Goal: Task Accomplishment & Management: Use online tool/utility

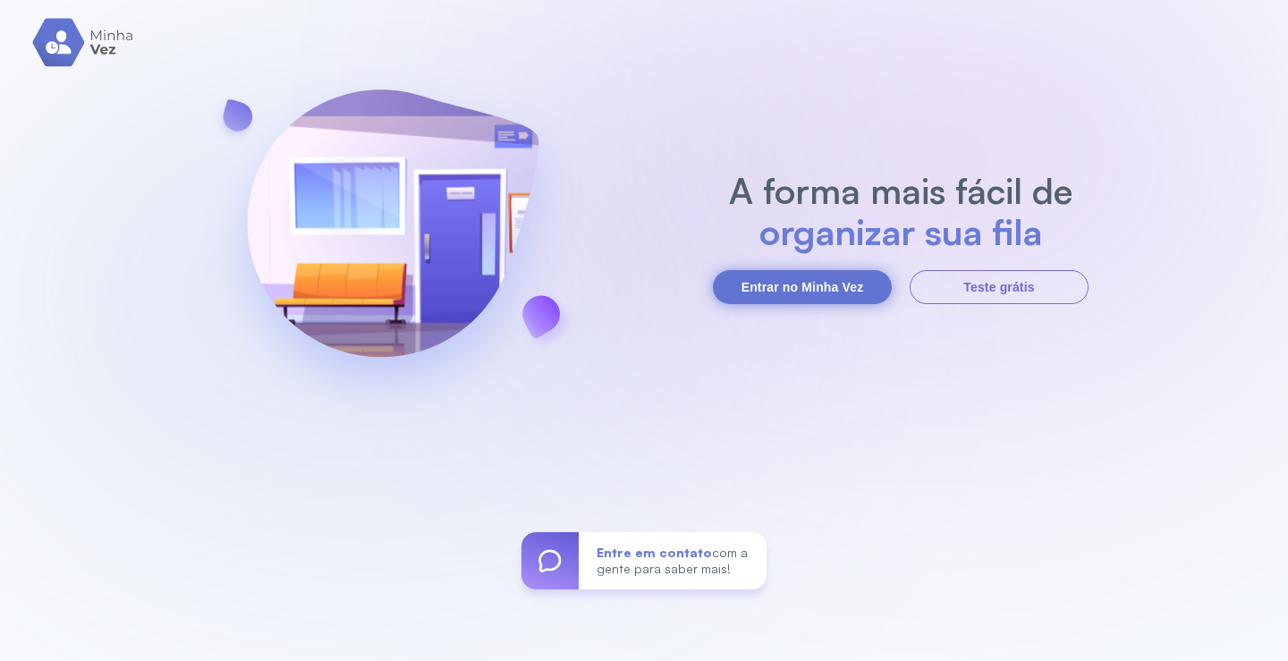
click at [819, 284] on button "Entrar no Minha Vez" at bounding box center [802, 287] width 179 height 34
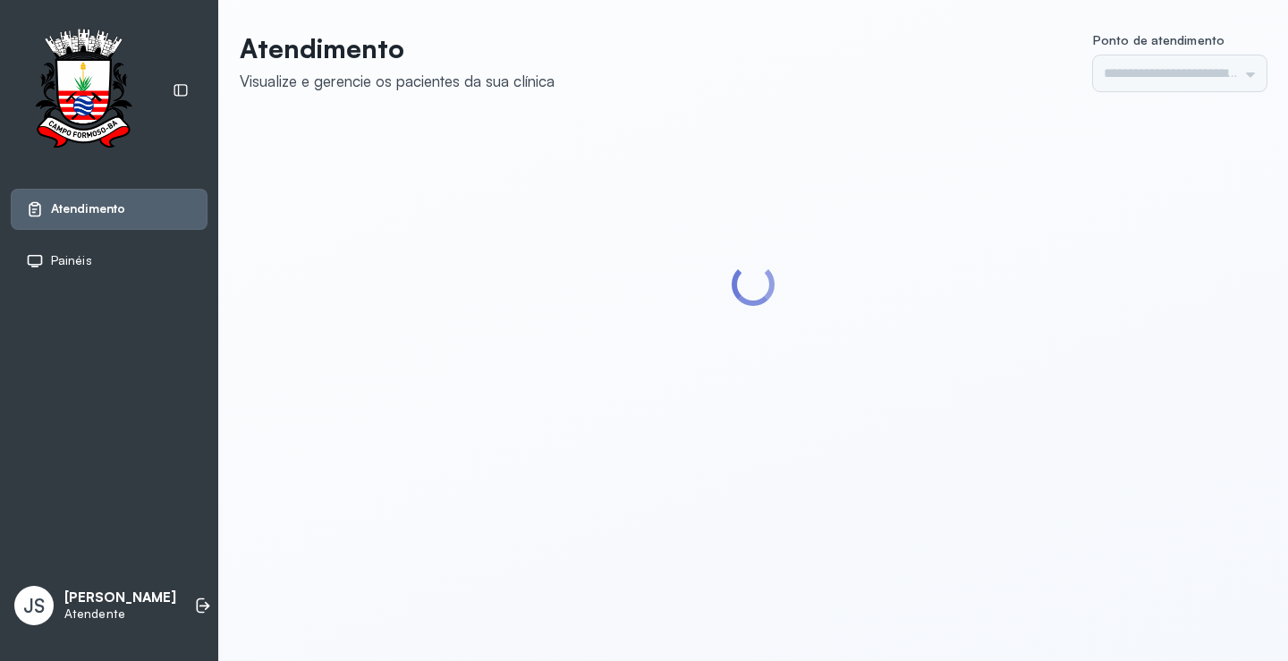
type input "*********"
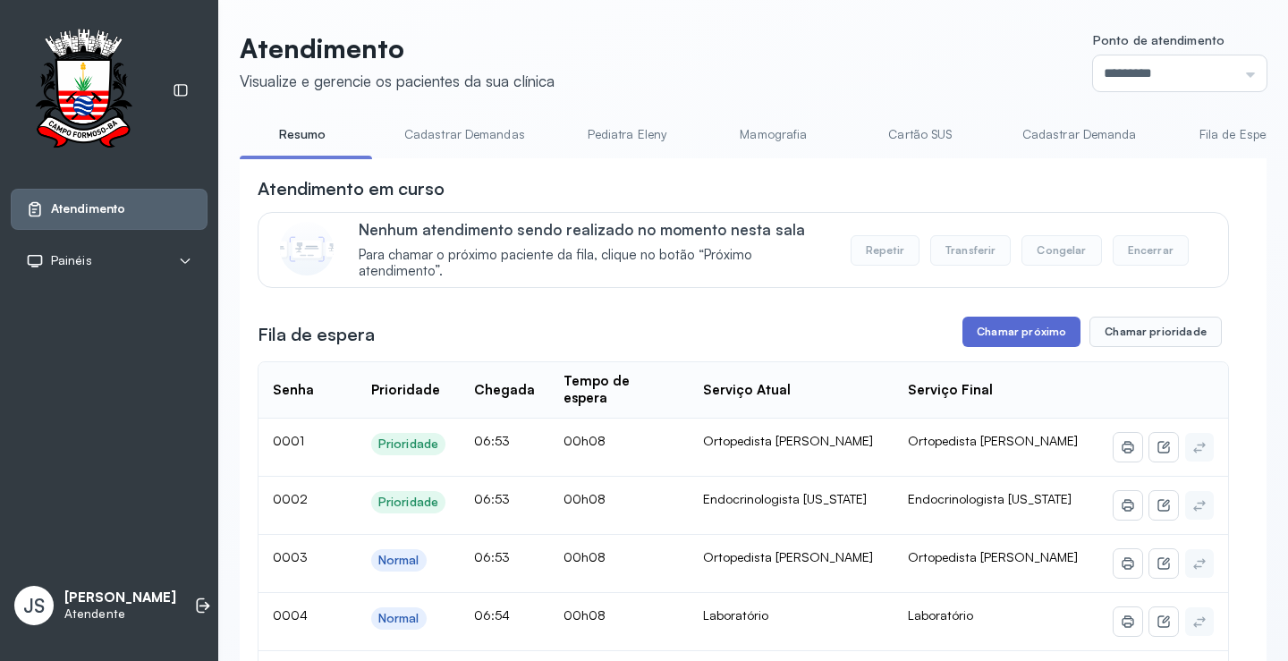
click at [1029, 344] on button "Chamar próximo" at bounding box center [1022, 332] width 118 height 30
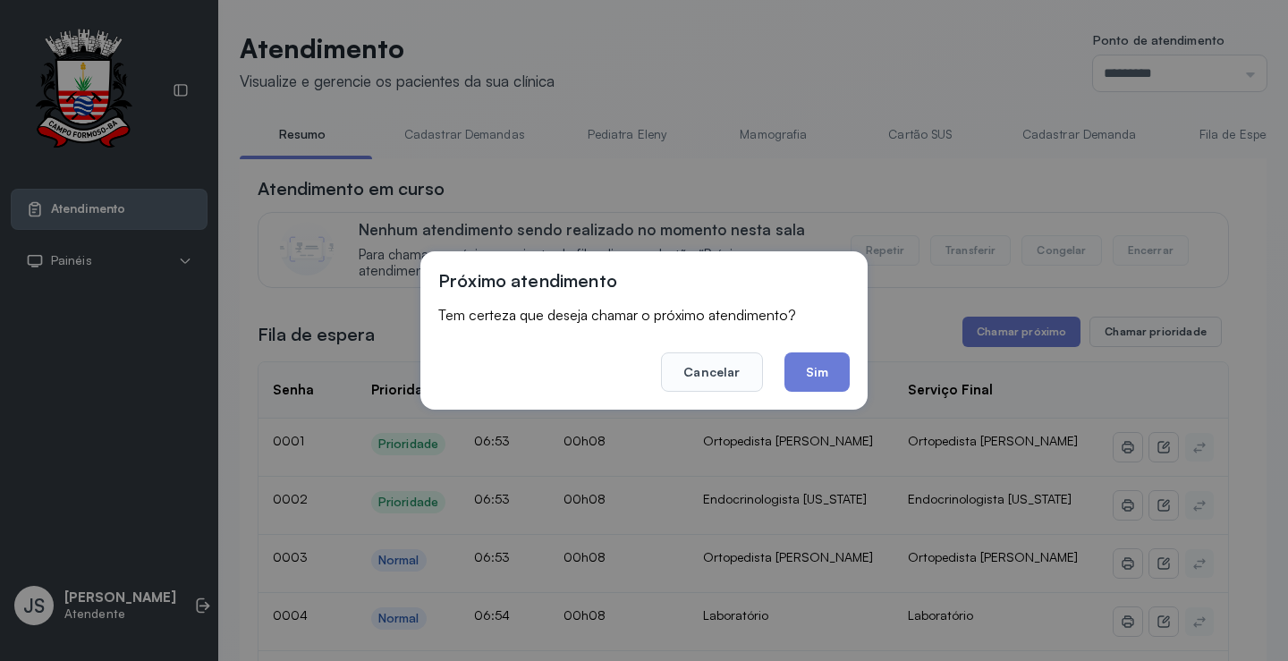
click at [835, 378] on button "Sim" at bounding box center [817, 371] width 65 height 39
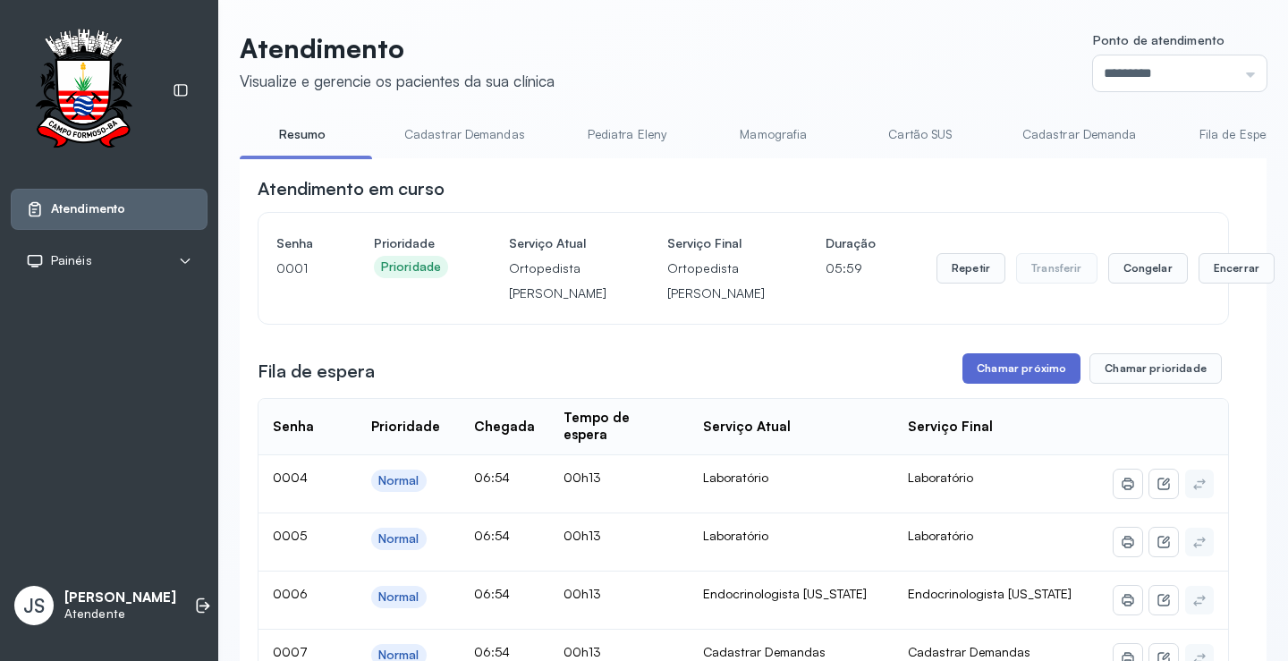
click at [1042, 384] on button "Chamar próximo" at bounding box center [1022, 368] width 118 height 30
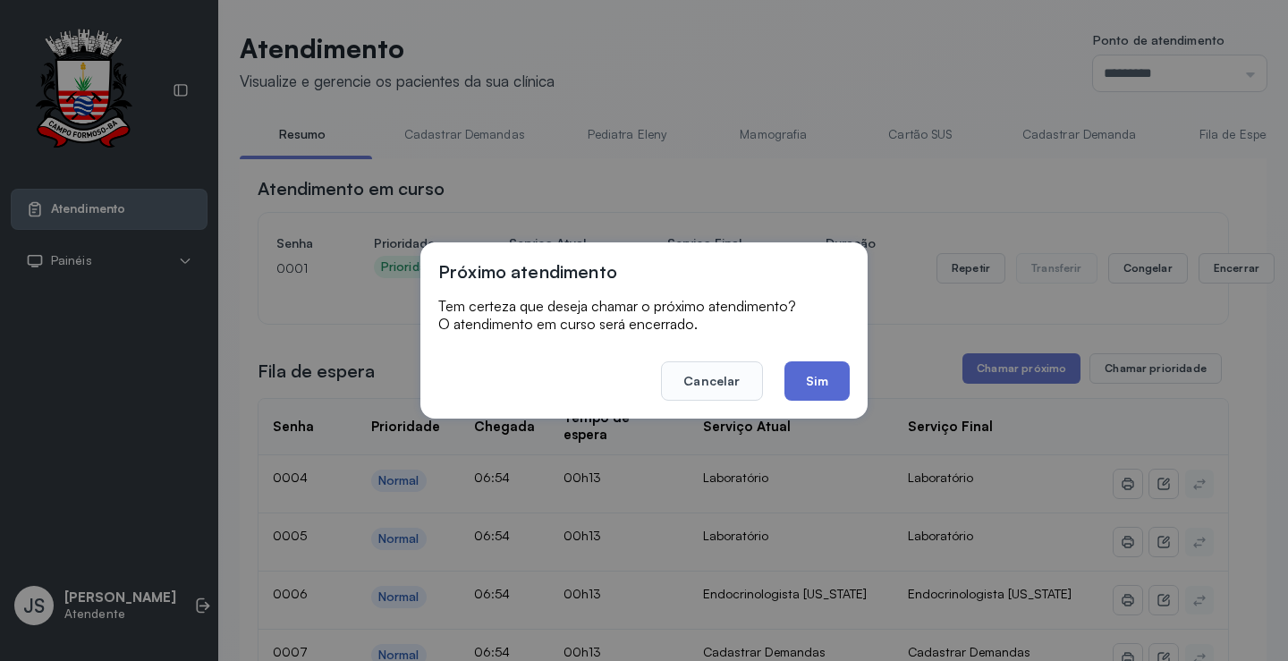
click at [813, 377] on button "Sim" at bounding box center [817, 380] width 65 height 39
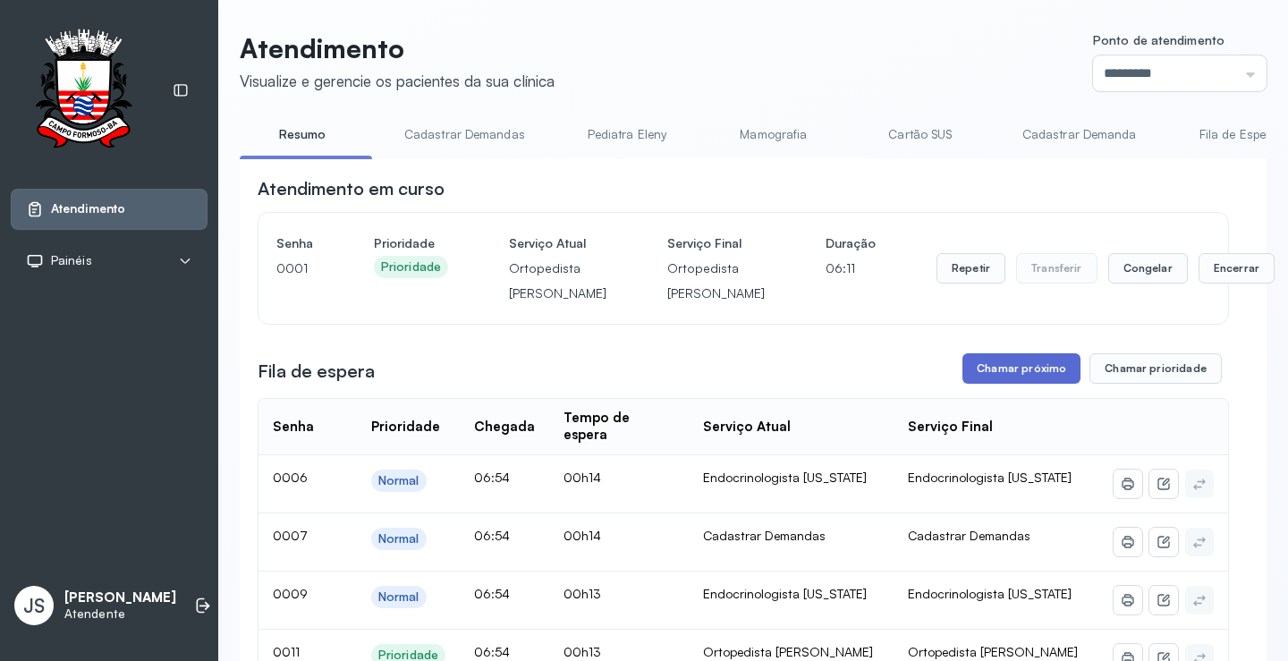
click at [1013, 384] on button "Chamar próximo" at bounding box center [1022, 368] width 118 height 30
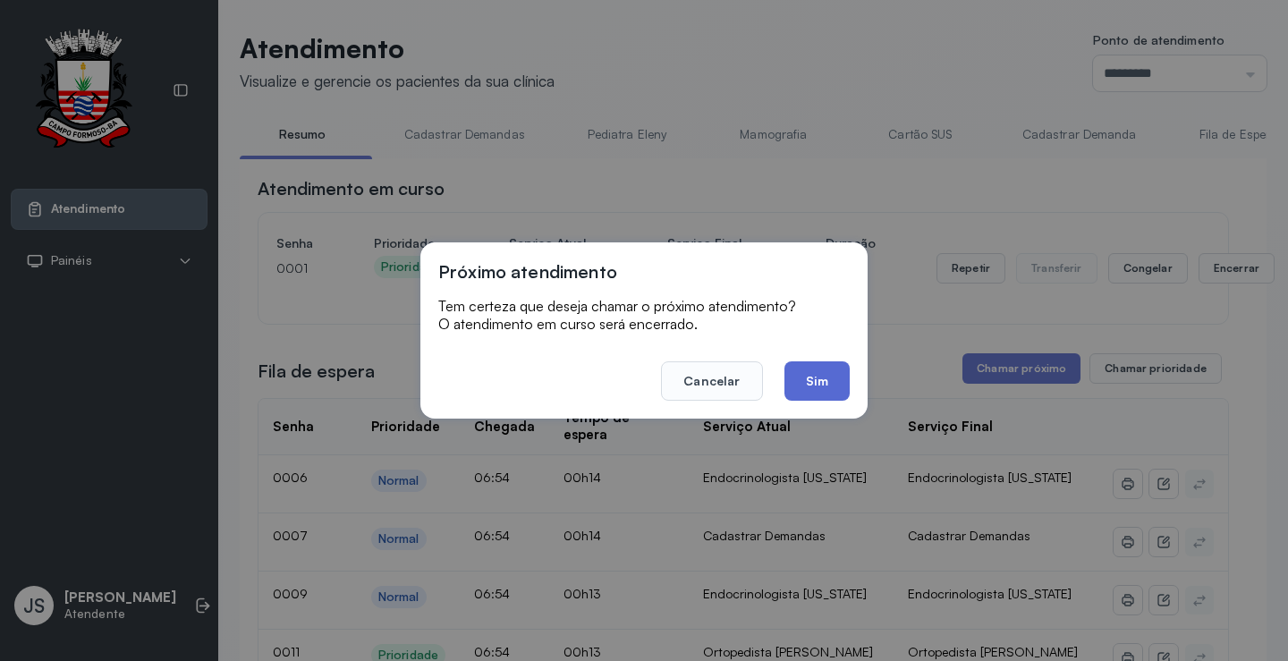
click at [828, 382] on button "Sim" at bounding box center [817, 380] width 65 height 39
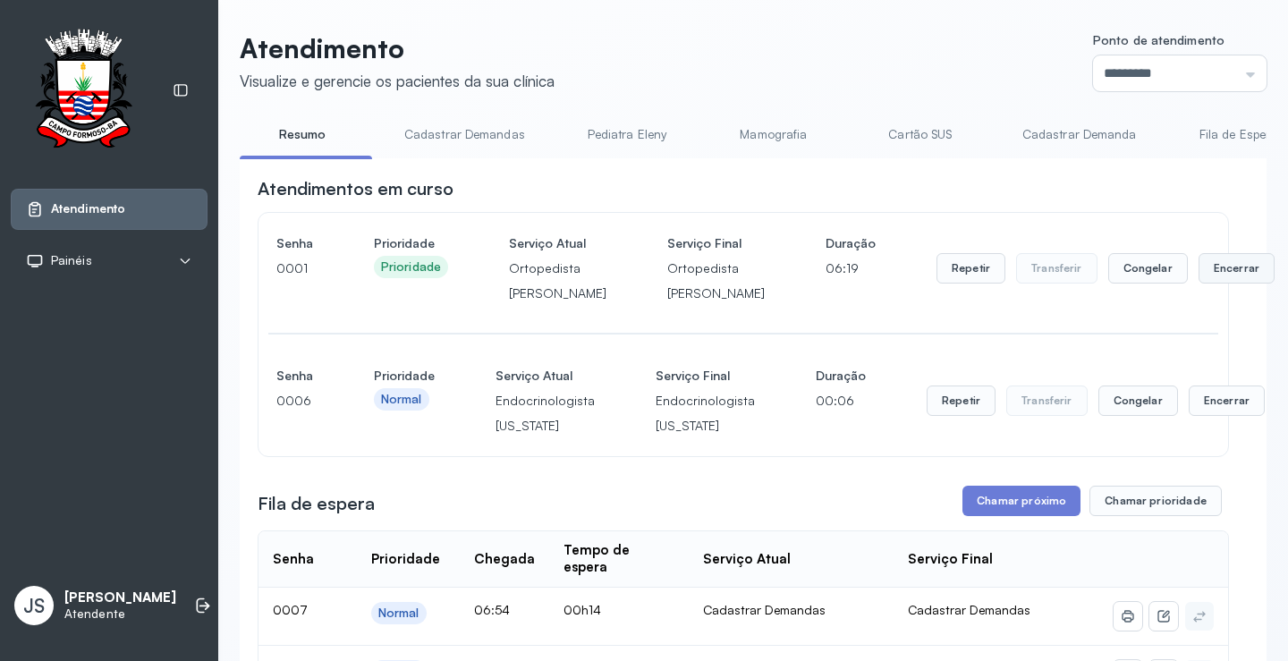
click at [1199, 284] on button "Encerrar" at bounding box center [1237, 268] width 76 height 30
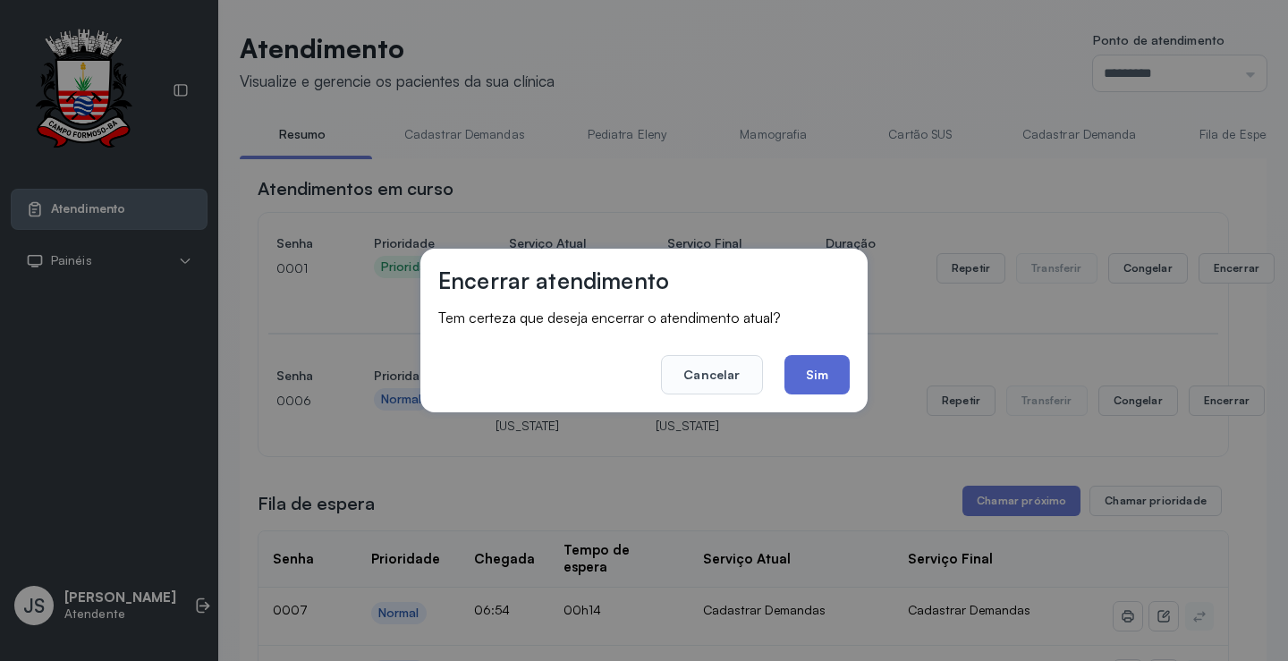
click at [835, 368] on button "Sim" at bounding box center [817, 374] width 65 height 39
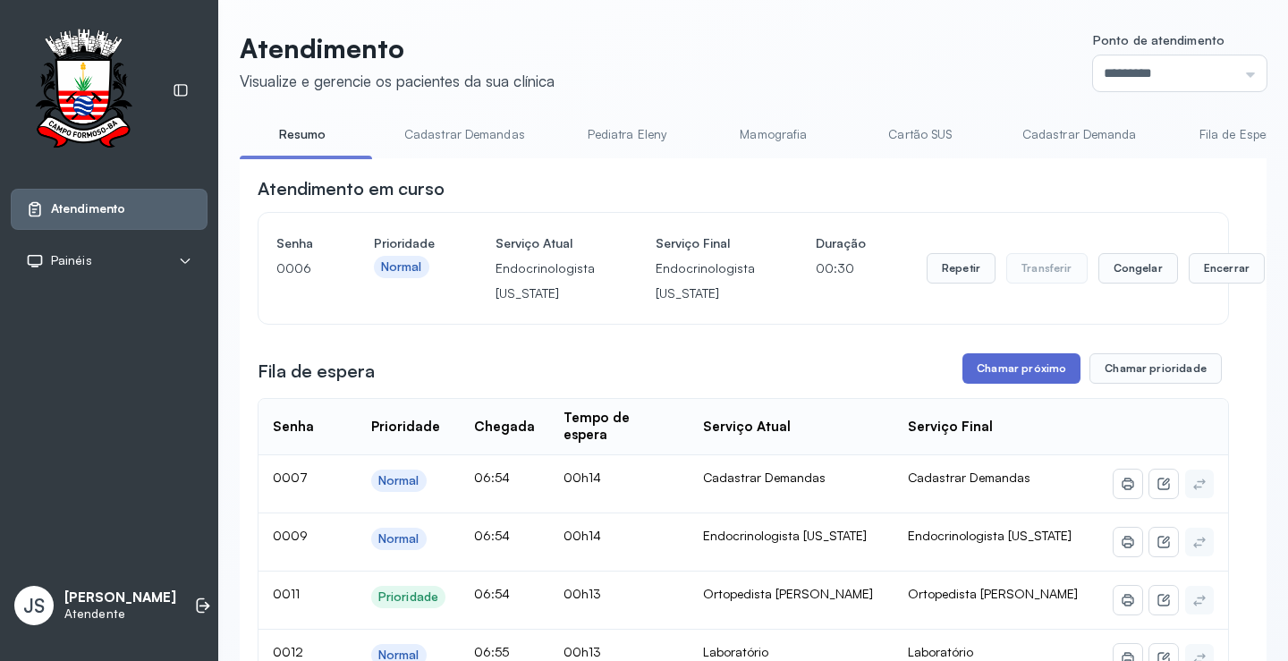
click at [1006, 377] on button "Chamar próximo" at bounding box center [1022, 368] width 118 height 30
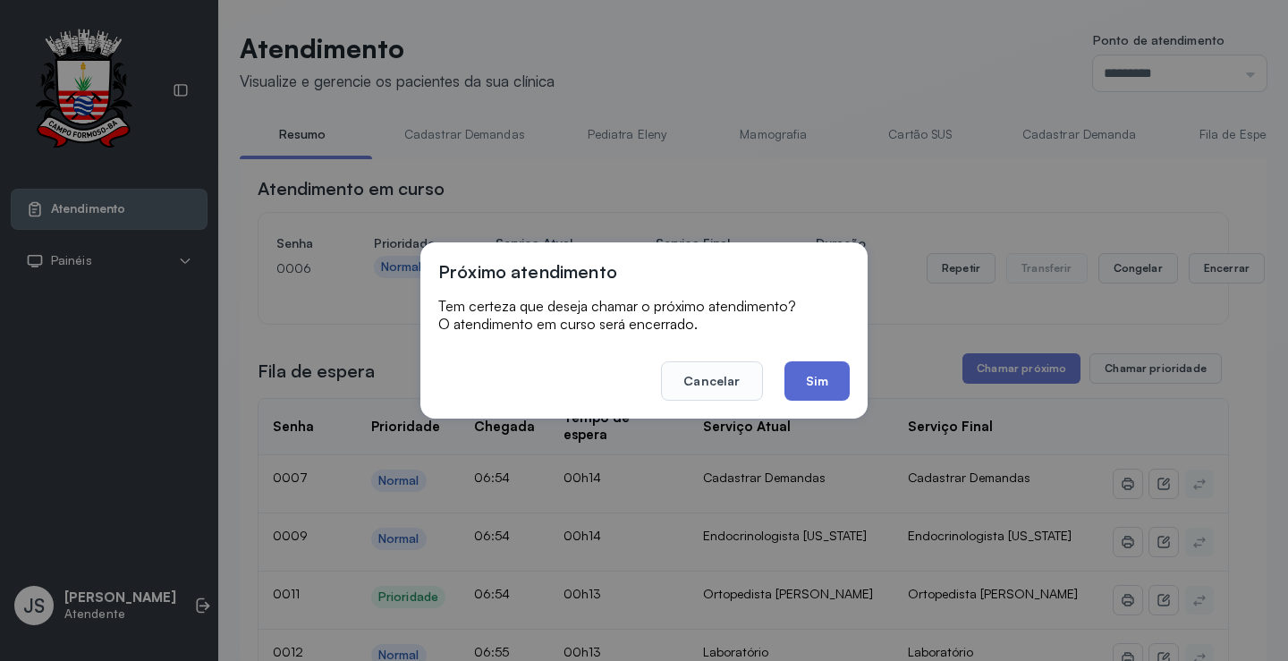
click at [831, 382] on button "Sim" at bounding box center [817, 380] width 65 height 39
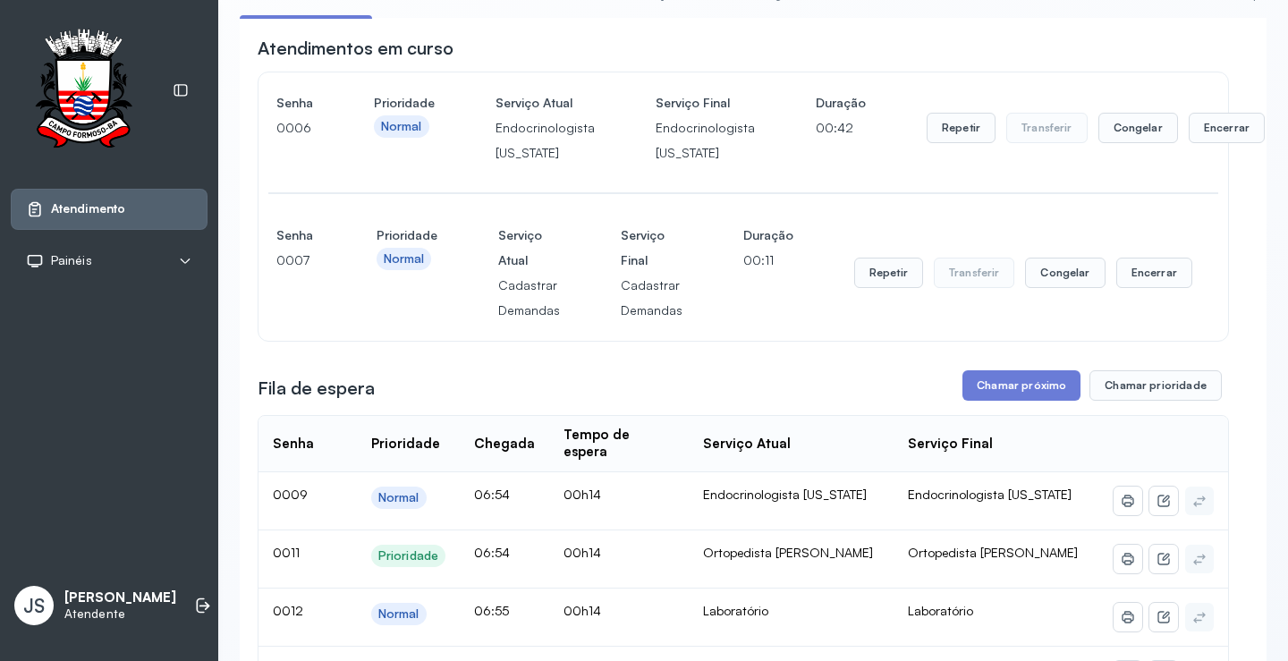
scroll to position [268, 0]
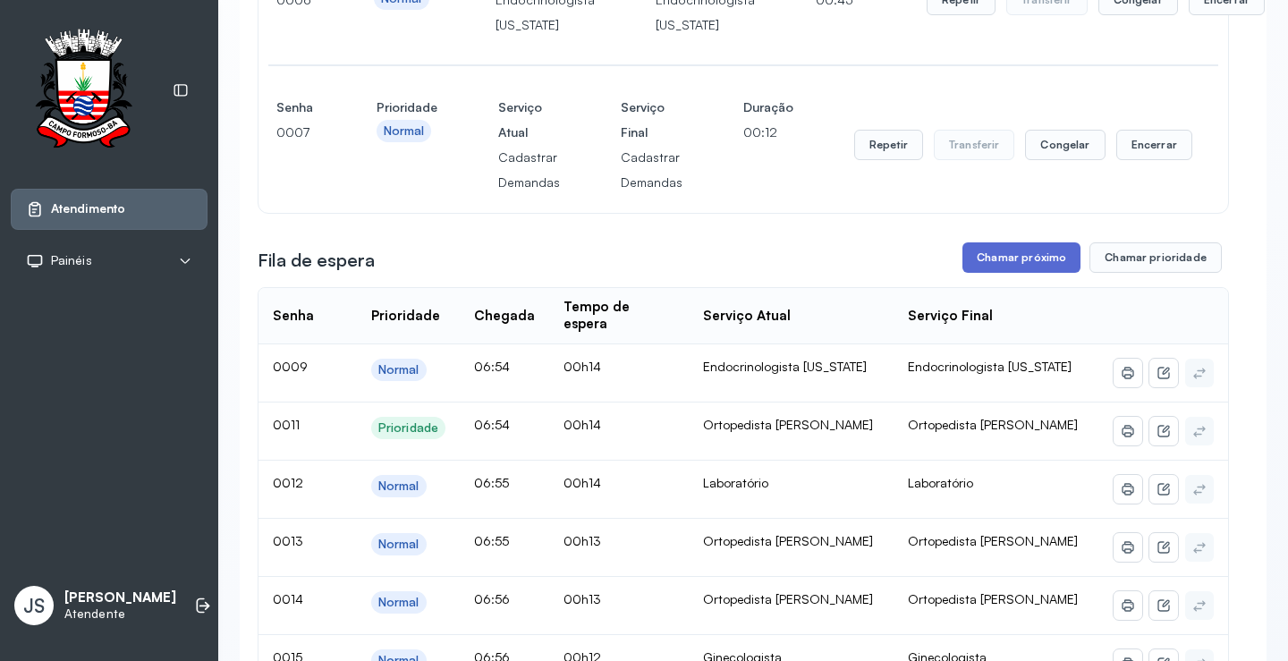
click at [1024, 259] on button "Chamar próximo" at bounding box center [1022, 257] width 118 height 30
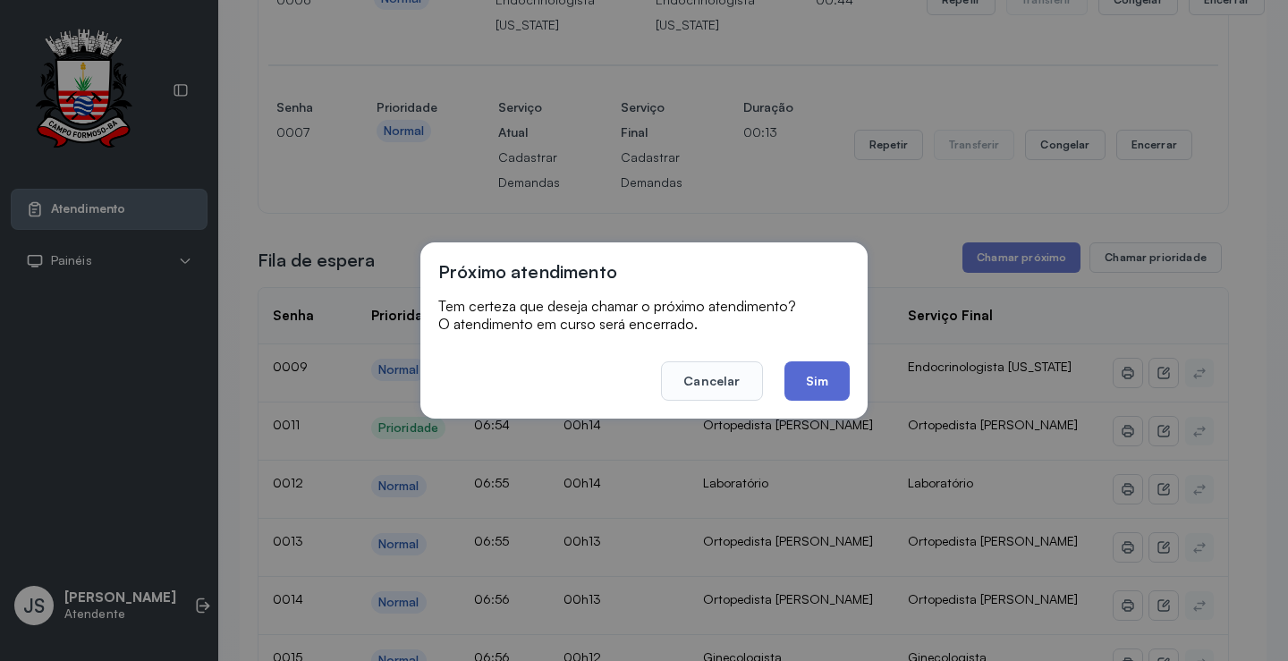
click at [819, 366] on button "Sim" at bounding box center [817, 380] width 65 height 39
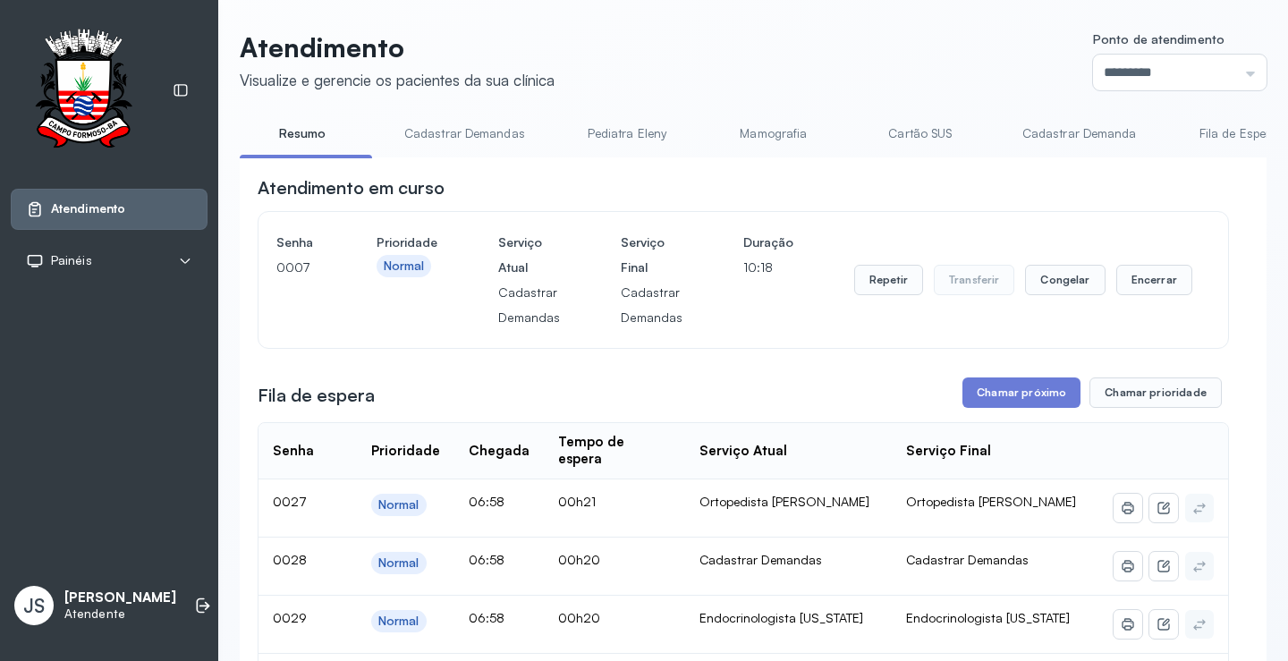
scroll to position [179, 0]
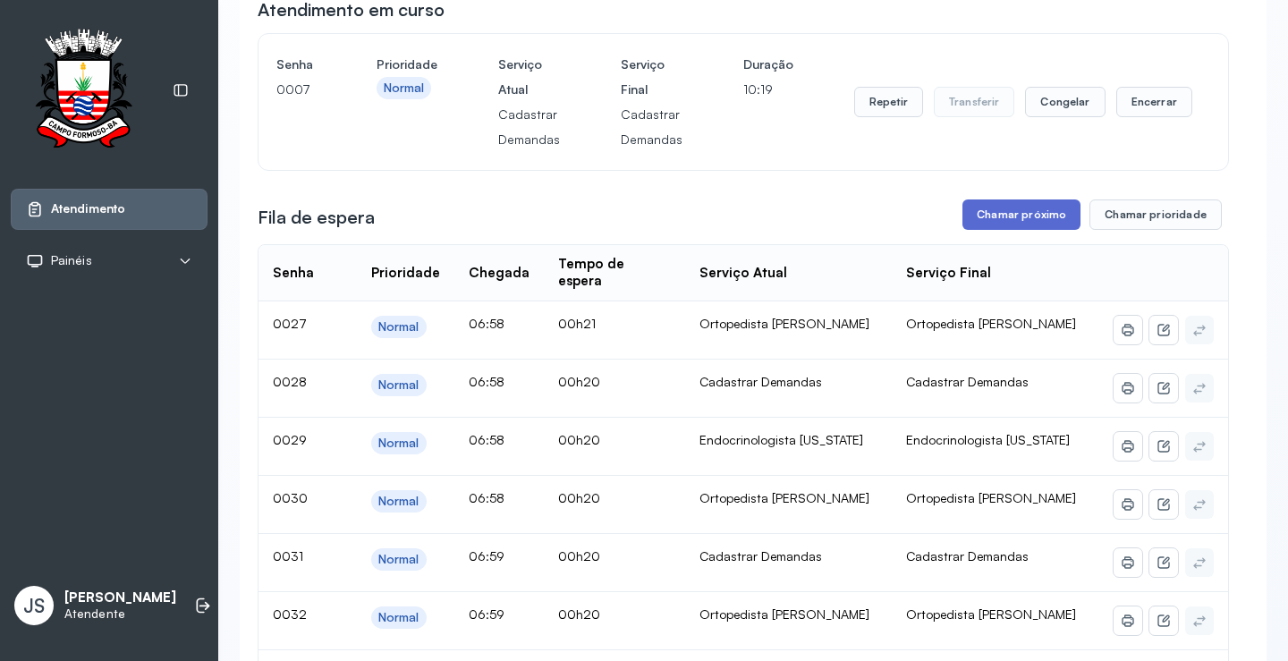
click at [1016, 223] on button "Chamar próximo" at bounding box center [1022, 215] width 118 height 30
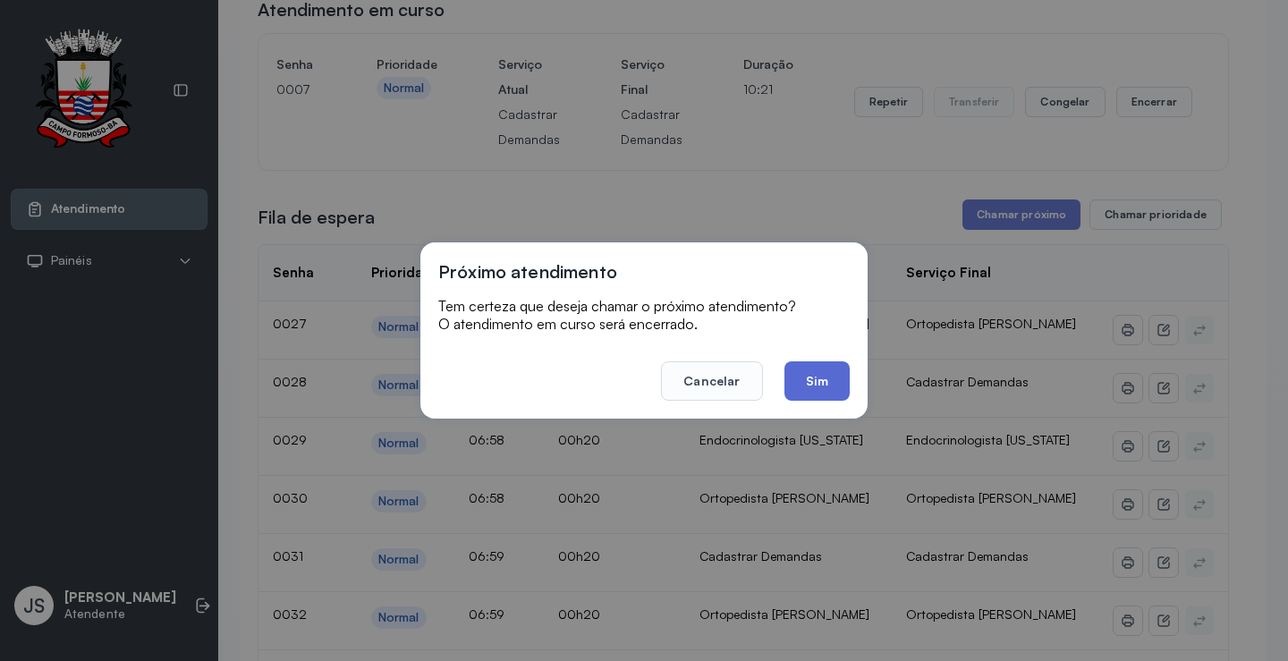
click at [829, 378] on button "Sim" at bounding box center [817, 380] width 65 height 39
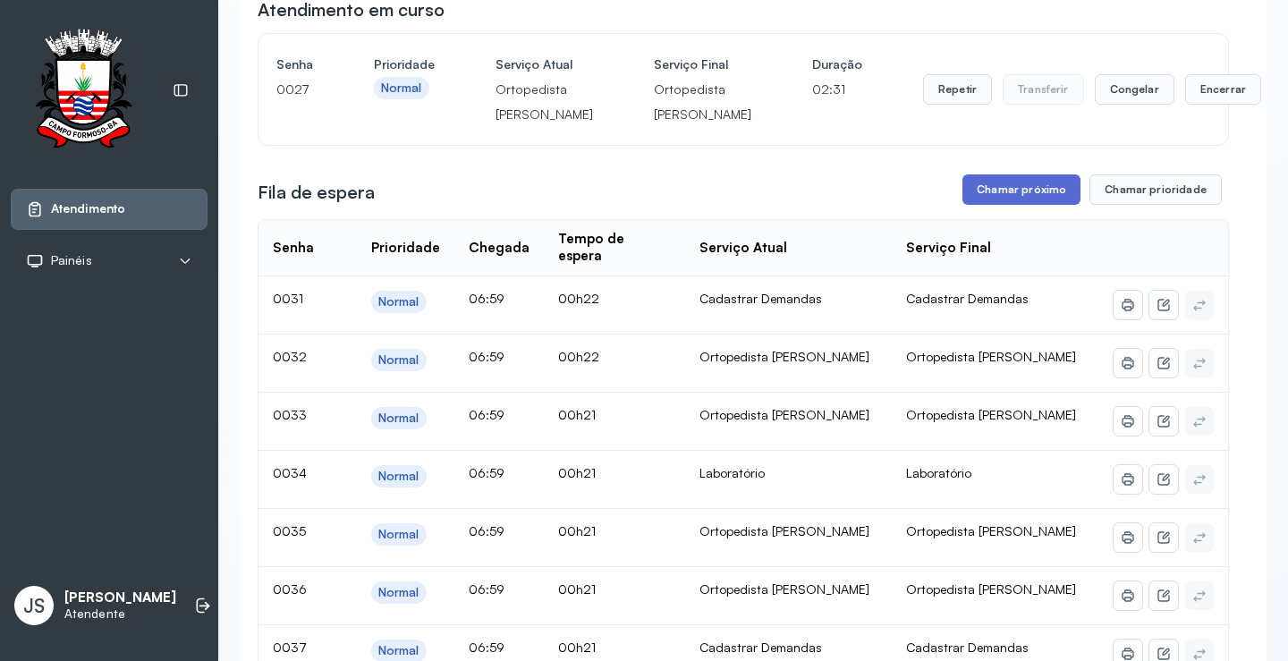
click at [1025, 205] on button "Chamar próximo" at bounding box center [1022, 189] width 118 height 30
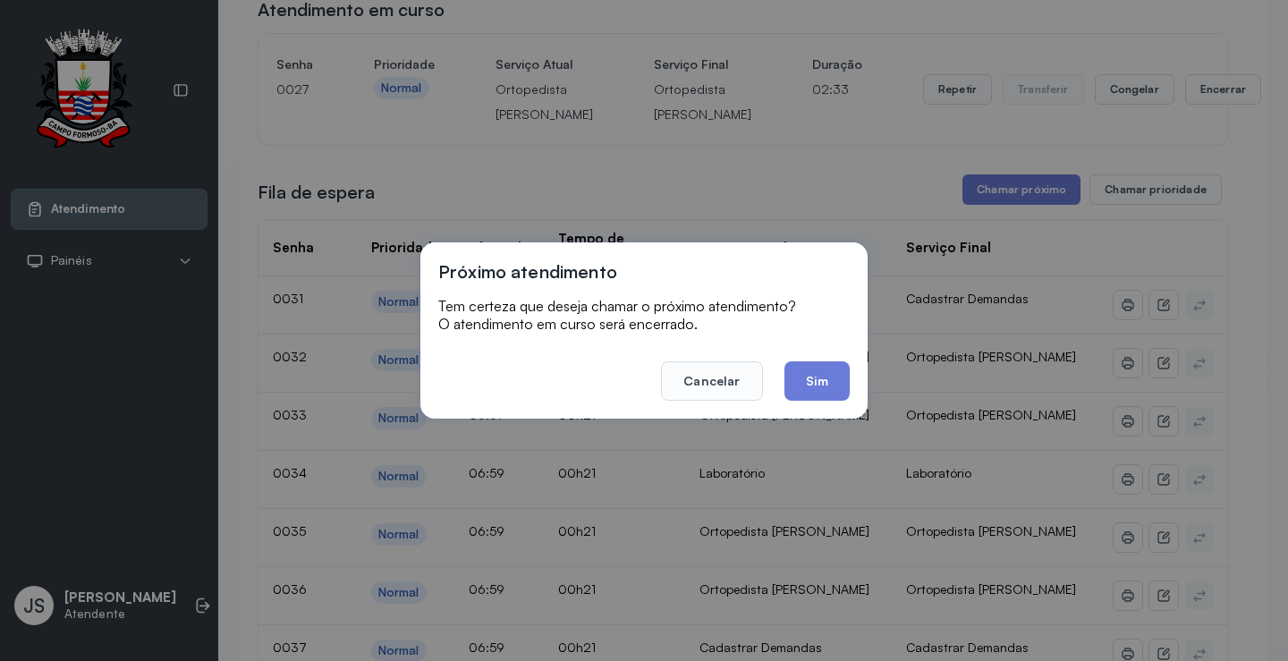
click at [808, 356] on footer "Cancelar Sim" at bounding box center [644, 368] width 412 height 64
click at [850, 129] on div "Próximo atendimento Tem certeza que deseja chamar o próximo atendimento? O aten…" at bounding box center [644, 330] width 1288 height 661
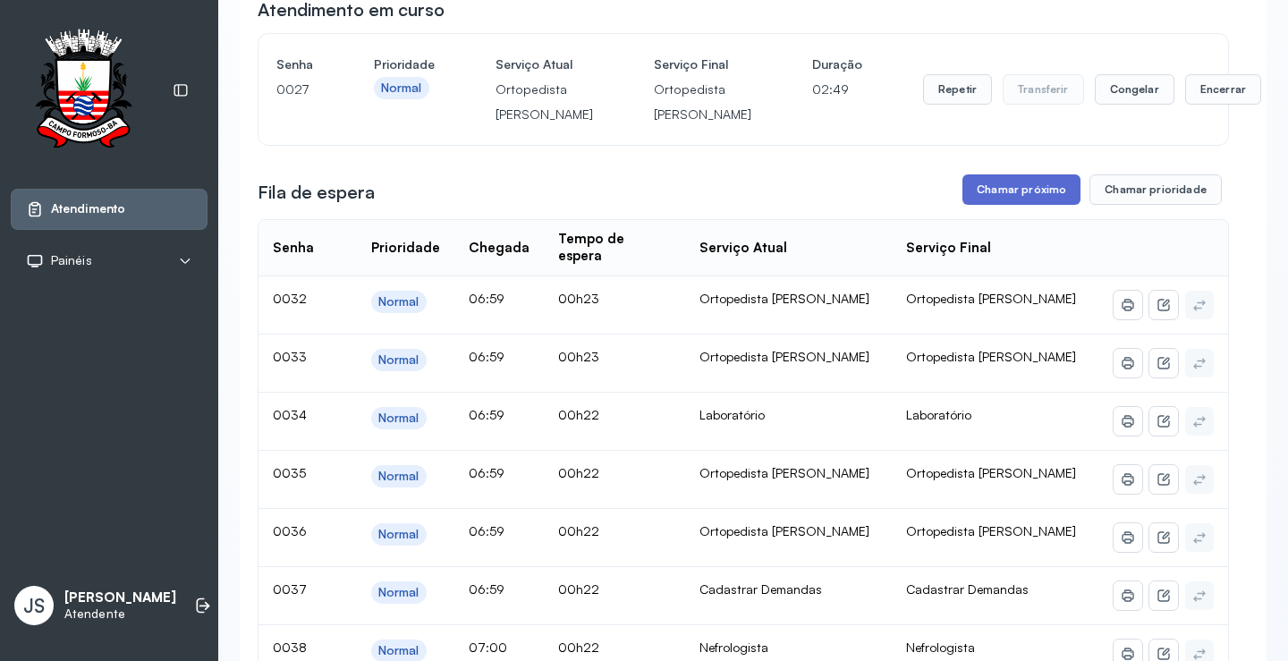
click at [1015, 205] on button "Chamar próximo" at bounding box center [1022, 189] width 118 height 30
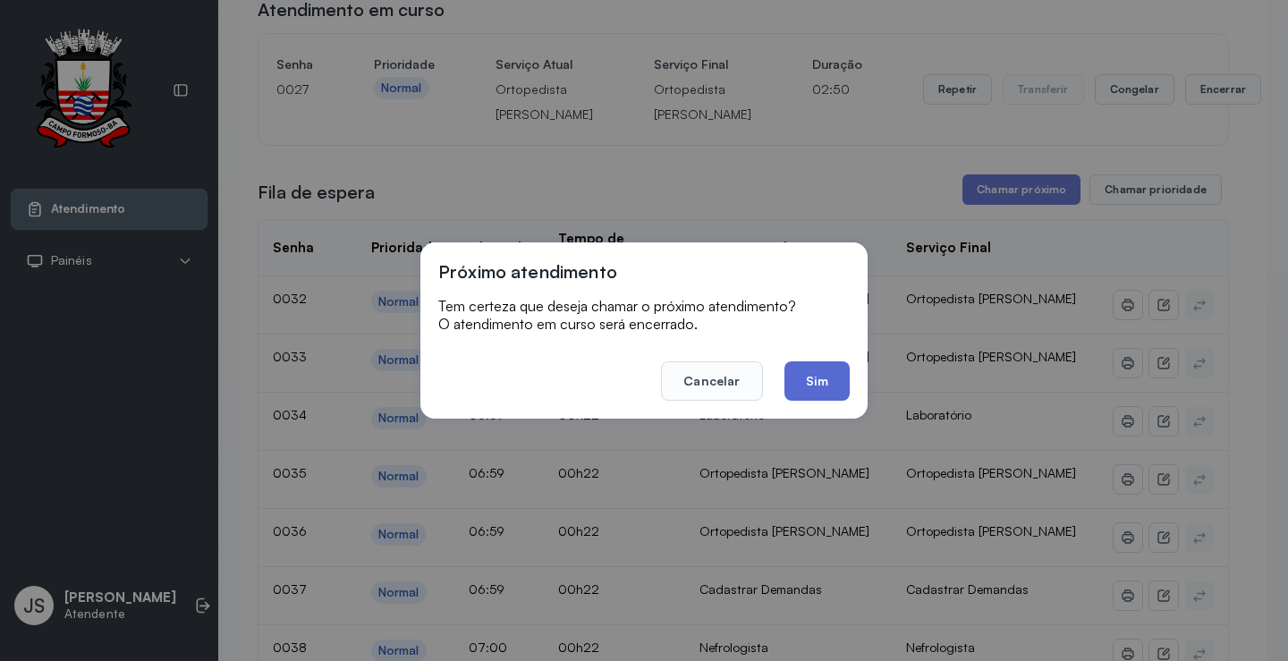
click at [831, 368] on button "Sim" at bounding box center [817, 380] width 65 height 39
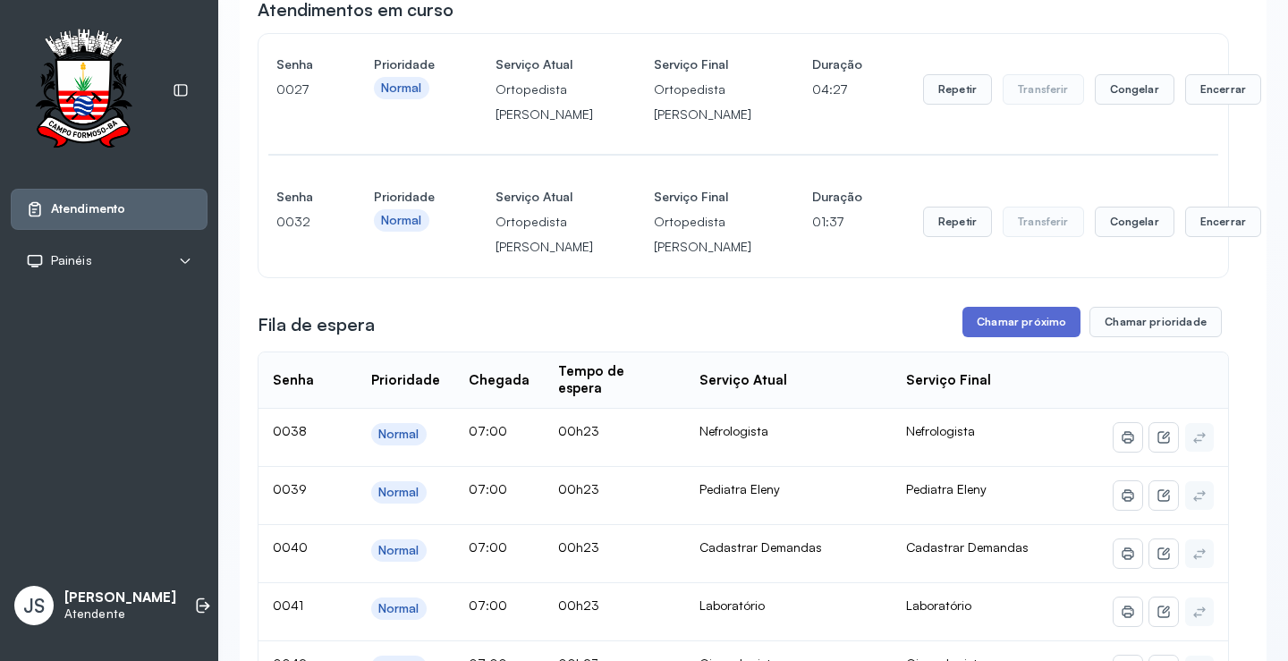
click at [1022, 337] on button "Chamar próximo" at bounding box center [1022, 322] width 118 height 30
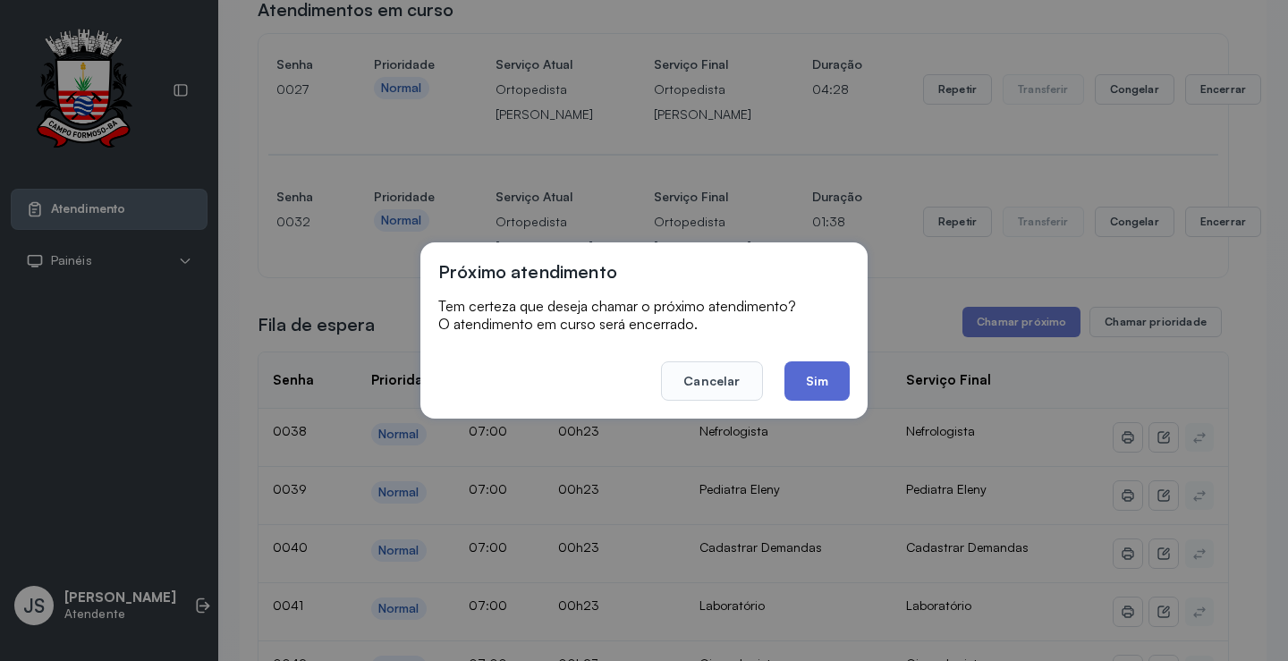
click at [821, 373] on button "Sim" at bounding box center [817, 380] width 65 height 39
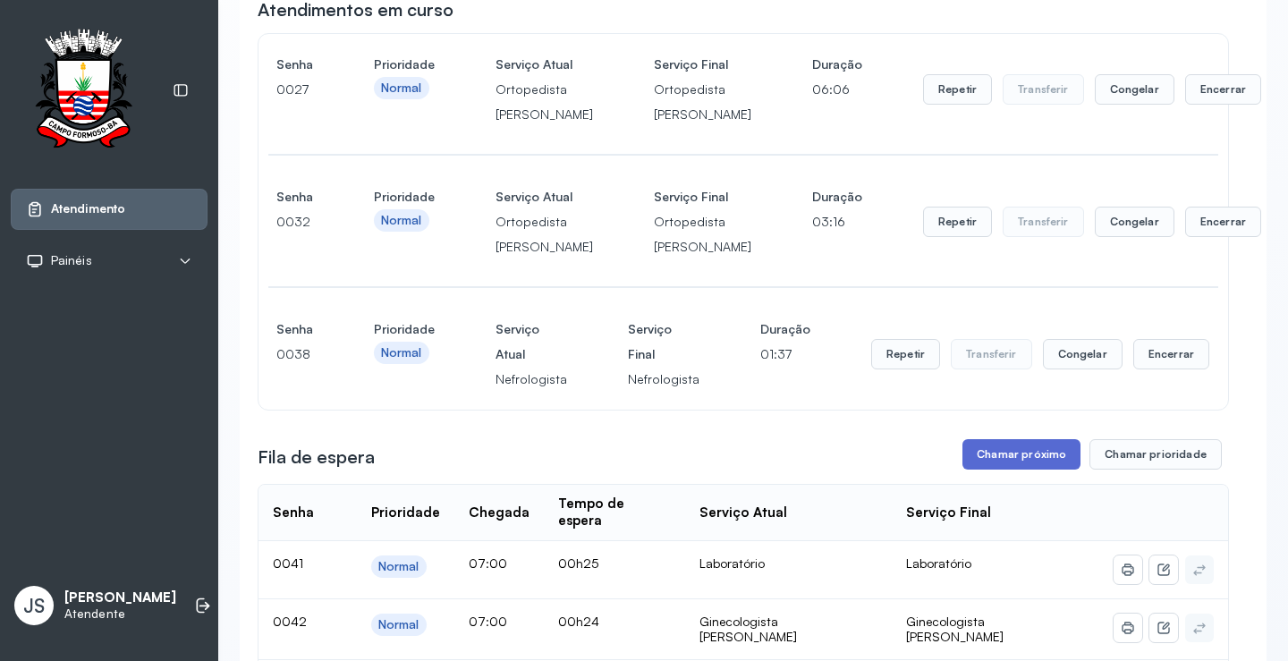
click at [1004, 470] on button "Chamar próximo" at bounding box center [1022, 454] width 118 height 30
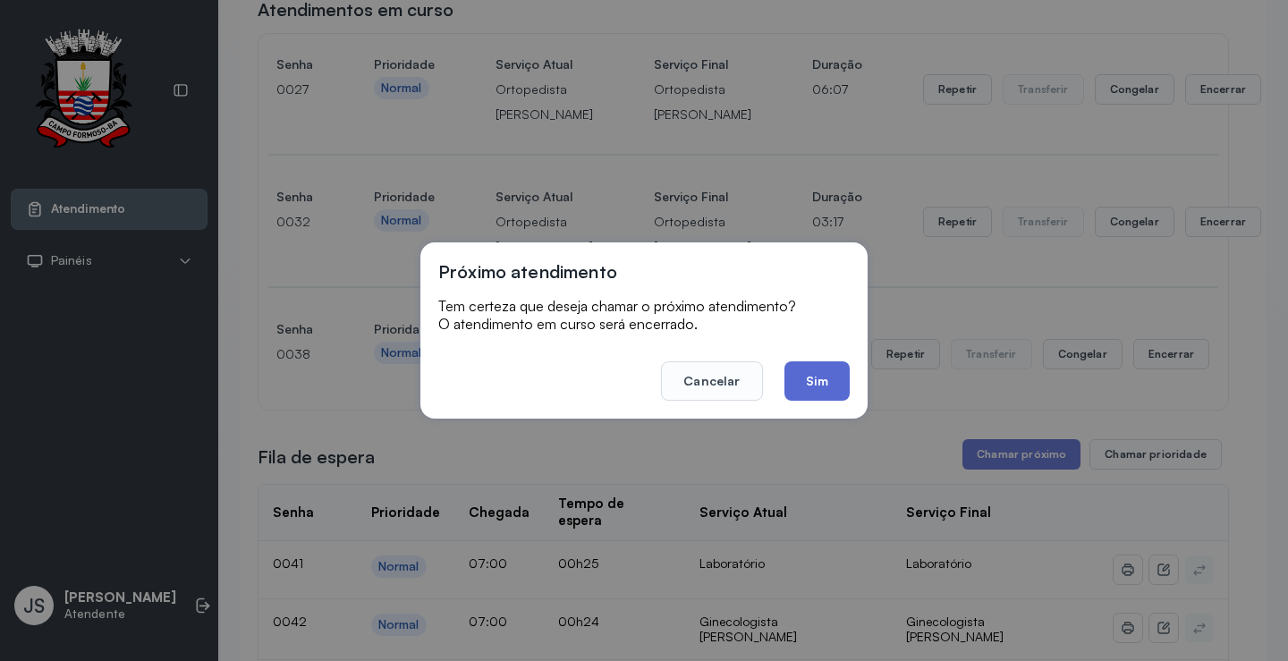
click at [818, 382] on button "Sim" at bounding box center [817, 380] width 65 height 39
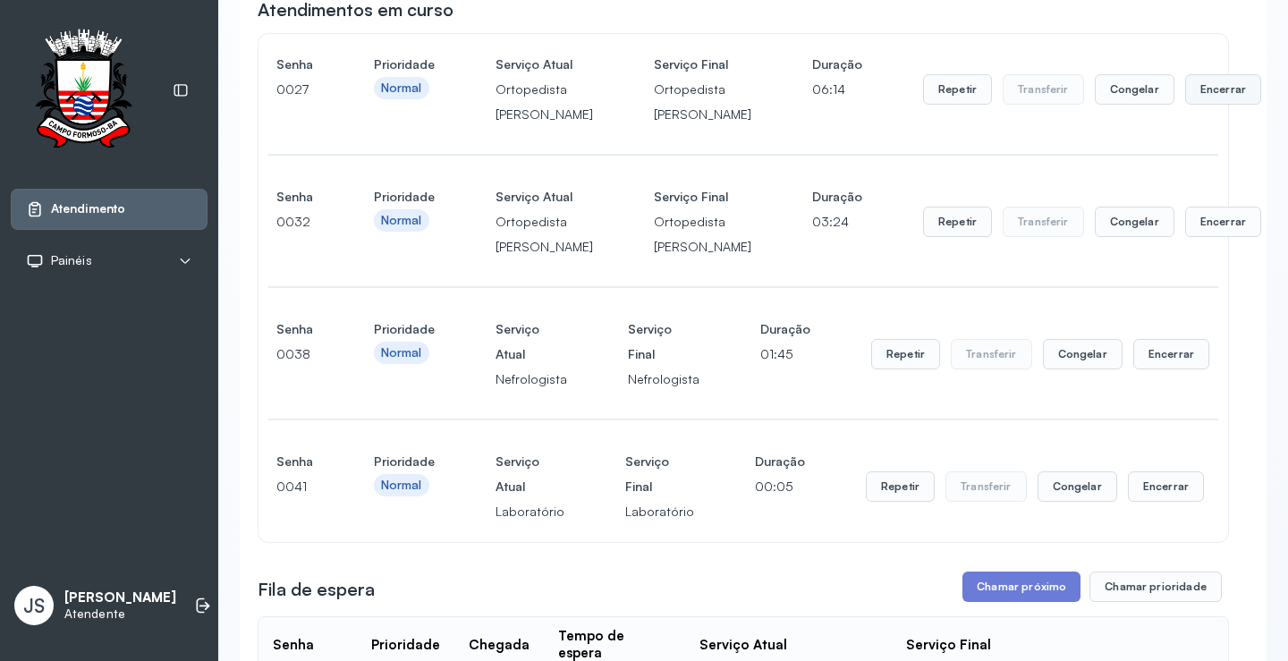
click at [1185, 105] on button "Encerrar" at bounding box center [1223, 89] width 76 height 30
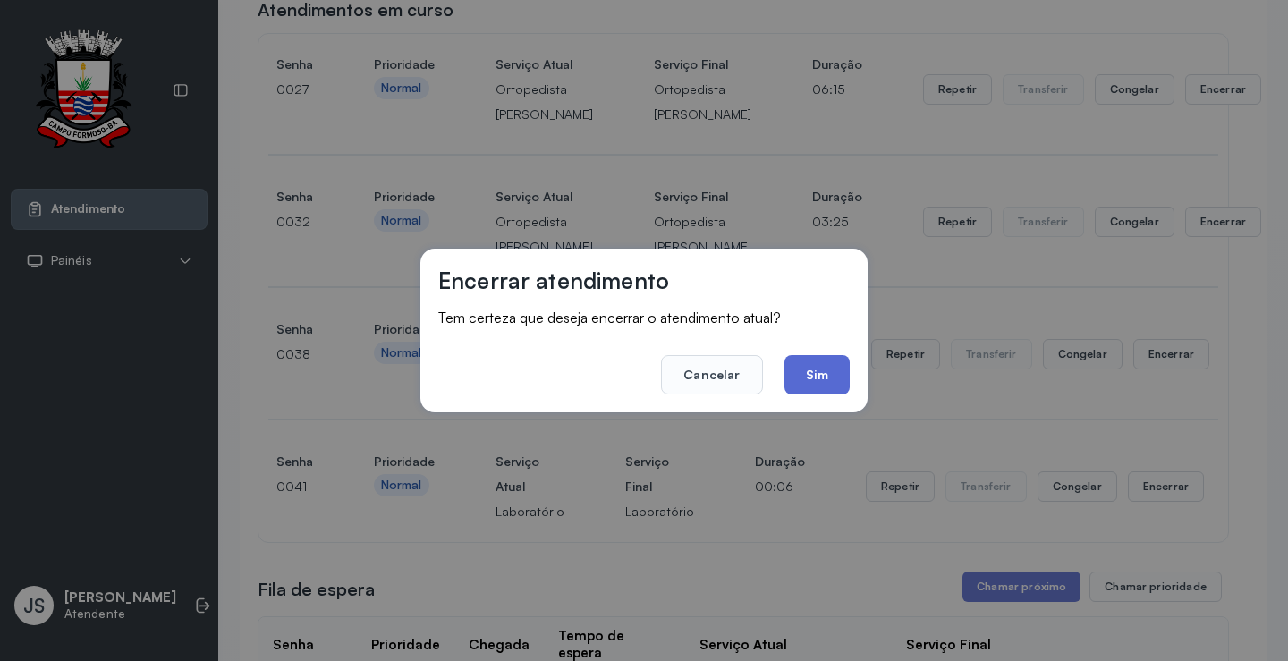
click at [804, 369] on button "Sim" at bounding box center [817, 374] width 65 height 39
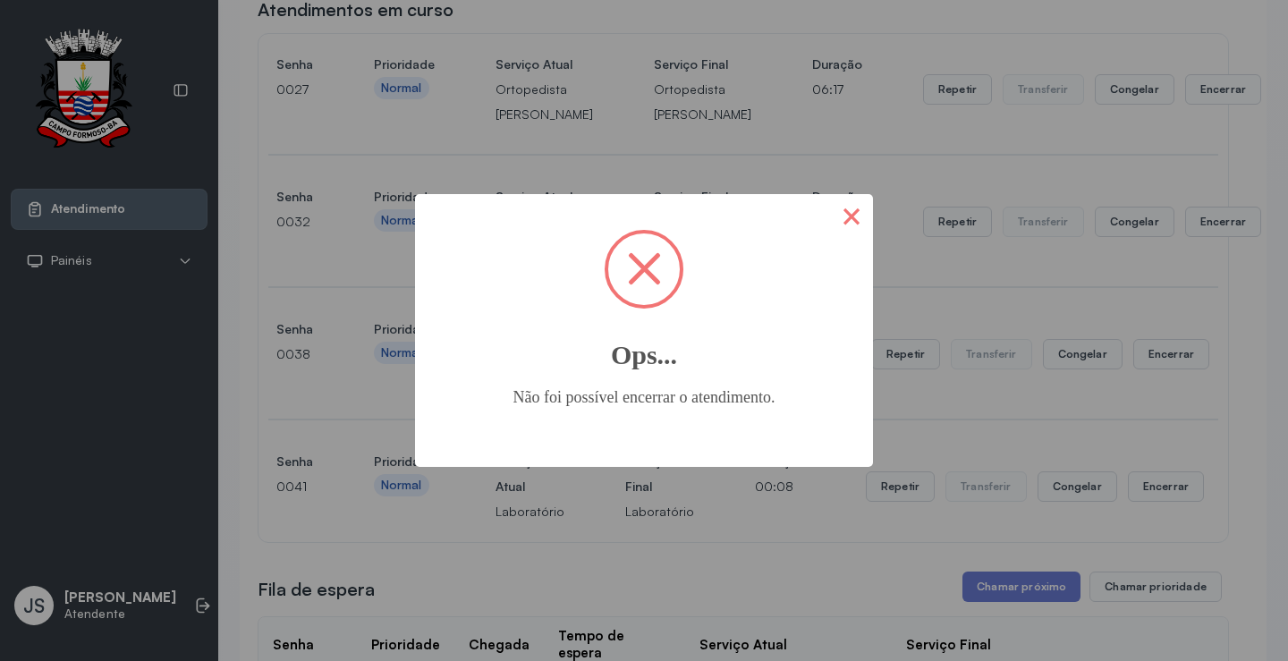
click at [859, 221] on button "×" at bounding box center [851, 215] width 43 height 43
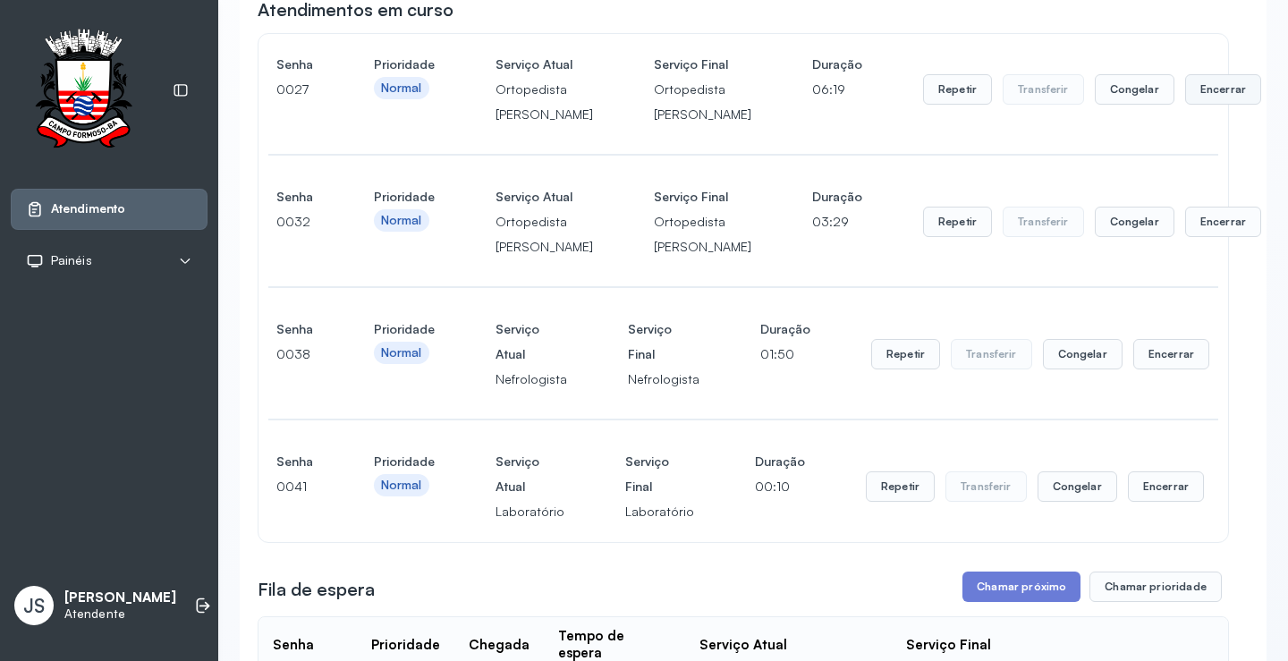
click at [1185, 105] on button "Encerrar" at bounding box center [1223, 89] width 76 height 30
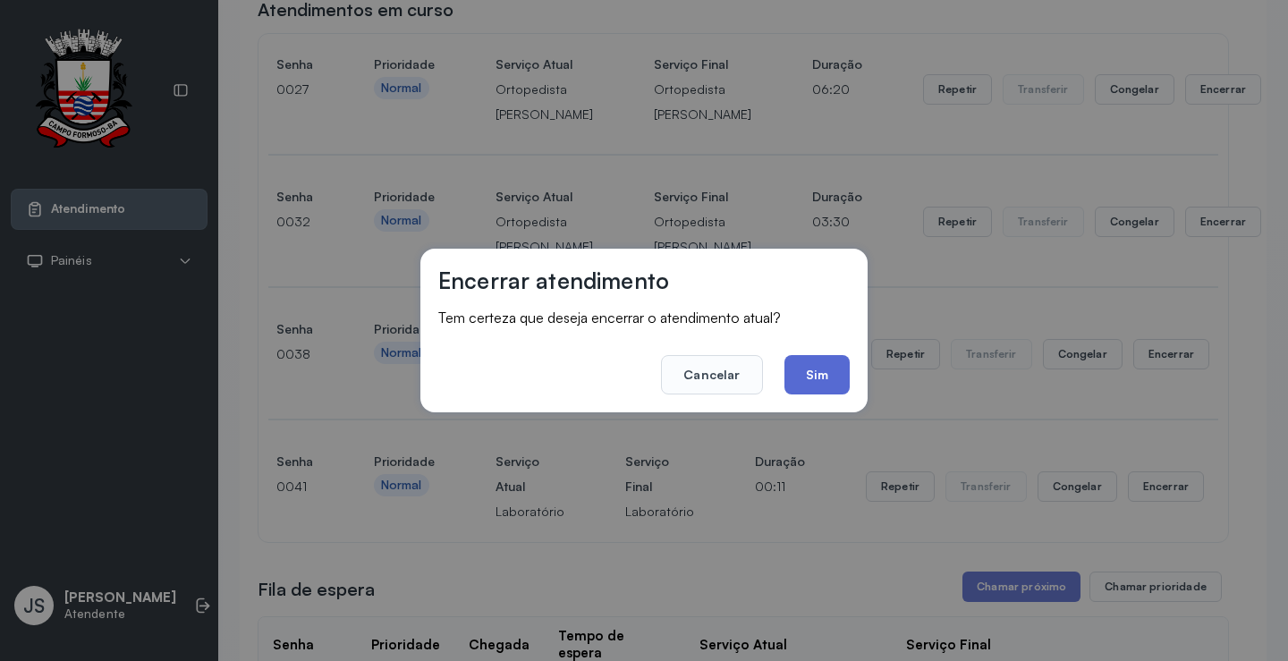
click at [806, 370] on button "Sim" at bounding box center [817, 374] width 65 height 39
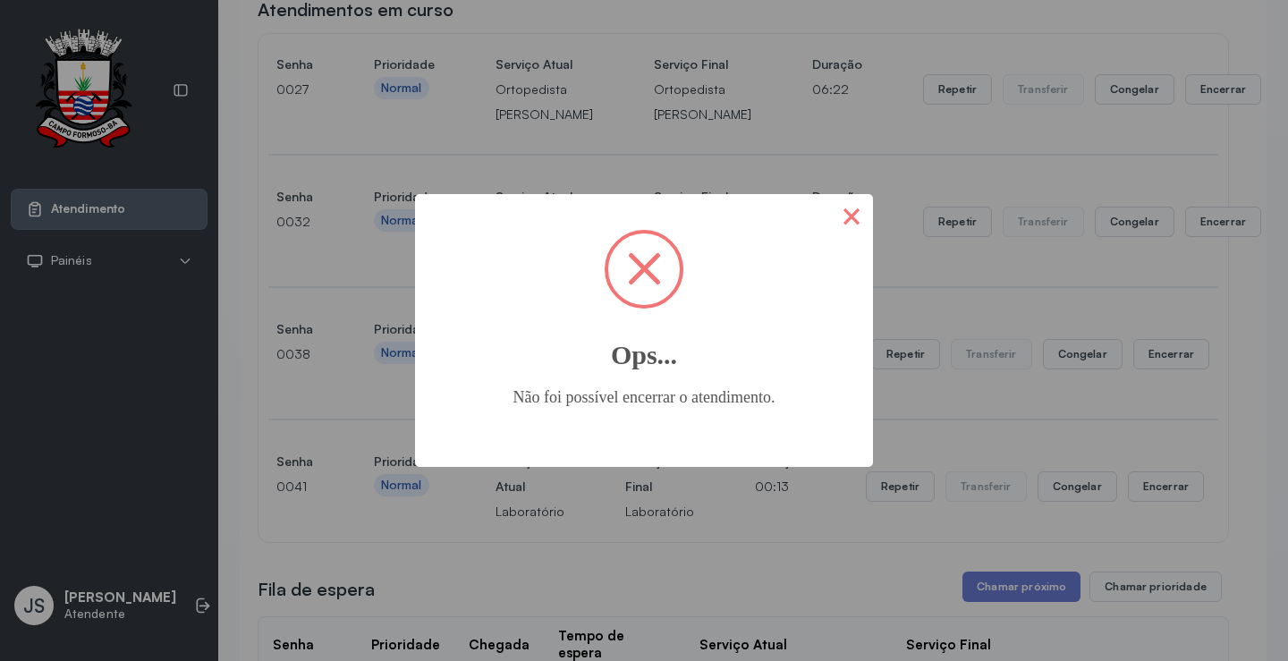
click at [844, 218] on button "×" at bounding box center [851, 215] width 43 height 43
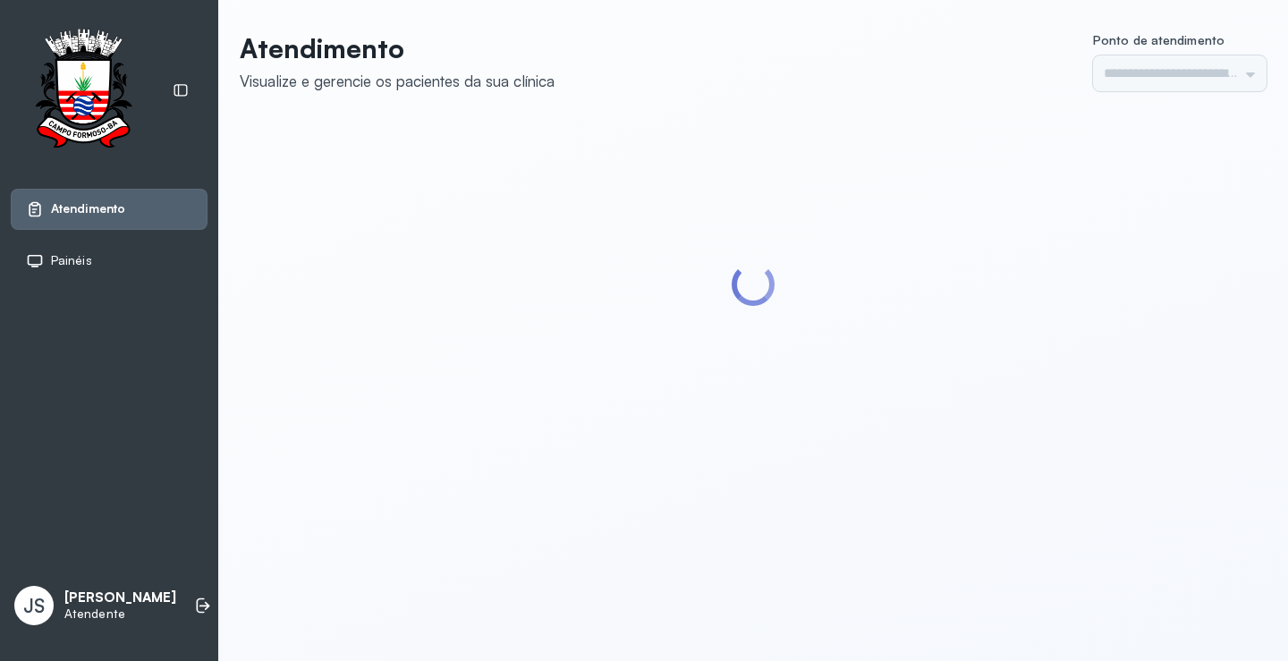
type input "*********"
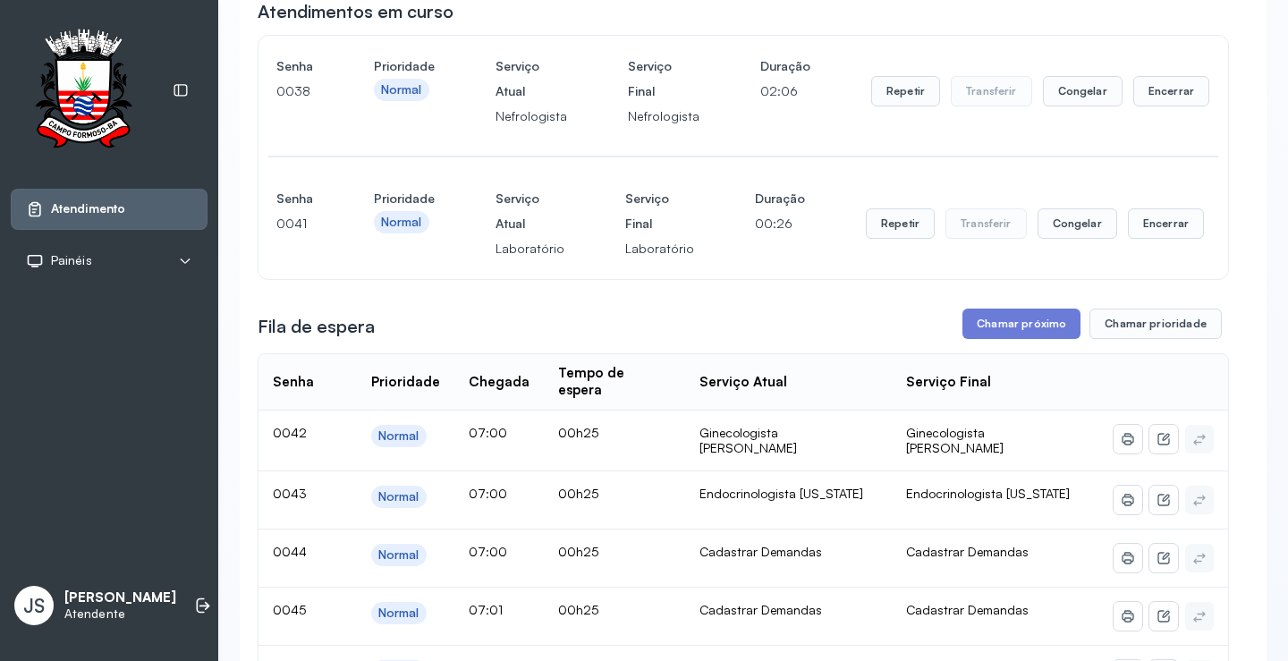
scroll to position [179, 0]
click at [878, 220] on button "Repetir" at bounding box center [900, 222] width 69 height 30
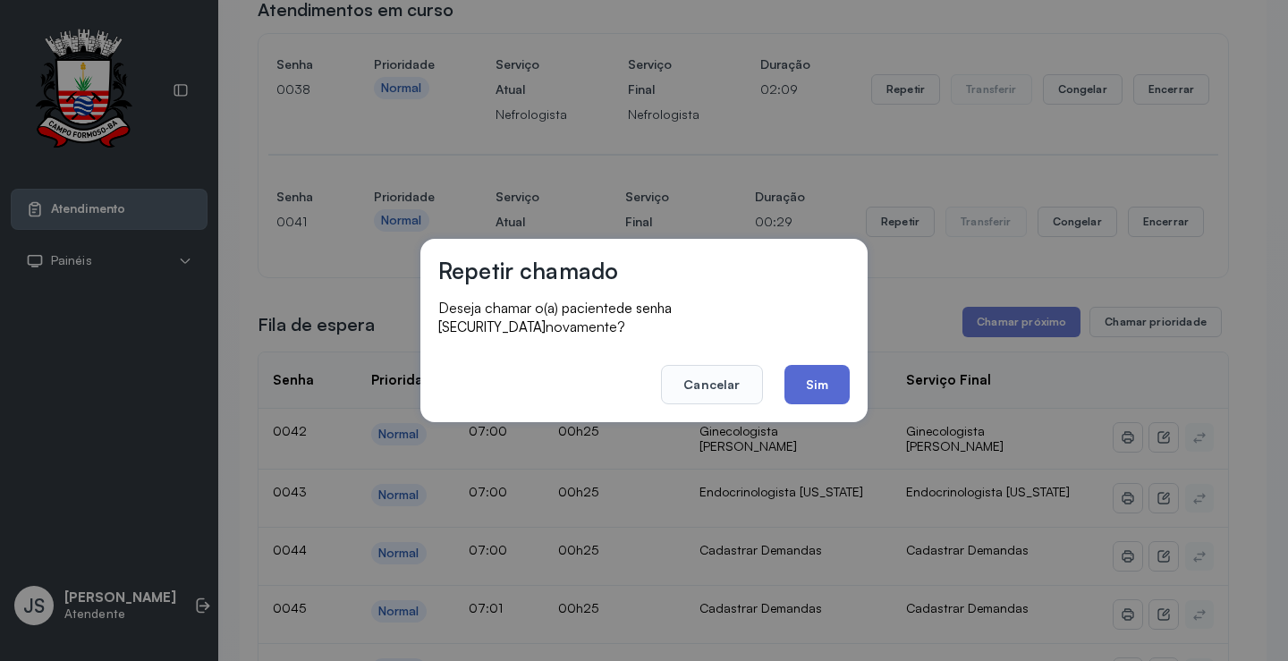
click at [817, 365] on button "Sim" at bounding box center [817, 384] width 65 height 39
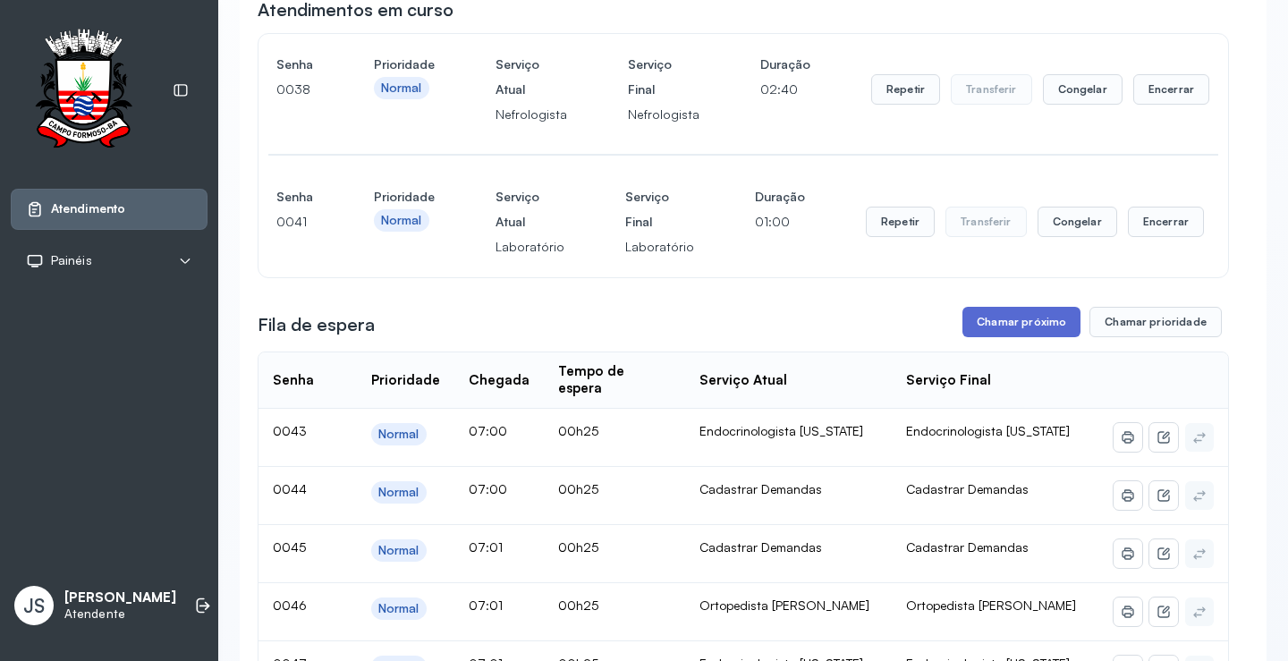
click at [976, 324] on button "Chamar próximo" at bounding box center [1022, 322] width 118 height 30
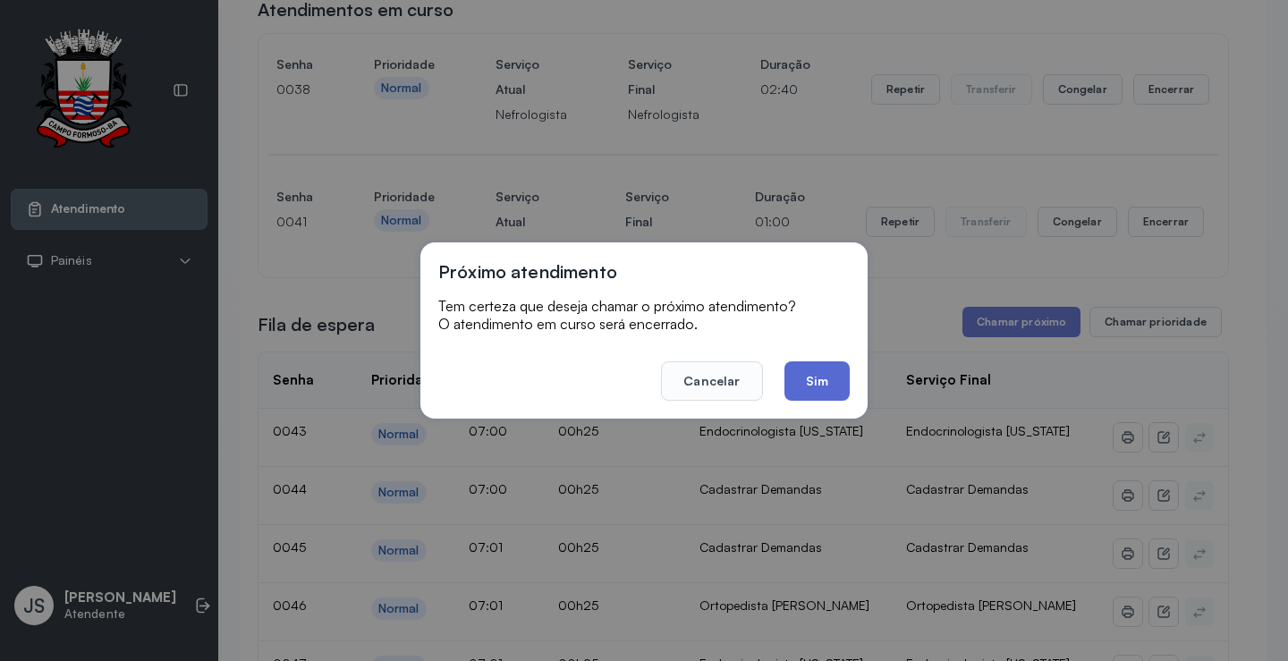
click at [833, 374] on button "Sim" at bounding box center [817, 380] width 65 height 39
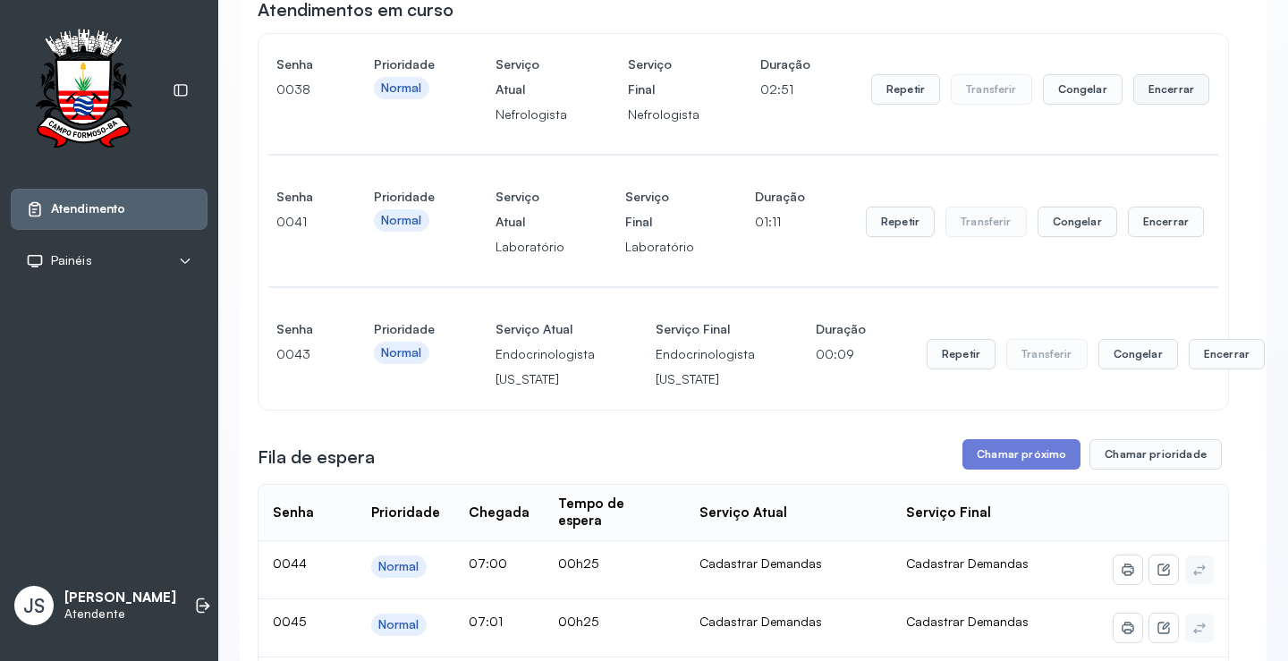
click at [1157, 94] on button "Encerrar" at bounding box center [1171, 89] width 76 height 30
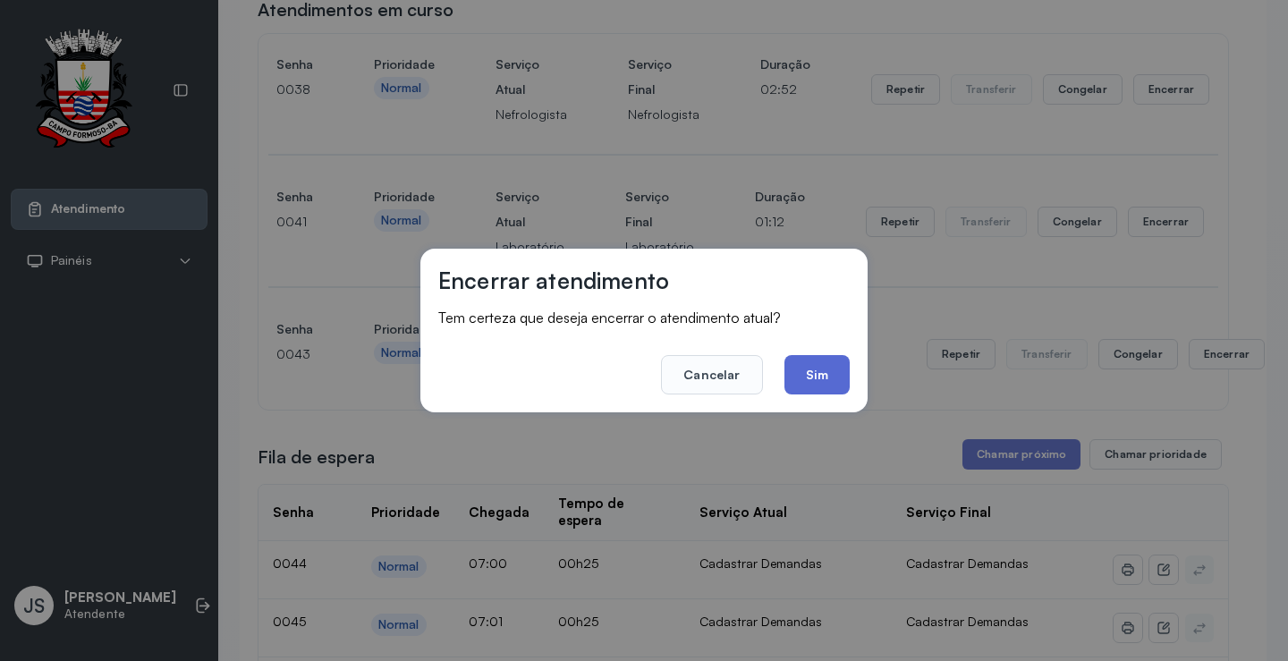
click at [821, 369] on button "Sim" at bounding box center [817, 374] width 65 height 39
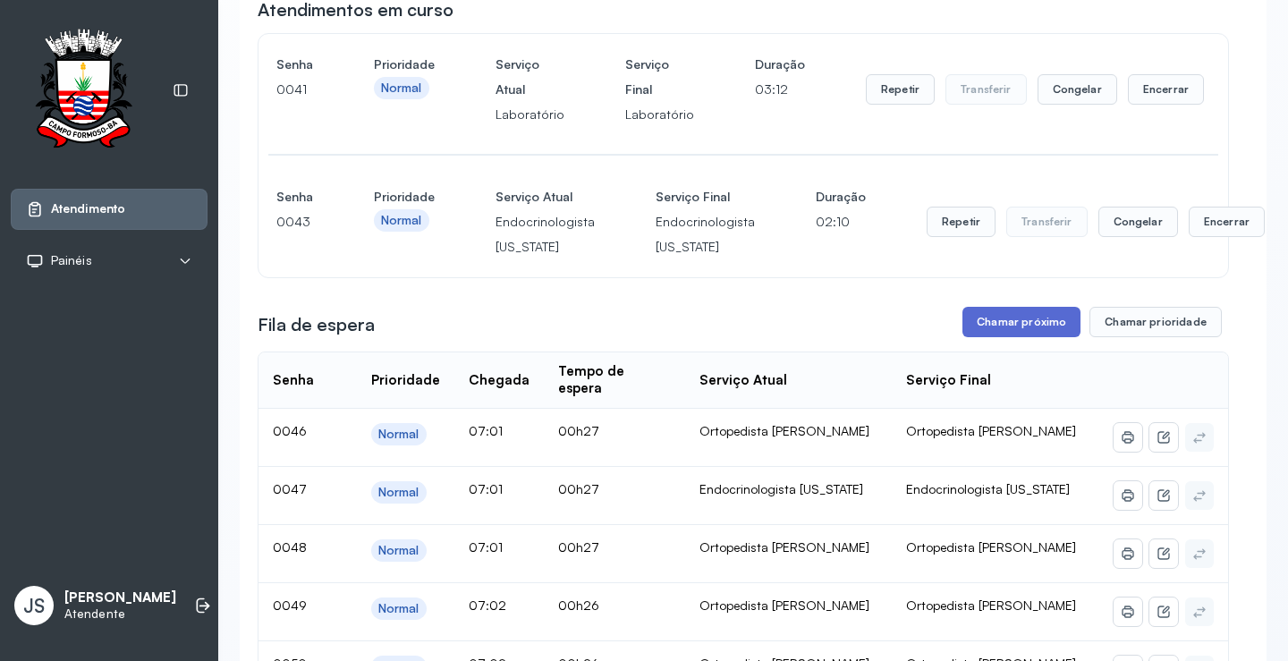
click at [1005, 325] on button "Chamar próximo" at bounding box center [1022, 322] width 118 height 30
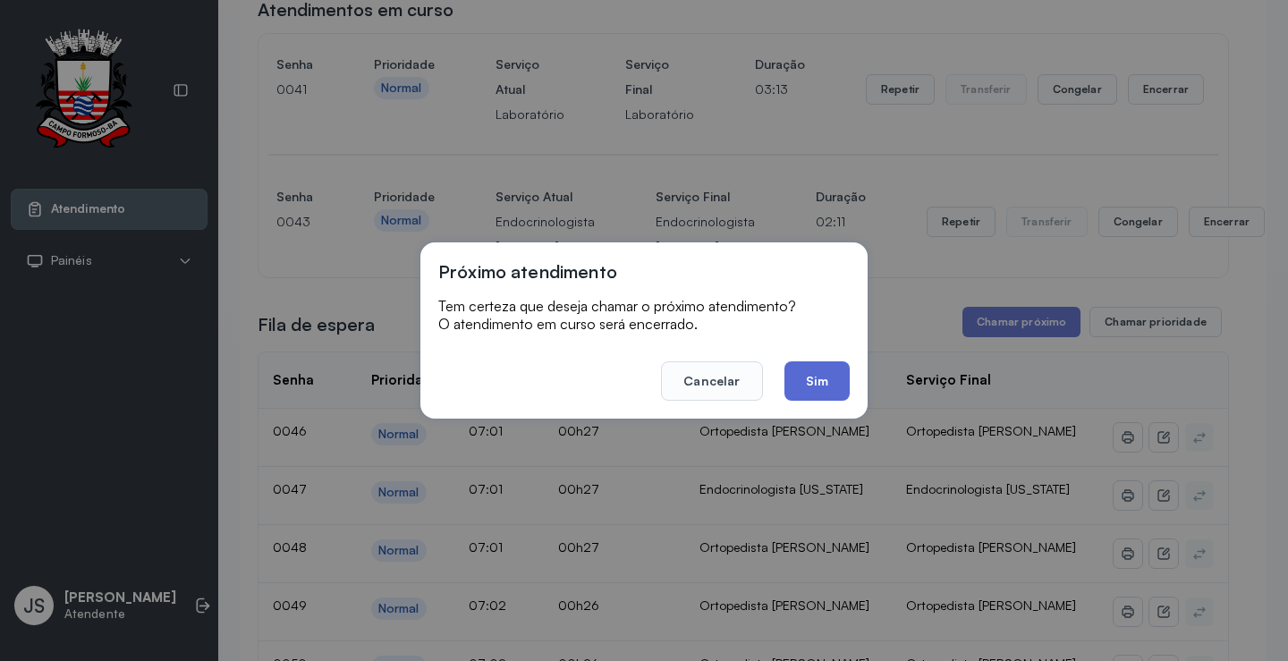
click at [828, 363] on button "Sim" at bounding box center [817, 380] width 65 height 39
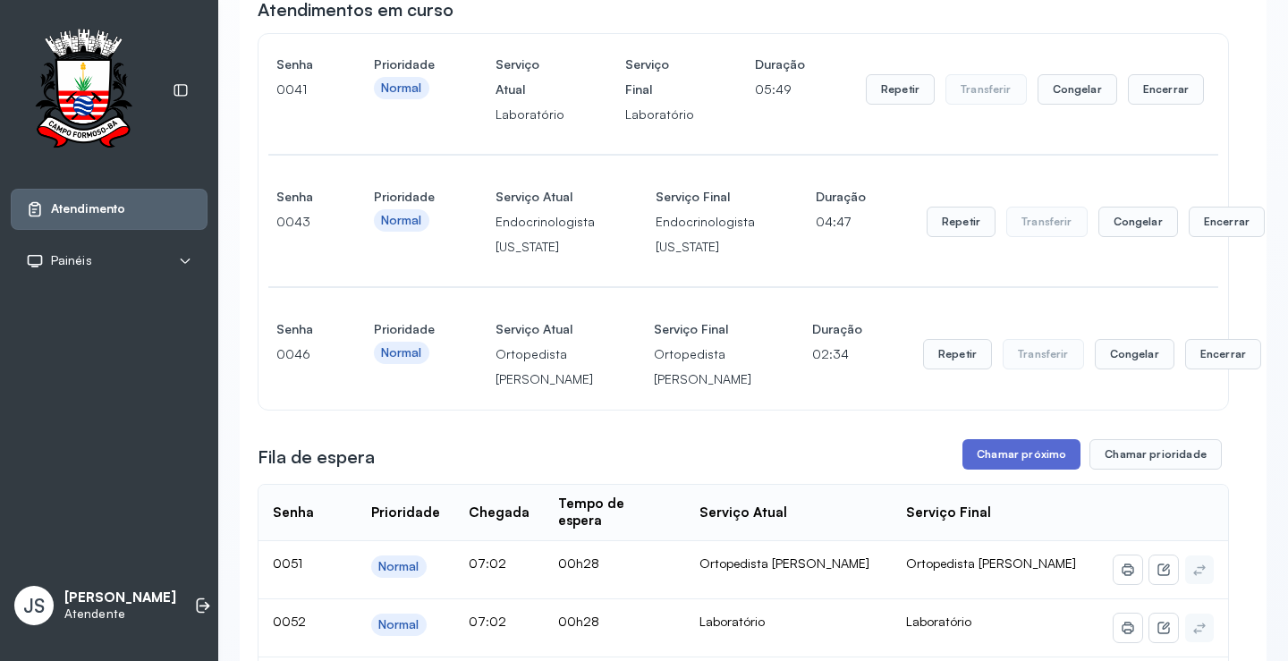
click at [1031, 470] on button "Chamar próximo" at bounding box center [1022, 454] width 118 height 30
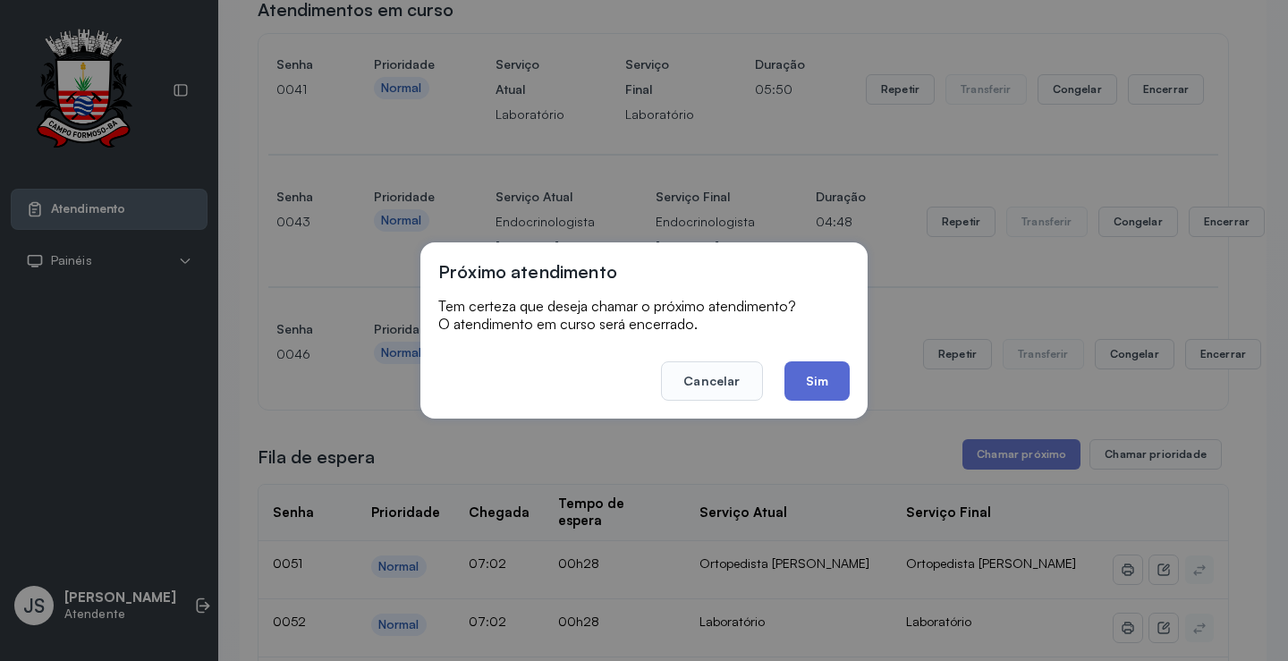
click at [824, 384] on button "Sim" at bounding box center [817, 380] width 65 height 39
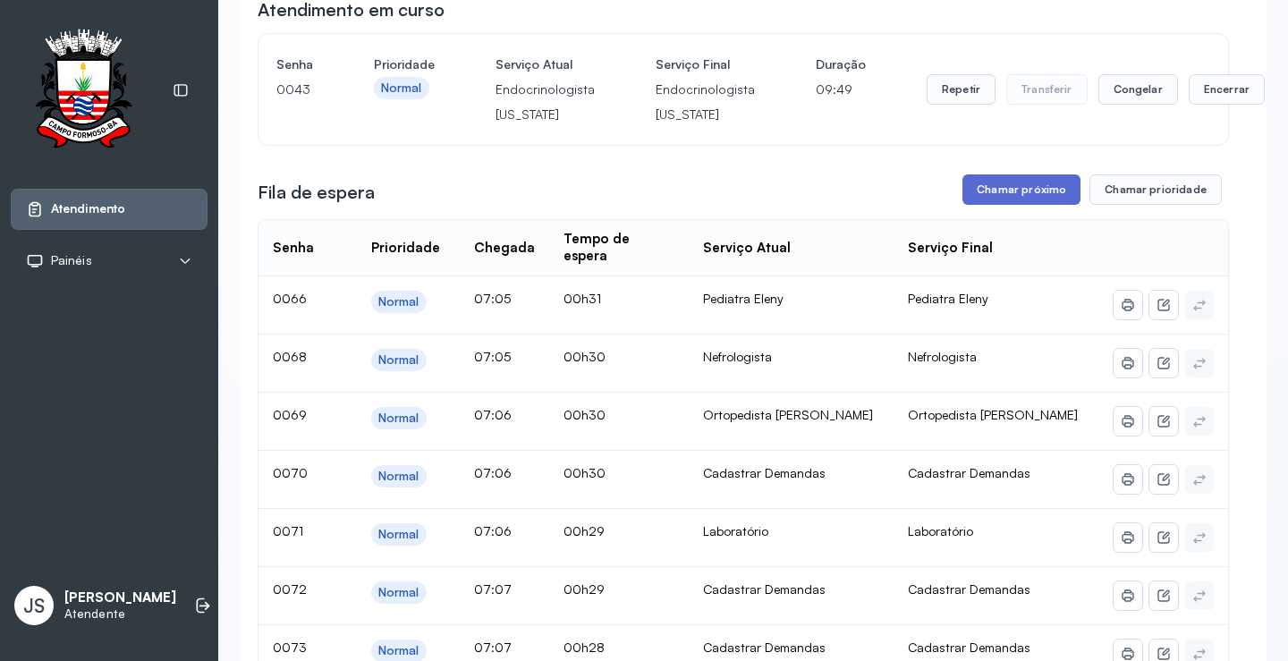
click at [1031, 190] on button "Chamar próximo" at bounding box center [1022, 189] width 118 height 30
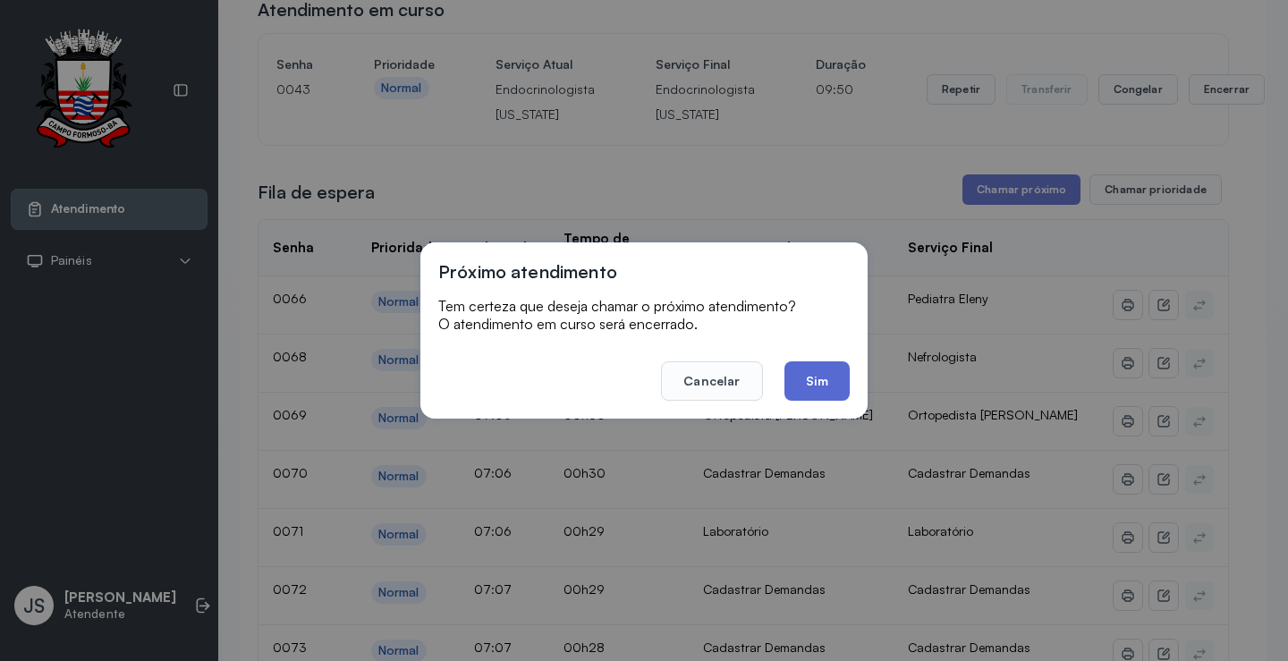
click at [842, 377] on button "Sim" at bounding box center [817, 380] width 65 height 39
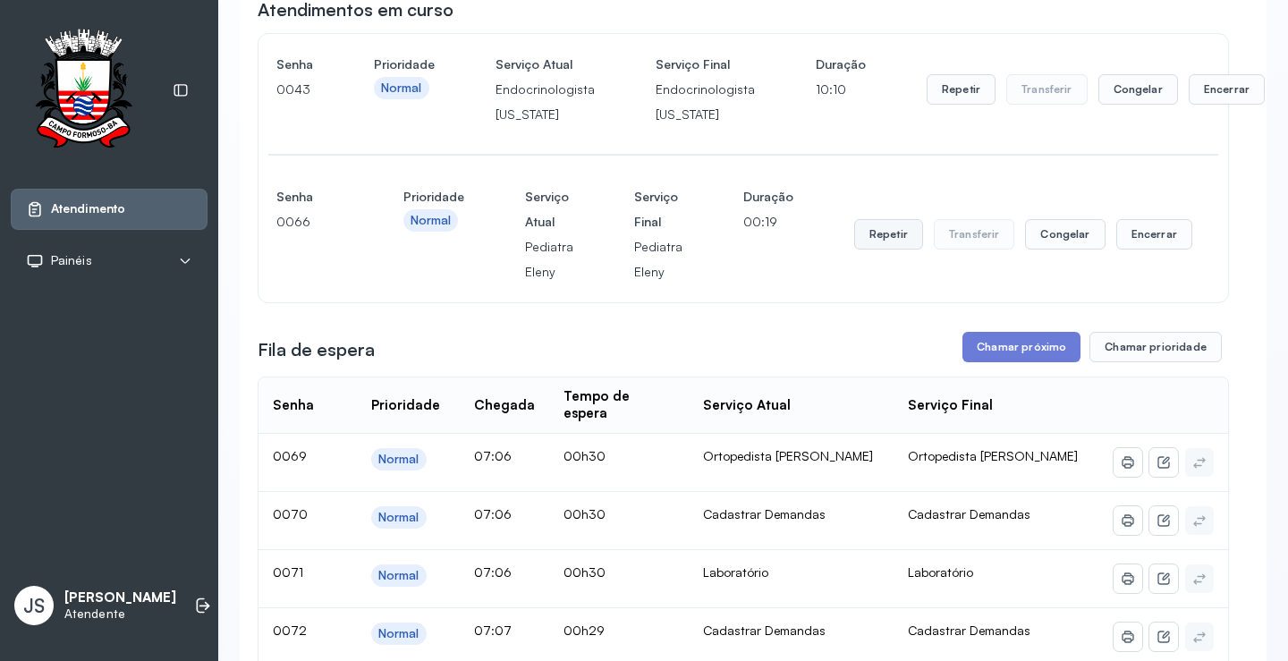
click at [888, 235] on button "Repetir" at bounding box center [888, 234] width 69 height 30
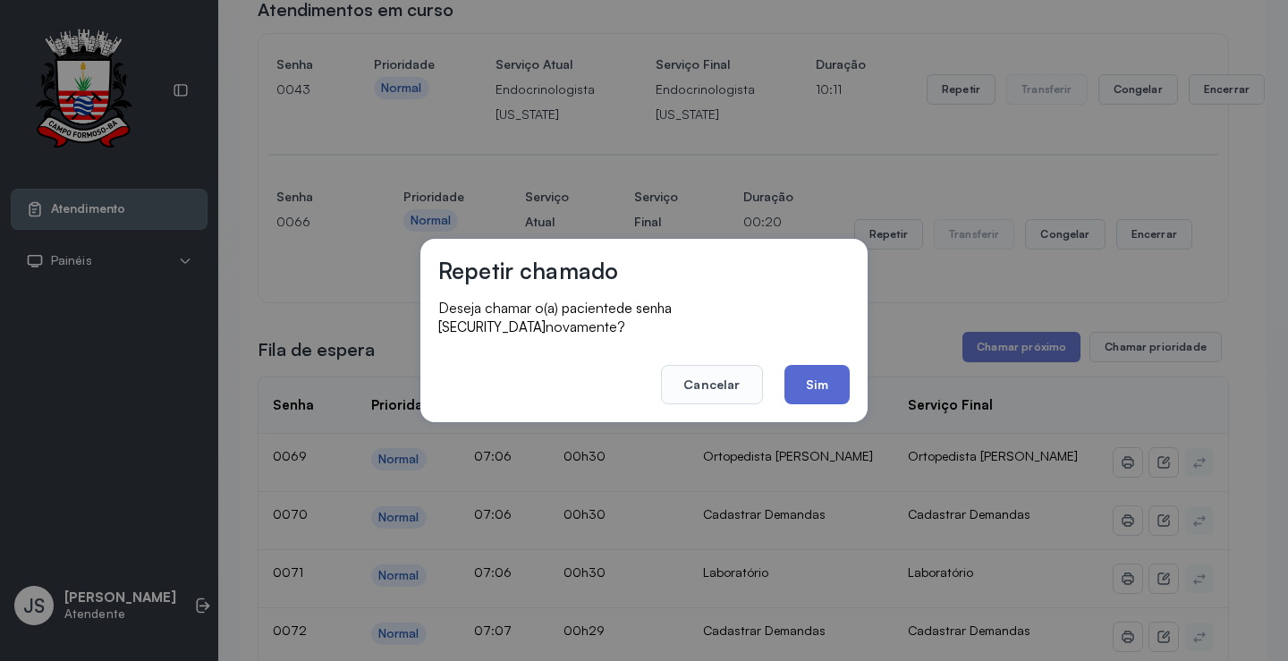
click at [814, 369] on button "Sim" at bounding box center [817, 384] width 65 height 39
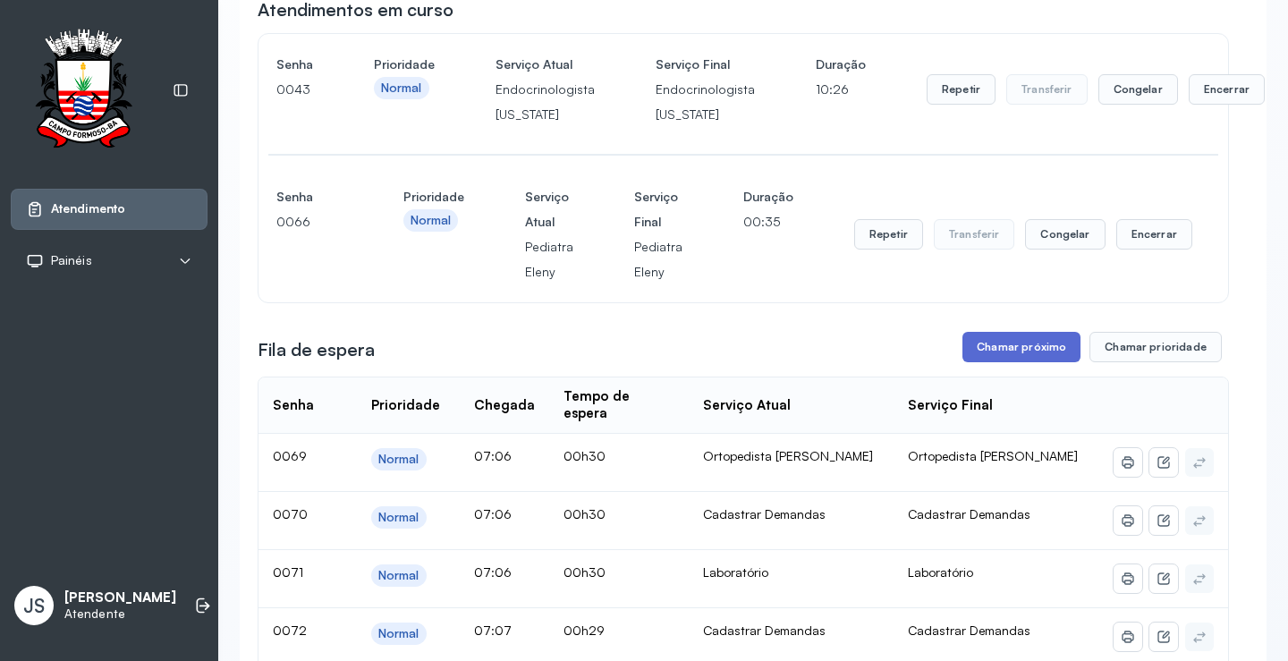
click at [1013, 353] on button "Chamar próximo" at bounding box center [1022, 347] width 118 height 30
click at [988, 360] on button "Chamar próximo" at bounding box center [1022, 347] width 118 height 30
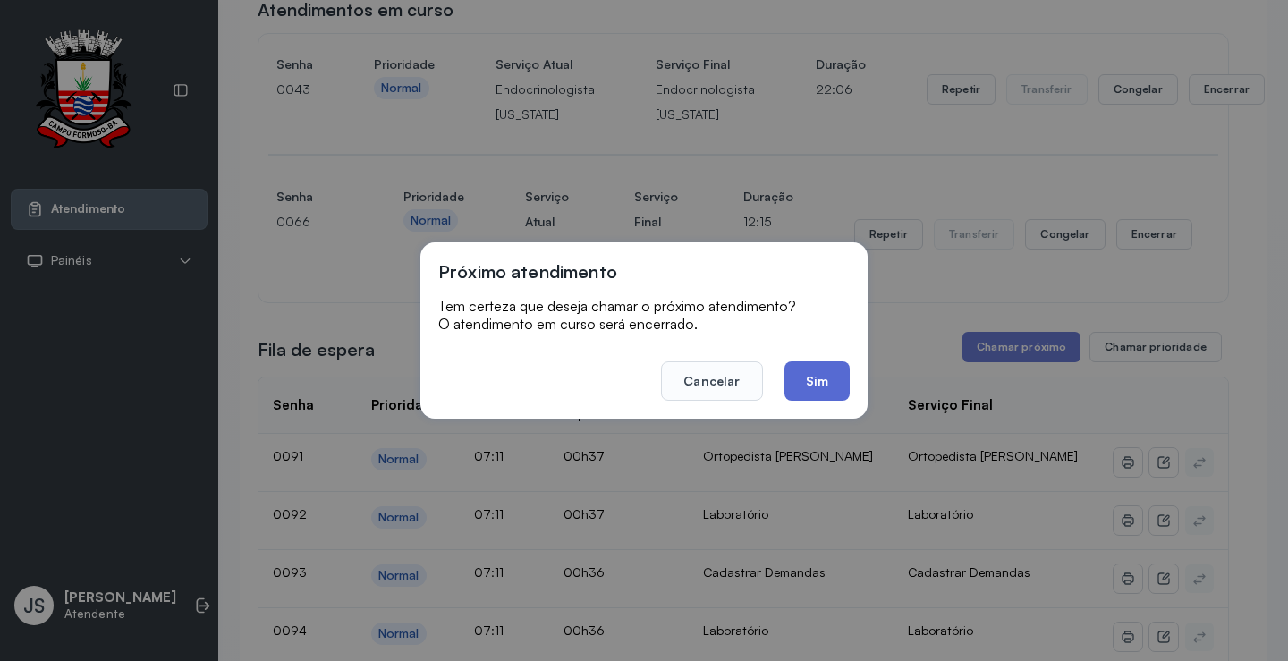
click at [818, 370] on button "Sim" at bounding box center [817, 380] width 65 height 39
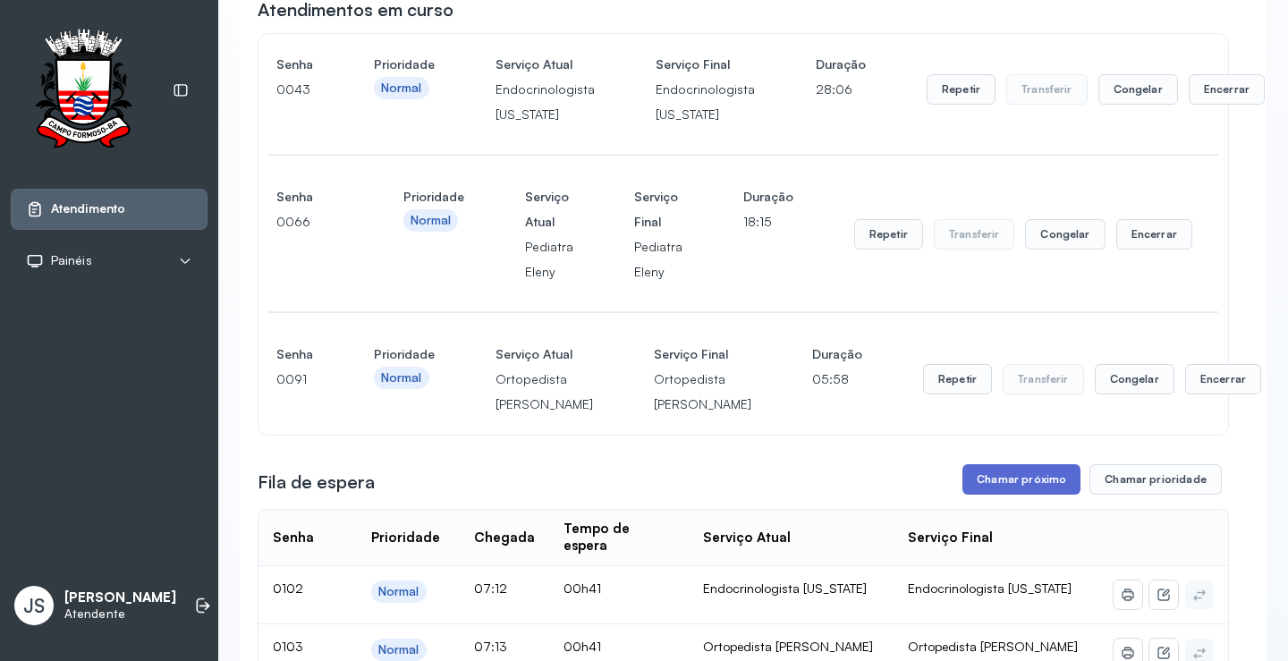
click at [1046, 495] on button "Chamar próximo" at bounding box center [1022, 479] width 118 height 30
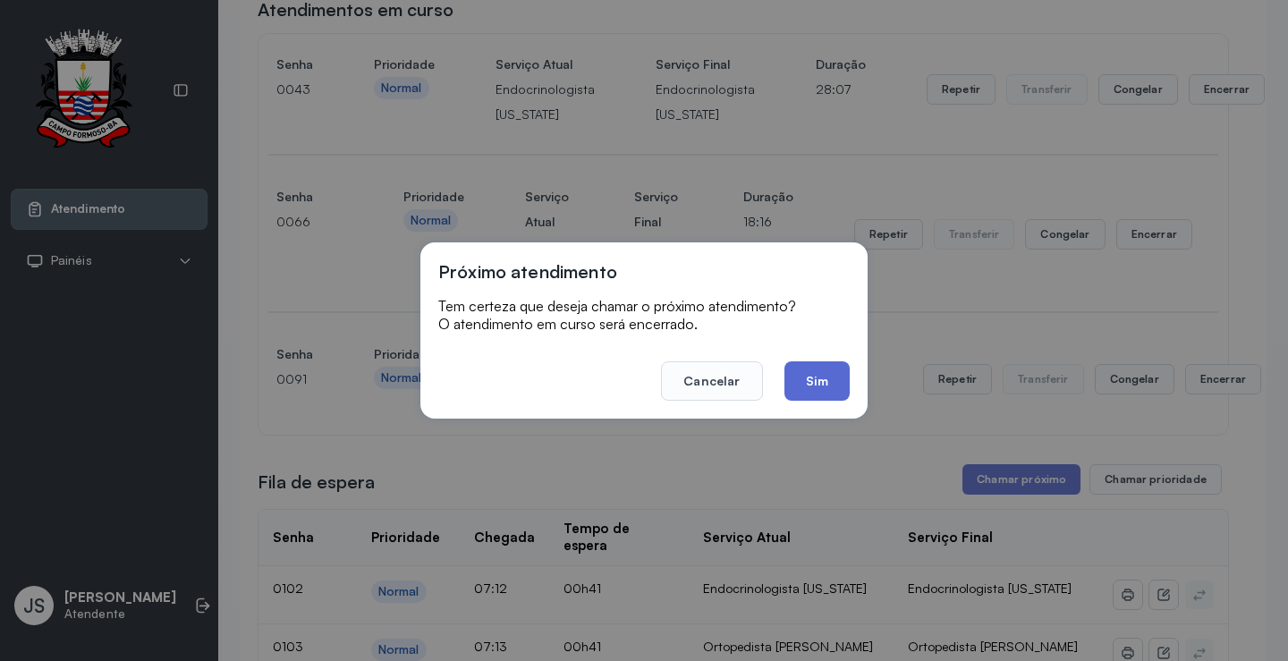
click at [820, 370] on button "Sim" at bounding box center [817, 380] width 65 height 39
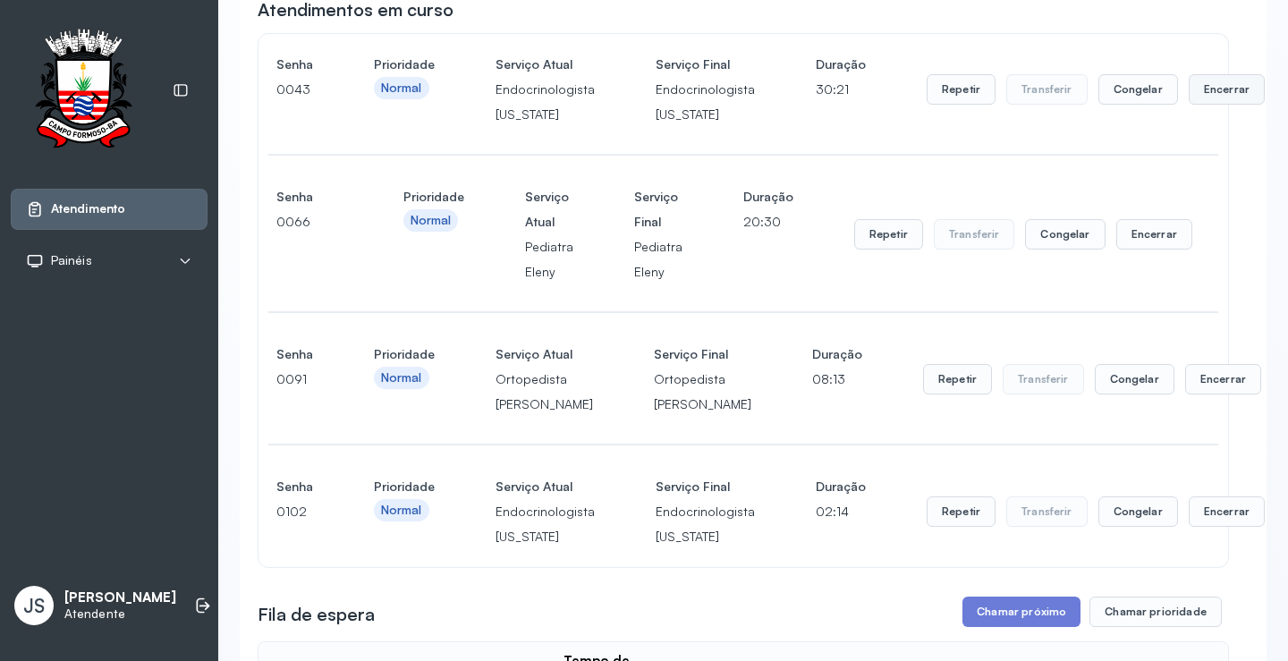
click at [1199, 92] on button "Encerrar" at bounding box center [1227, 89] width 76 height 30
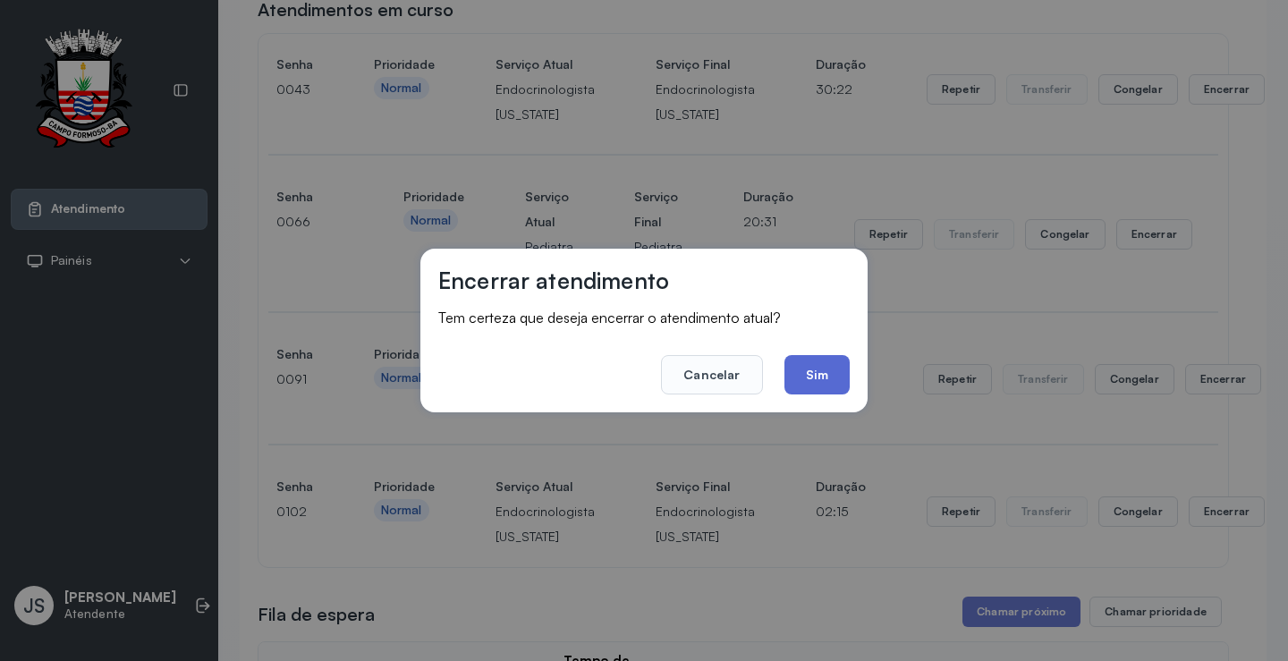
click at [813, 356] on button "Sim" at bounding box center [817, 374] width 65 height 39
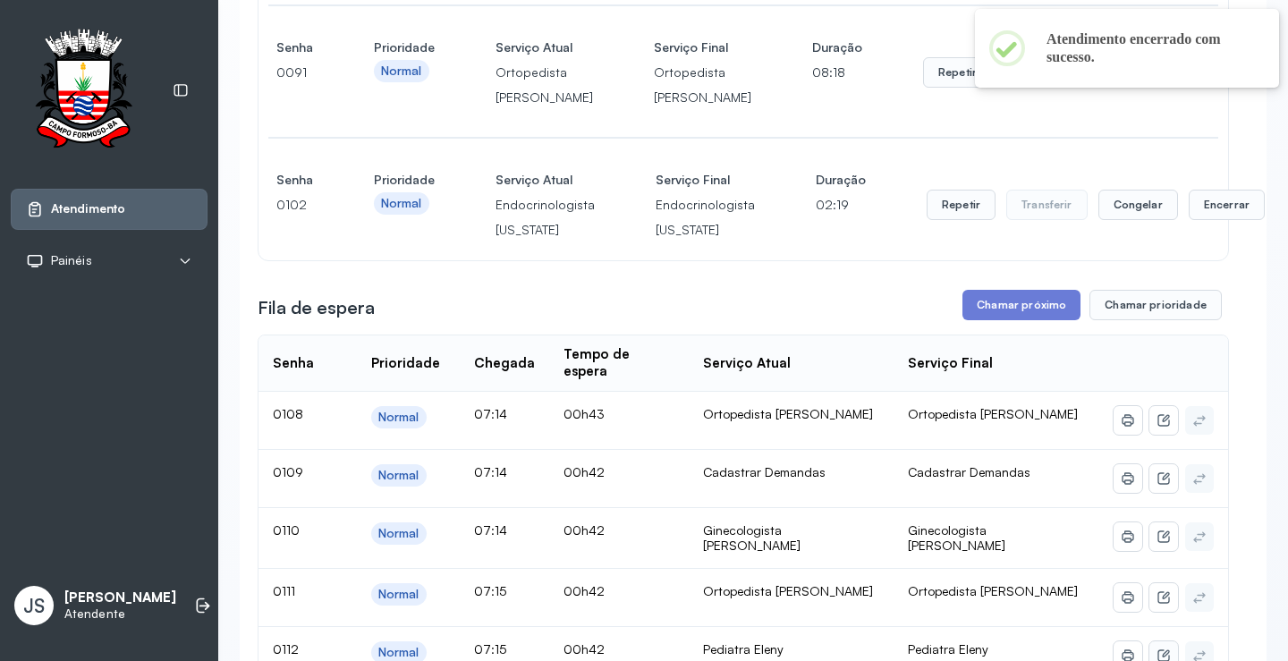
scroll to position [537, 0]
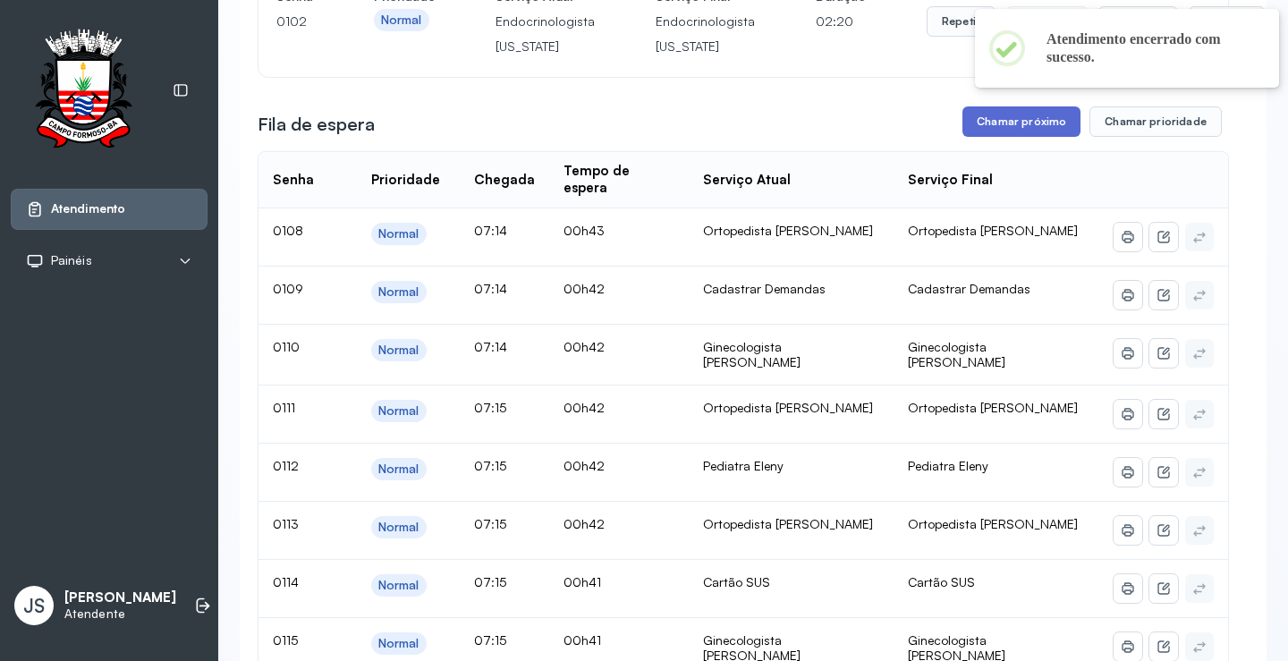
click at [1037, 137] on button "Chamar próximo" at bounding box center [1022, 121] width 118 height 30
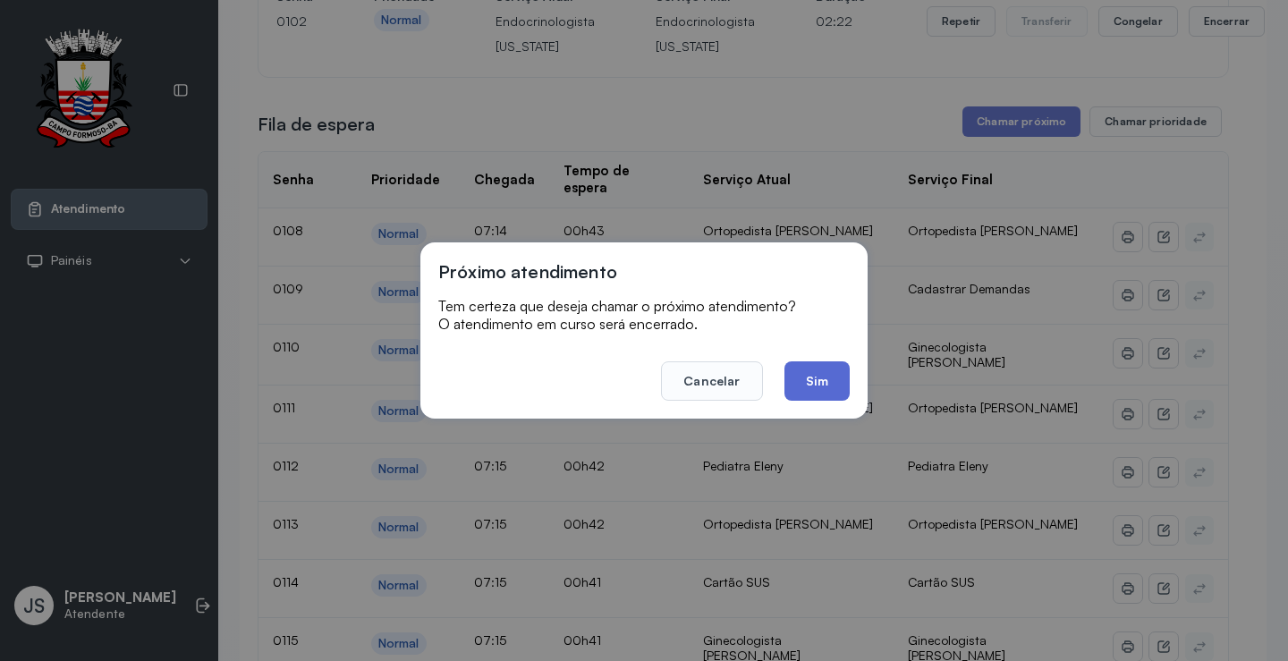
click at [836, 385] on button "Sim" at bounding box center [817, 380] width 65 height 39
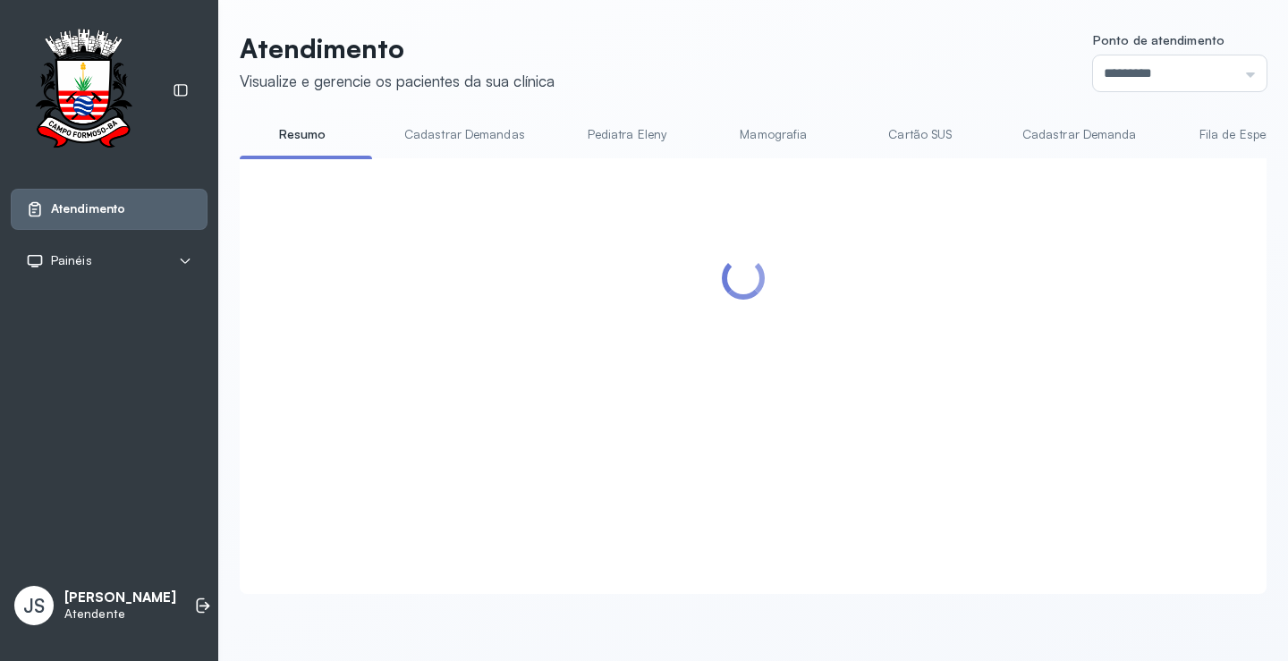
scroll to position [0, 0]
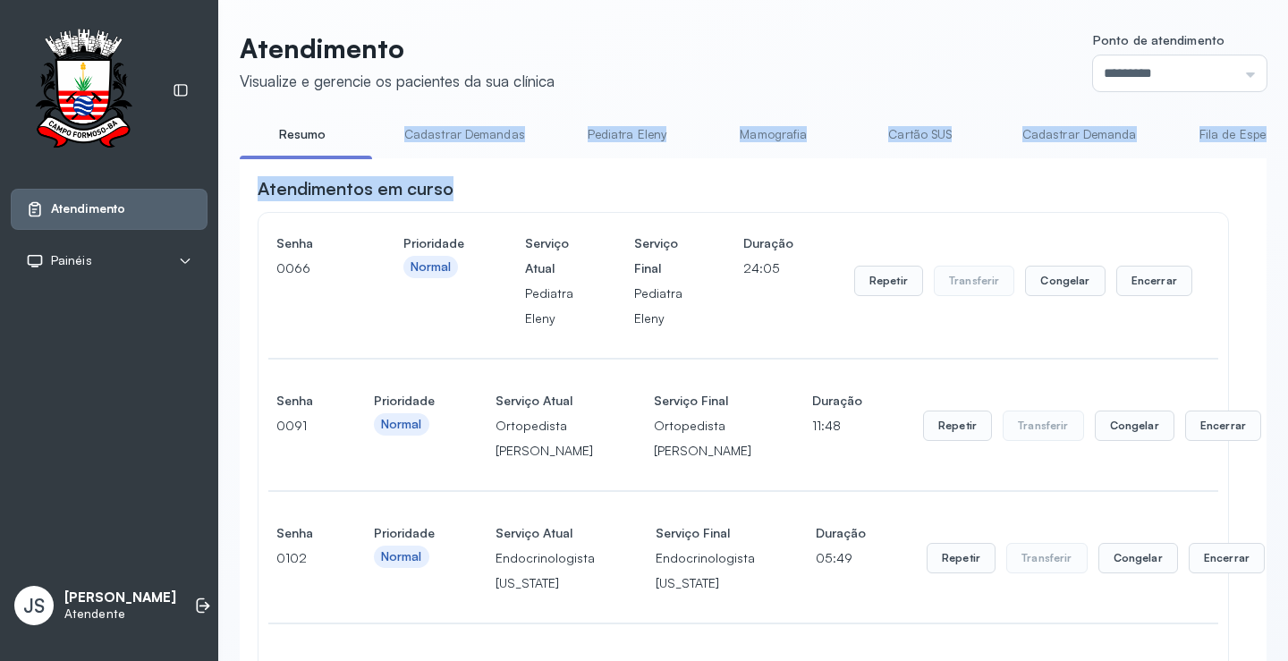
drag, startPoint x: 371, startPoint y: 157, endPoint x: 474, endPoint y: 167, distance: 103.4
click at [539, 201] on div "Atendimentos em curso" at bounding box center [744, 188] width 972 height 25
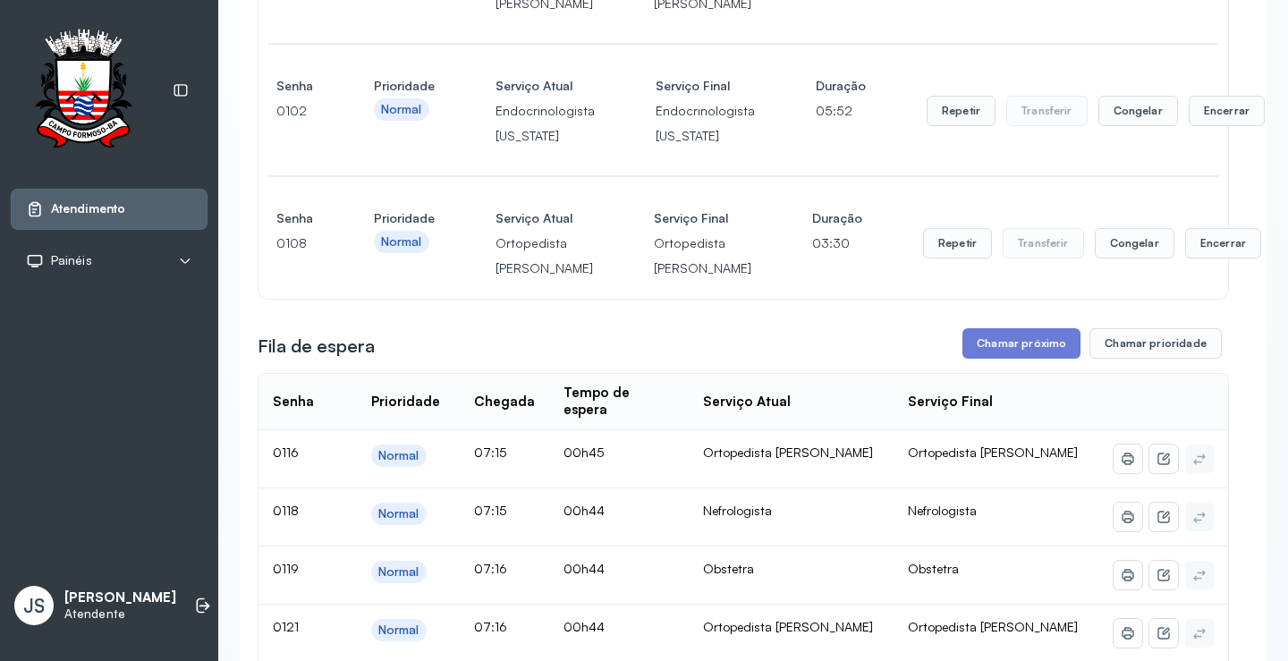
scroll to position [537, 0]
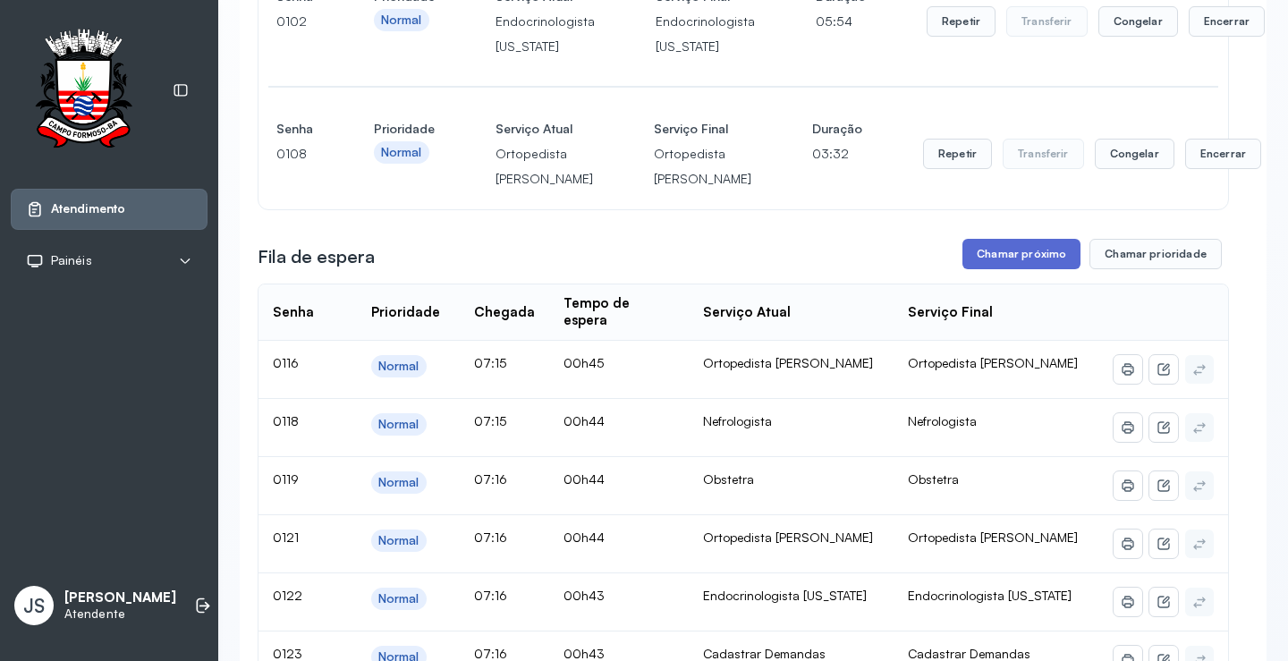
click at [1023, 269] on button "Chamar próximo" at bounding box center [1022, 254] width 118 height 30
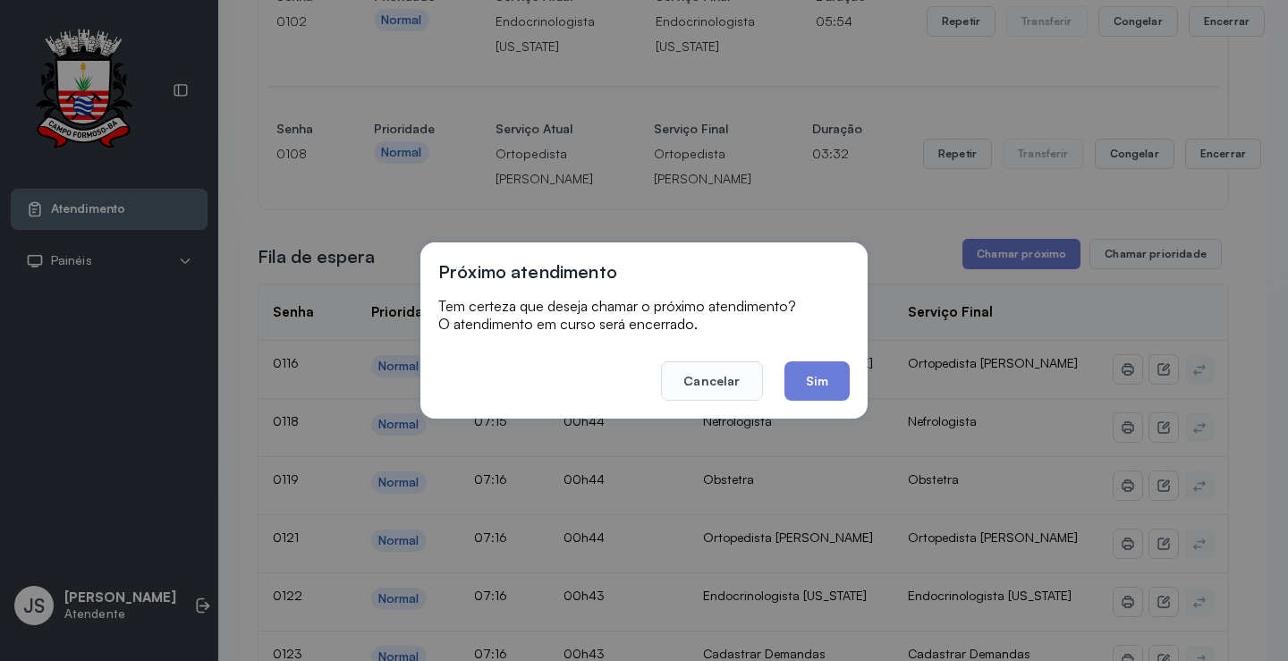
click at [823, 382] on button "Sim" at bounding box center [817, 380] width 65 height 39
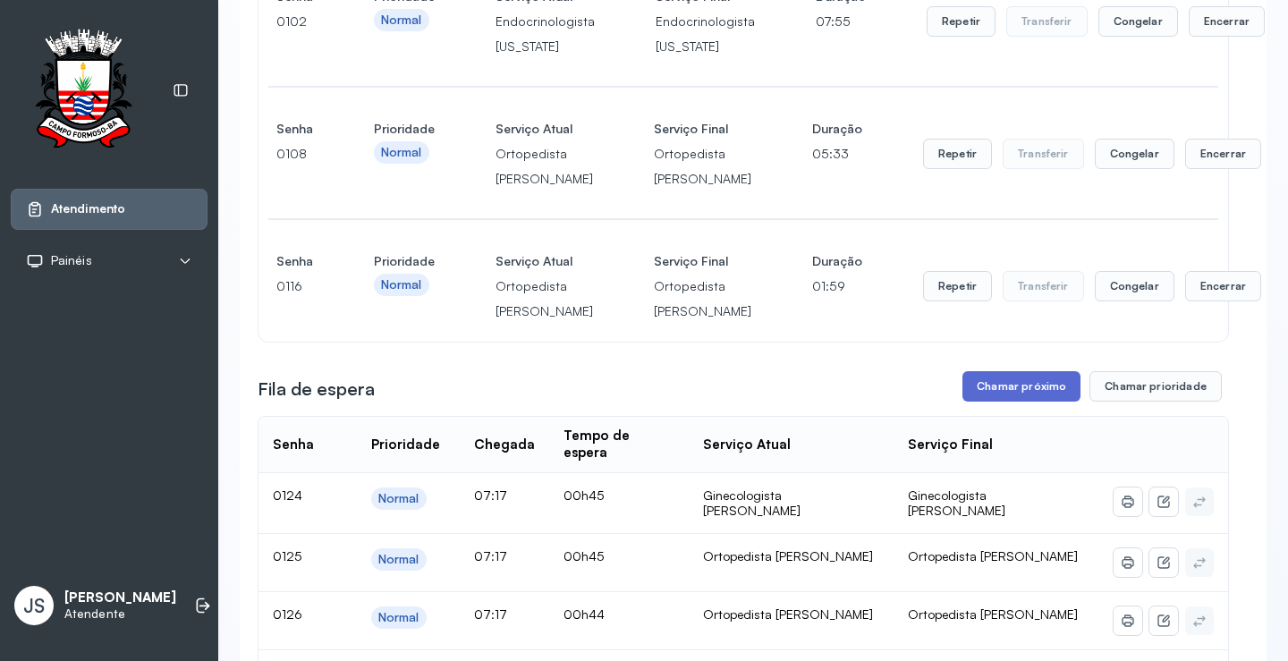
click at [1028, 402] on button "Chamar próximo" at bounding box center [1022, 386] width 118 height 30
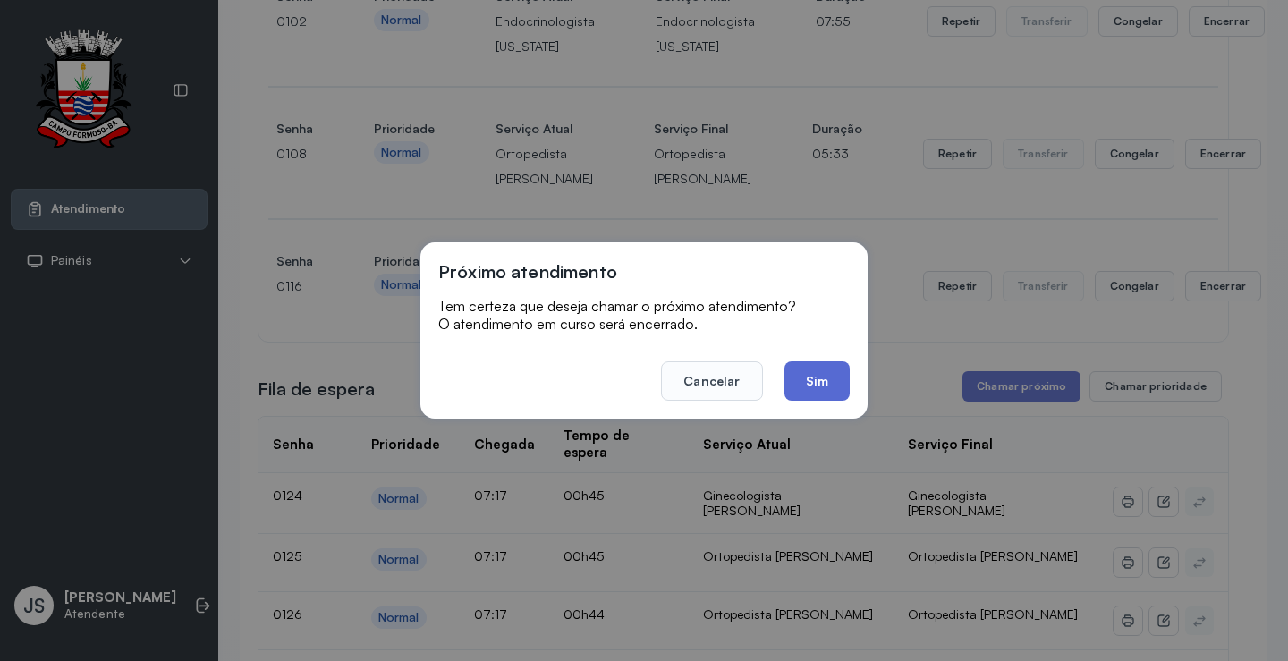
click at [819, 372] on button "Sim" at bounding box center [817, 380] width 65 height 39
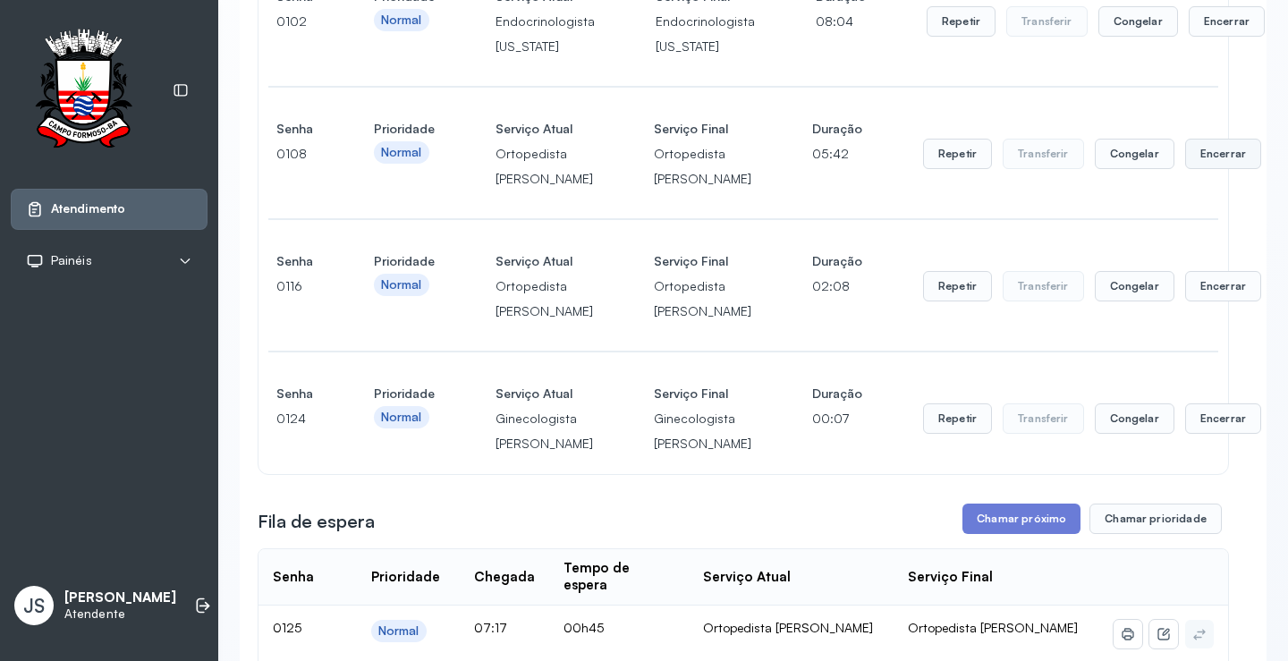
click at [1185, 169] on button "Encerrar" at bounding box center [1223, 154] width 76 height 30
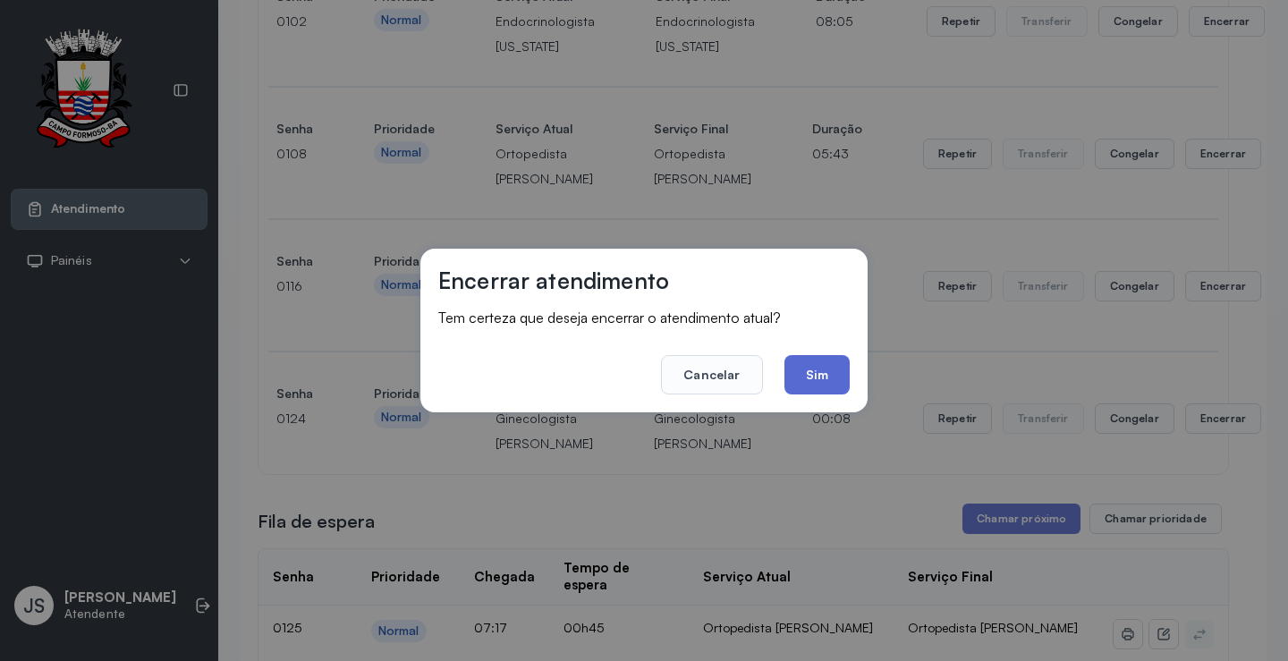
click at [825, 370] on button "Sim" at bounding box center [817, 374] width 65 height 39
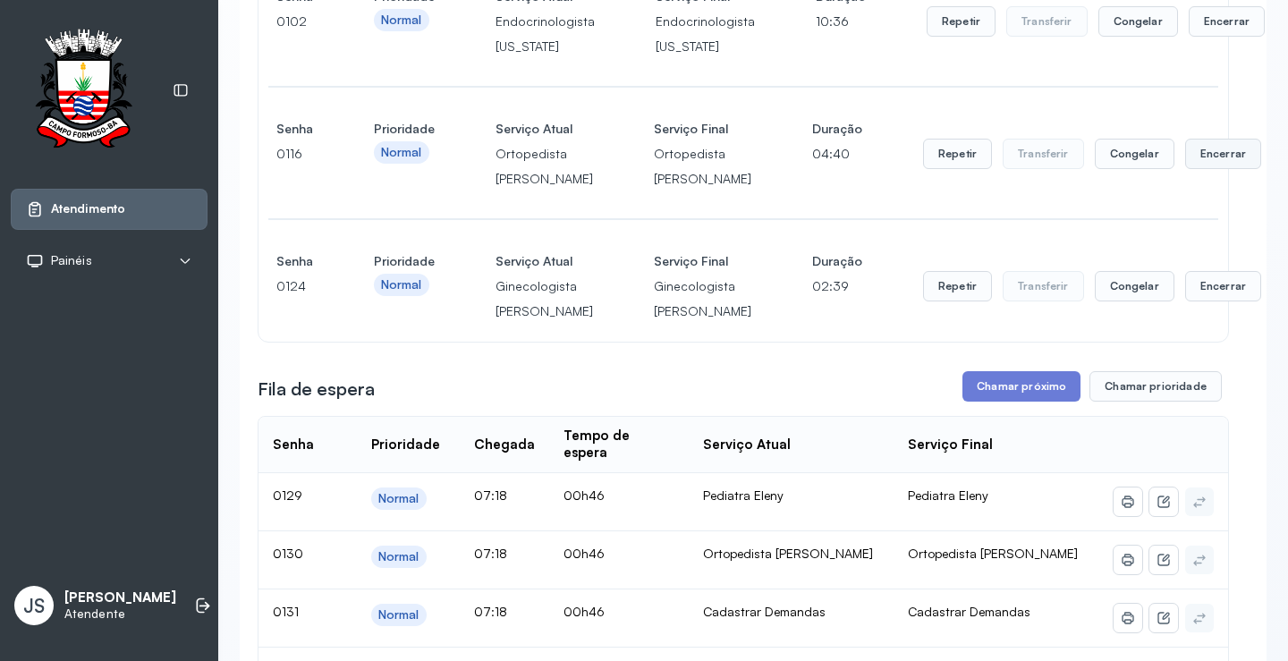
click at [1185, 169] on button "Encerrar" at bounding box center [1223, 154] width 76 height 30
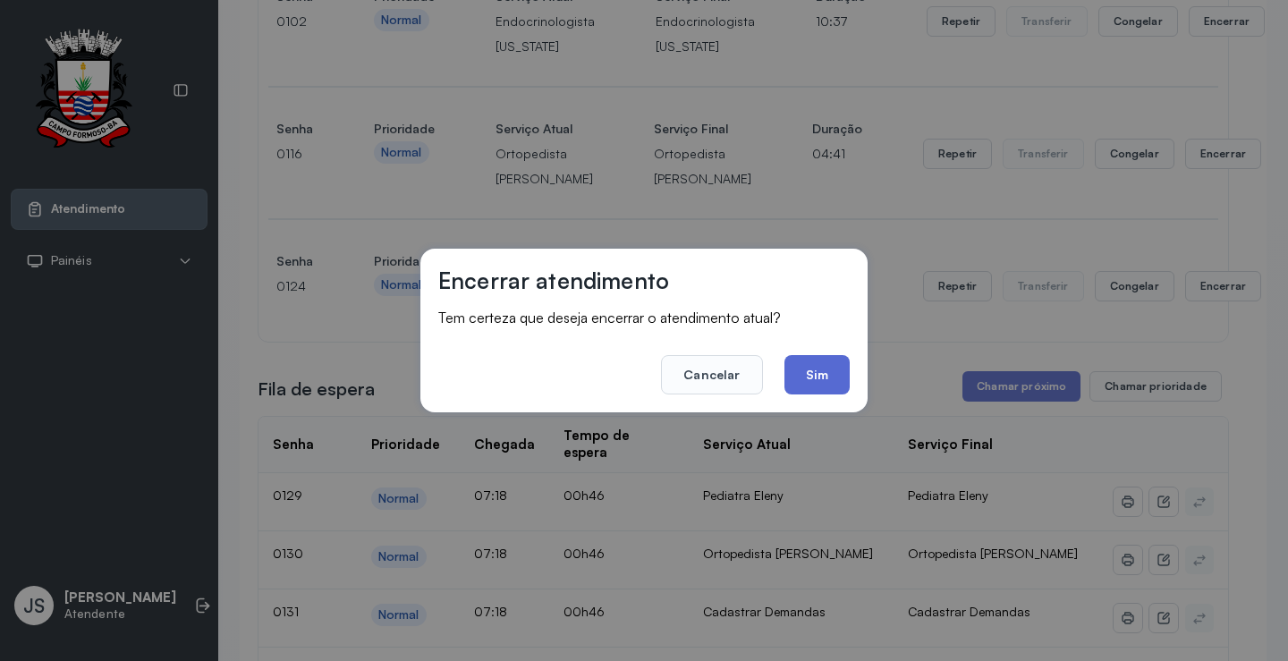
click at [843, 361] on button "Sim" at bounding box center [817, 374] width 65 height 39
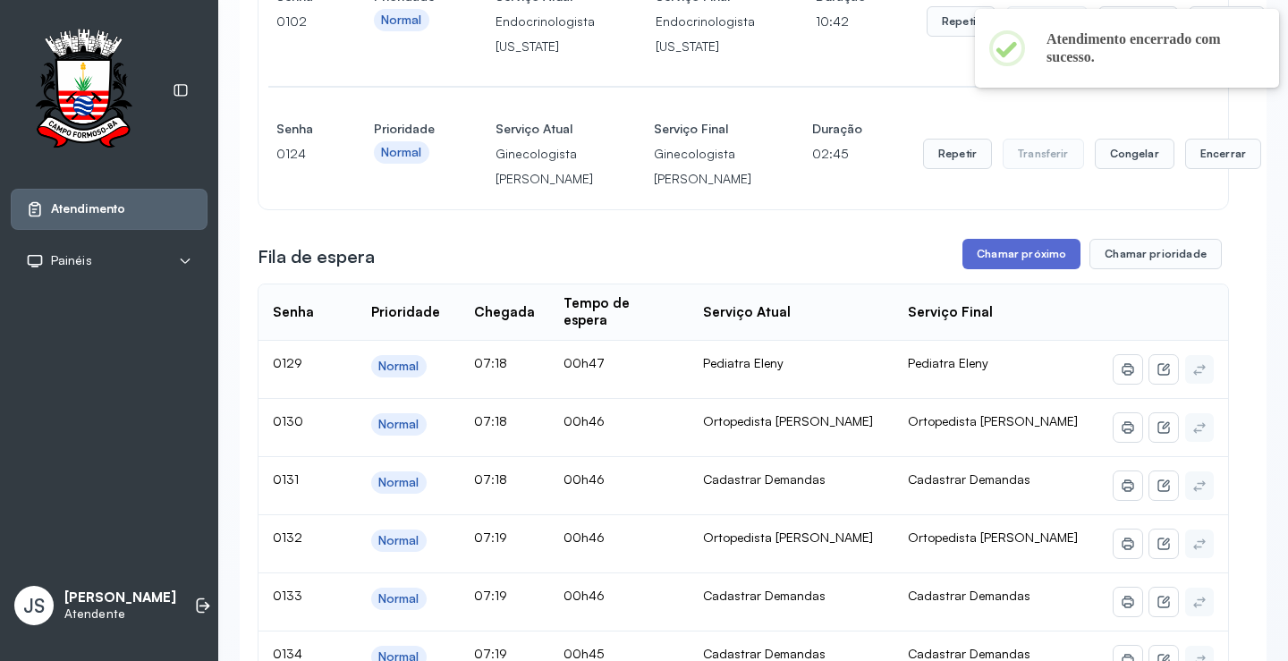
click at [1011, 269] on button "Chamar próximo" at bounding box center [1022, 254] width 118 height 30
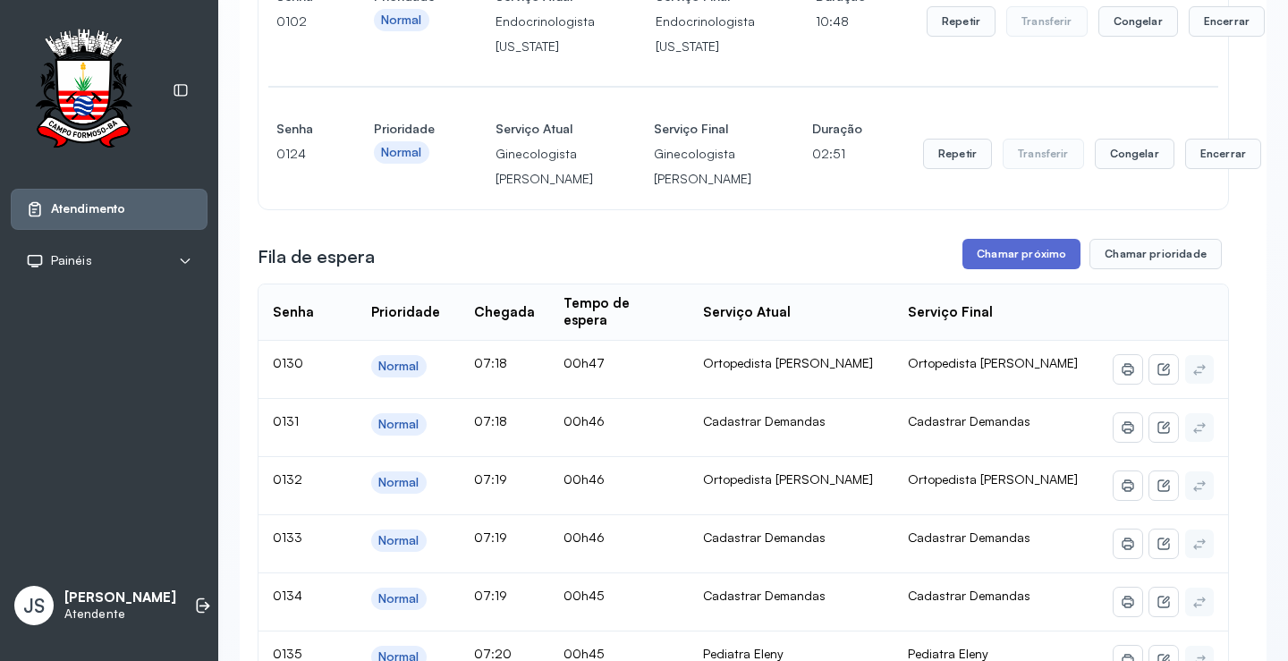
click at [1033, 269] on button "Chamar próximo" at bounding box center [1022, 254] width 118 height 30
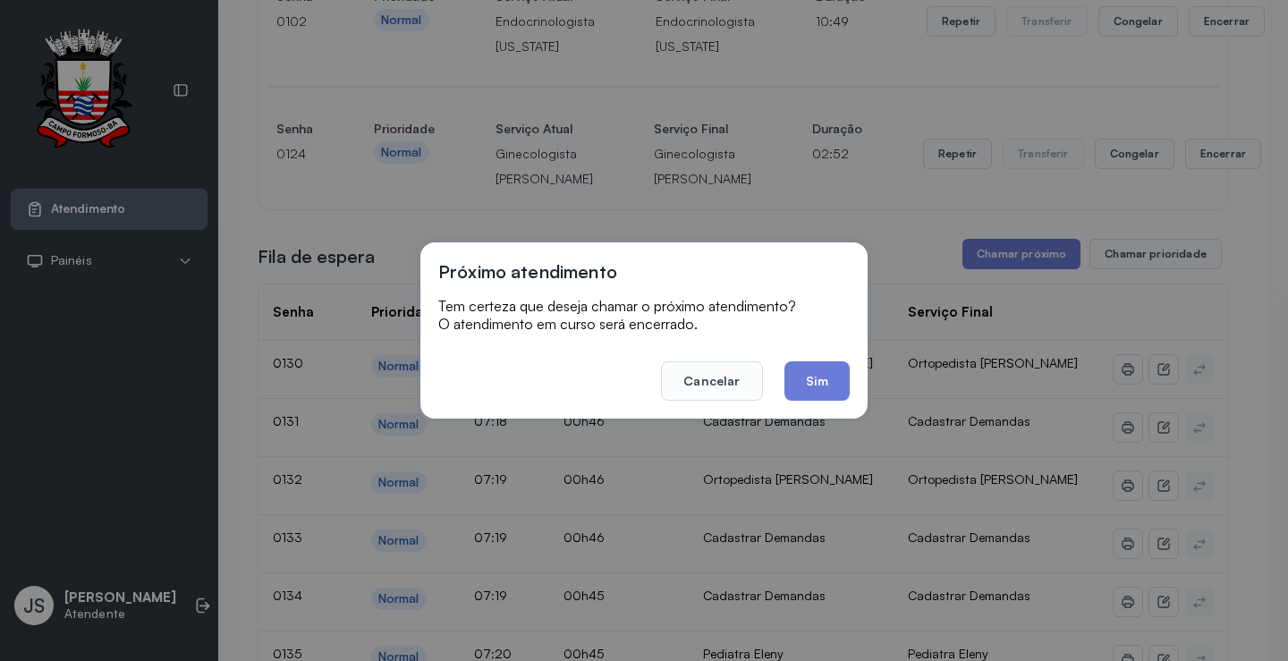
click at [819, 371] on button "Sim" at bounding box center [817, 380] width 65 height 39
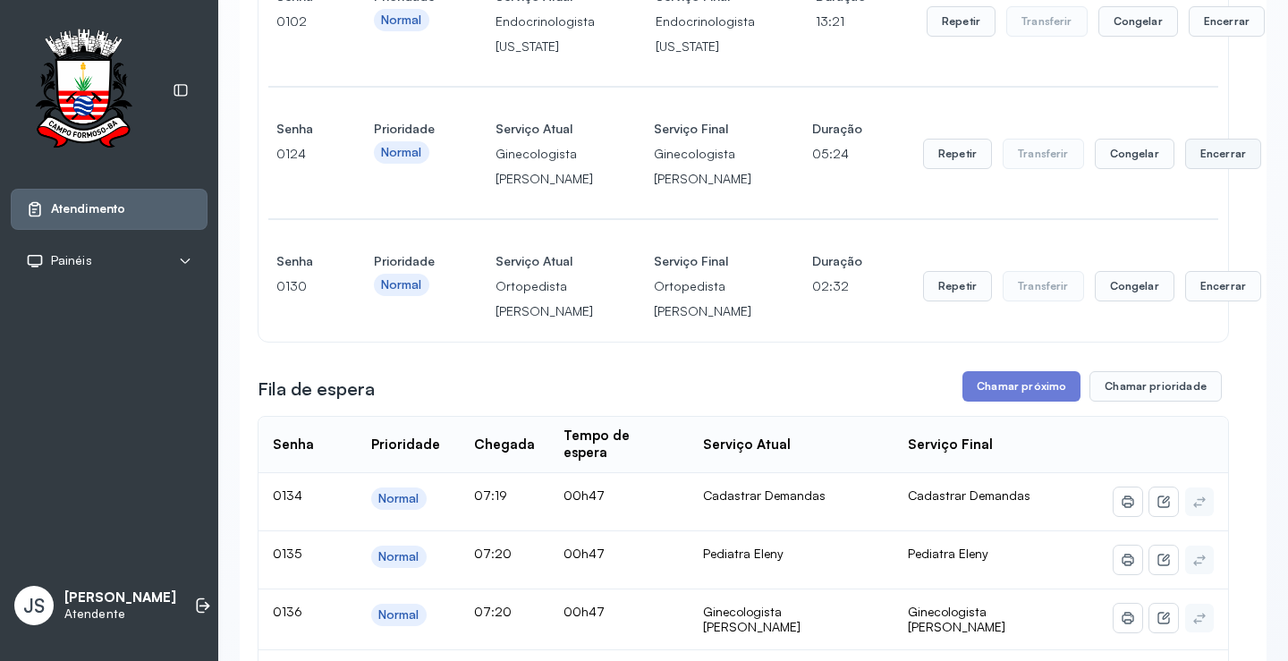
click at [1185, 169] on button "Encerrar" at bounding box center [1223, 154] width 76 height 30
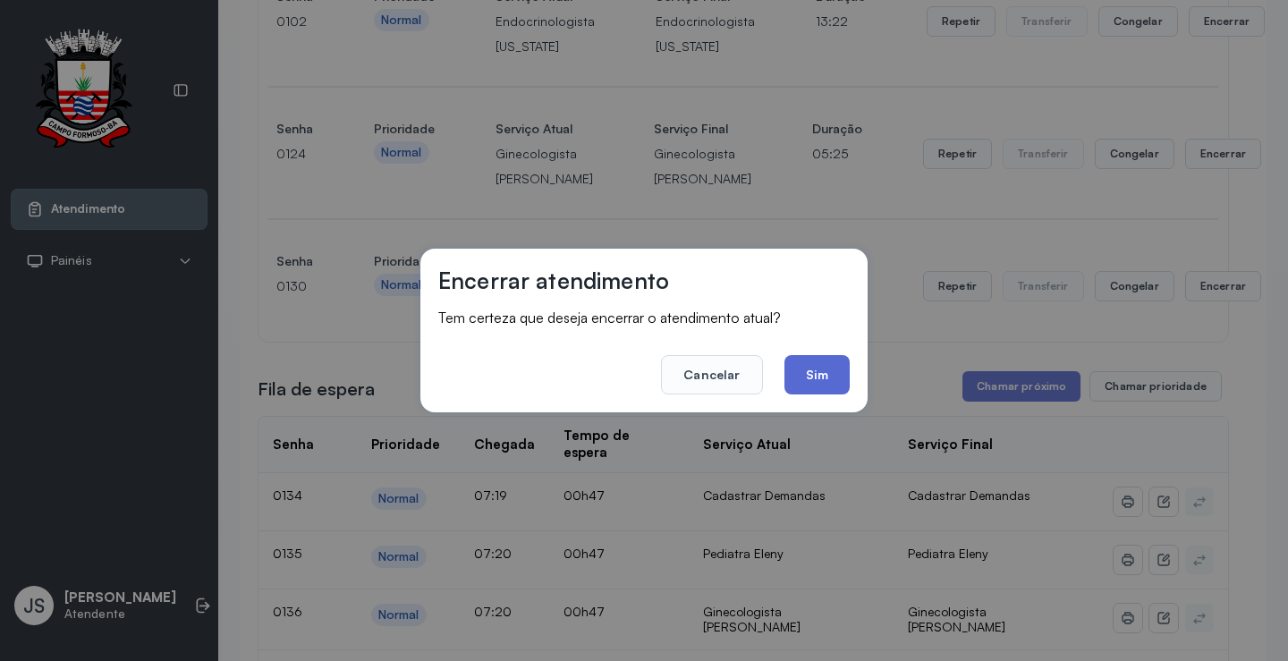
click at [823, 366] on button "Sim" at bounding box center [817, 374] width 65 height 39
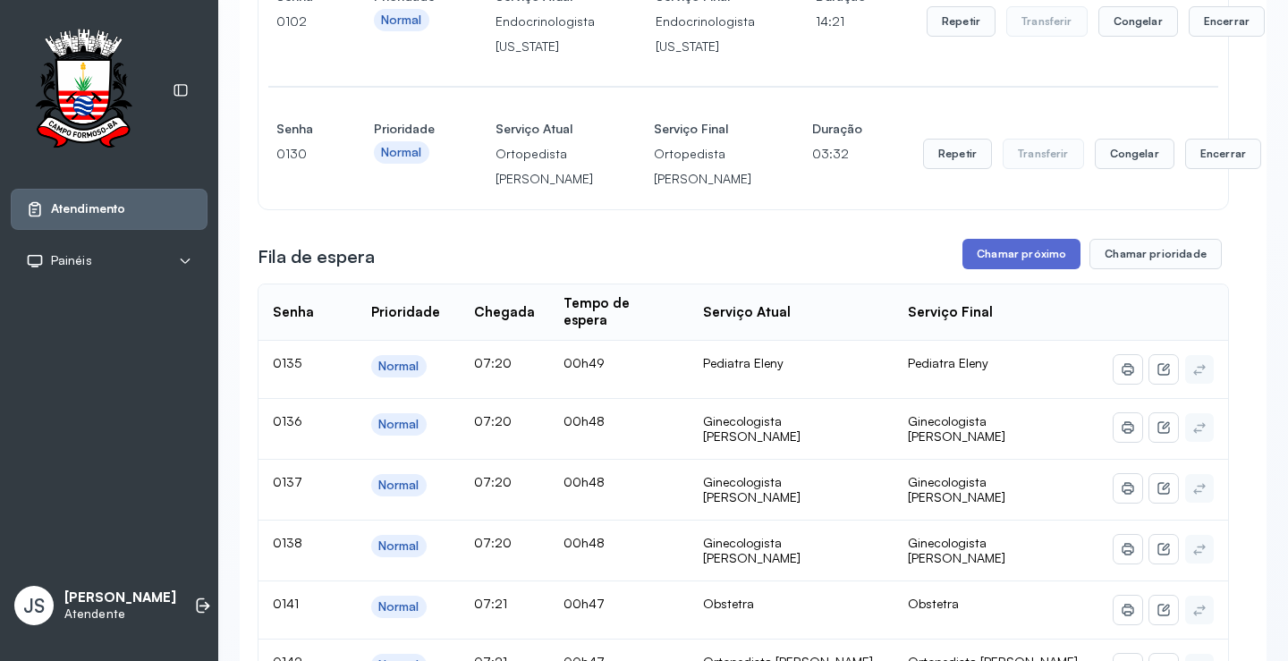
click at [1040, 269] on button "Chamar próximo" at bounding box center [1022, 254] width 118 height 30
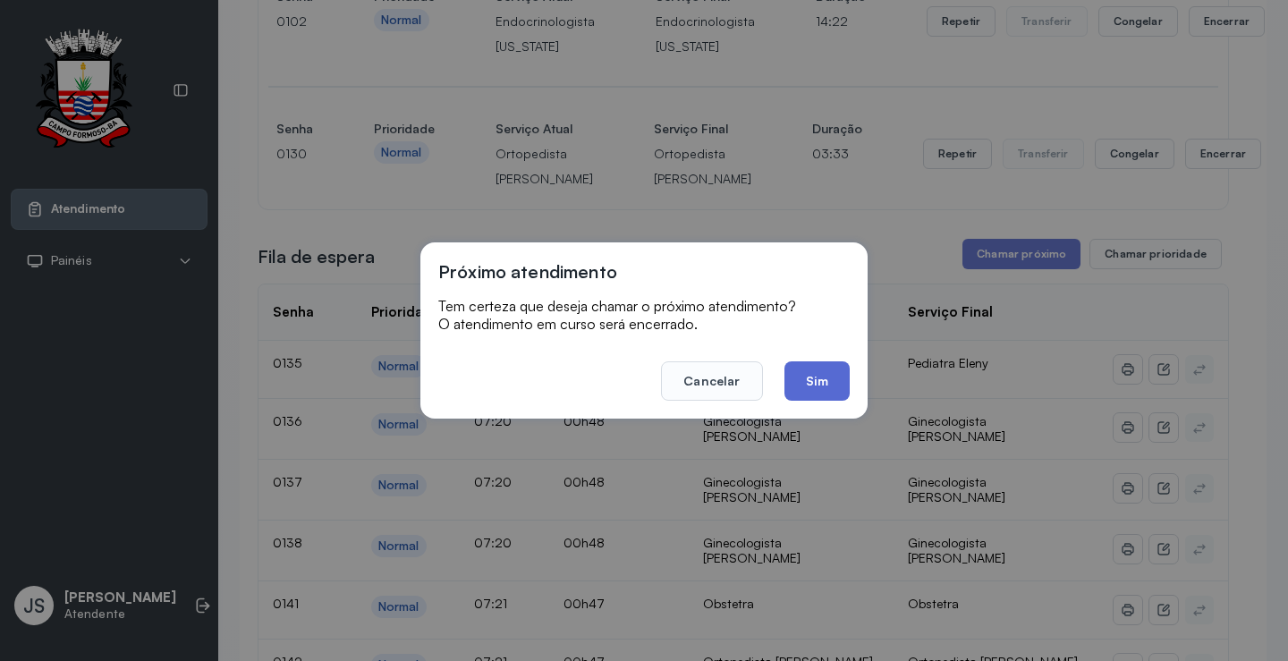
click at [837, 372] on button "Sim" at bounding box center [817, 380] width 65 height 39
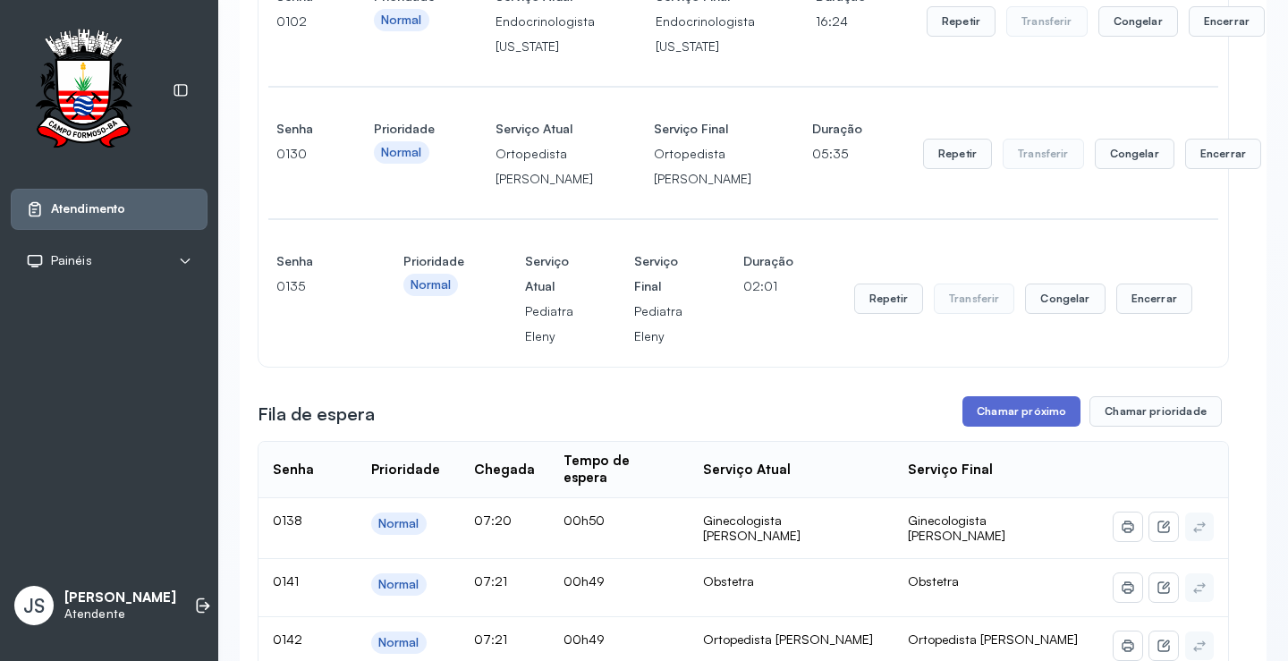
click at [1034, 427] on button "Chamar próximo" at bounding box center [1022, 411] width 118 height 30
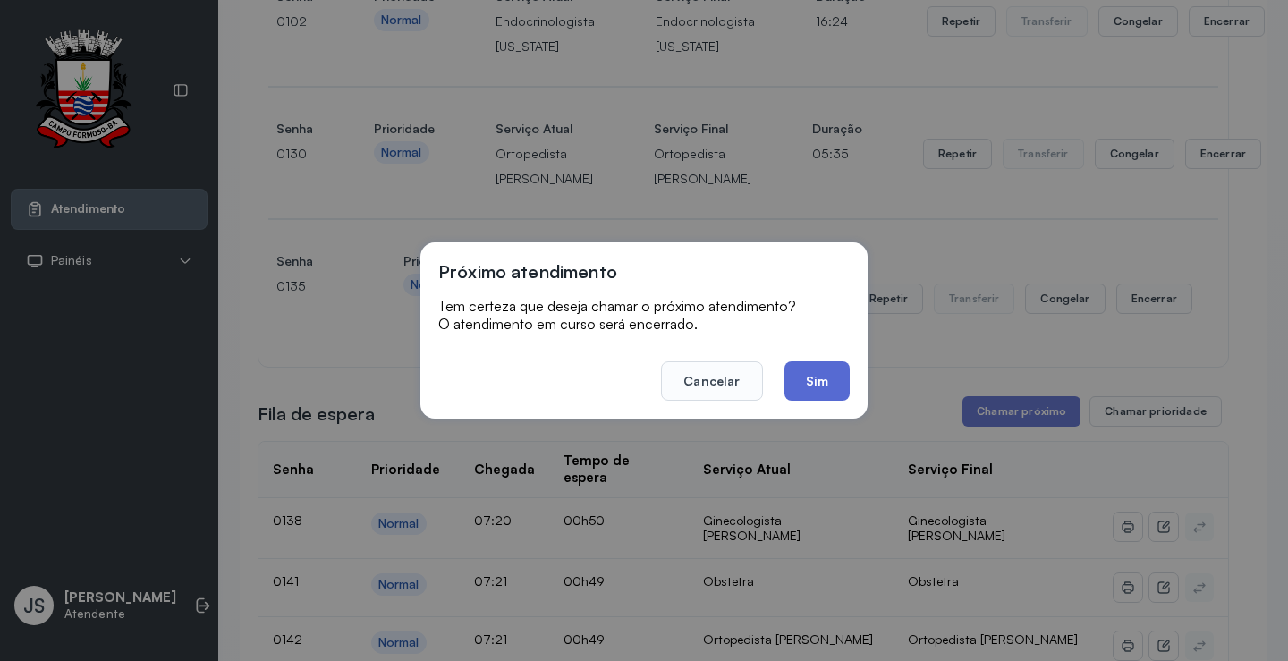
click at [816, 383] on button "Sim" at bounding box center [817, 380] width 65 height 39
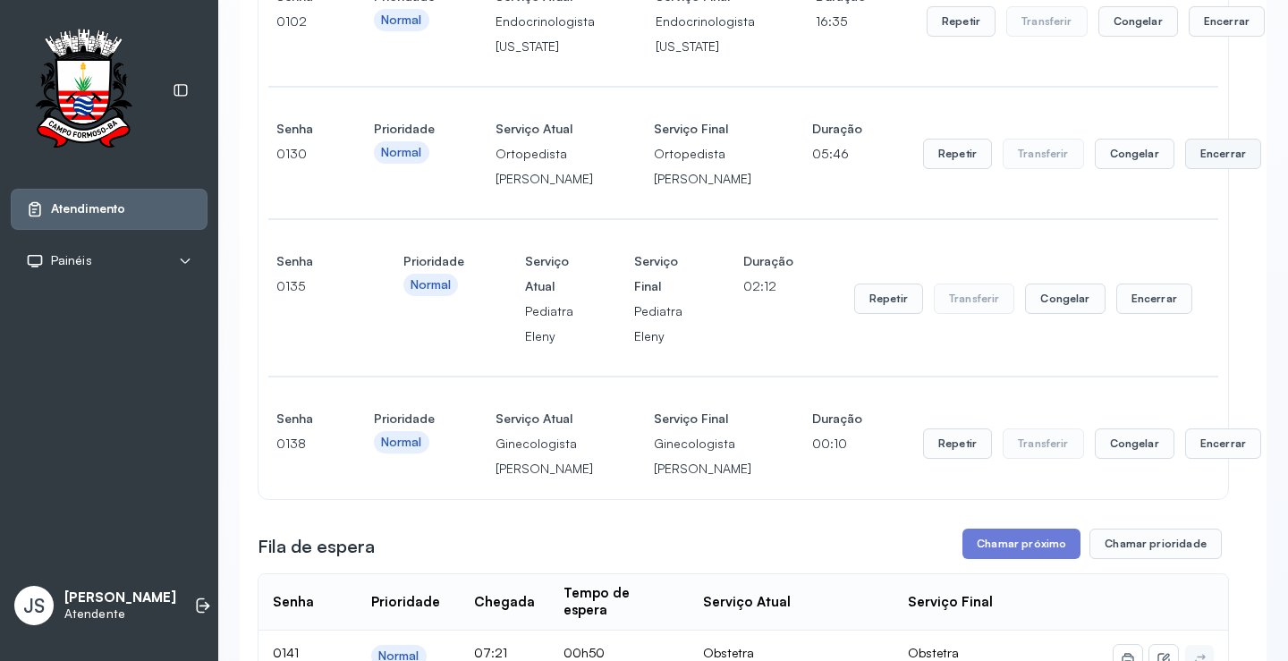
click at [1185, 169] on button "Encerrar" at bounding box center [1223, 154] width 76 height 30
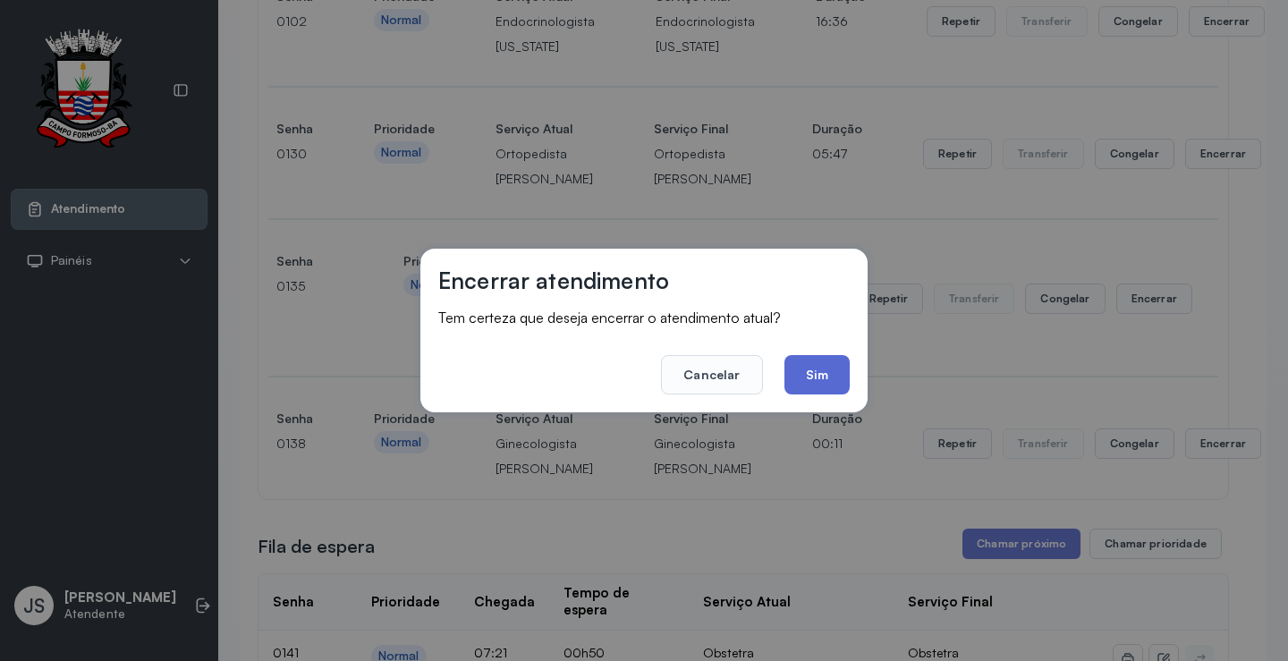
click at [824, 372] on button "Sim" at bounding box center [817, 374] width 65 height 39
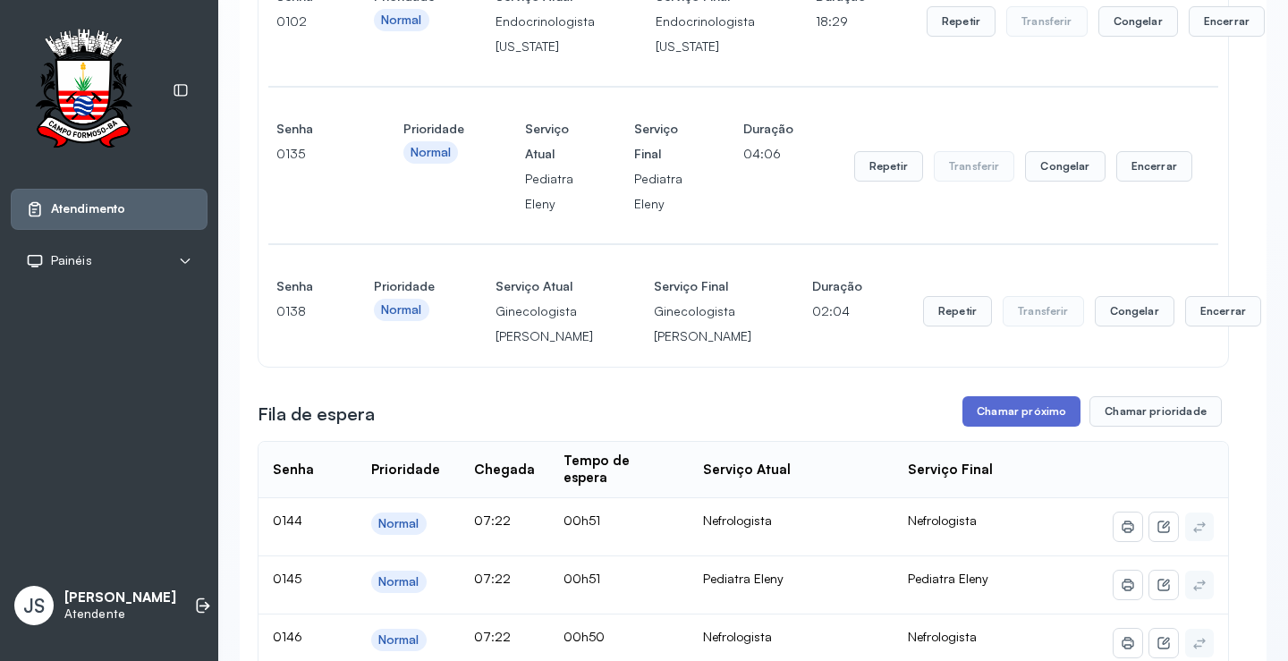
click at [1035, 427] on button "Chamar próximo" at bounding box center [1022, 411] width 118 height 30
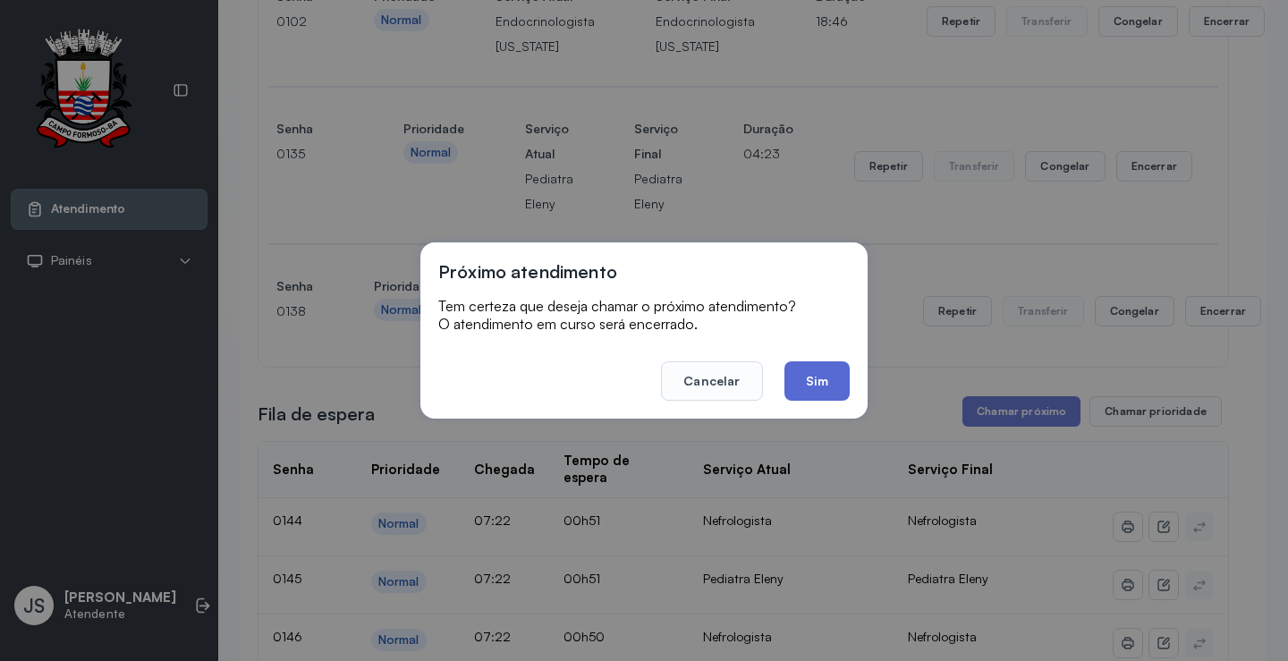
click at [826, 385] on button "Sim" at bounding box center [817, 380] width 65 height 39
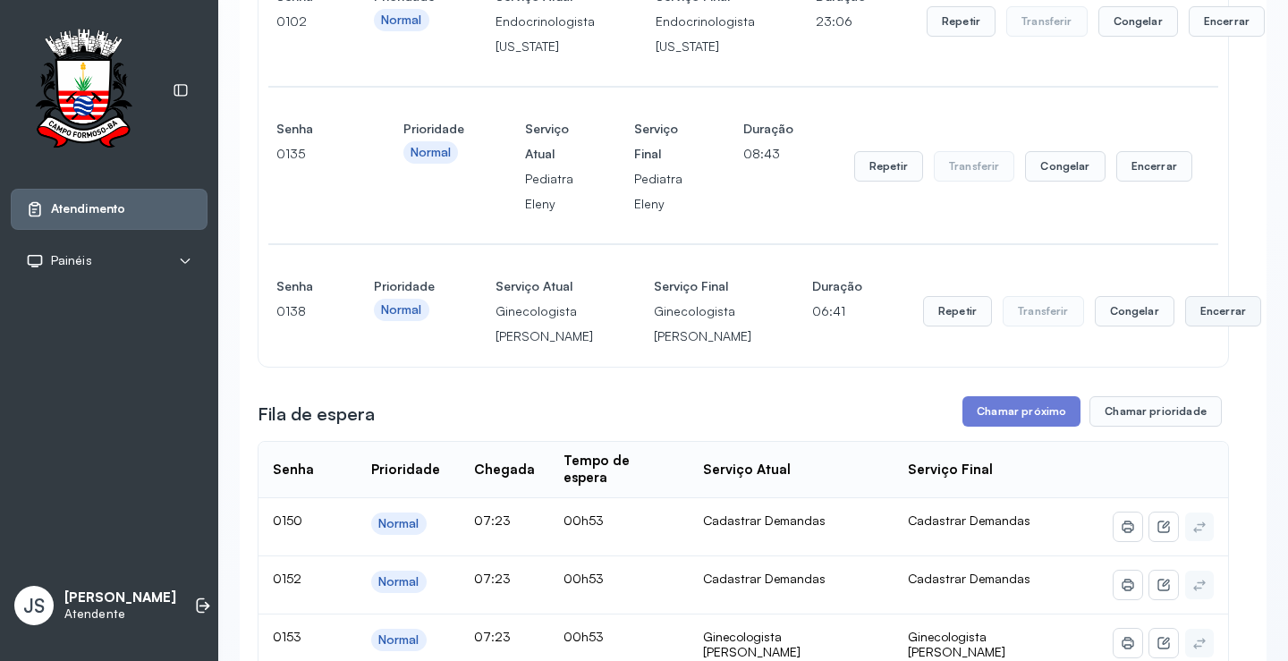
click at [1185, 327] on button "Encerrar" at bounding box center [1223, 311] width 76 height 30
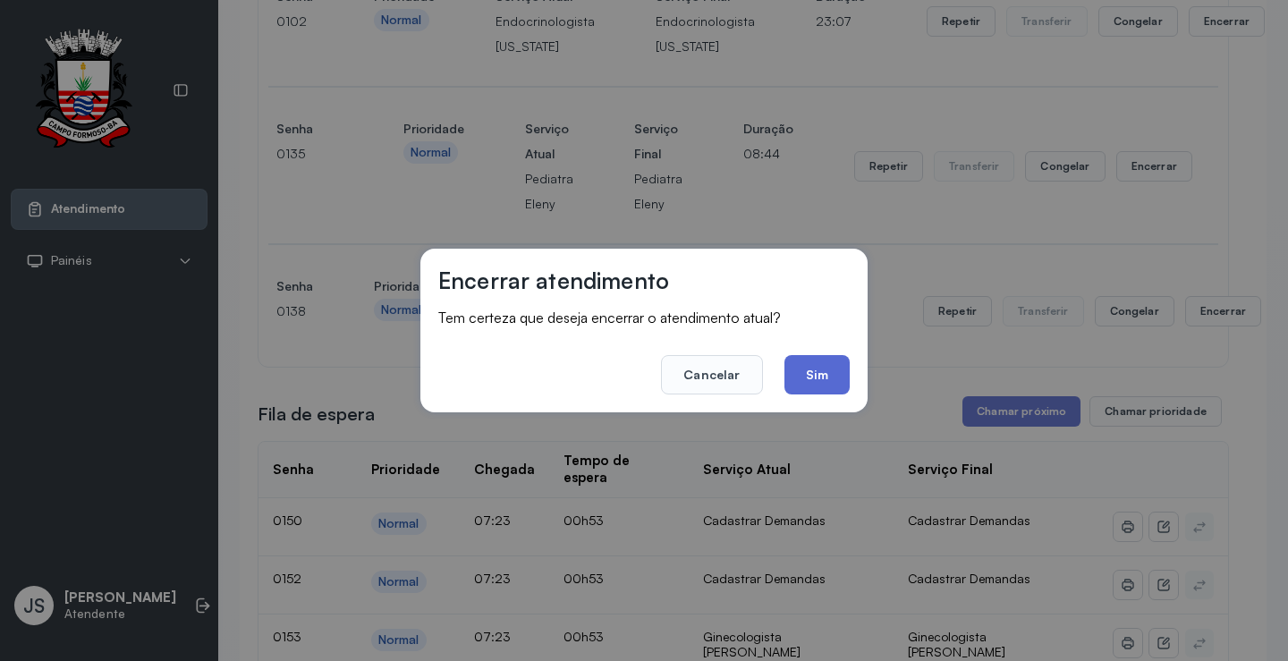
click at [835, 373] on button "Sim" at bounding box center [817, 374] width 65 height 39
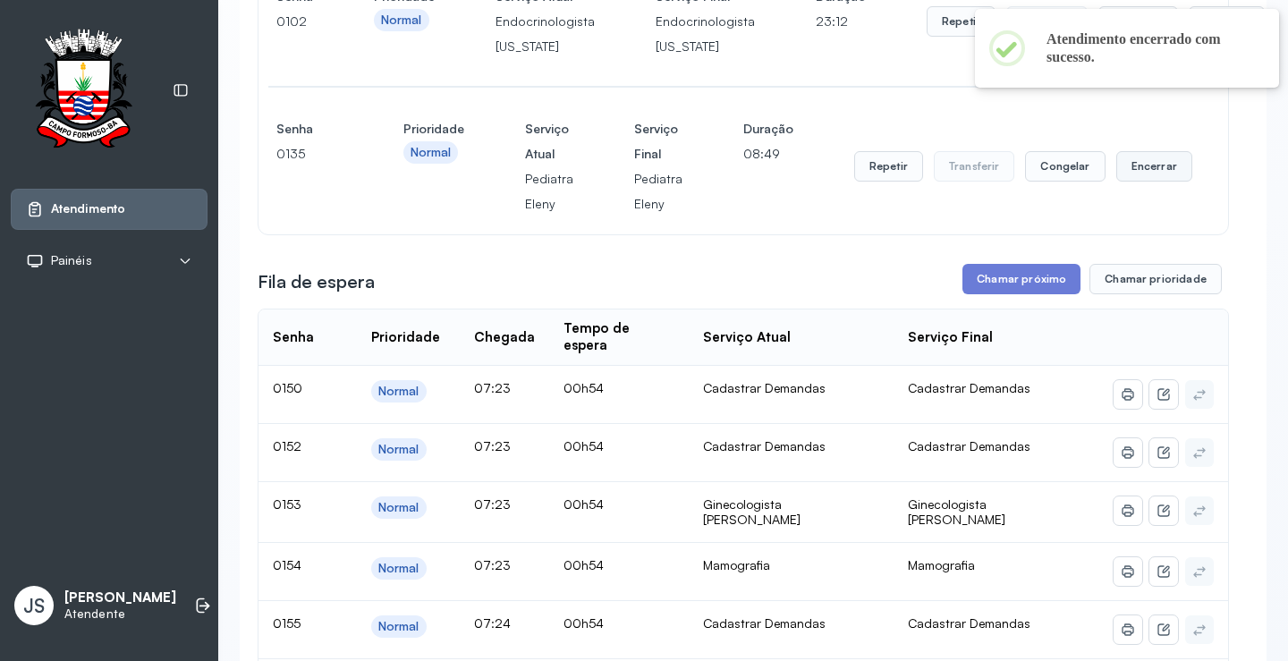
click at [1138, 182] on button "Encerrar" at bounding box center [1154, 166] width 76 height 30
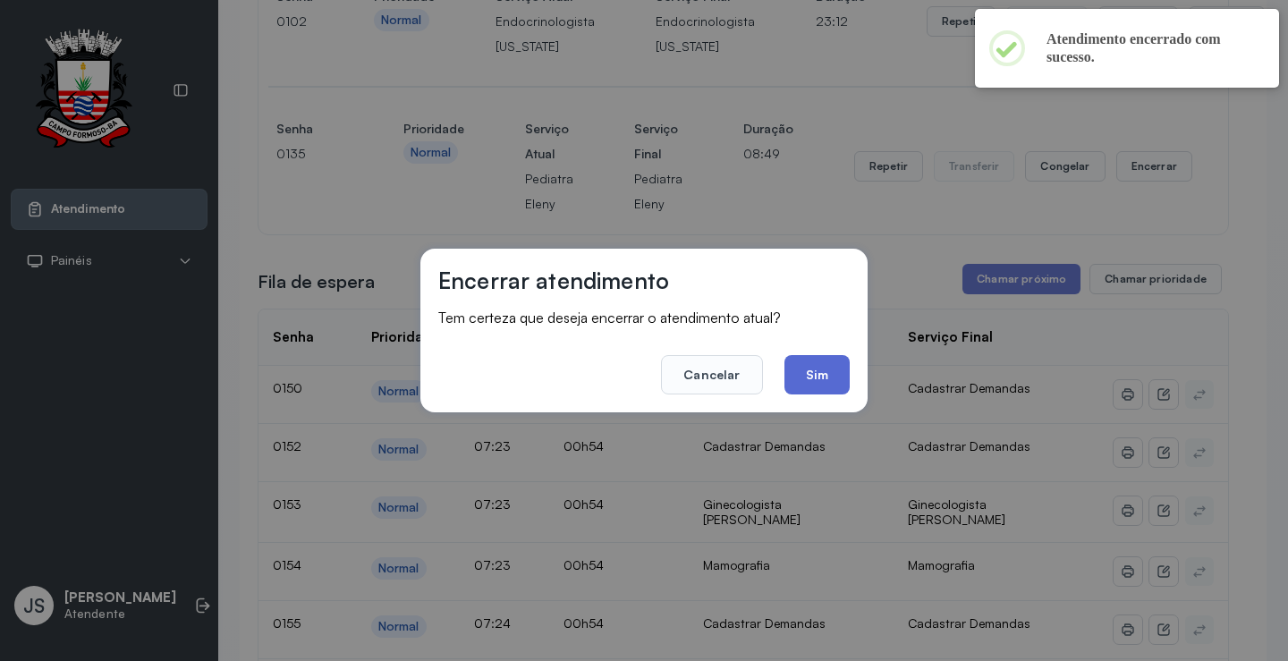
click at [826, 367] on button "Sim" at bounding box center [817, 374] width 65 height 39
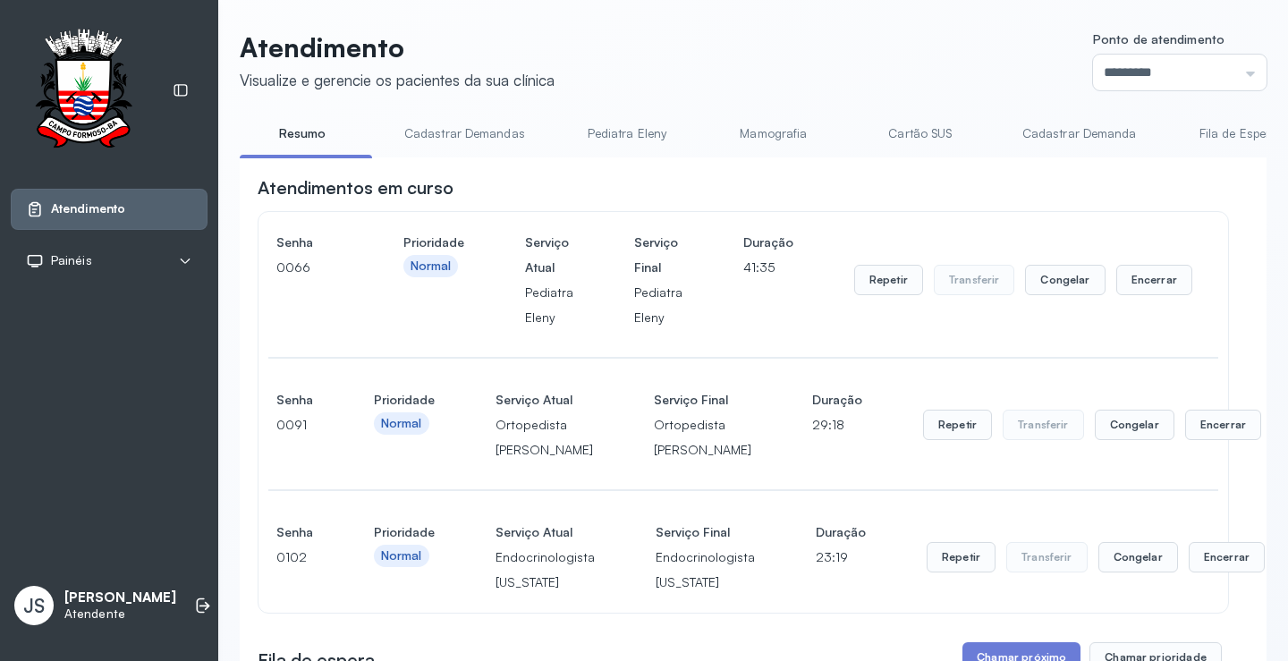
scroll to position [447, 0]
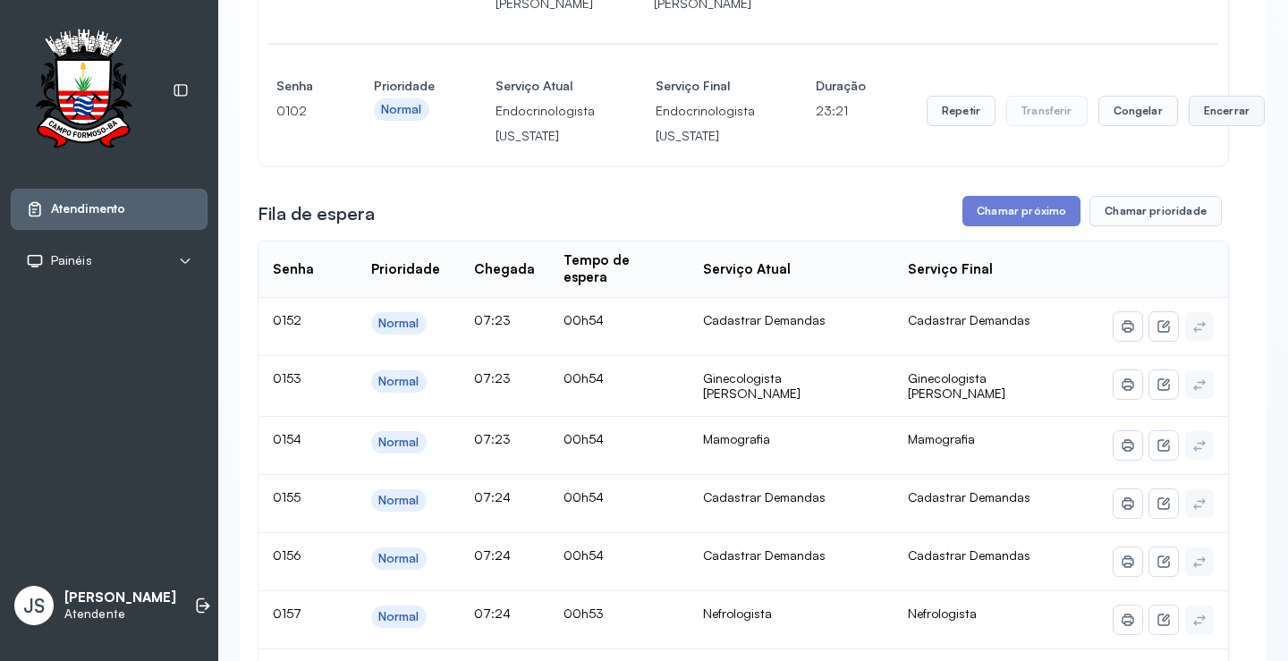
click at [1199, 126] on button "Encerrar" at bounding box center [1227, 111] width 76 height 30
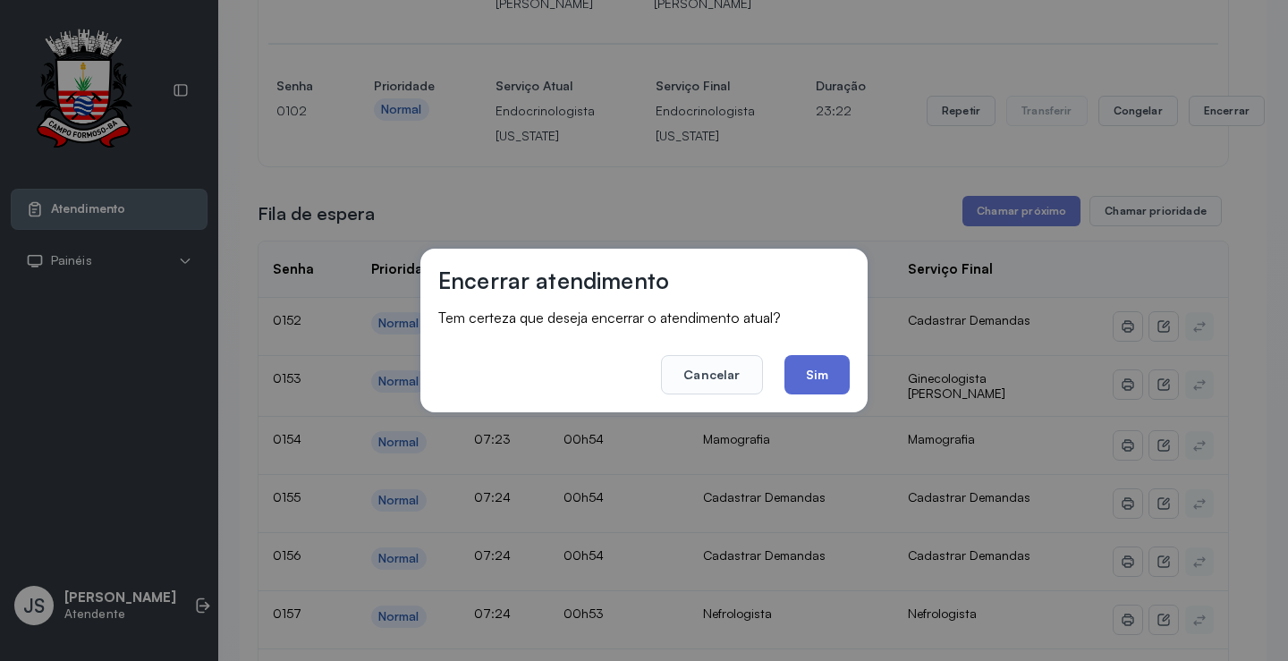
click at [816, 358] on button "Sim" at bounding box center [817, 374] width 65 height 39
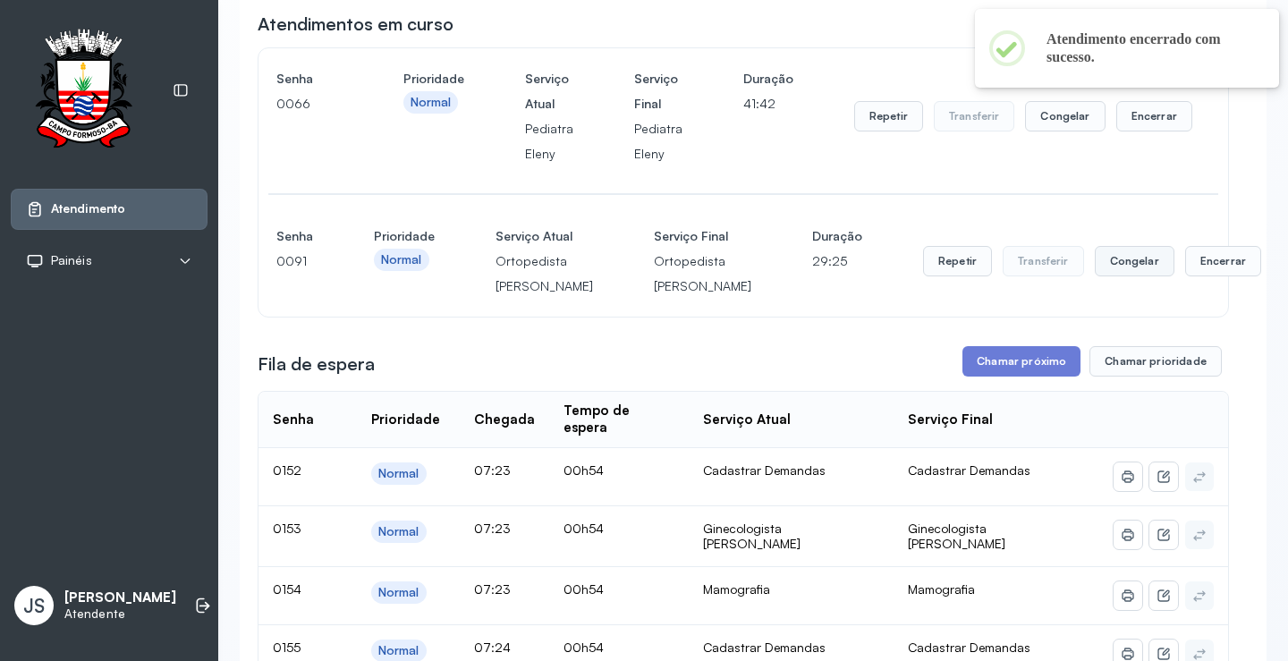
scroll to position [0, 0]
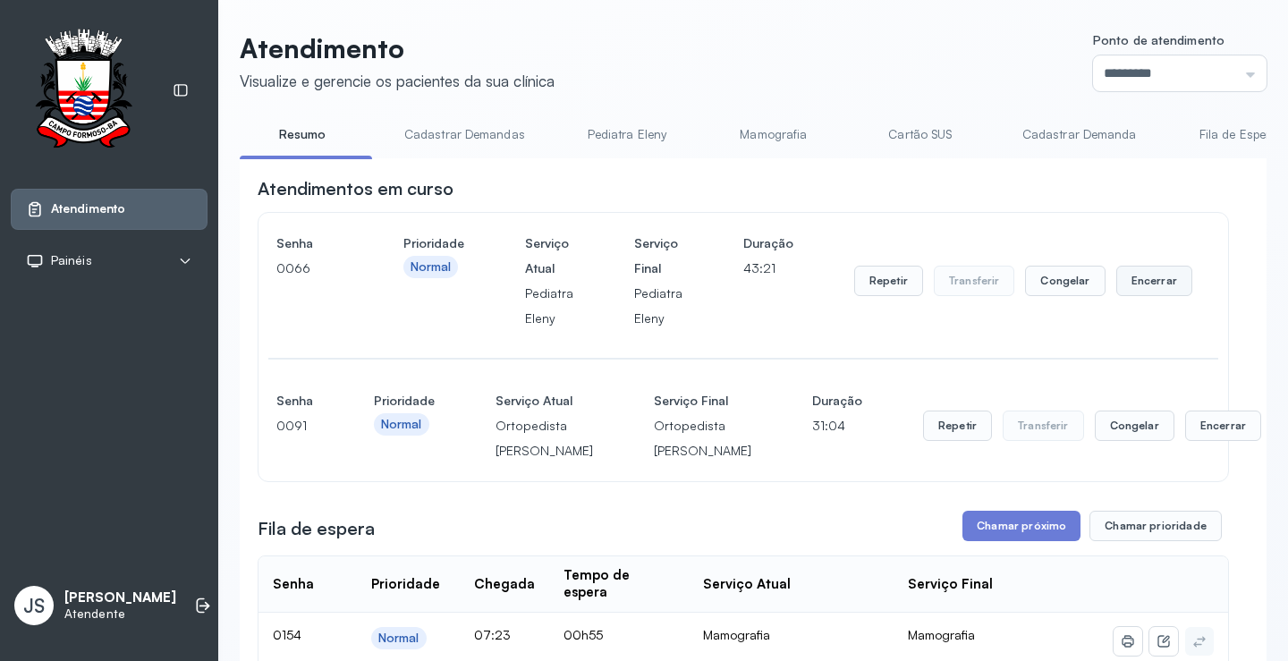
click at [1136, 279] on button "Encerrar" at bounding box center [1154, 281] width 76 height 30
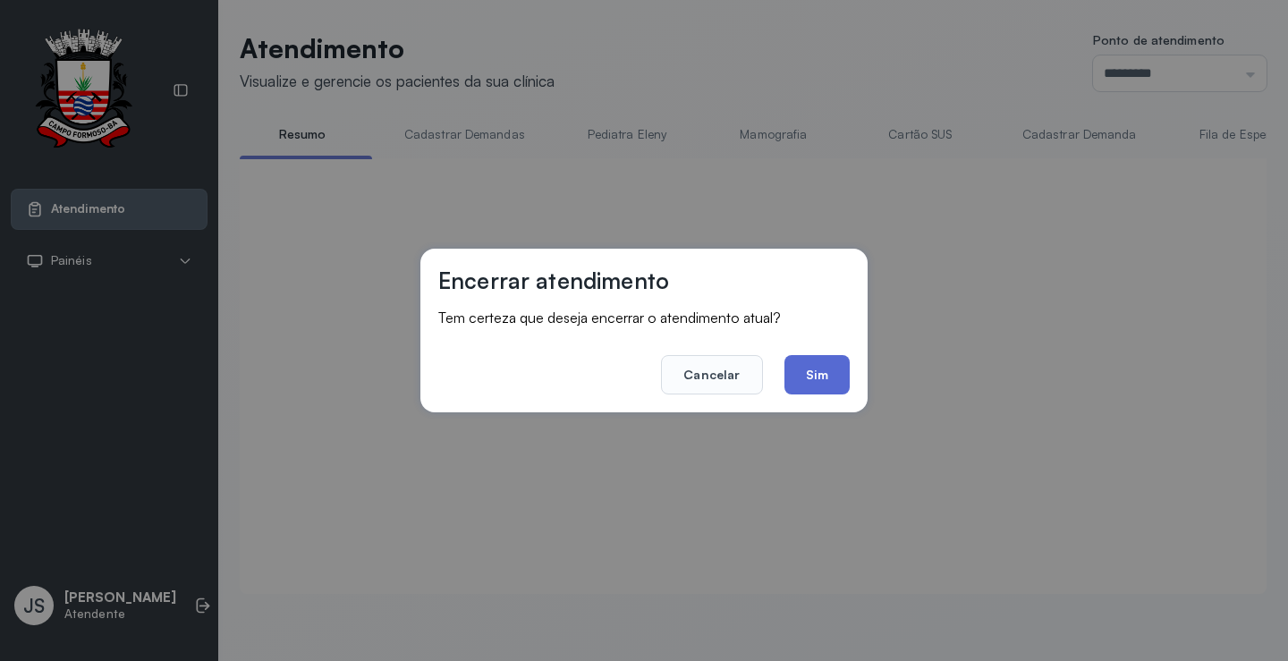
click at [842, 372] on button "Sim" at bounding box center [817, 374] width 65 height 39
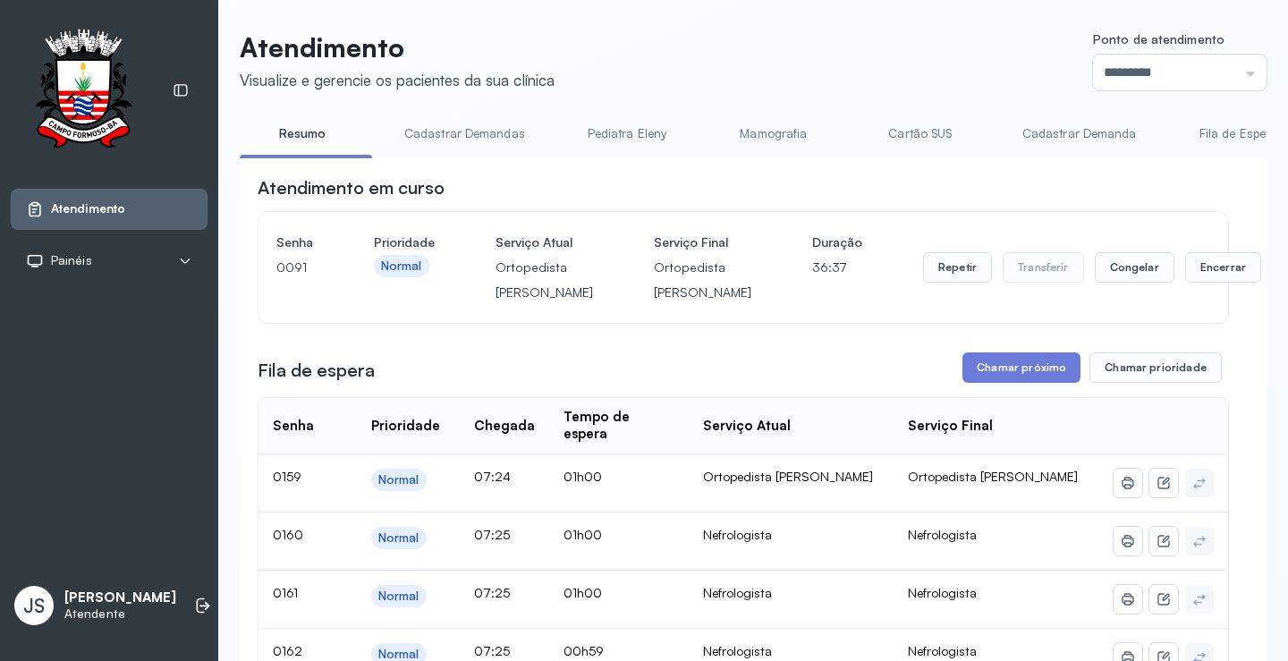
scroll to position [268, 0]
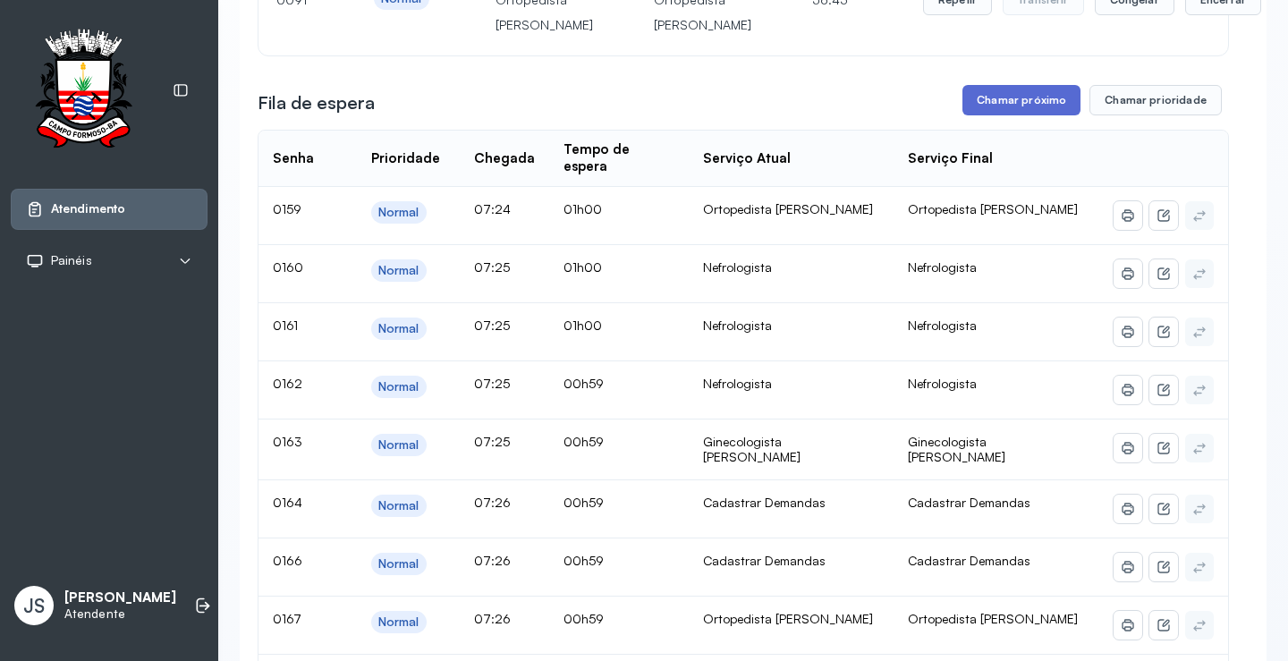
click at [1008, 115] on button "Chamar próximo" at bounding box center [1022, 100] width 118 height 30
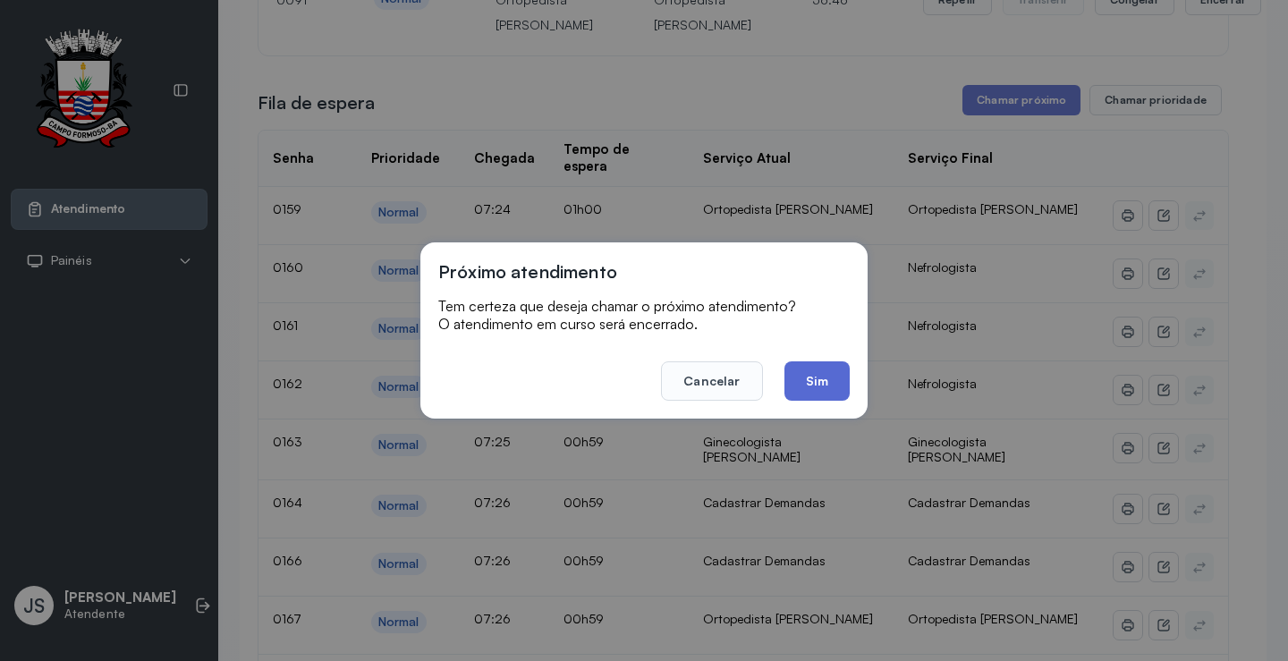
click at [825, 373] on button "Sim" at bounding box center [817, 380] width 65 height 39
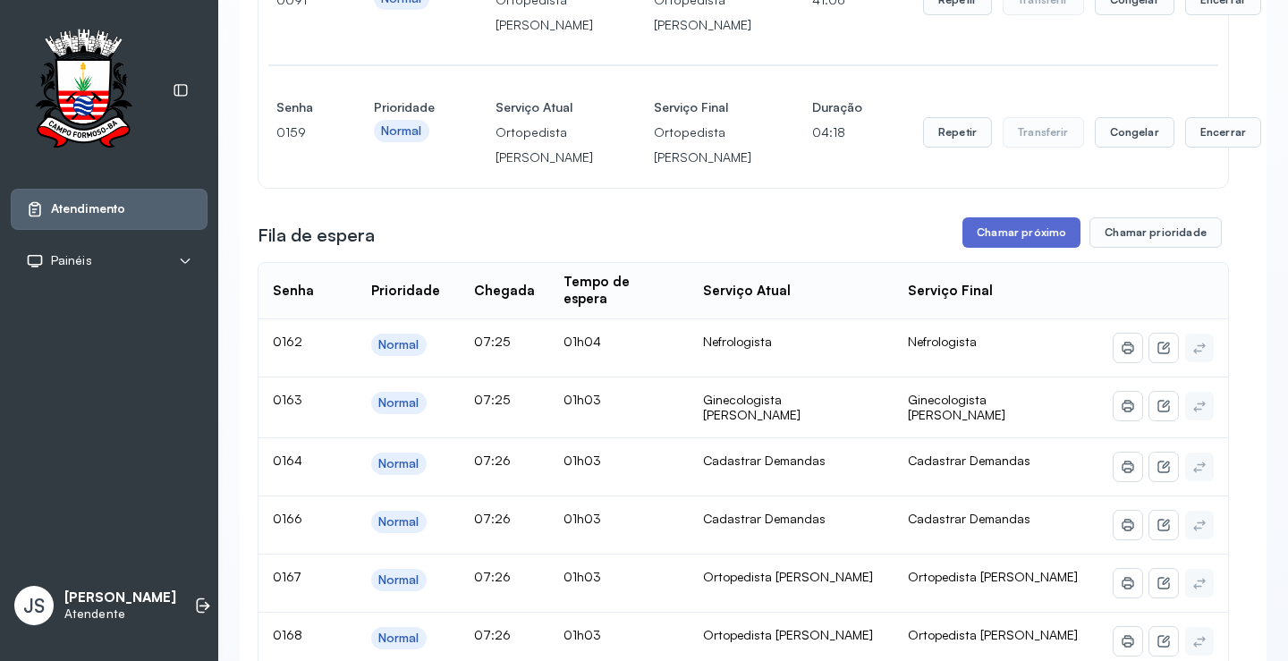
click at [1002, 248] on button "Chamar próximo" at bounding box center [1022, 232] width 118 height 30
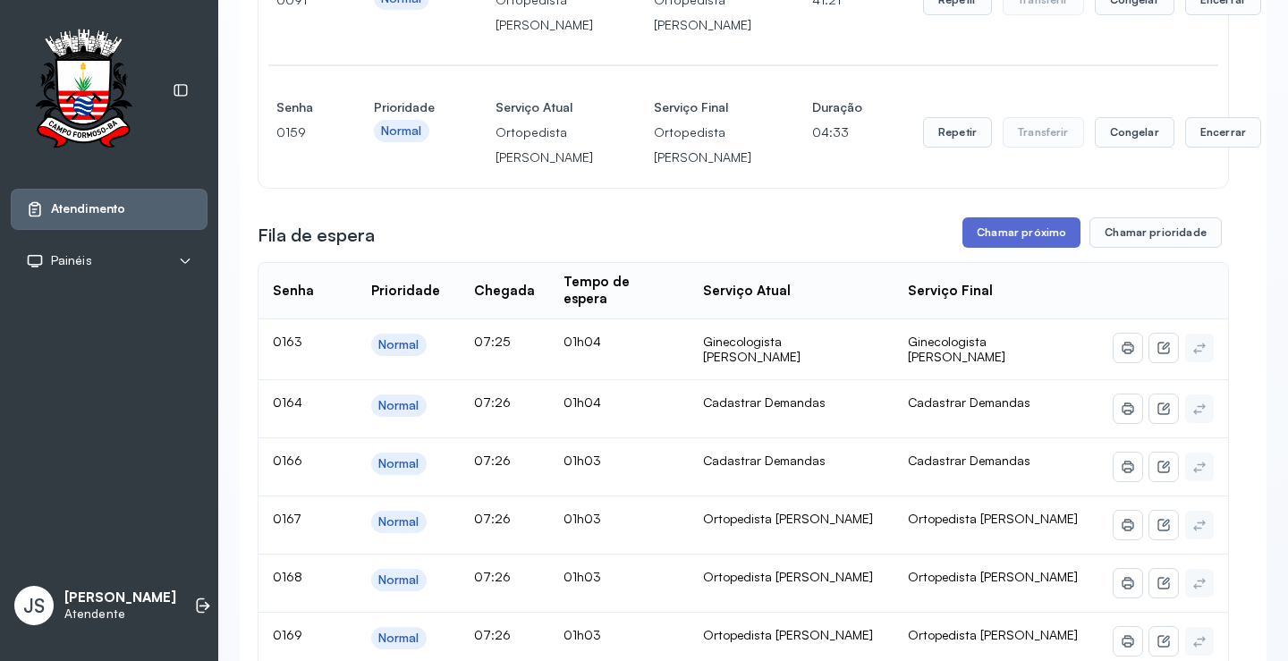
click at [1016, 248] on button "Chamar próximo" at bounding box center [1022, 232] width 118 height 30
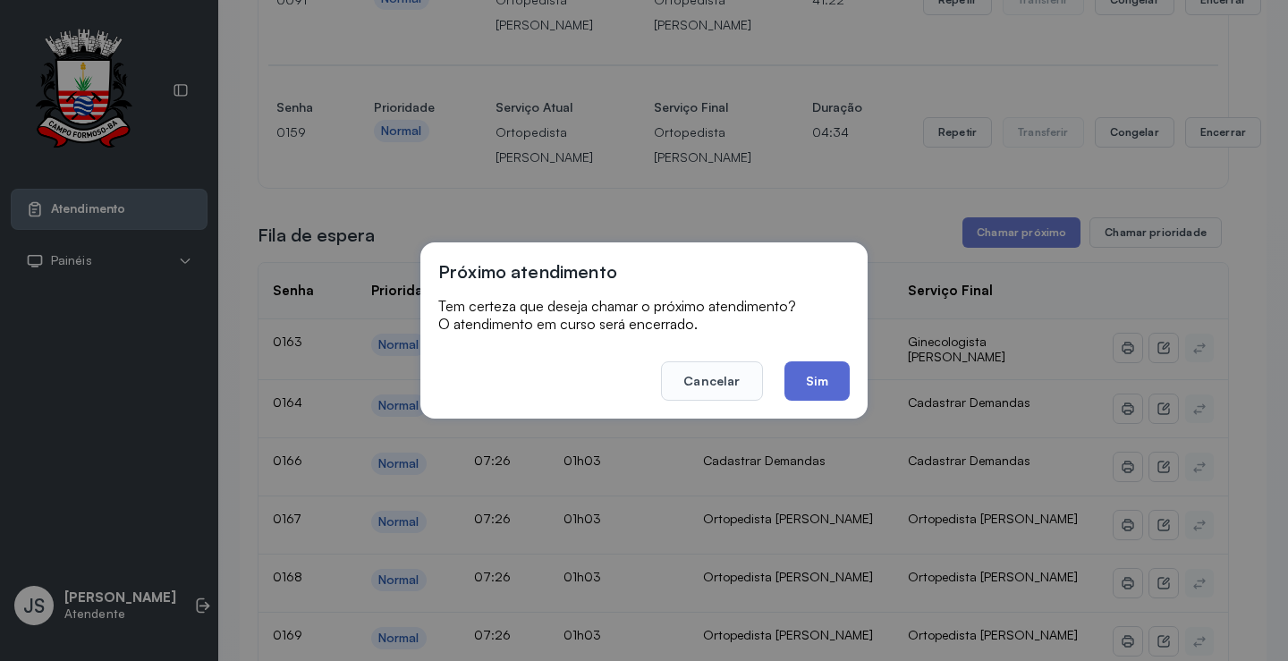
click at [825, 380] on button "Sim" at bounding box center [817, 380] width 65 height 39
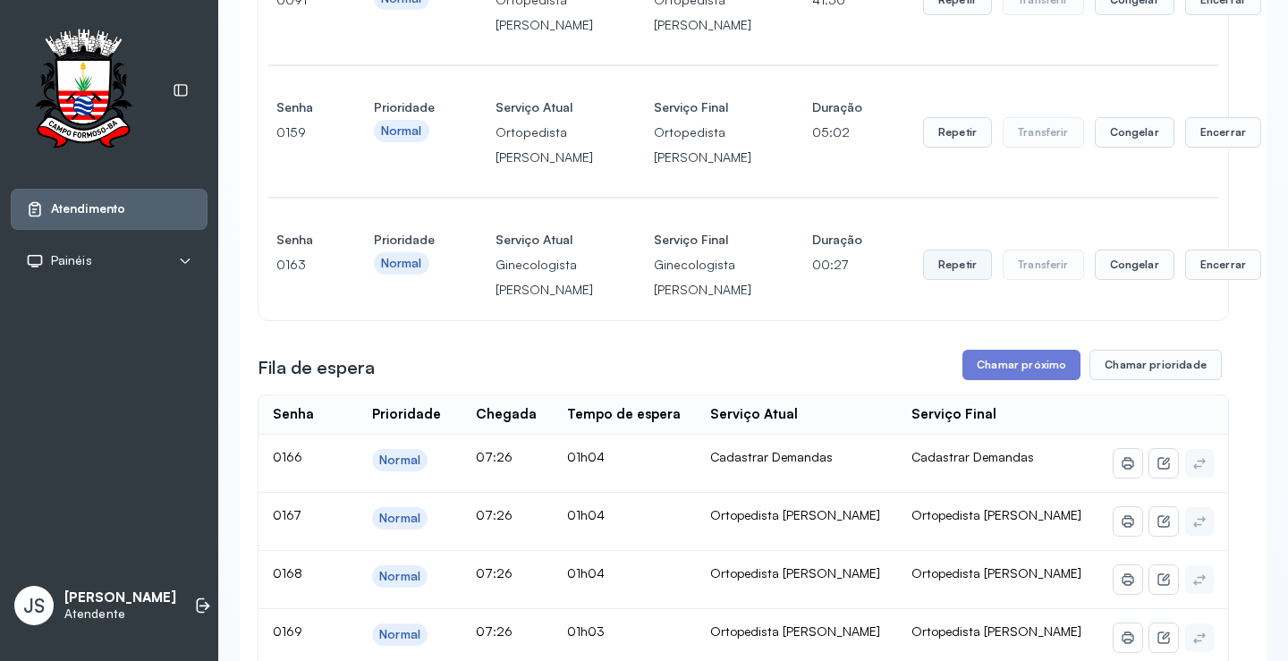
click at [923, 280] on button "Repetir" at bounding box center [957, 265] width 69 height 30
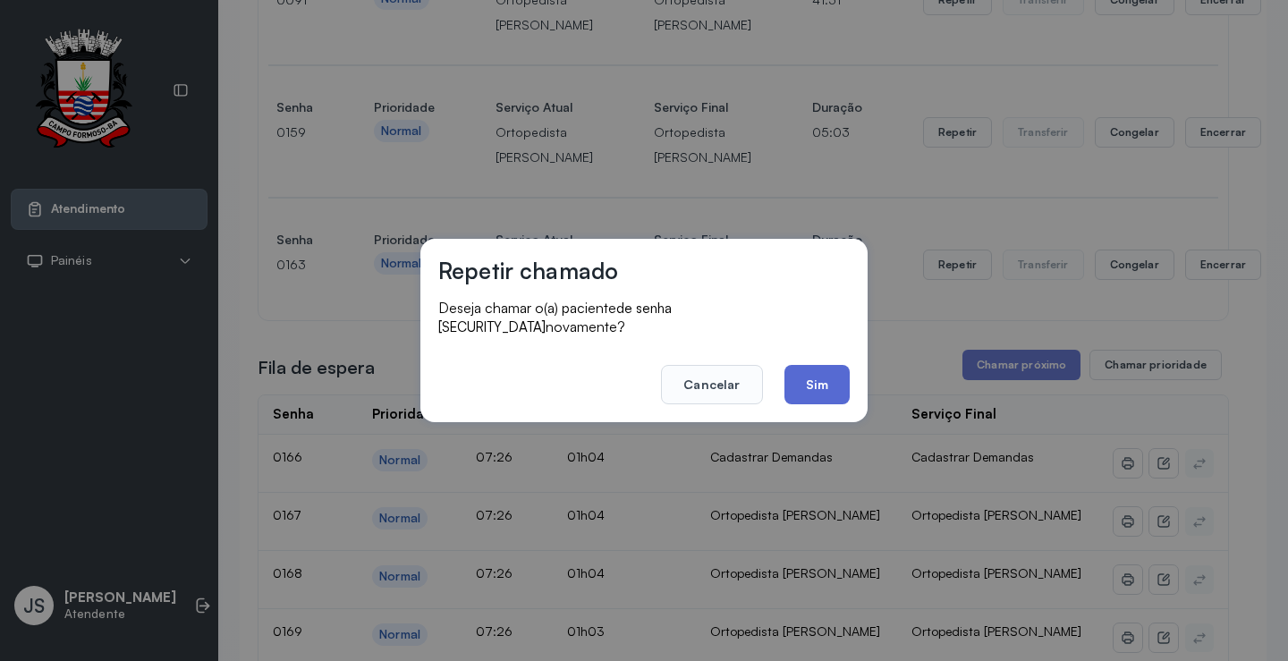
click at [840, 378] on button "Sim" at bounding box center [817, 384] width 65 height 39
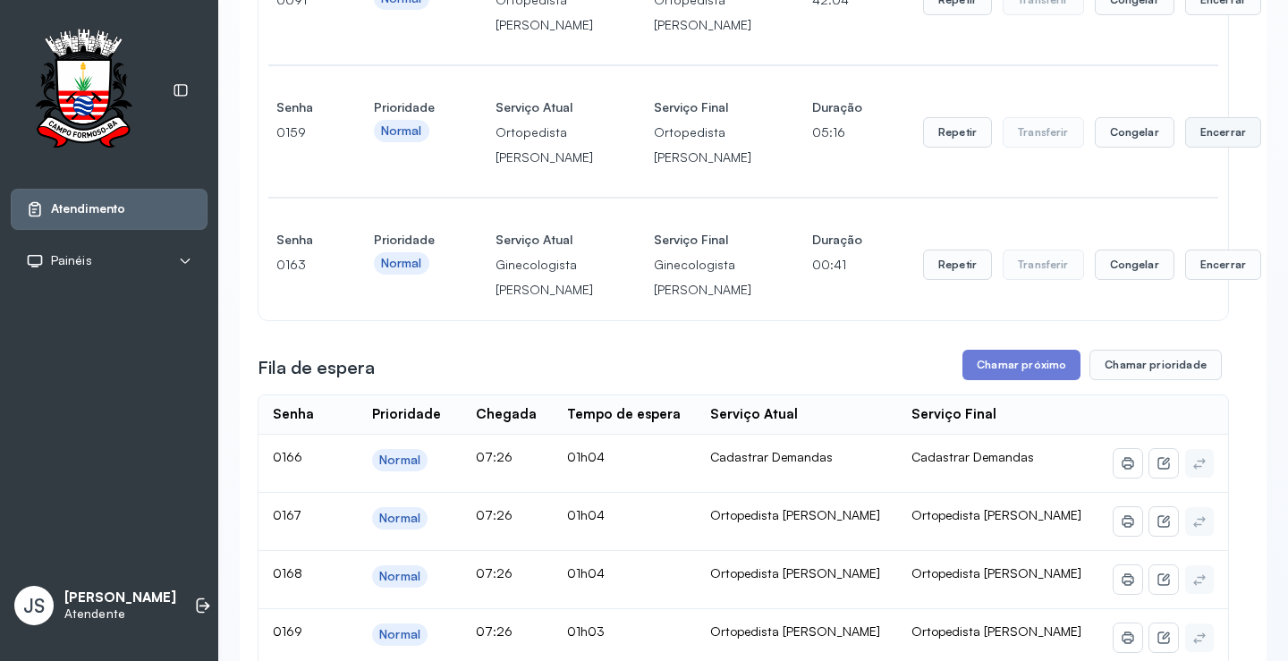
click at [1185, 148] on button "Encerrar" at bounding box center [1223, 132] width 76 height 30
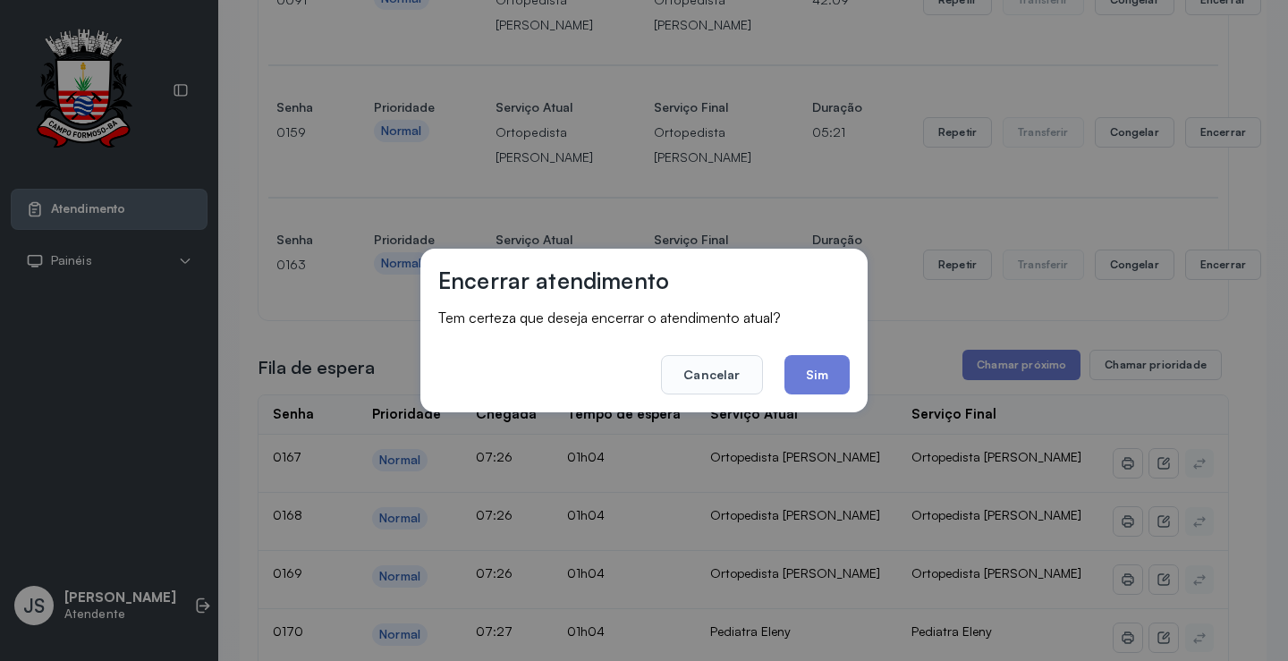
click at [998, 373] on div "Encerrar atendimento Tem certeza que deseja encerrar o atendimento atual? Cance…" at bounding box center [644, 330] width 1288 height 661
click at [812, 380] on button "Sim" at bounding box center [817, 374] width 65 height 39
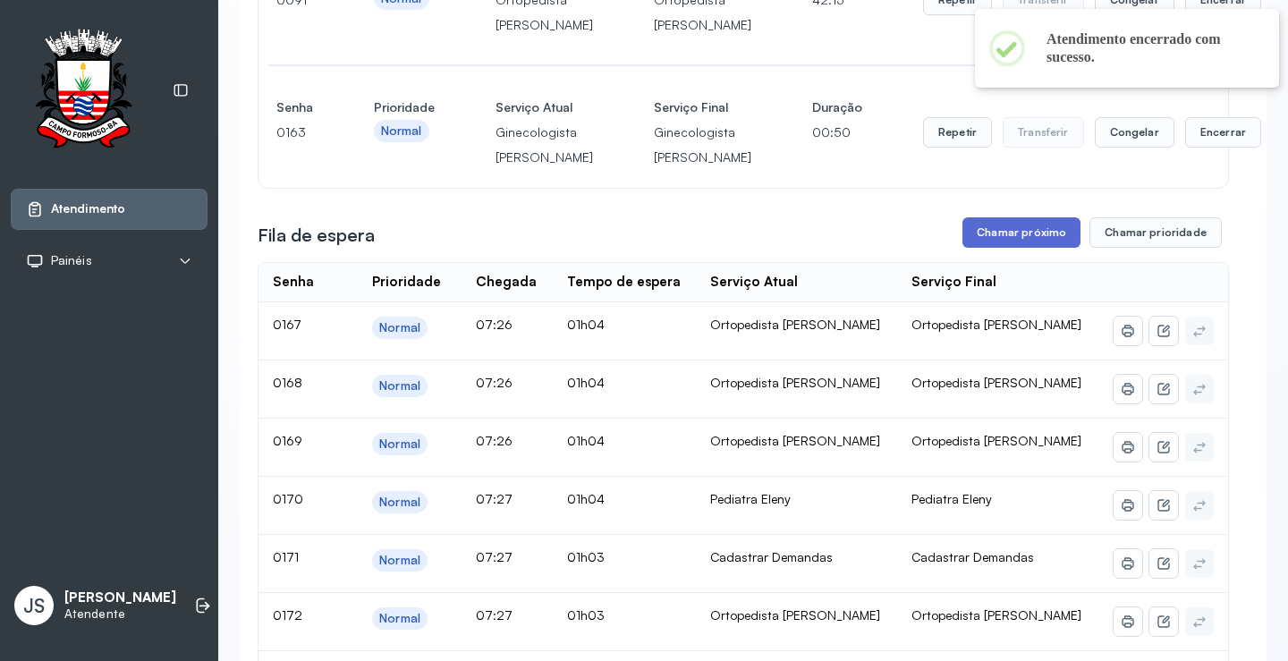
click at [1027, 248] on button "Chamar próximo" at bounding box center [1022, 232] width 118 height 30
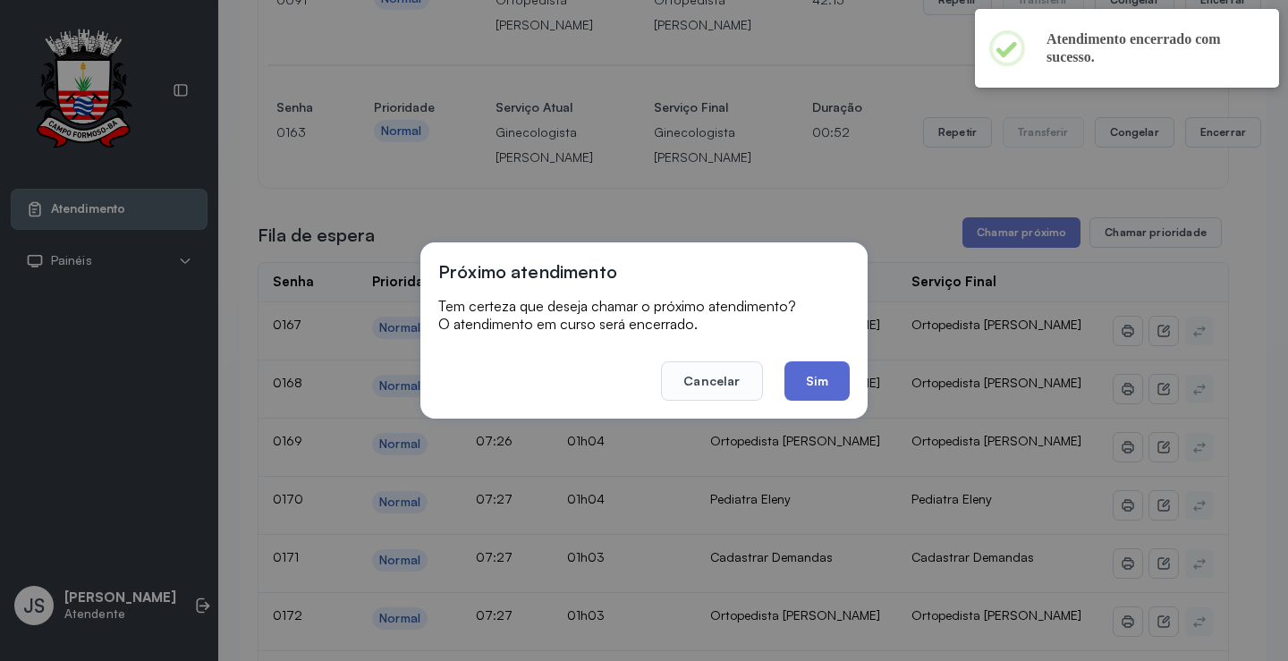
click at [822, 378] on button "Sim" at bounding box center [817, 380] width 65 height 39
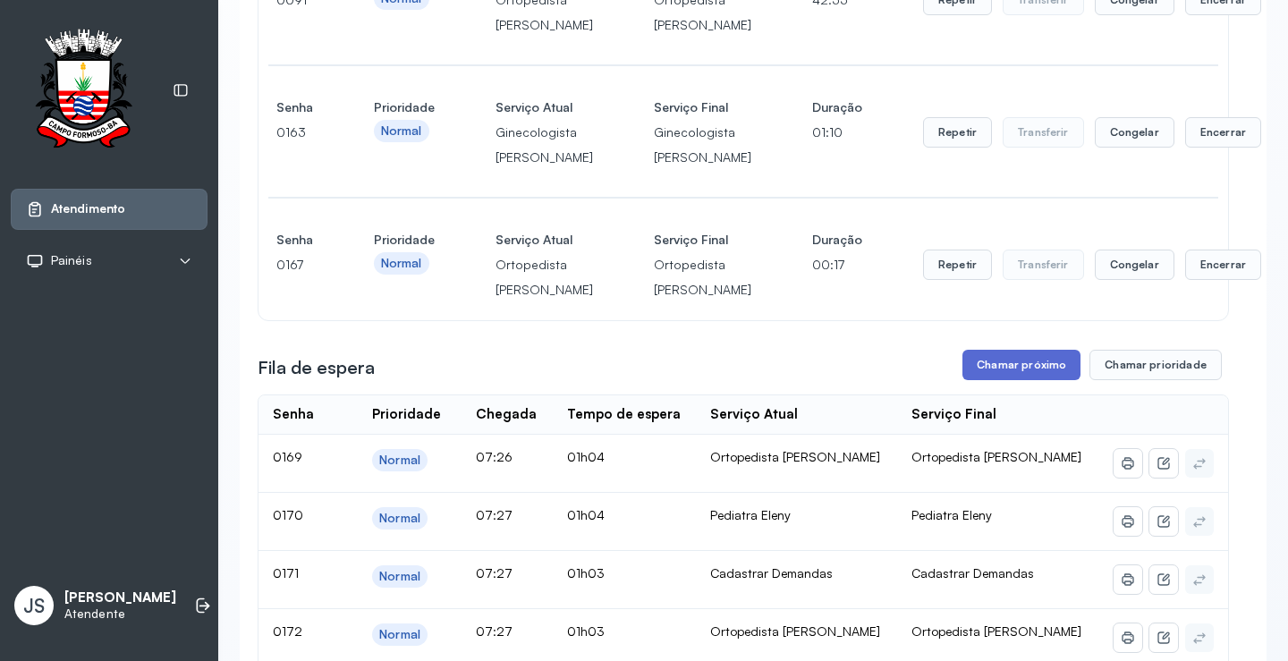
click at [1014, 380] on button "Chamar próximo" at bounding box center [1022, 365] width 118 height 30
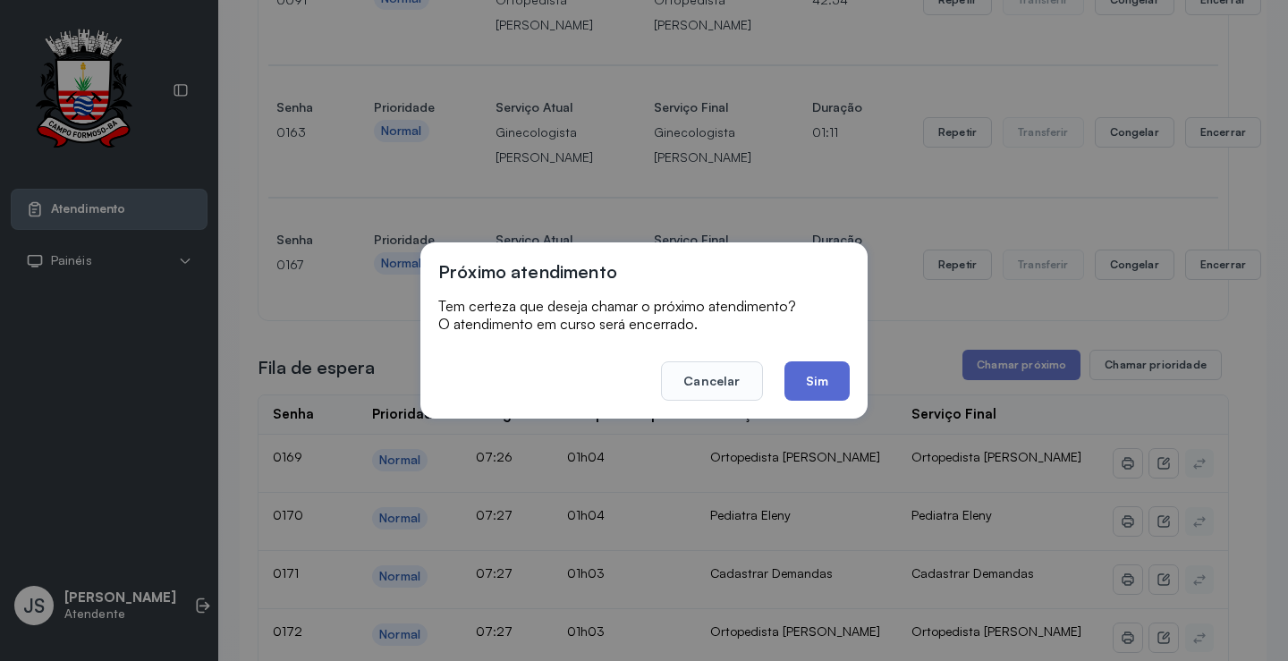
click at [811, 377] on button "Sim" at bounding box center [817, 380] width 65 height 39
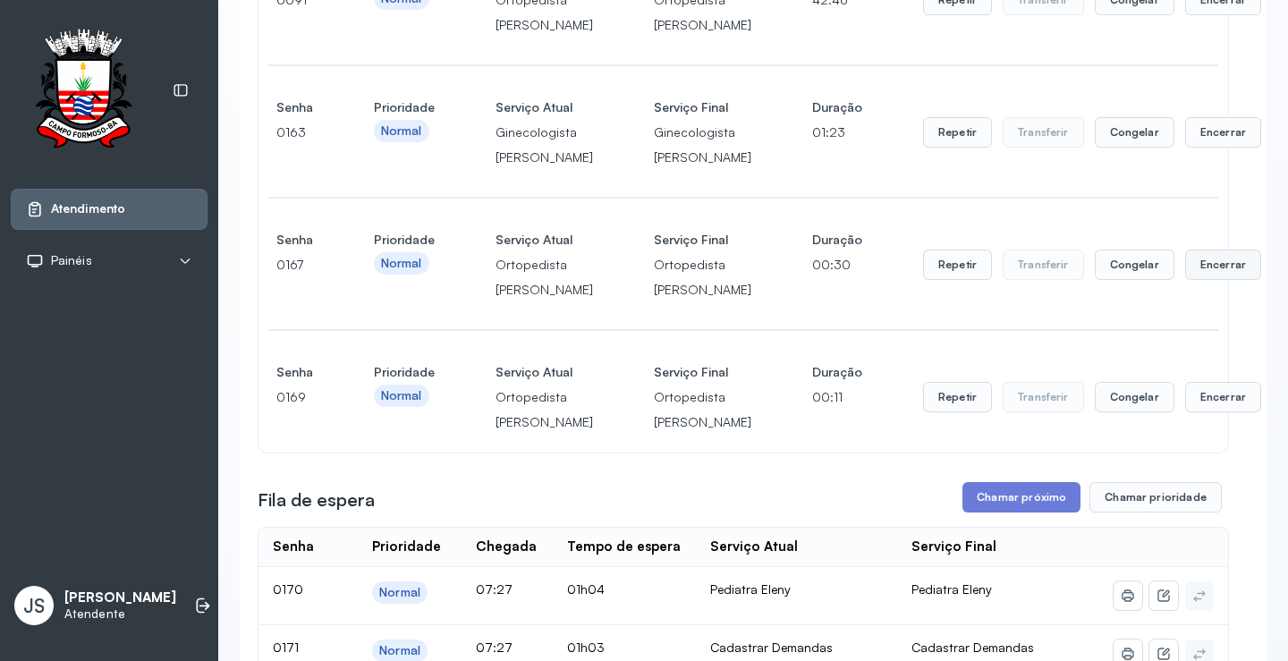
click at [1185, 280] on button "Encerrar" at bounding box center [1223, 265] width 76 height 30
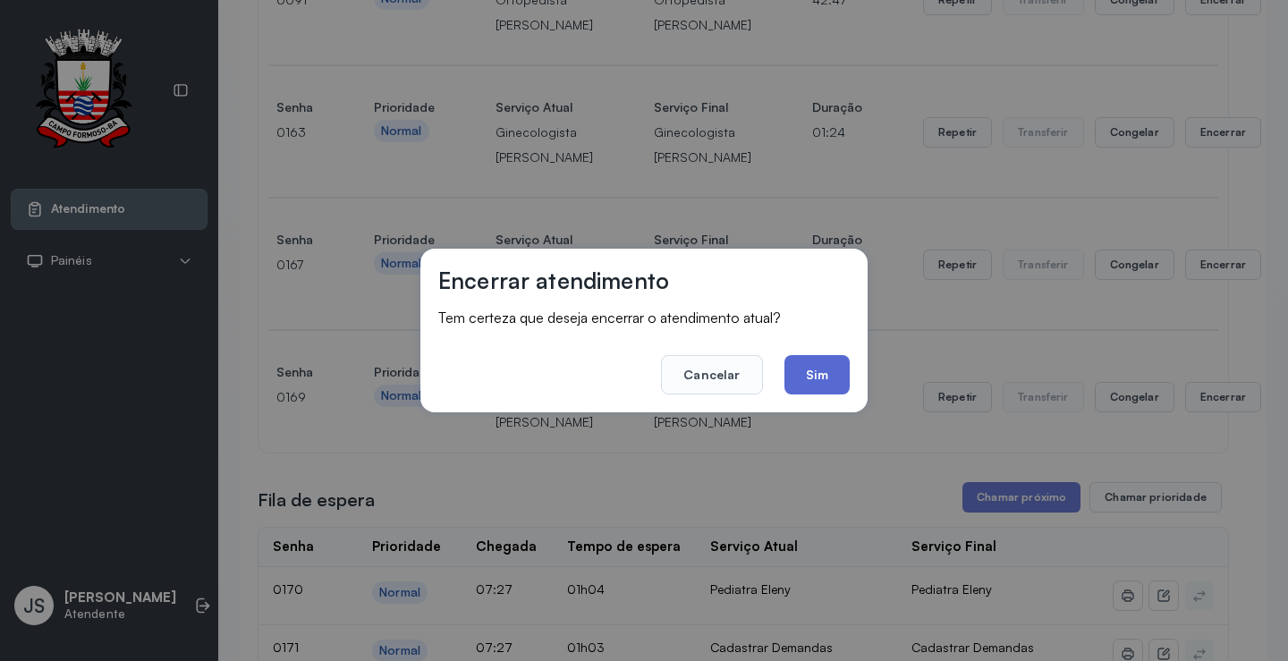
click at [836, 370] on button "Sim" at bounding box center [817, 374] width 65 height 39
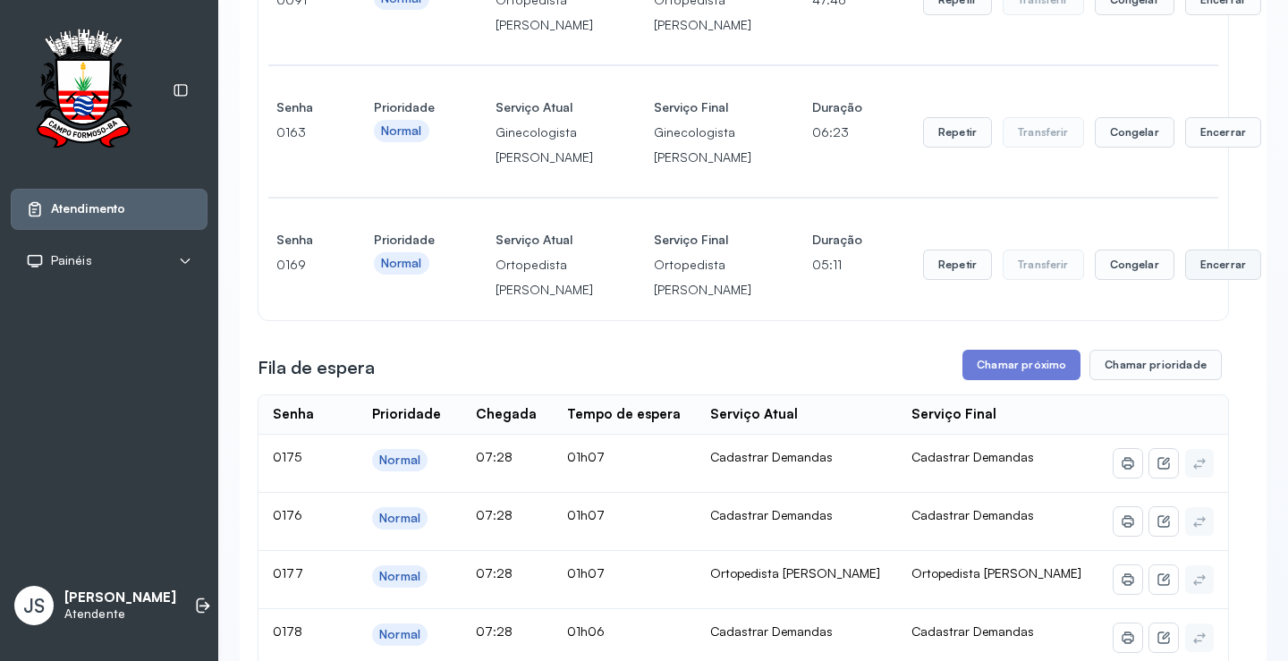
click at [1185, 280] on button "Encerrar" at bounding box center [1223, 265] width 76 height 30
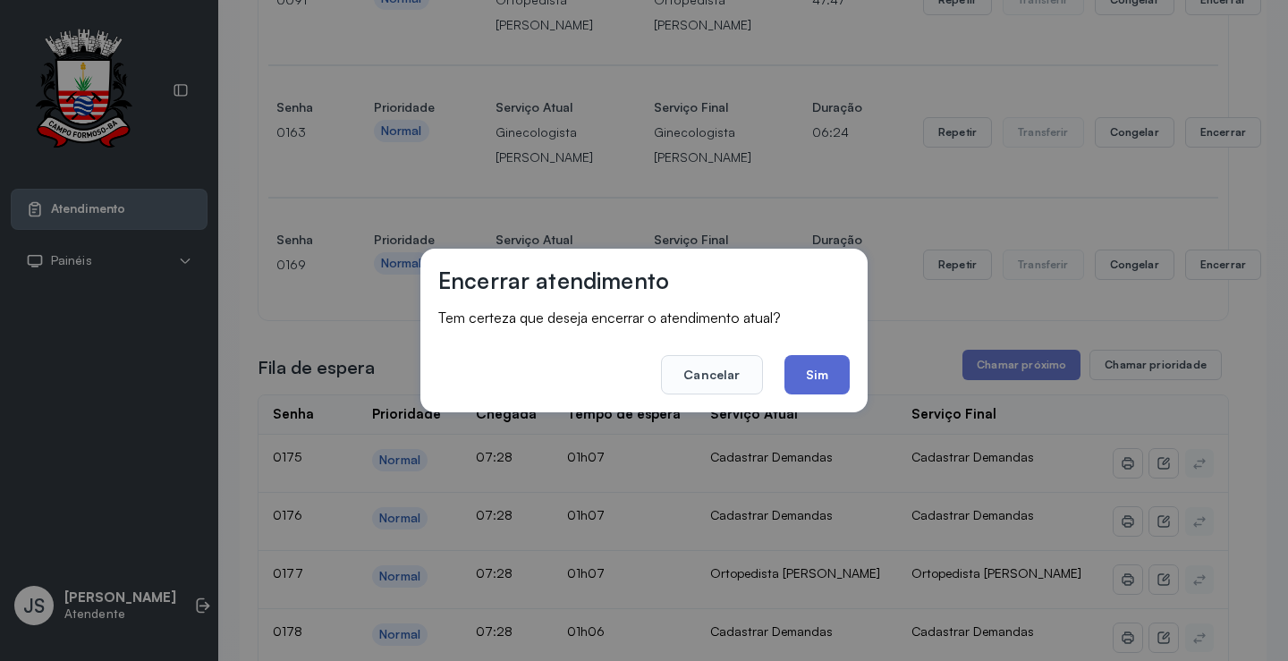
click at [808, 376] on button "Sim" at bounding box center [817, 374] width 65 height 39
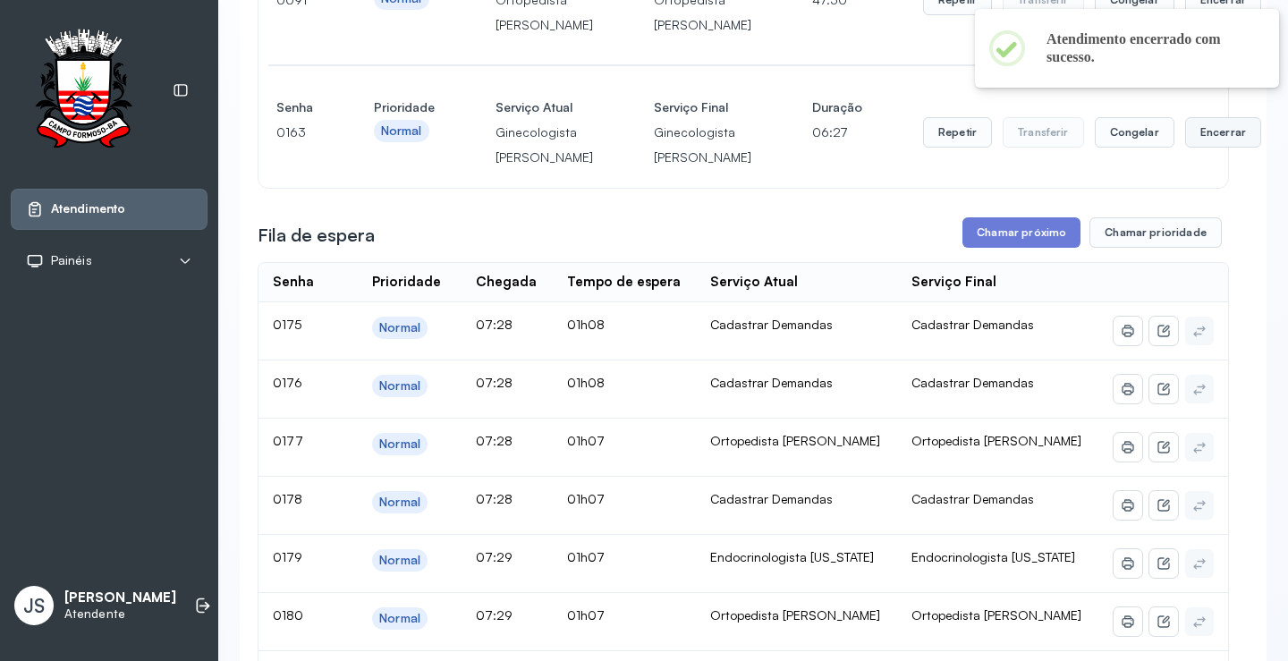
click at [1185, 148] on button "Encerrar" at bounding box center [1223, 132] width 76 height 30
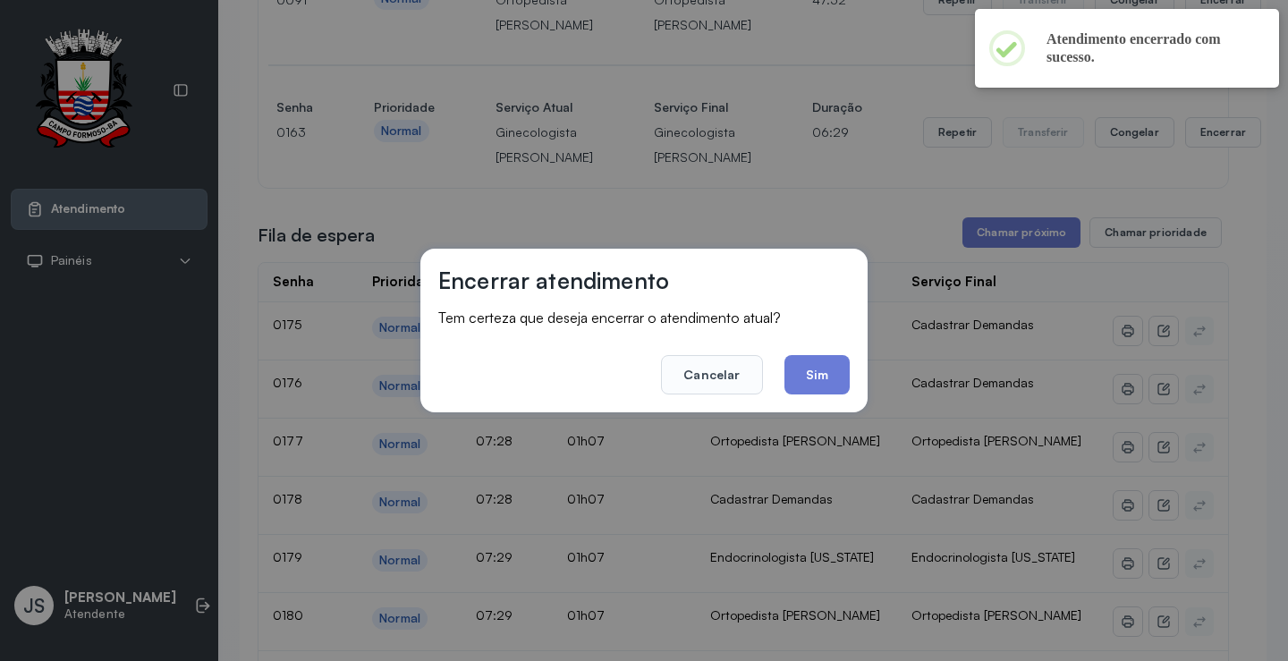
click at [828, 197] on div "Encerrar atendimento Tem certeza que deseja encerrar o atendimento atual? Cance…" at bounding box center [644, 330] width 1288 height 661
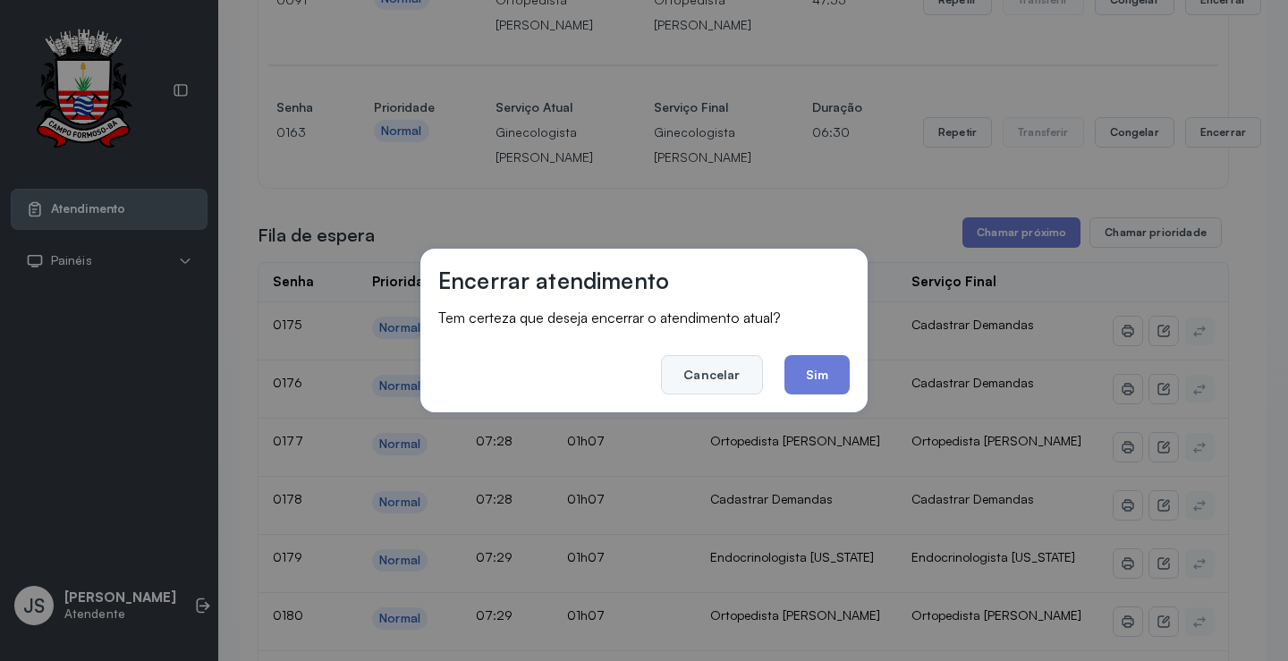
click at [722, 371] on button "Cancelar" at bounding box center [711, 374] width 101 height 39
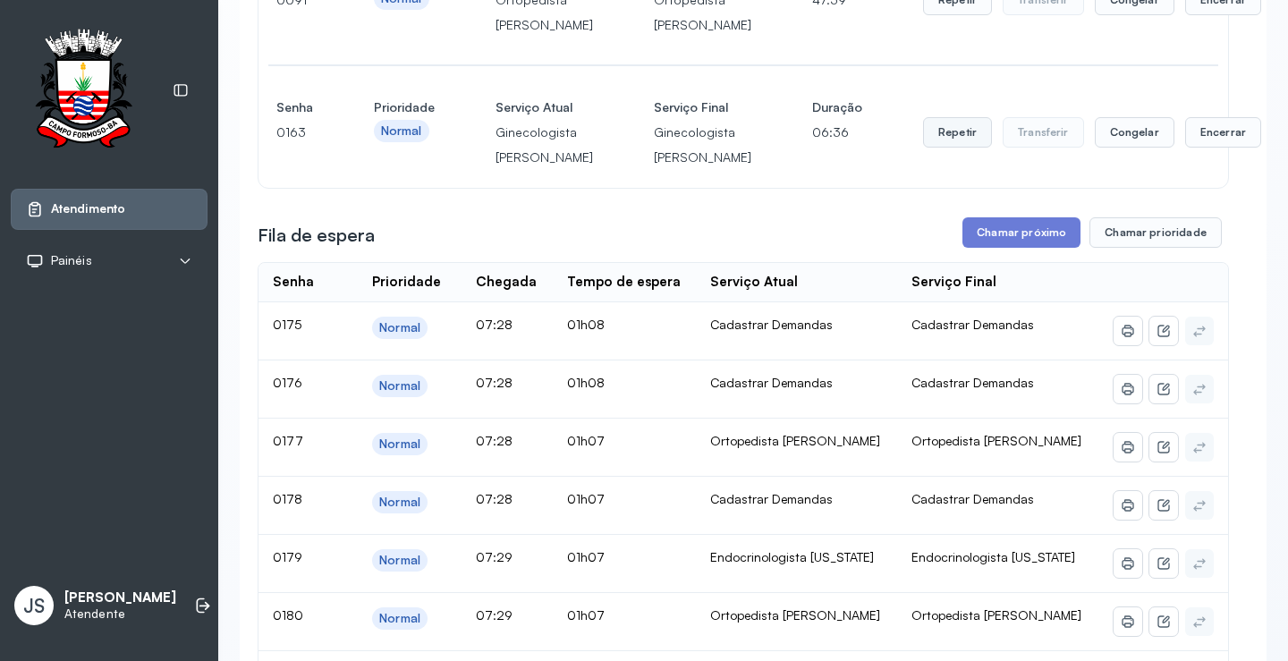
click at [923, 148] on button "Repetir" at bounding box center [957, 132] width 69 height 30
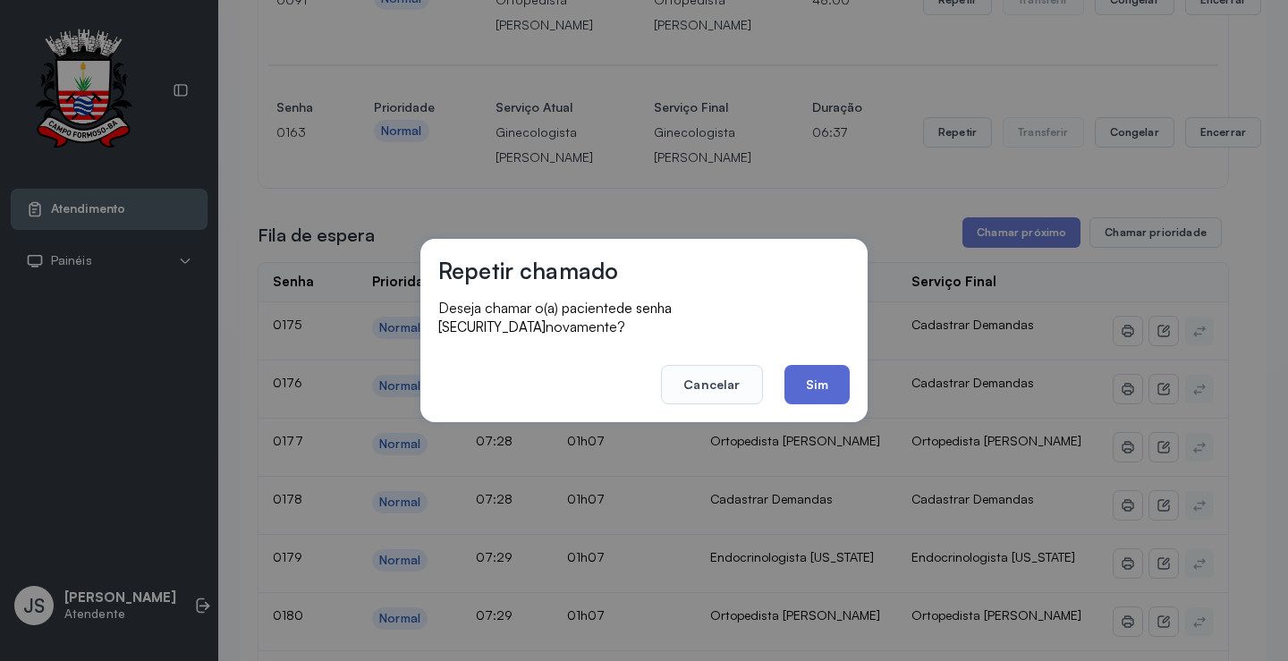
click at [808, 365] on button "Sim" at bounding box center [817, 384] width 65 height 39
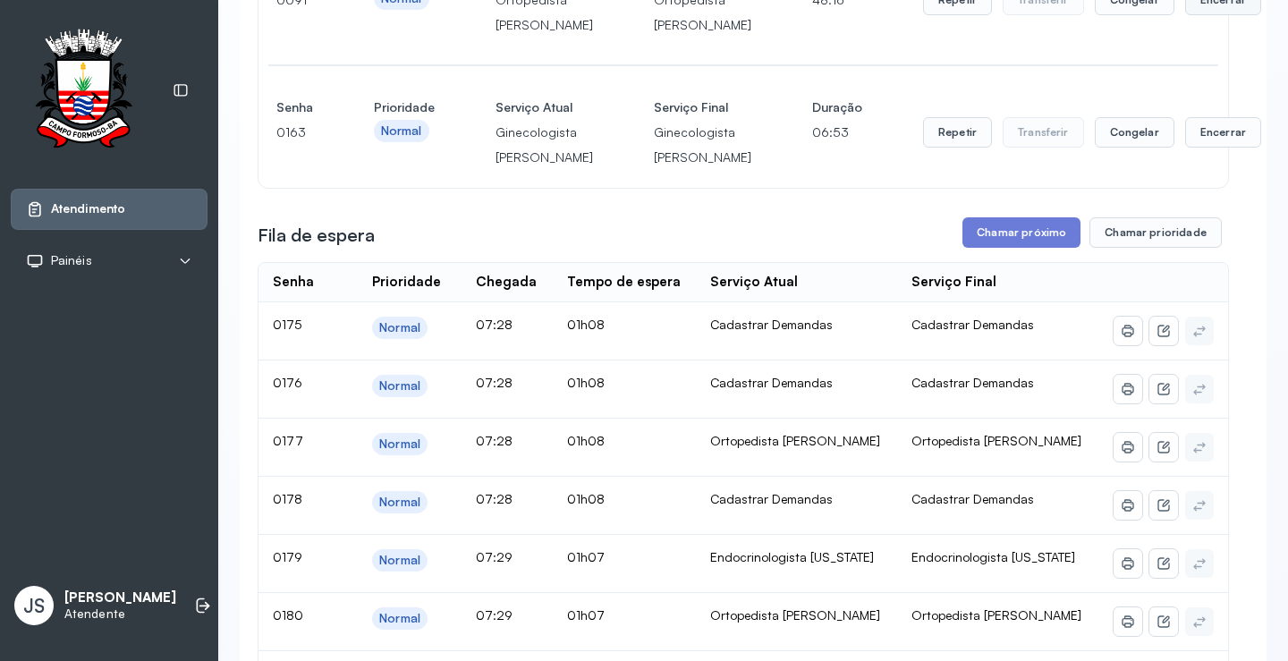
click at [1185, 15] on button "Encerrar" at bounding box center [1223, 0] width 76 height 30
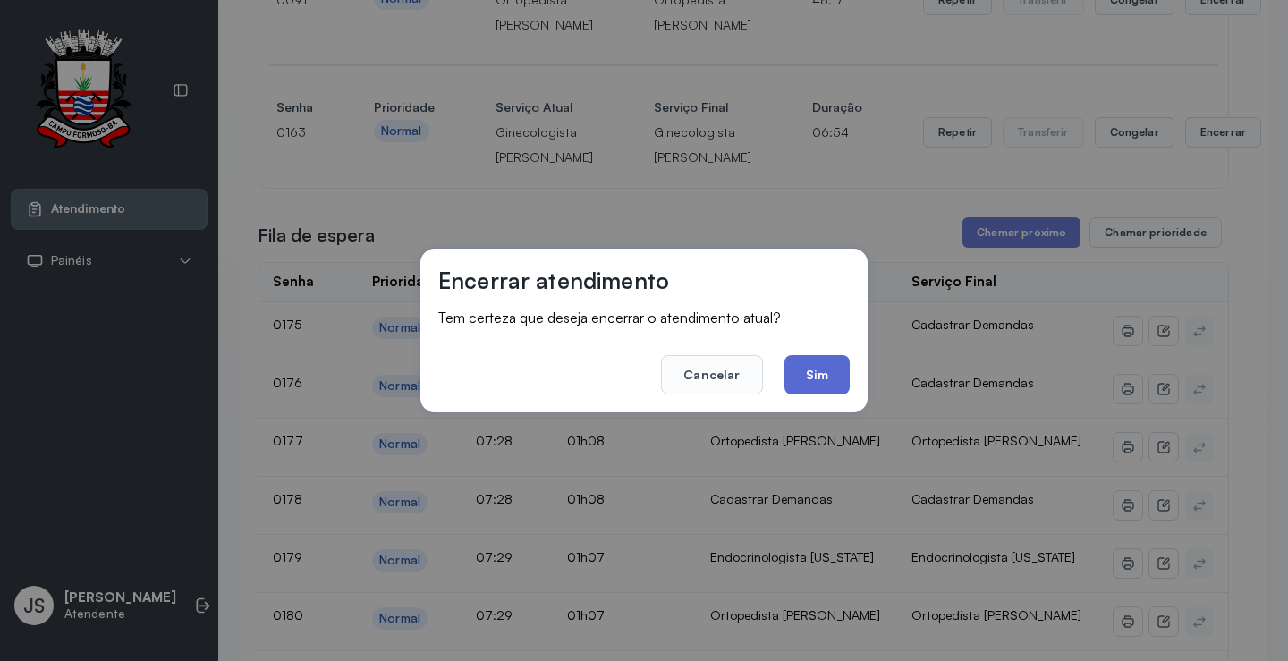
click at [825, 369] on button "Sim" at bounding box center [817, 374] width 65 height 39
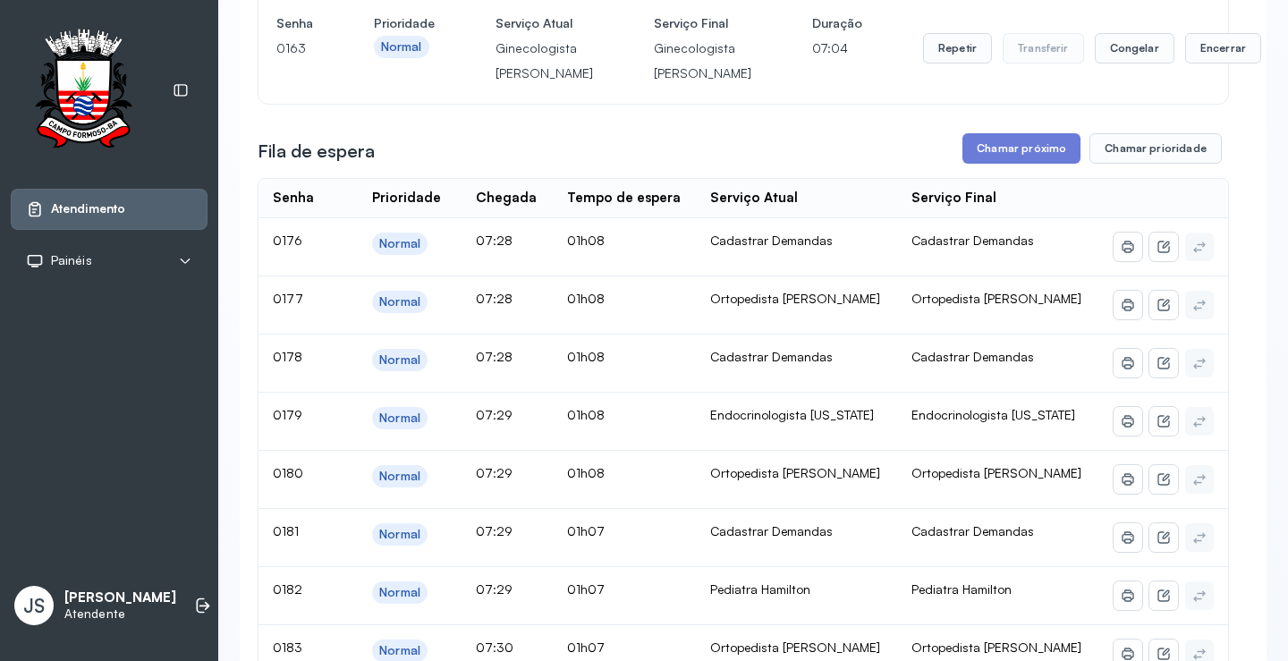
scroll to position [179, 0]
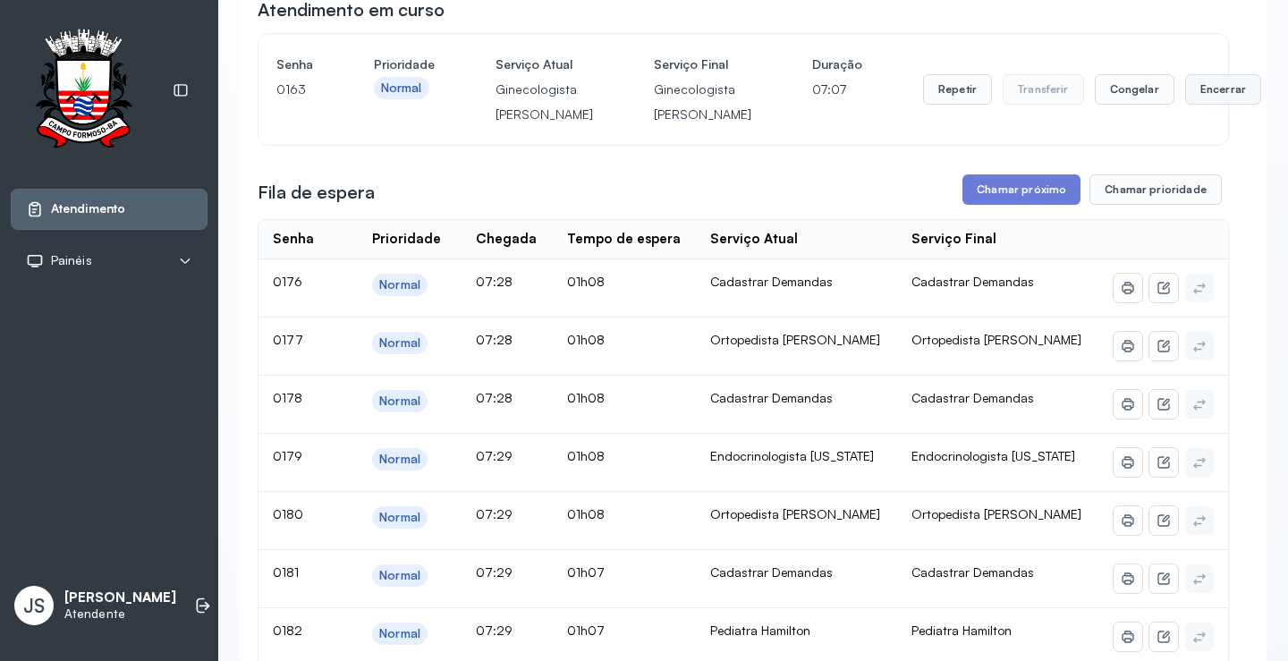
click at [1185, 102] on button "Encerrar" at bounding box center [1223, 89] width 76 height 30
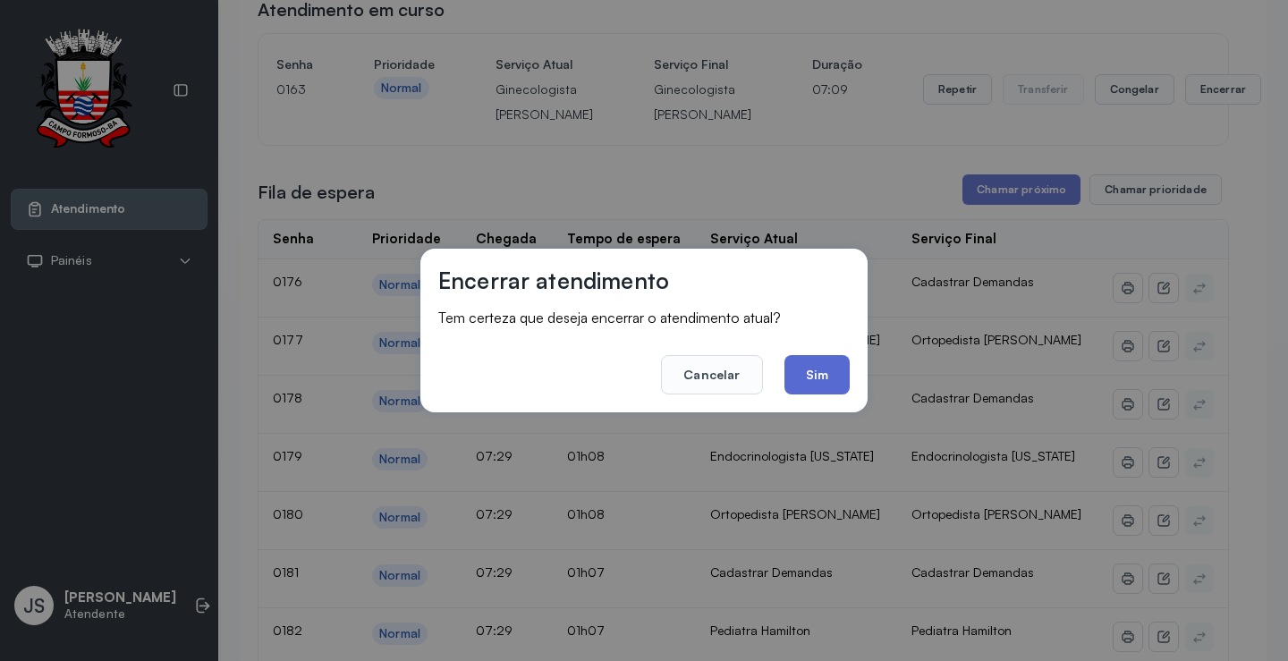
click at [816, 370] on button "Sim" at bounding box center [817, 374] width 65 height 39
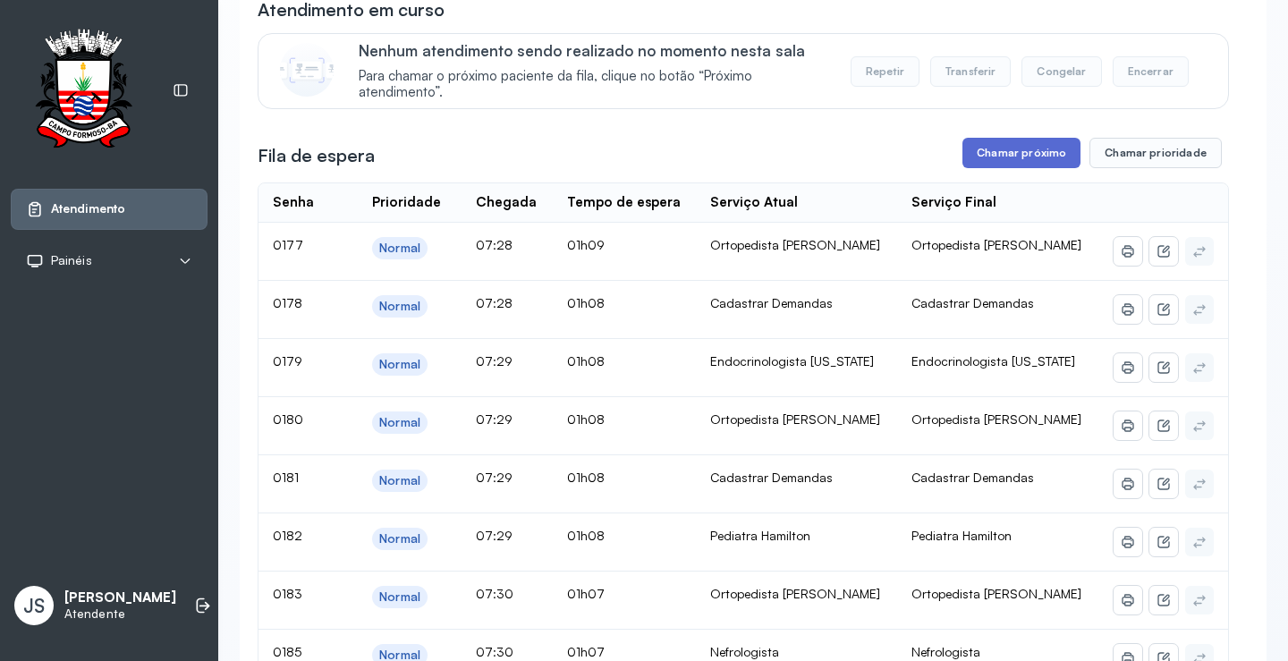
click at [1010, 152] on button "Chamar próximo" at bounding box center [1022, 153] width 118 height 30
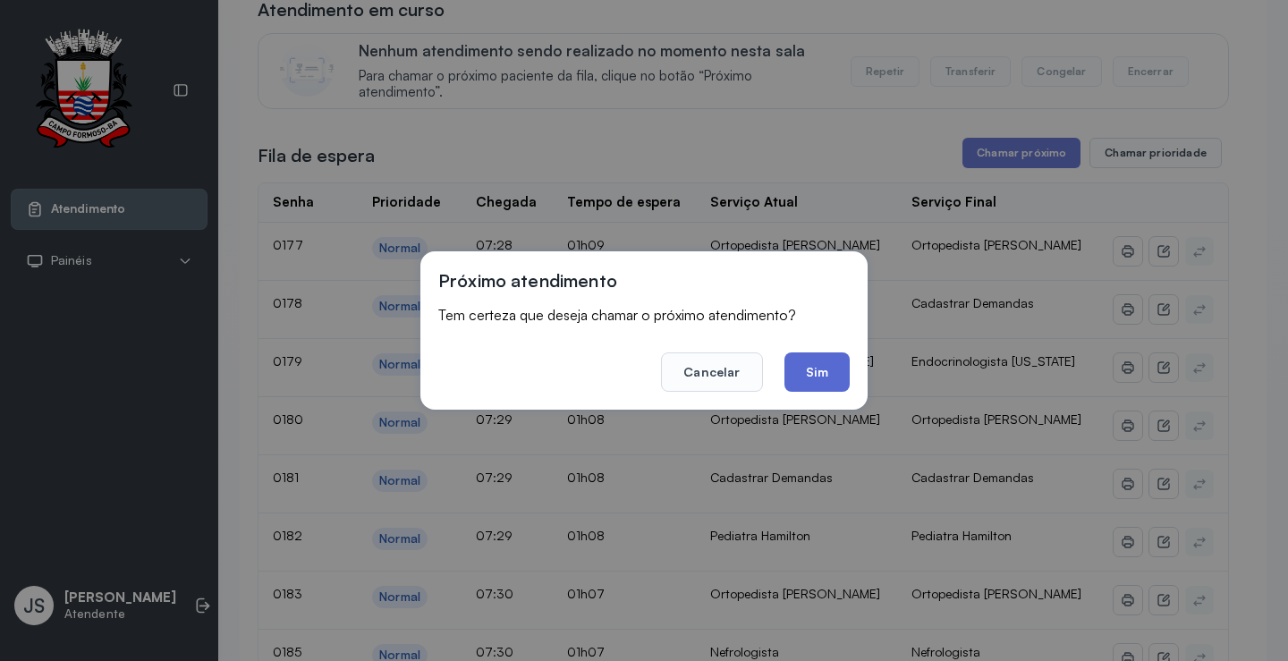
click at [831, 367] on button "Sim" at bounding box center [817, 371] width 65 height 39
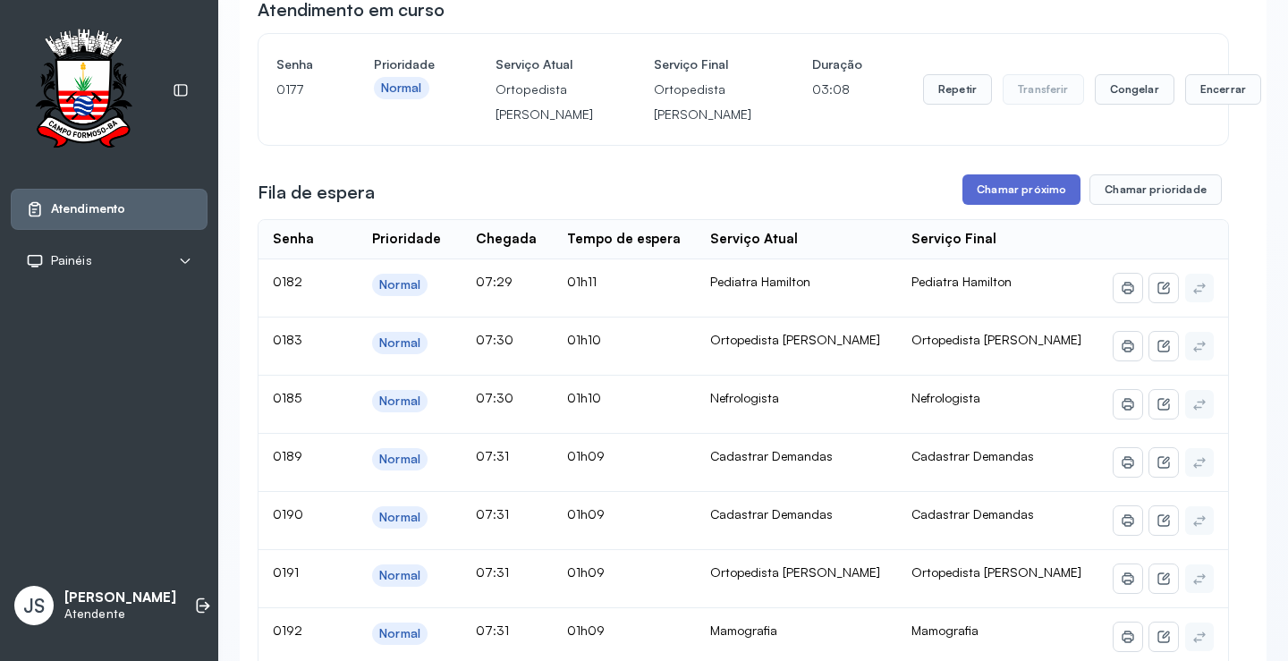
click at [1014, 205] on button "Chamar próximo" at bounding box center [1022, 189] width 118 height 30
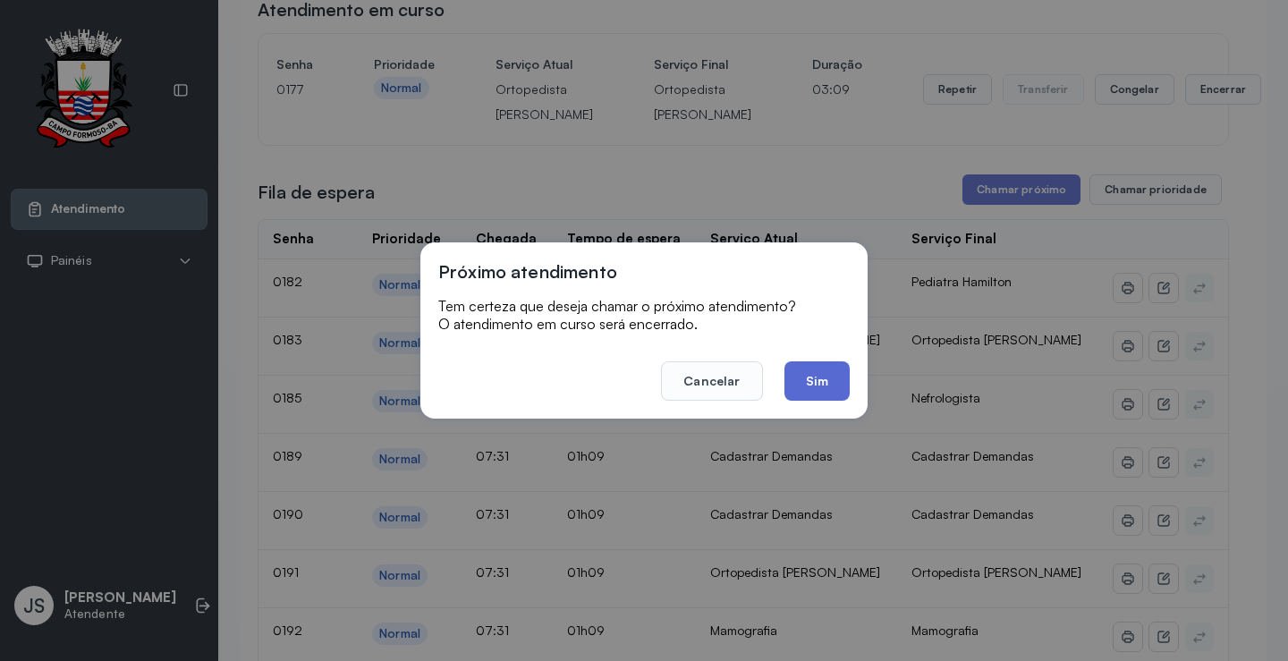
click at [811, 372] on button "Sim" at bounding box center [817, 380] width 65 height 39
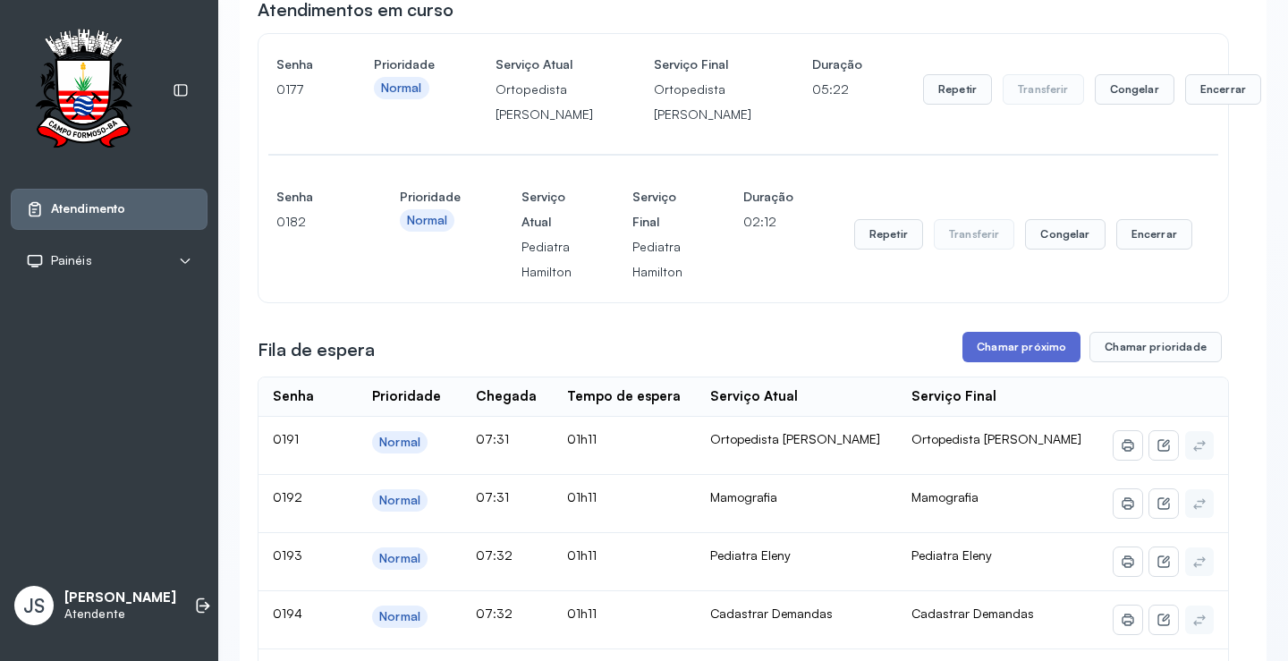
click at [1036, 362] on button "Chamar próximo" at bounding box center [1022, 347] width 118 height 30
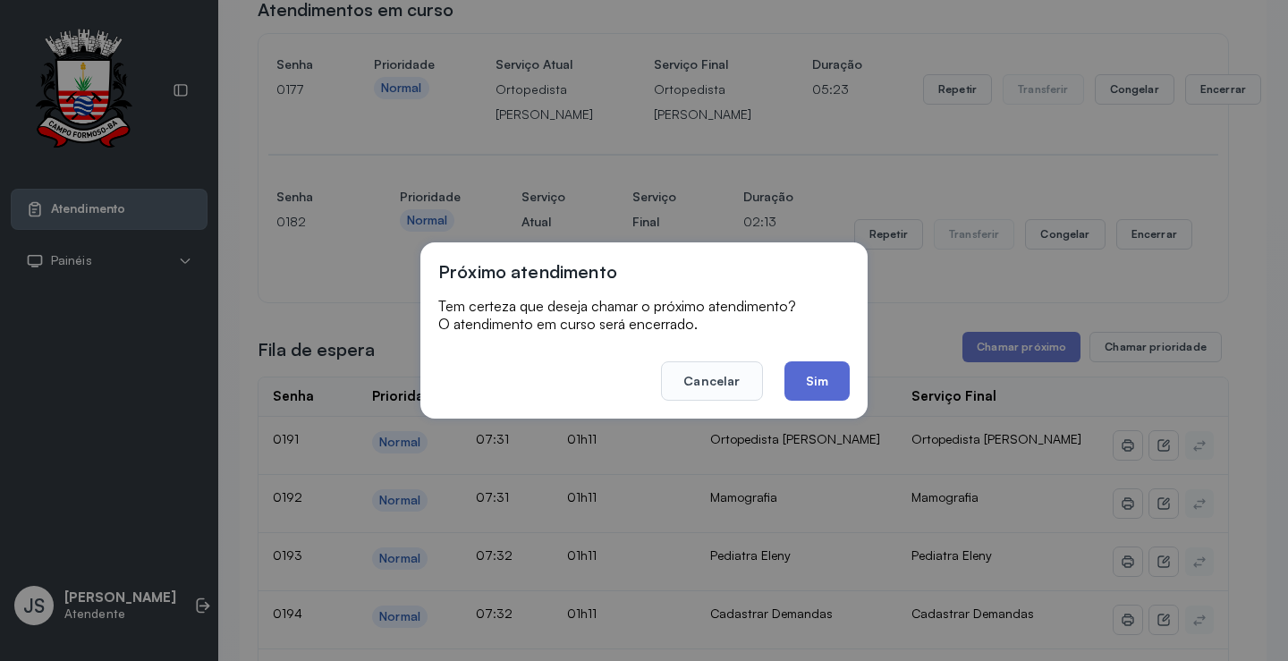
click at [832, 381] on button "Sim" at bounding box center [817, 380] width 65 height 39
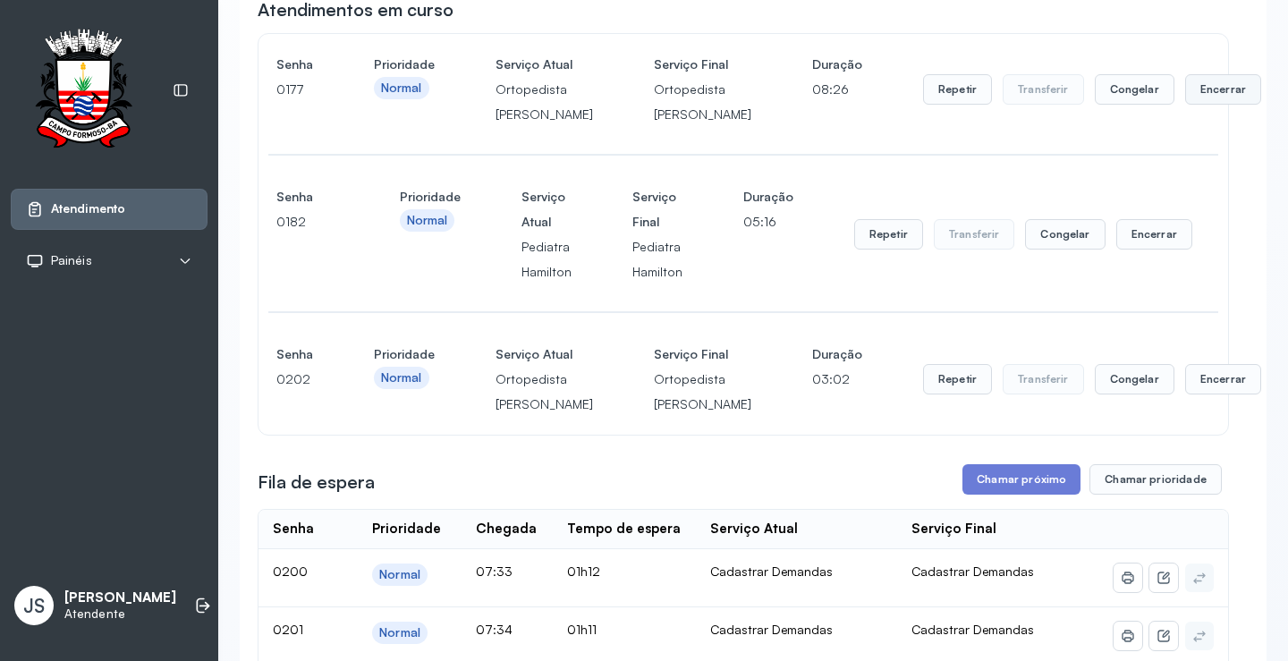
click at [1185, 100] on button "Encerrar" at bounding box center [1223, 89] width 76 height 30
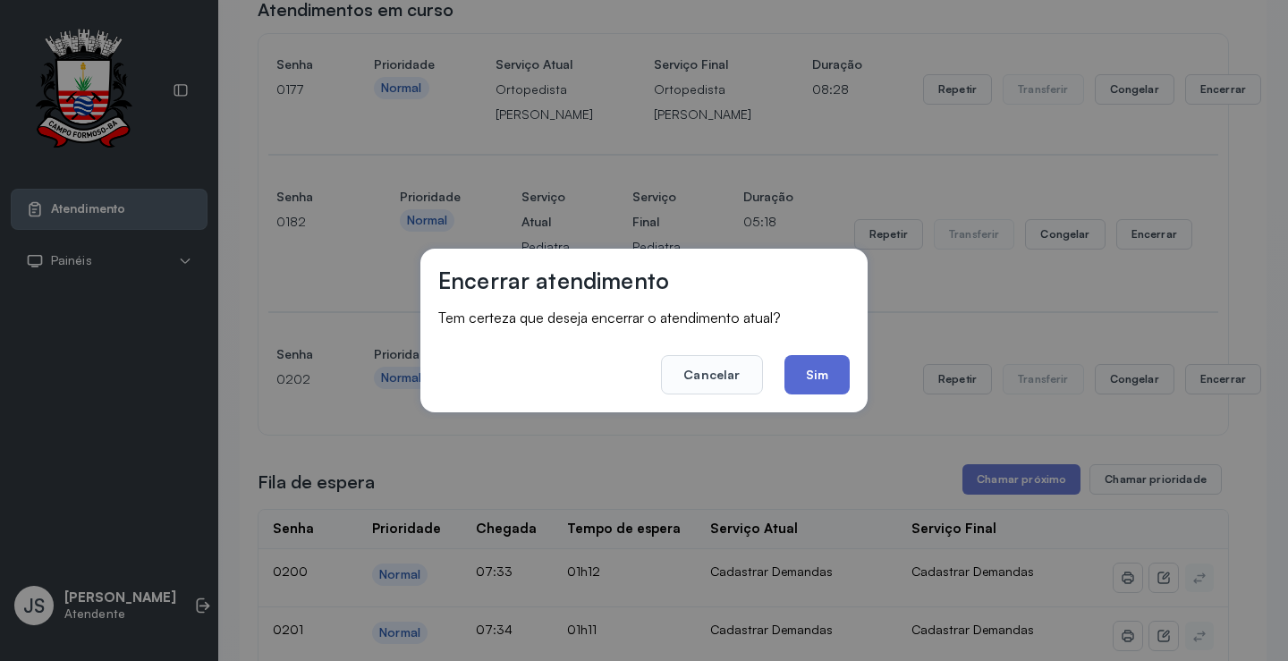
click at [814, 362] on button "Sim" at bounding box center [817, 374] width 65 height 39
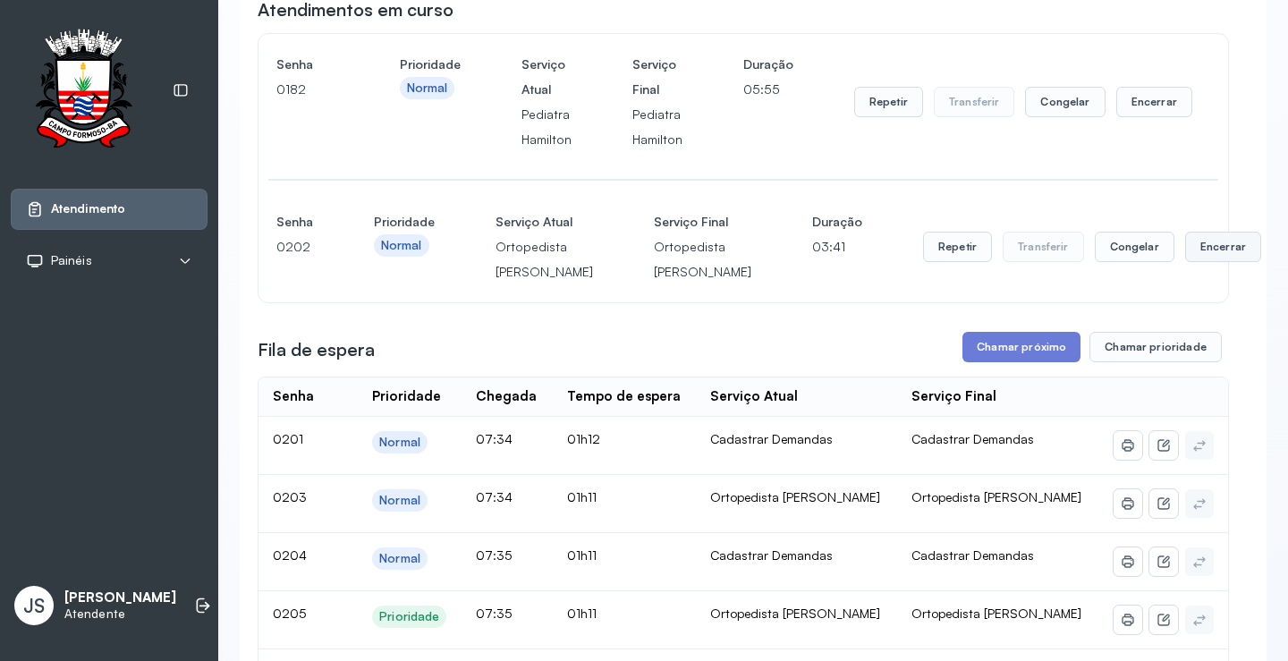
click at [1185, 262] on button "Encerrar" at bounding box center [1223, 247] width 76 height 30
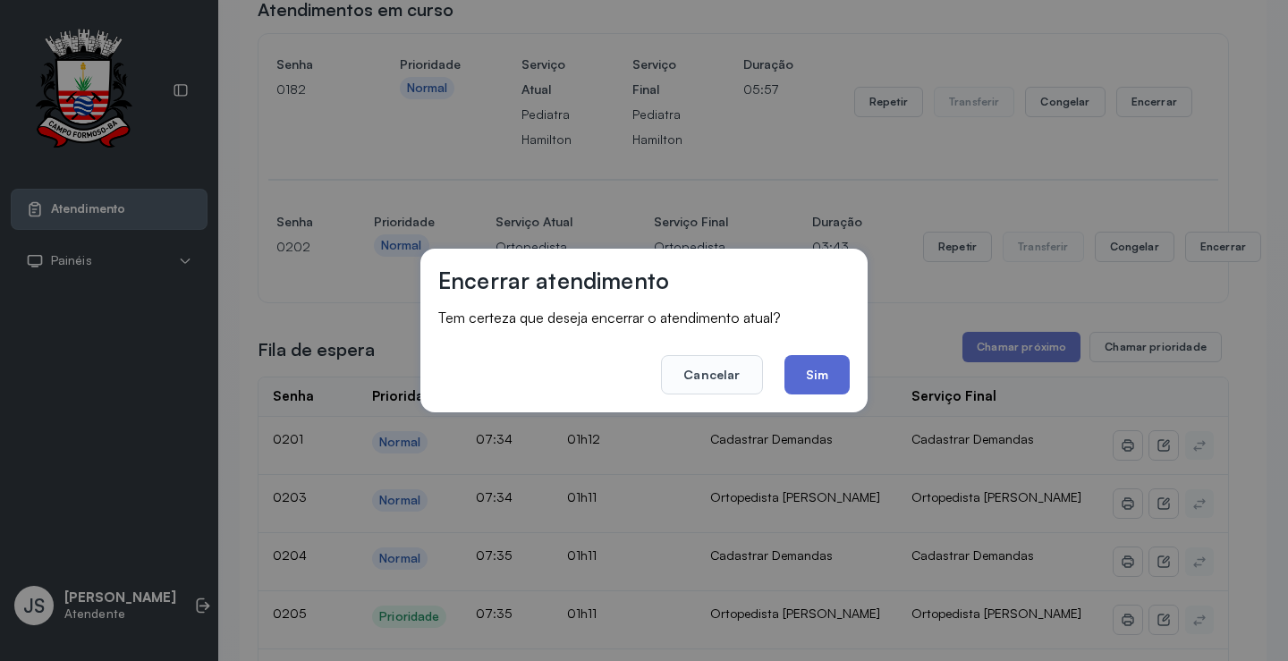
click at [819, 361] on button "Sim" at bounding box center [817, 374] width 65 height 39
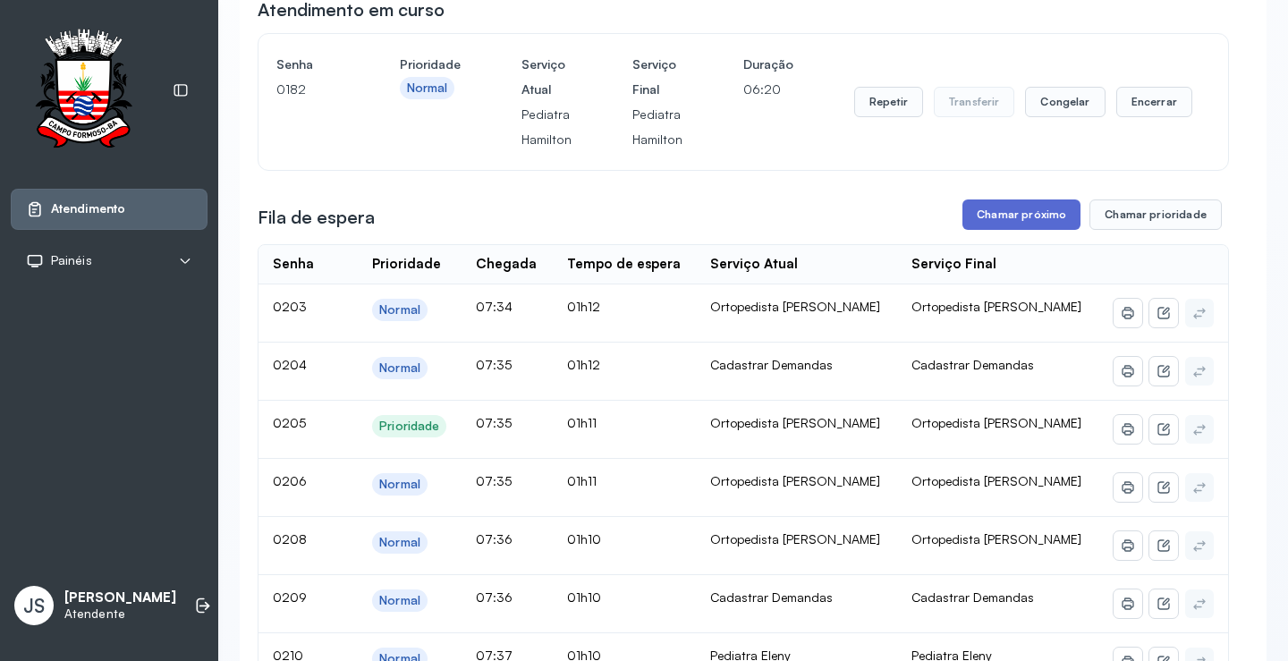
click at [1033, 220] on button "Chamar próximo" at bounding box center [1022, 215] width 118 height 30
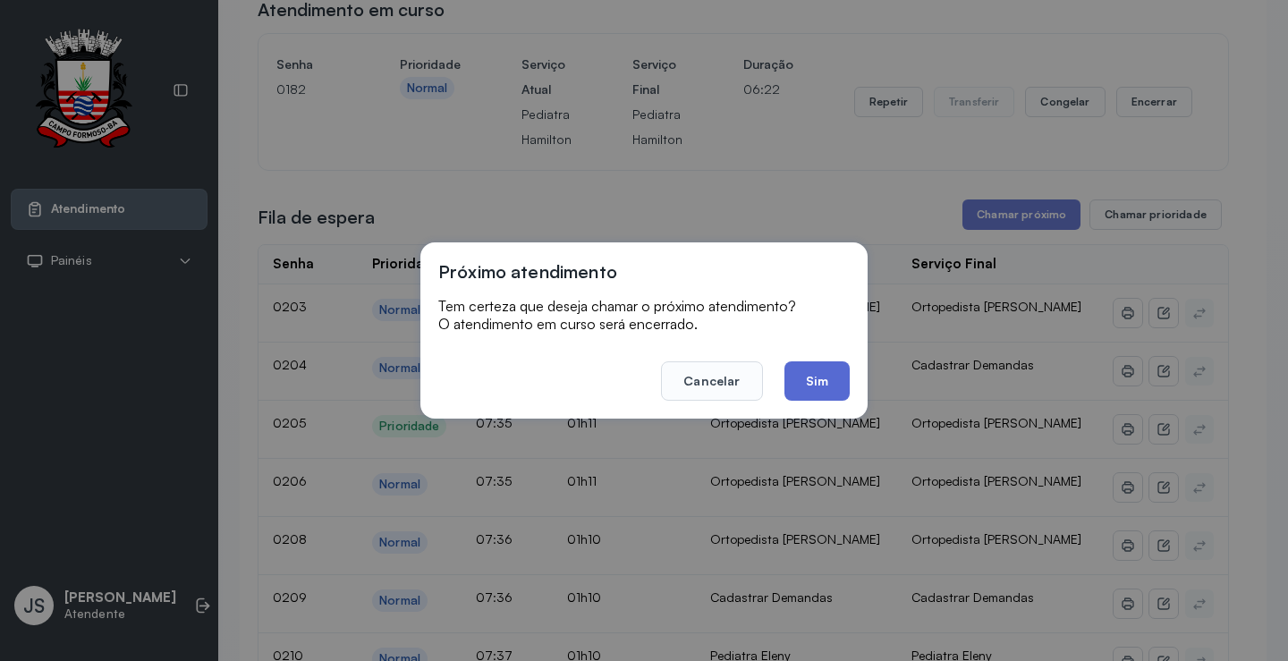
click at [837, 373] on button "Sim" at bounding box center [817, 380] width 65 height 39
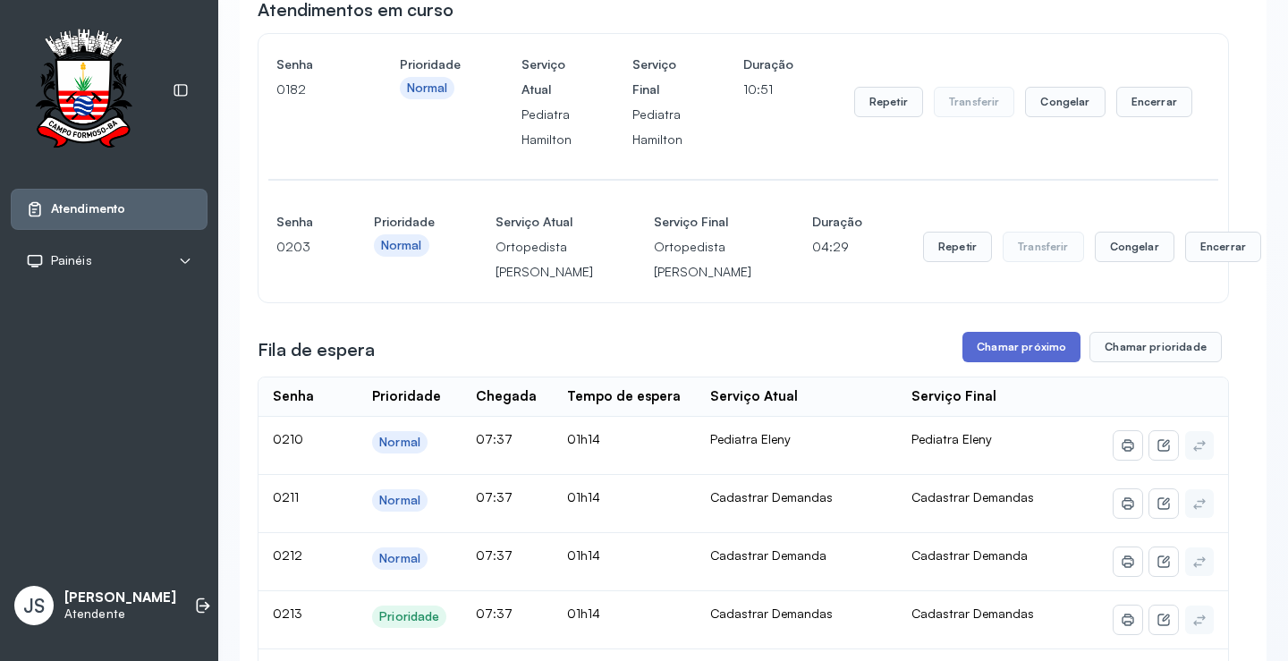
click at [1019, 362] on button "Chamar próximo" at bounding box center [1022, 347] width 118 height 30
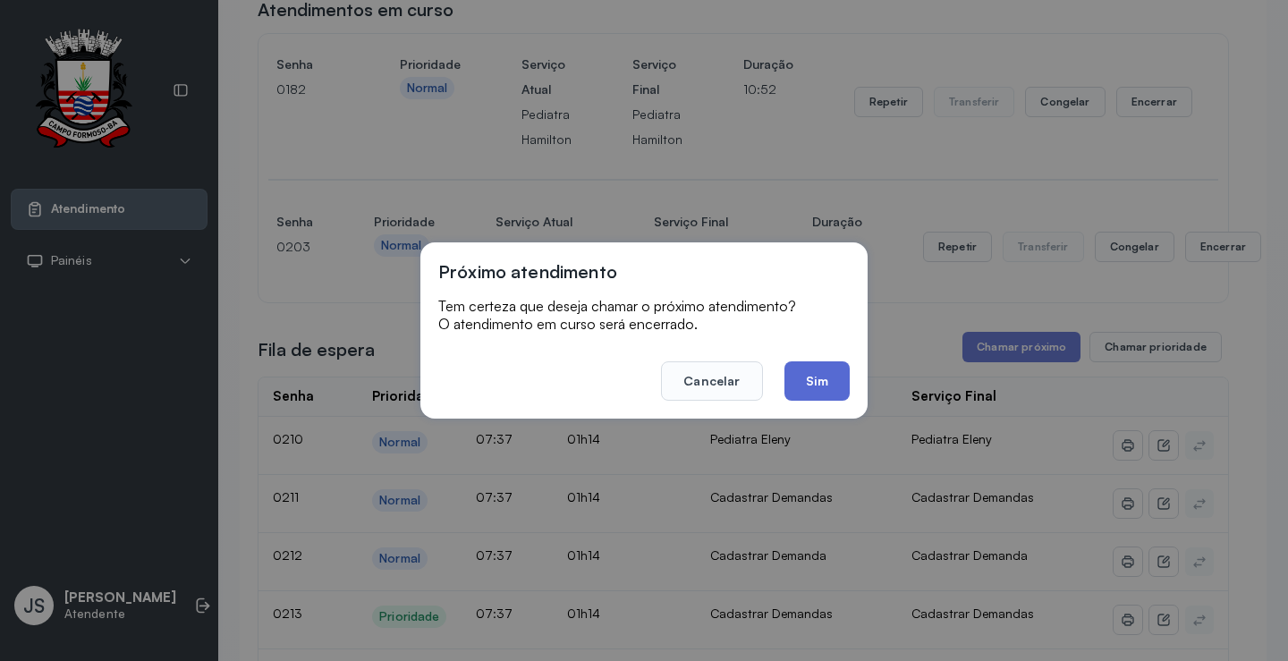
click at [815, 375] on button "Sim" at bounding box center [817, 380] width 65 height 39
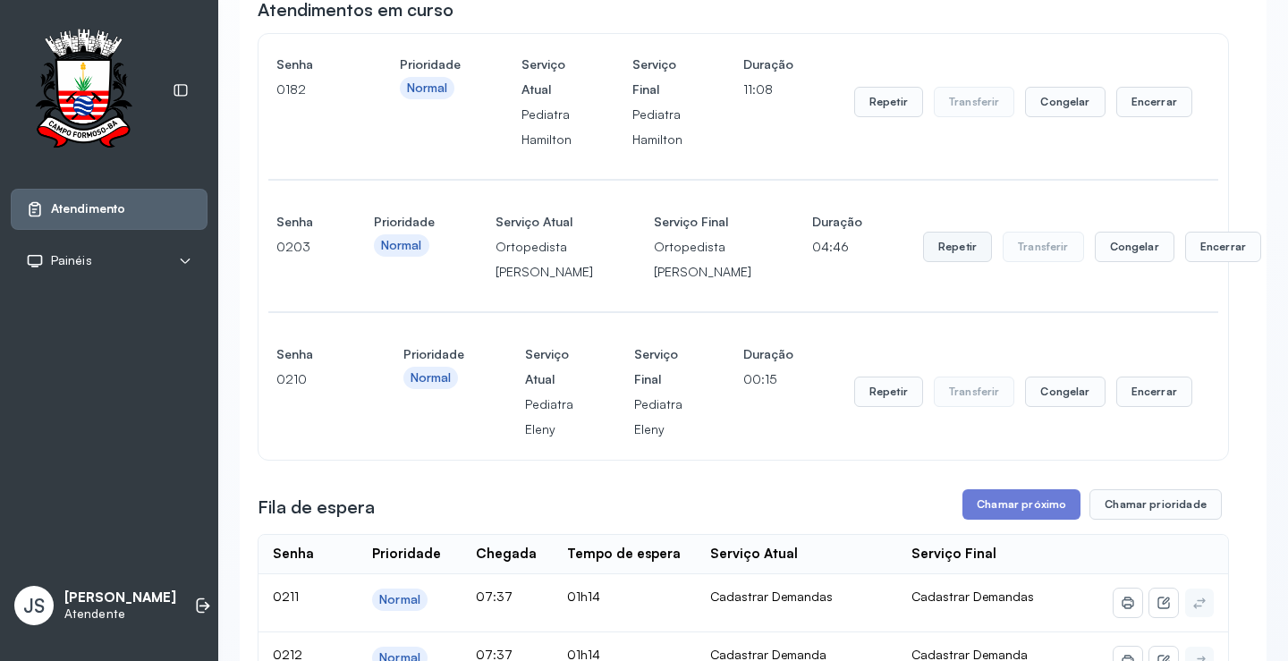
click at [923, 262] on button "Repetir" at bounding box center [957, 247] width 69 height 30
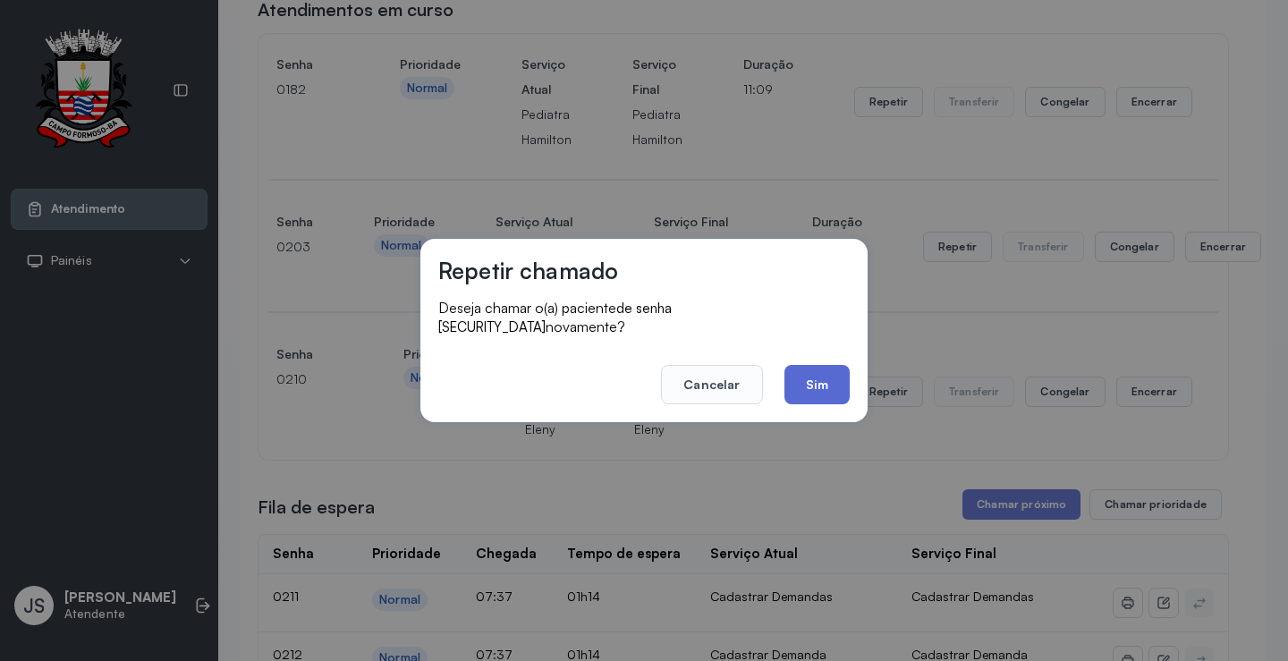
click at [809, 370] on button "Sim" at bounding box center [817, 384] width 65 height 39
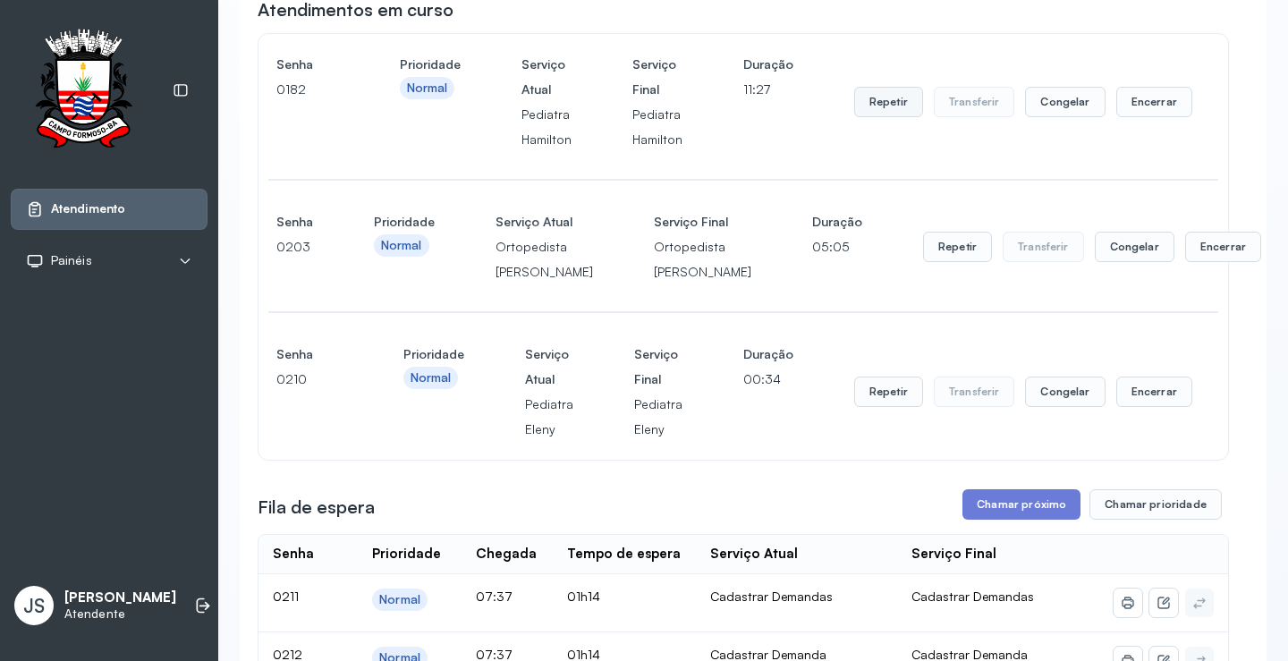
click at [891, 110] on button "Repetir" at bounding box center [888, 102] width 69 height 30
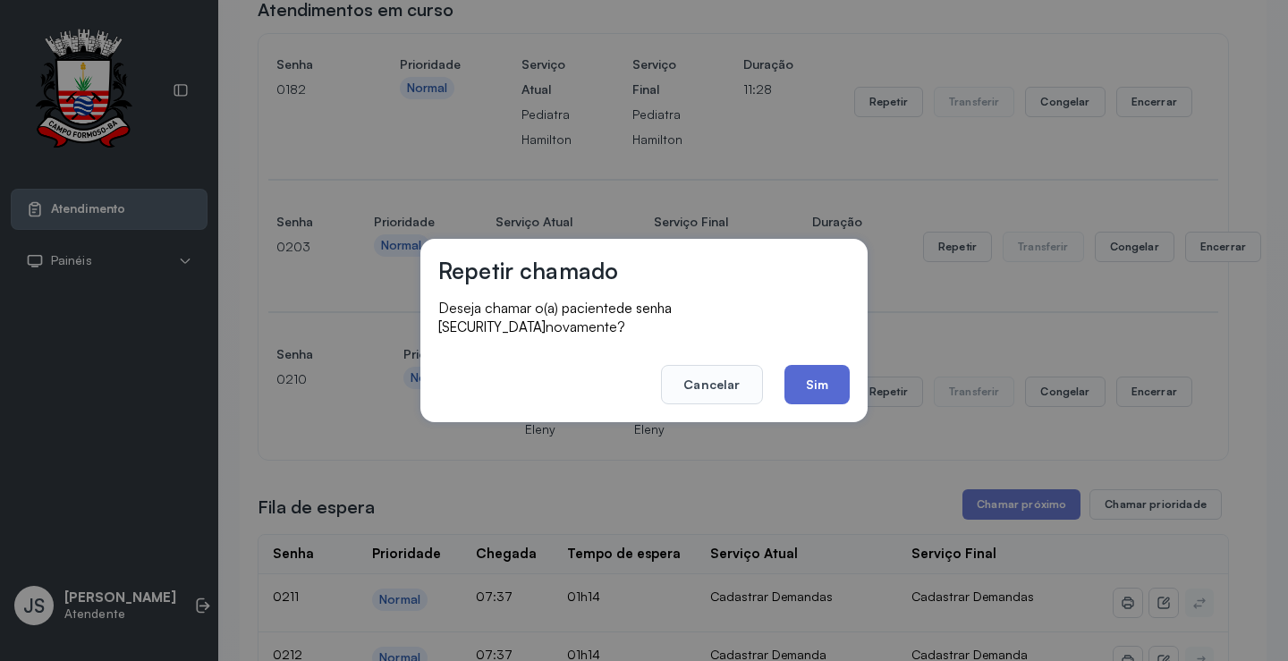
click at [829, 365] on button "Sim" at bounding box center [817, 384] width 65 height 39
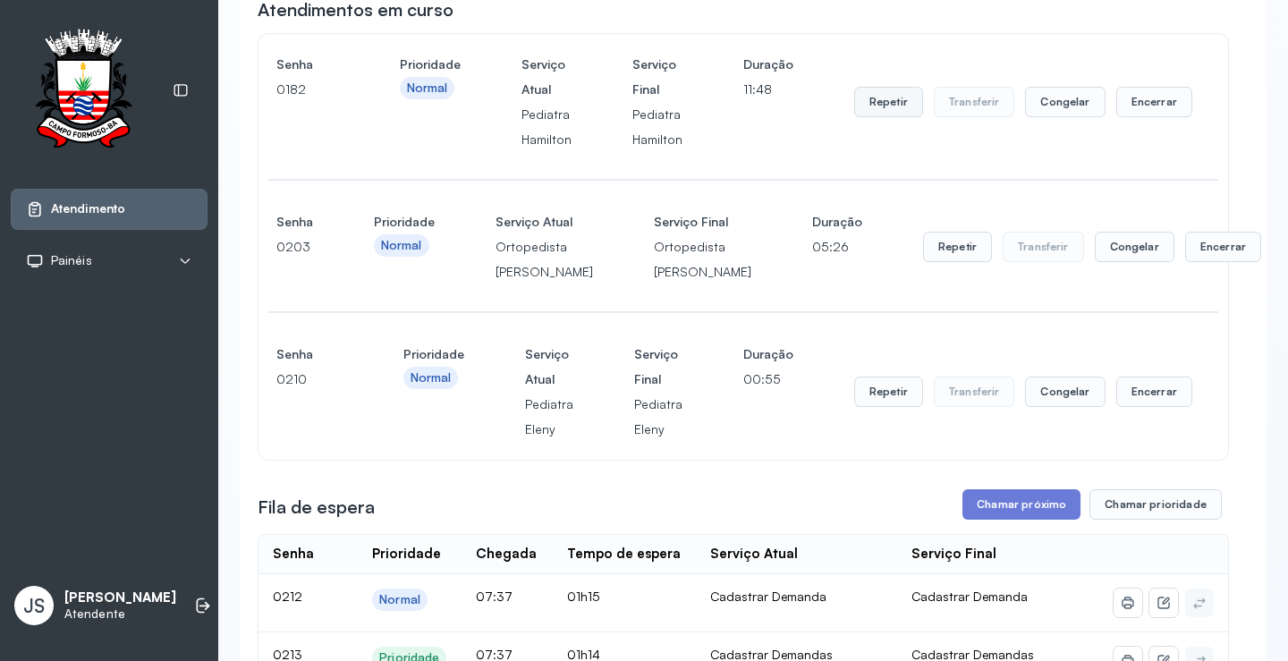
click at [890, 106] on button "Repetir" at bounding box center [888, 102] width 69 height 30
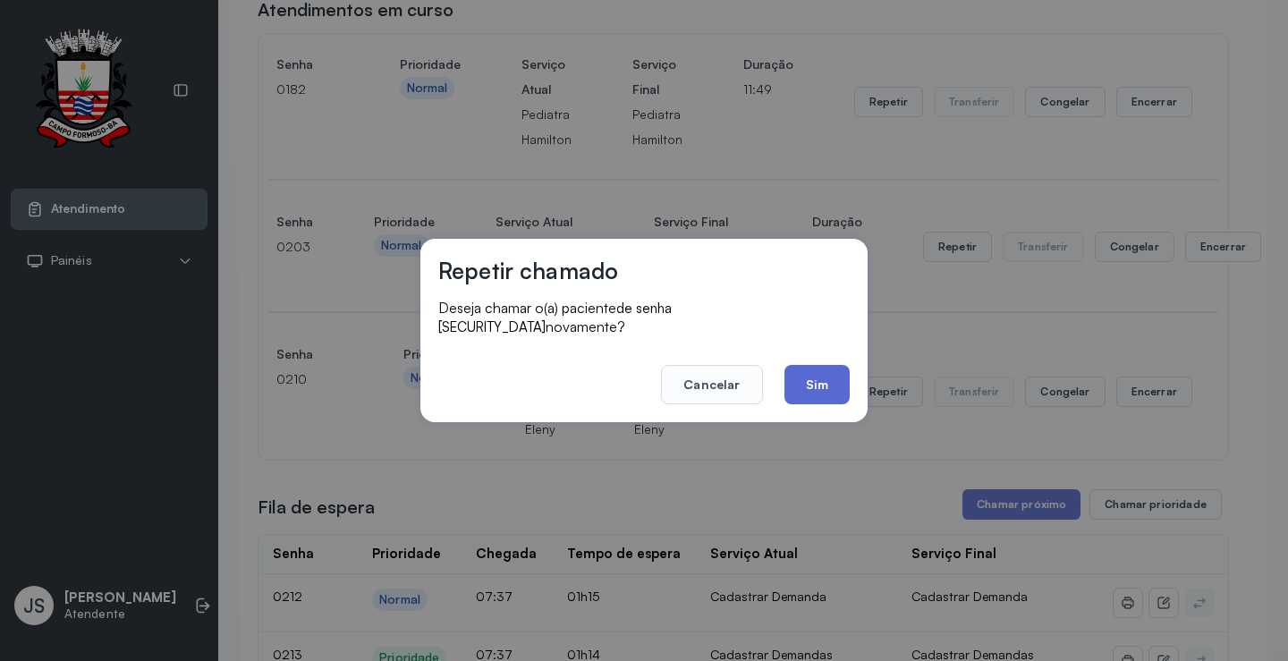
click at [816, 374] on button "Sim" at bounding box center [817, 384] width 65 height 39
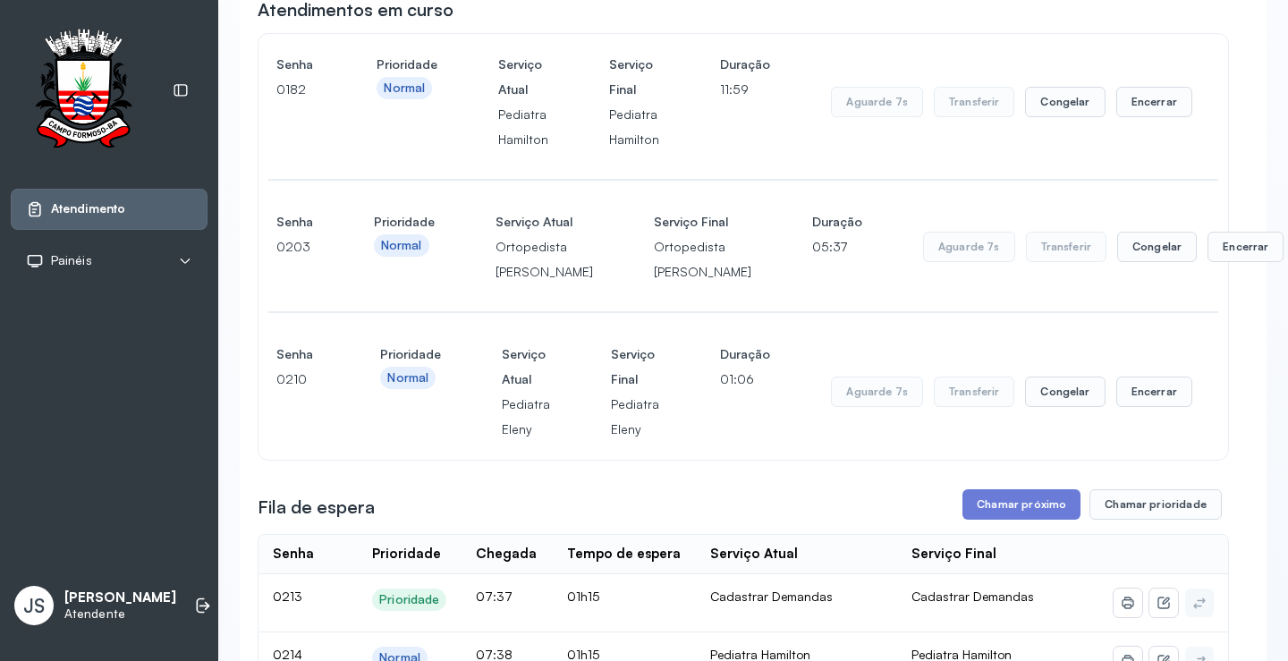
scroll to position [268, 0]
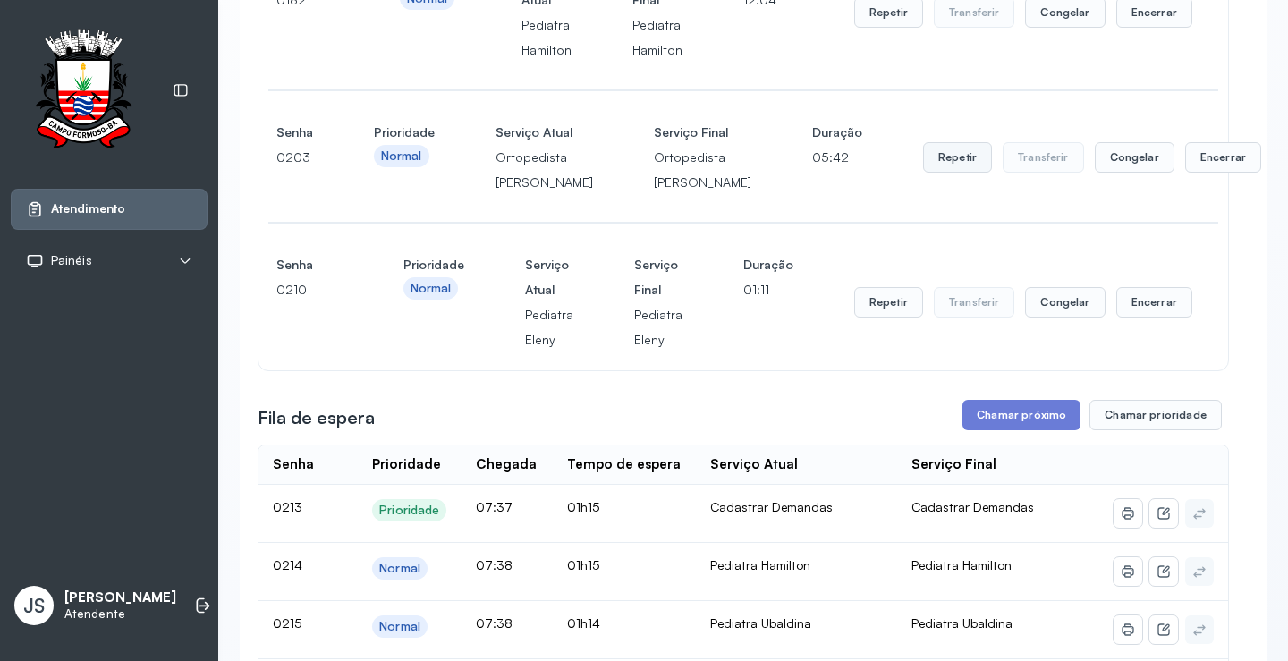
click at [923, 173] on button "Repetir" at bounding box center [957, 157] width 69 height 30
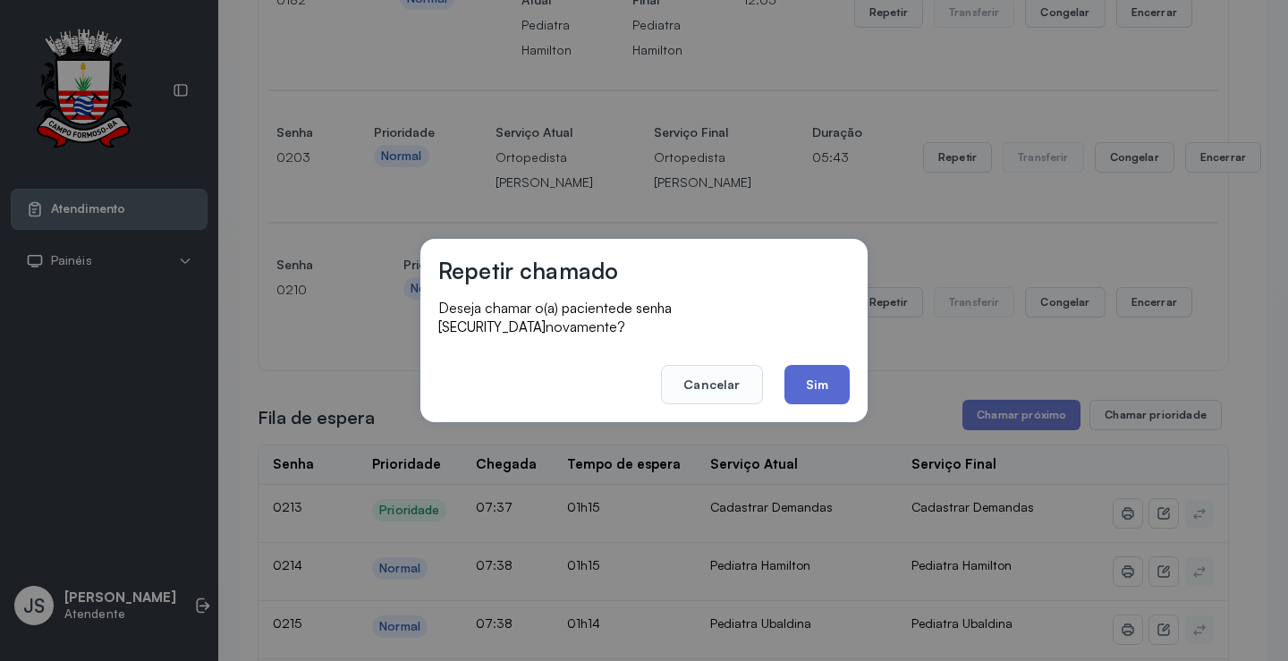
click at [829, 374] on button "Sim" at bounding box center [817, 384] width 65 height 39
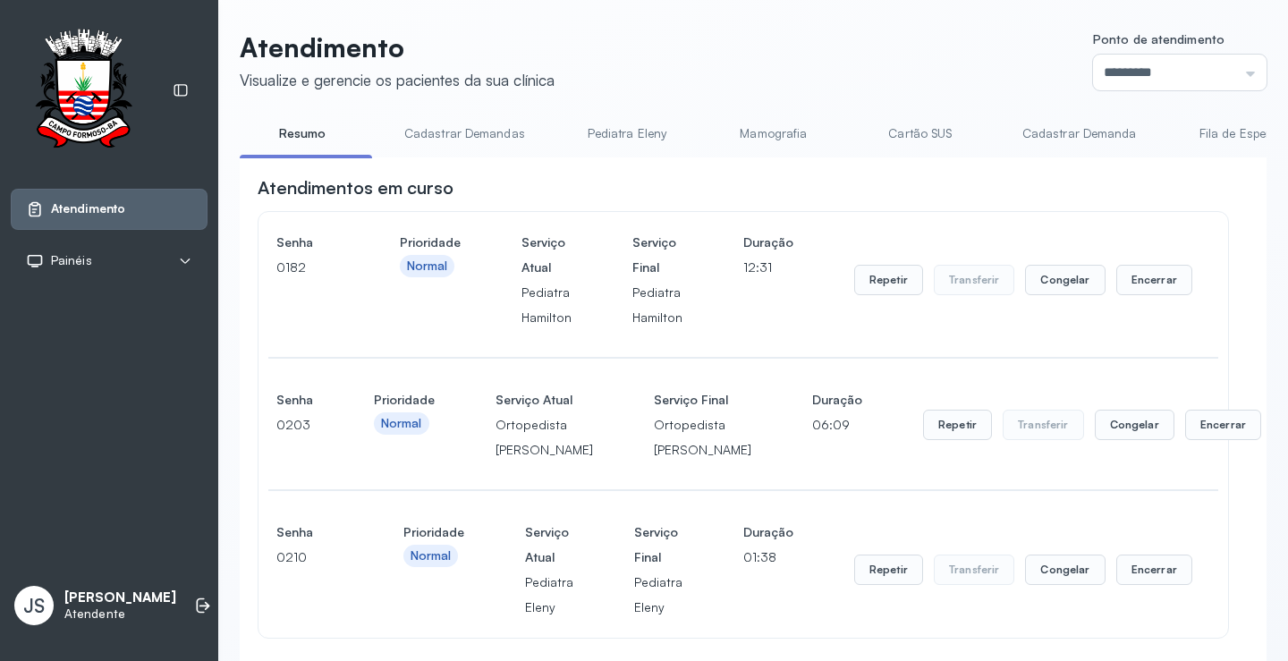
scroll to position [447, 0]
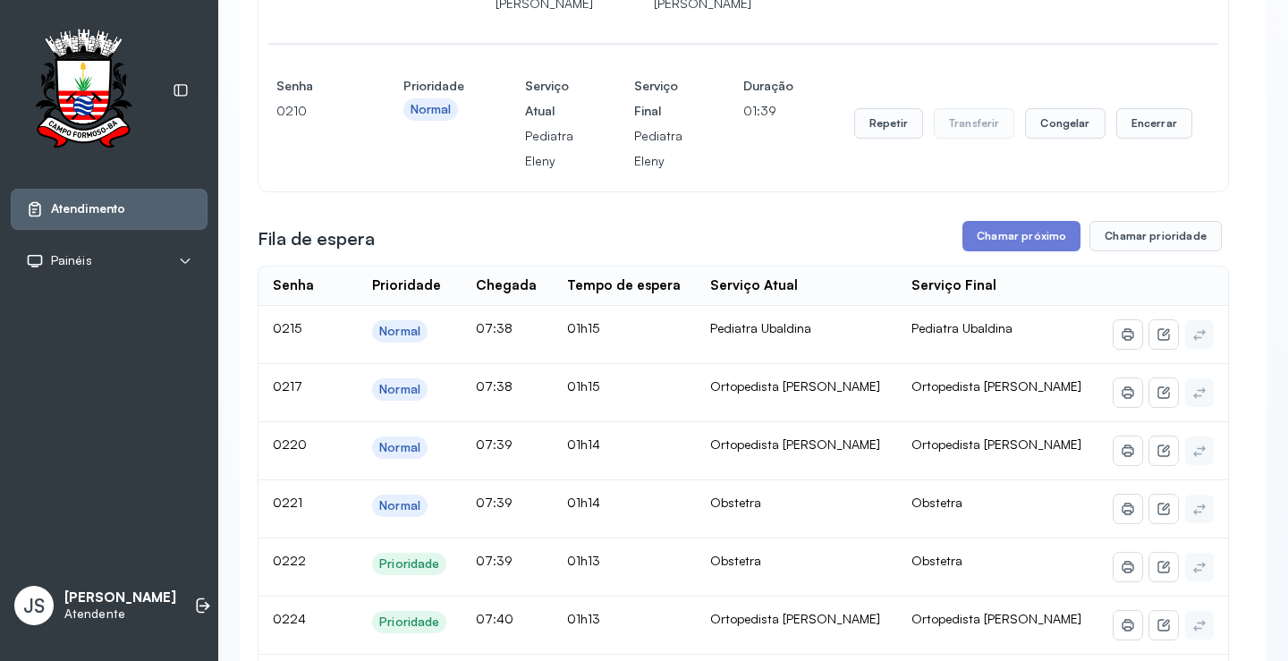
click at [1020, 251] on button "Chamar próximo" at bounding box center [1022, 236] width 118 height 30
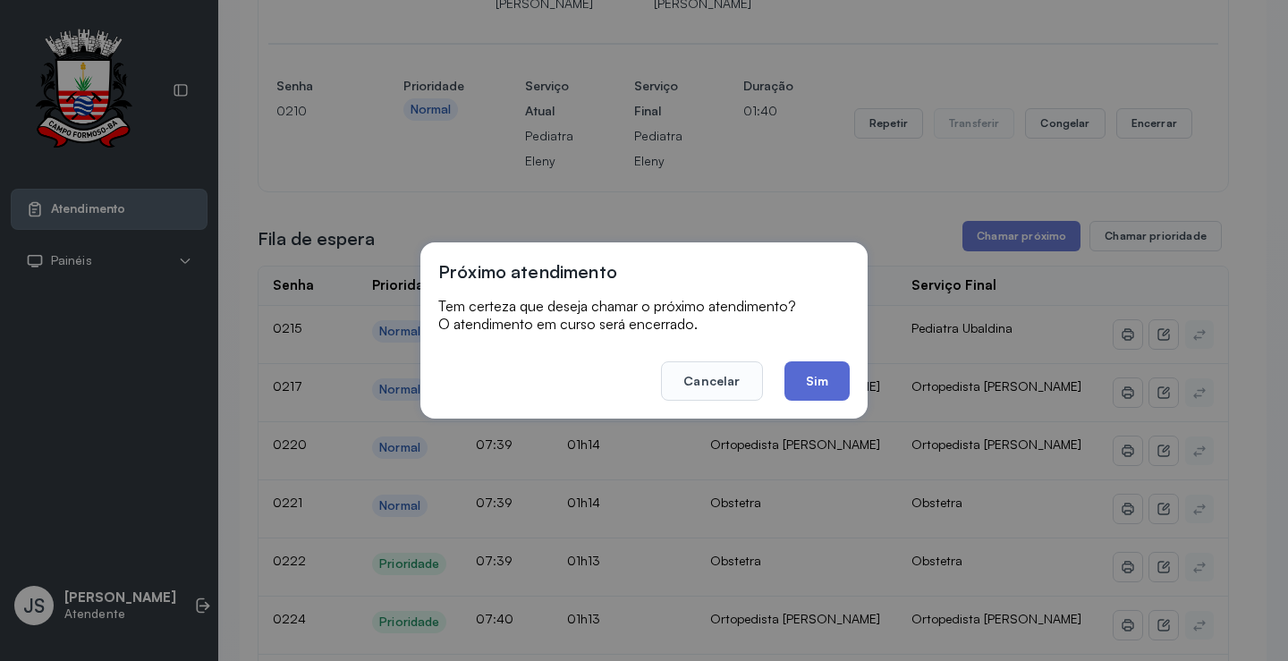
click at [822, 385] on button "Sim" at bounding box center [817, 380] width 65 height 39
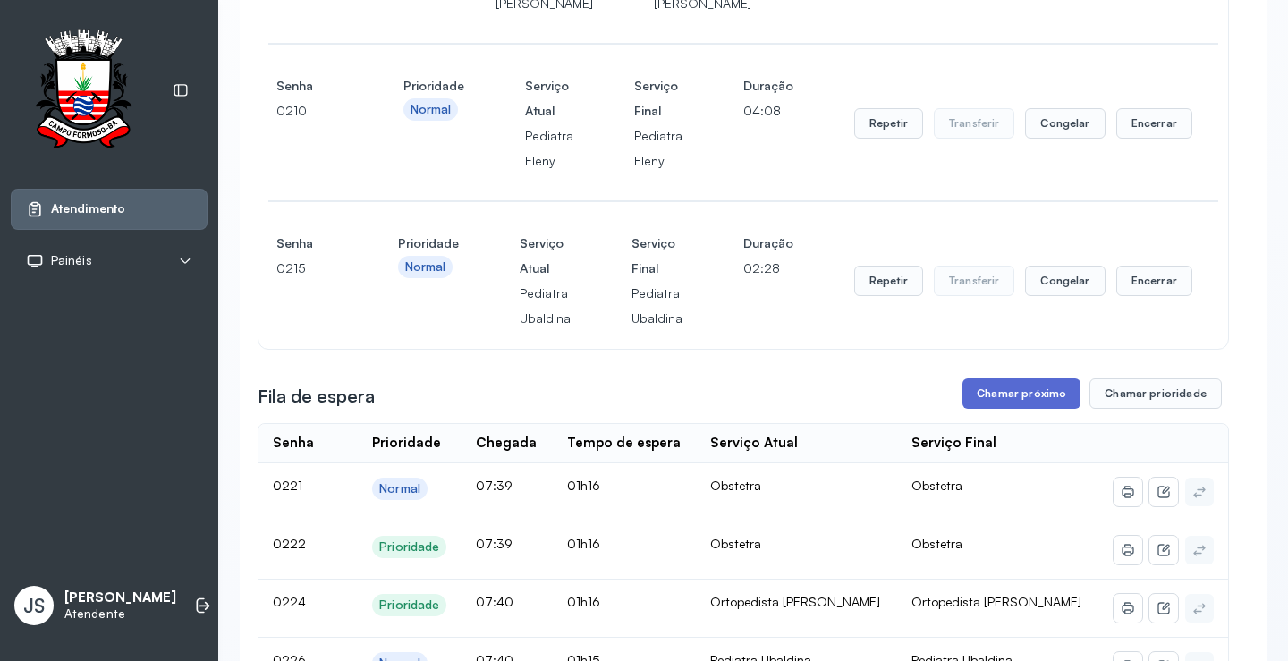
click at [1042, 409] on button "Chamar próximo" at bounding box center [1022, 393] width 118 height 30
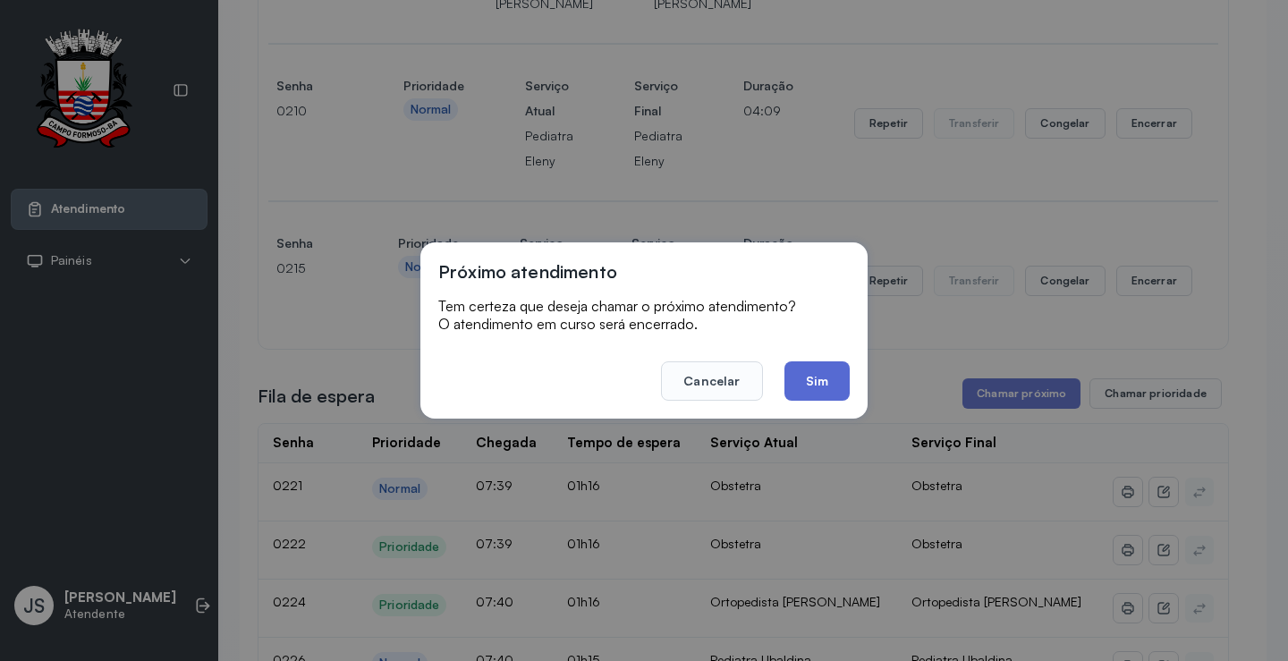
click at [824, 380] on button "Sim" at bounding box center [817, 380] width 65 height 39
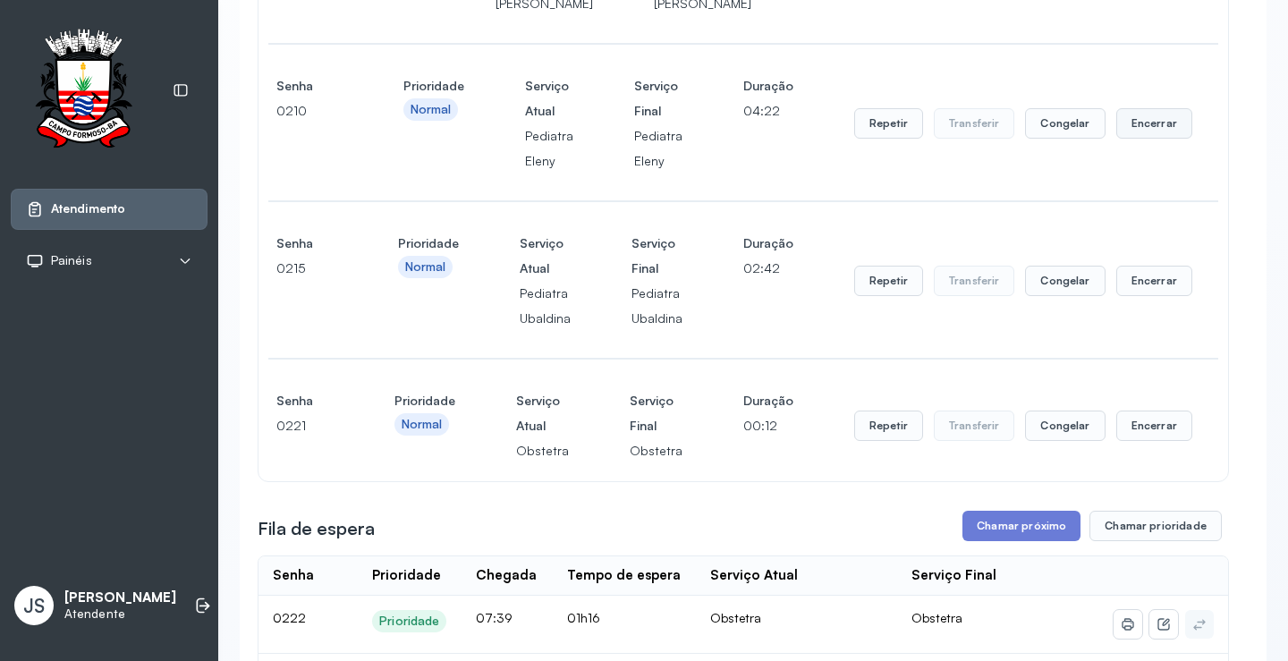
click at [1133, 139] on button "Encerrar" at bounding box center [1154, 123] width 76 height 30
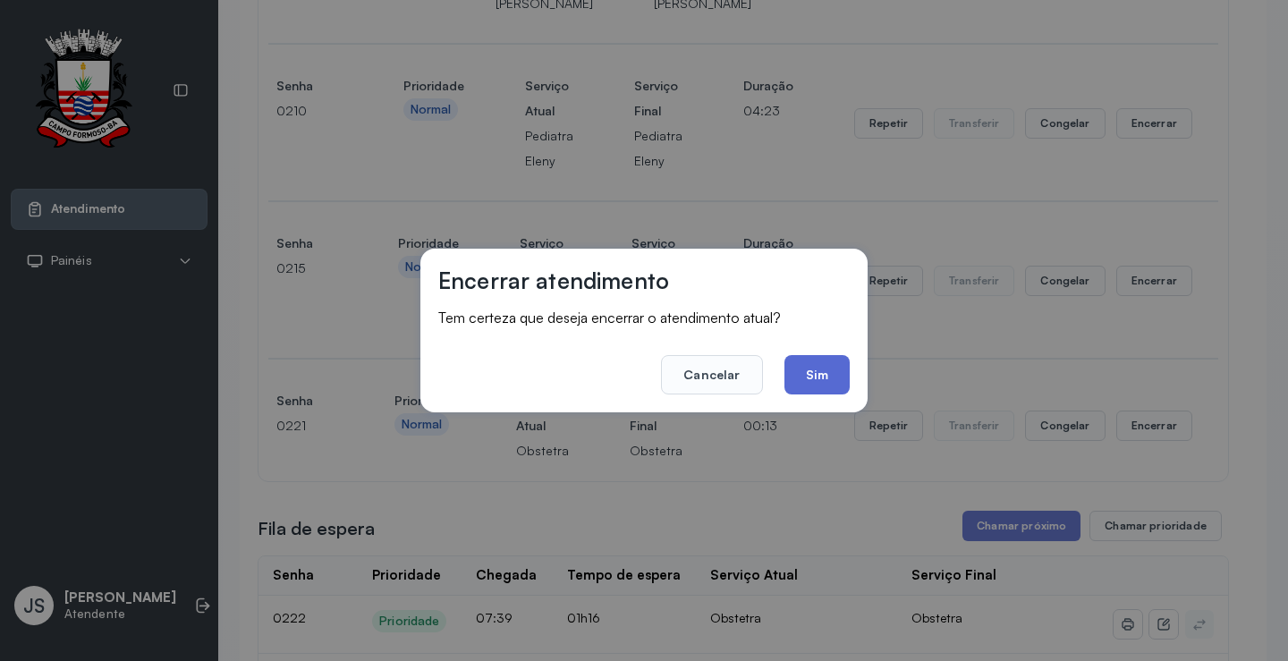
click at [834, 373] on button "Sim" at bounding box center [817, 374] width 65 height 39
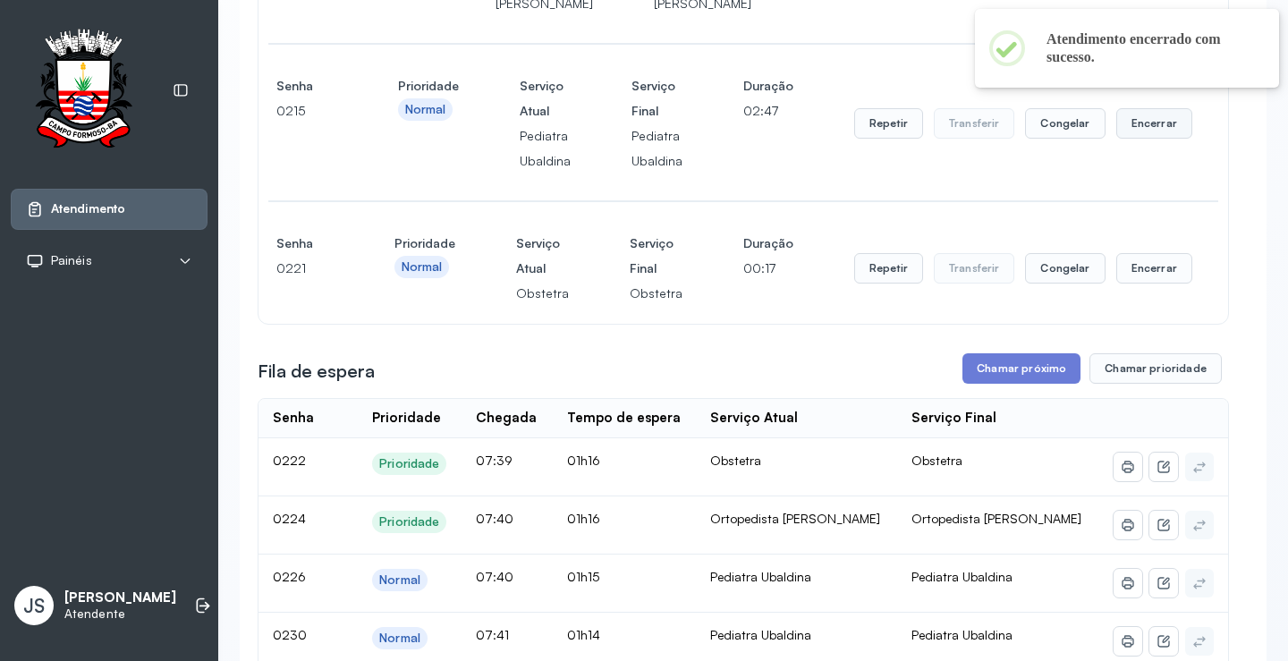
click at [1142, 139] on button "Encerrar" at bounding box center [1154, 123] width 76 height 30
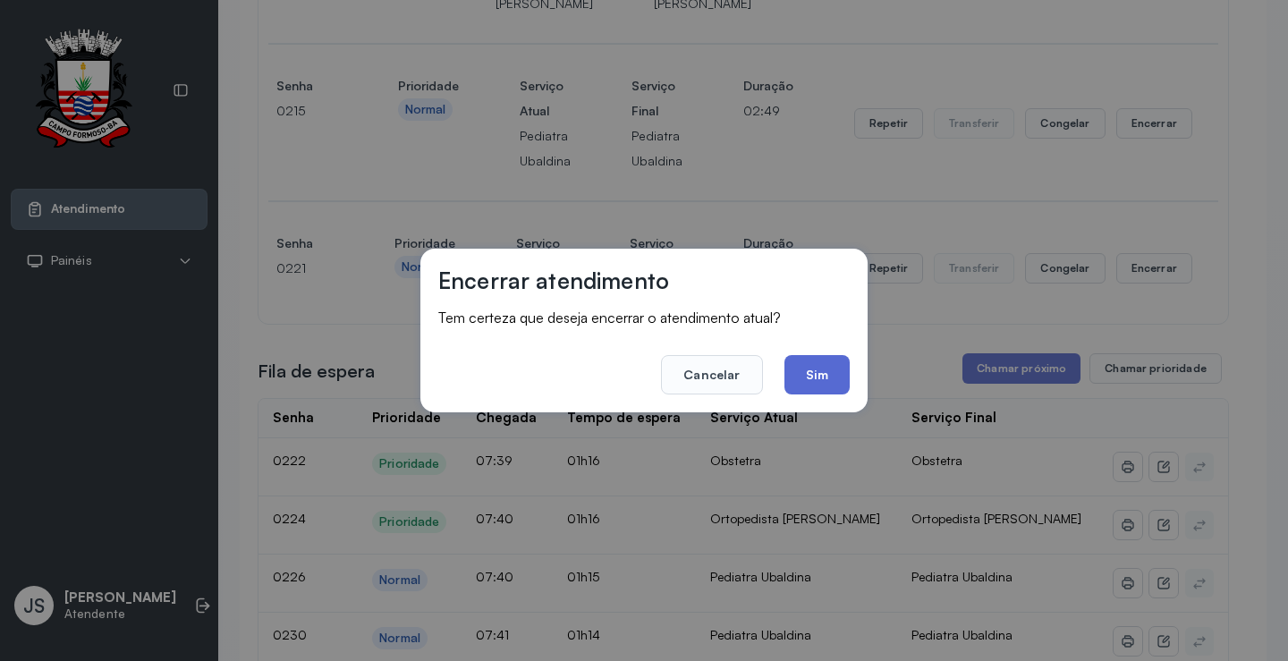
click at [833, 363] on button "Sim" at bounding box center [817, 374] width 65 height 39
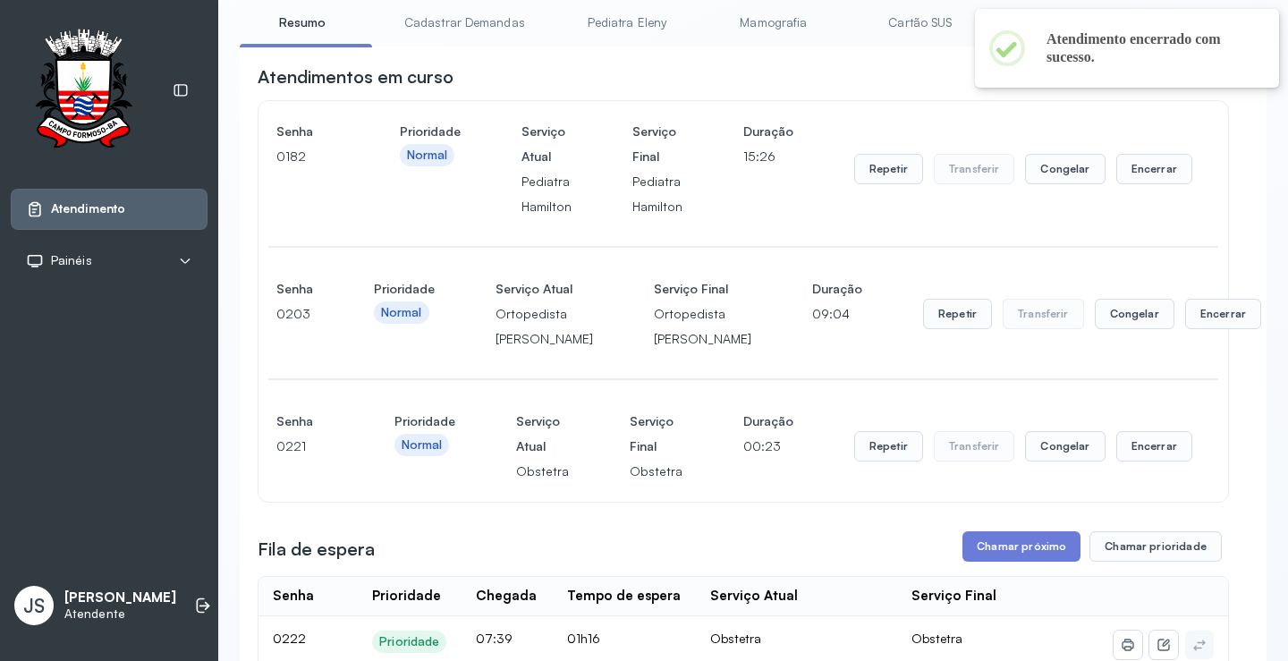
scroll to position [89, 0]
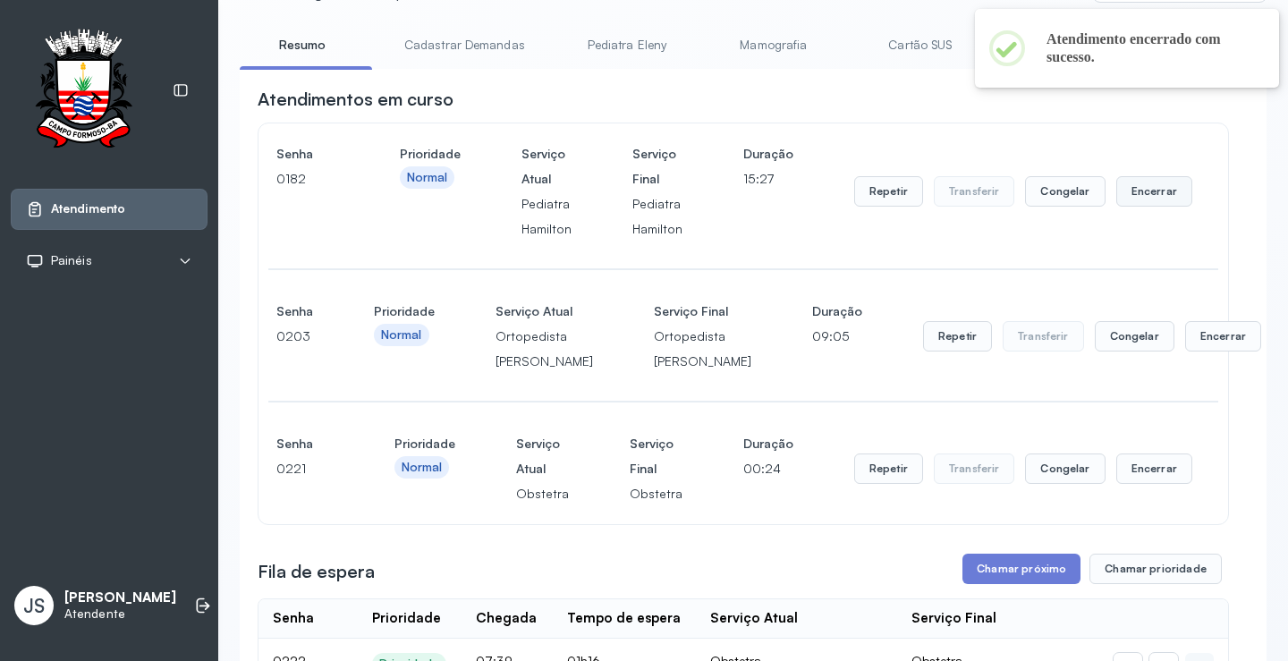
click at [1163, 200] on button "Encerrar" at bounding box center [1154, 191] width 76 height 30
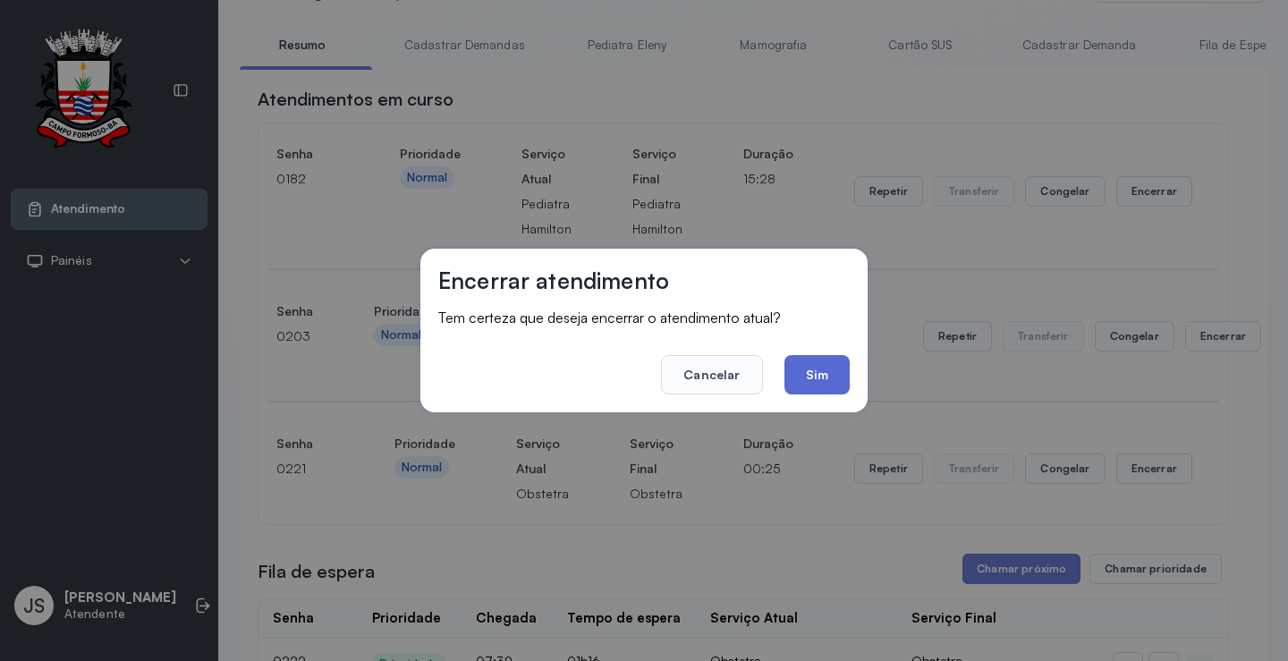
click at [826, 367] on button "Sim" at bounding box center [817, 374] width 65 height 39
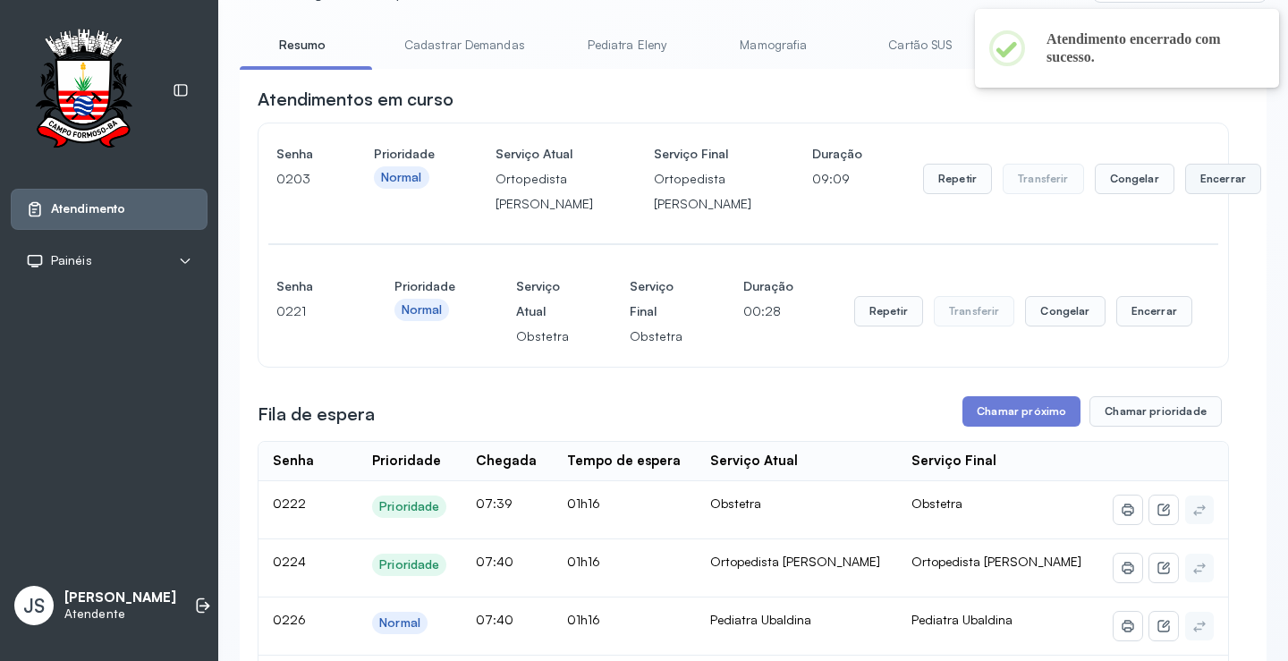
click at [1185, 191] on button "Encerrar" at bounding box center [1223, 179] width 76 height 30
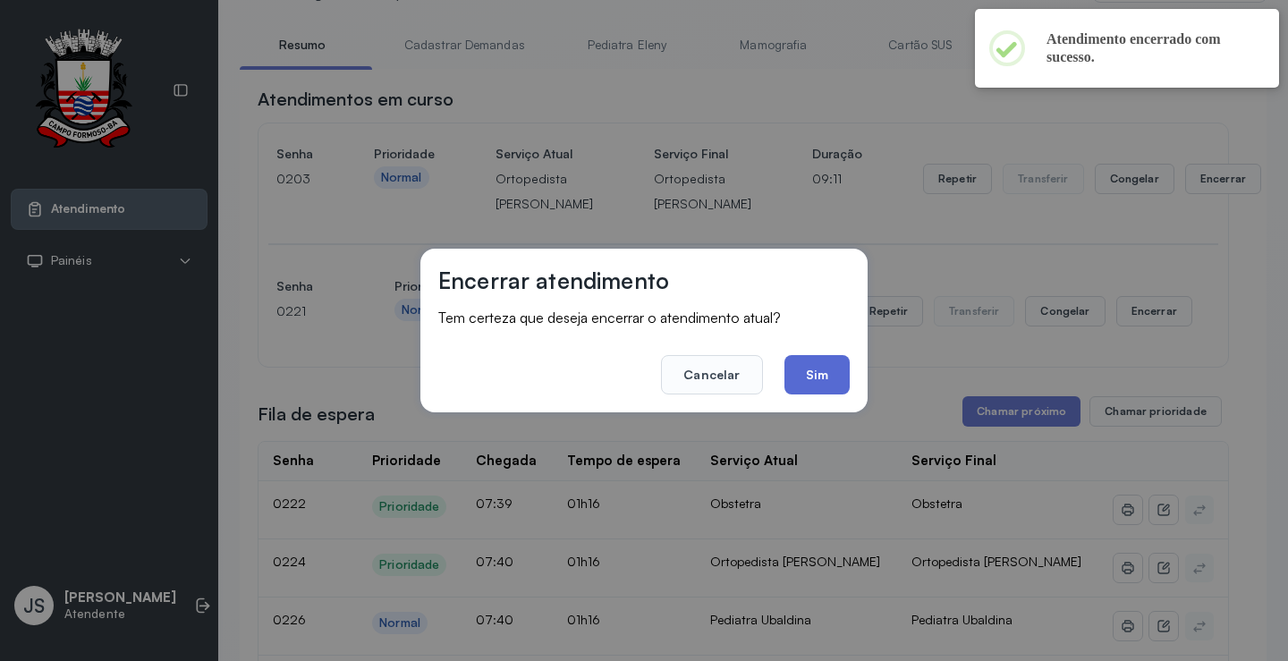
click at [819, 360] on button "Sim" at bounding box center [817, 374] width 65 height 39
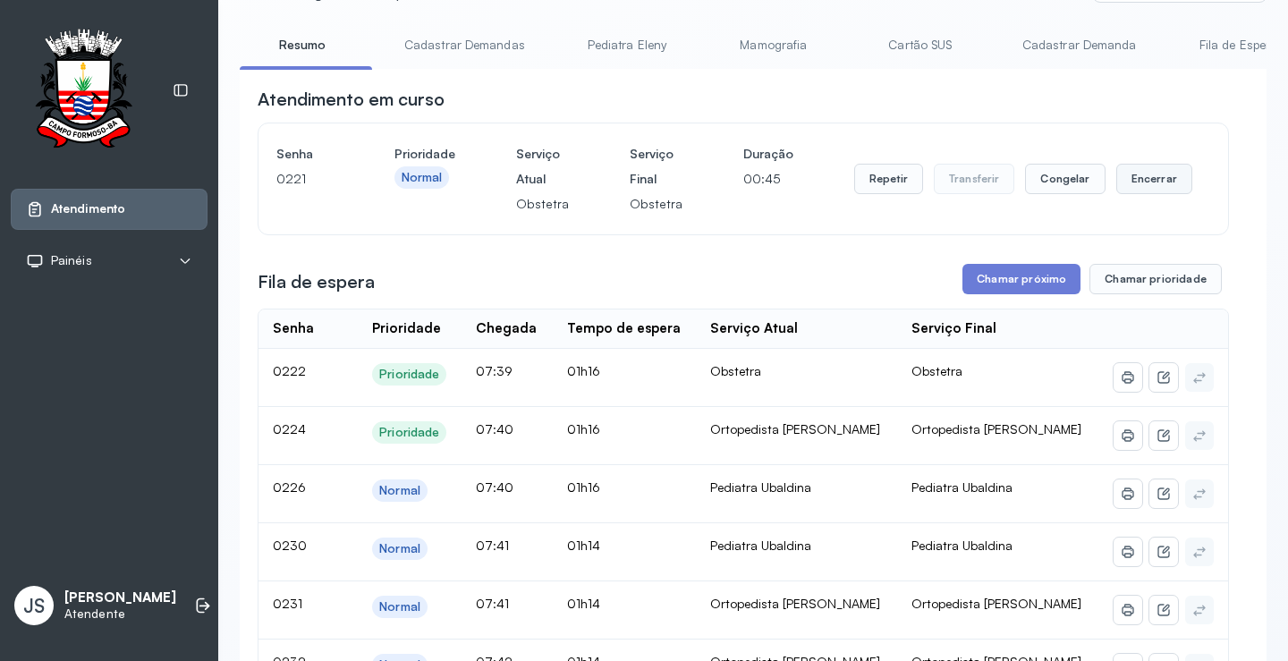
click at [1141, 186] on button "Encerrar" at bounding box center [1154, 179] width 76 height 30
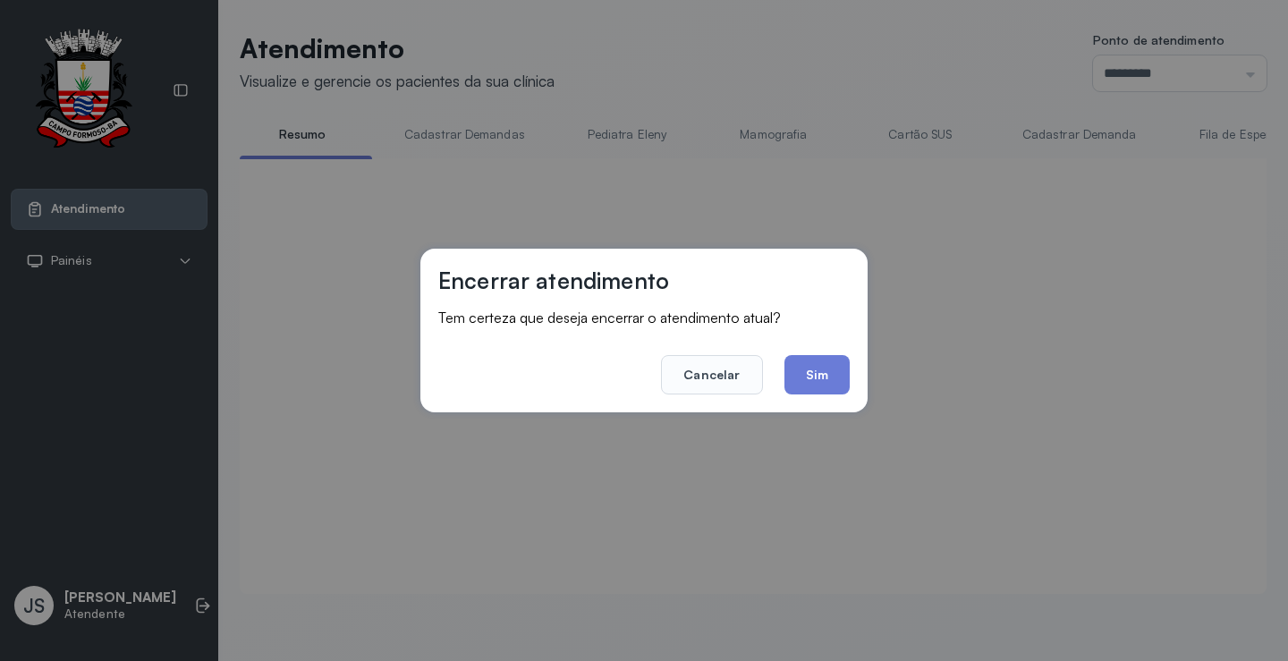
scroll to position [1, 0]
click at [730, 373] on button "Cancelar" at bounding box center [711, 374] width 101 height 39
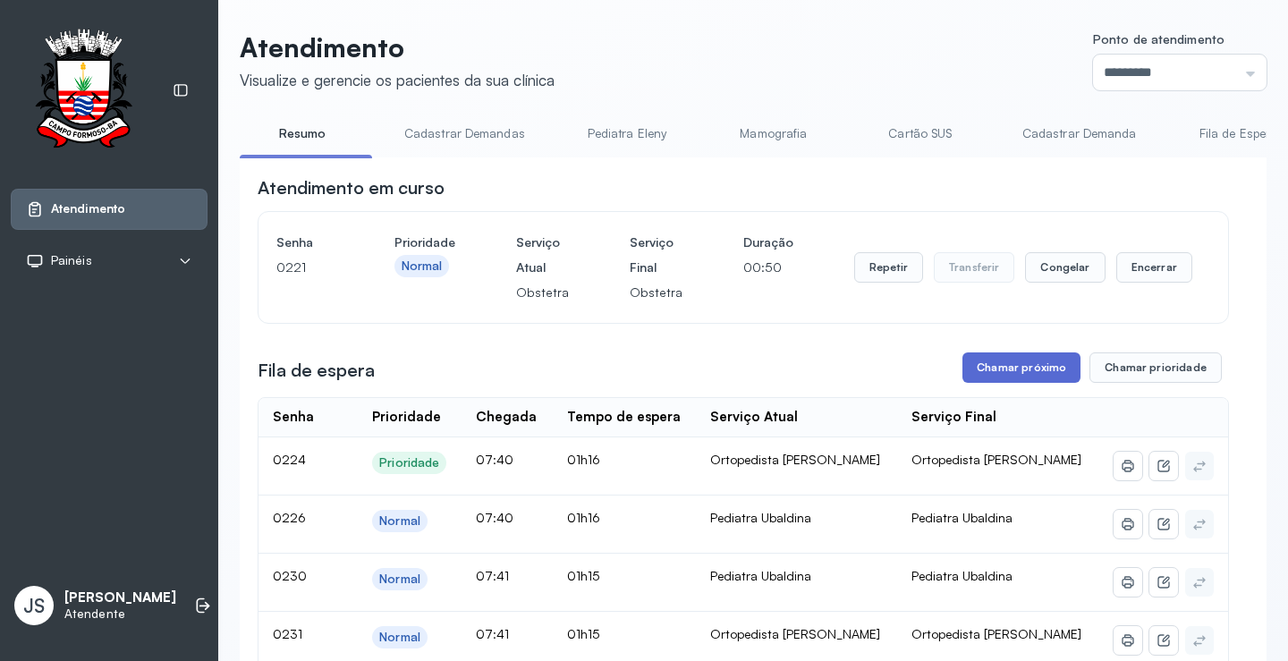
click at [1013, 368] on button "Chamar próximo" at bounding box center [1022, 367] width 118 height 30
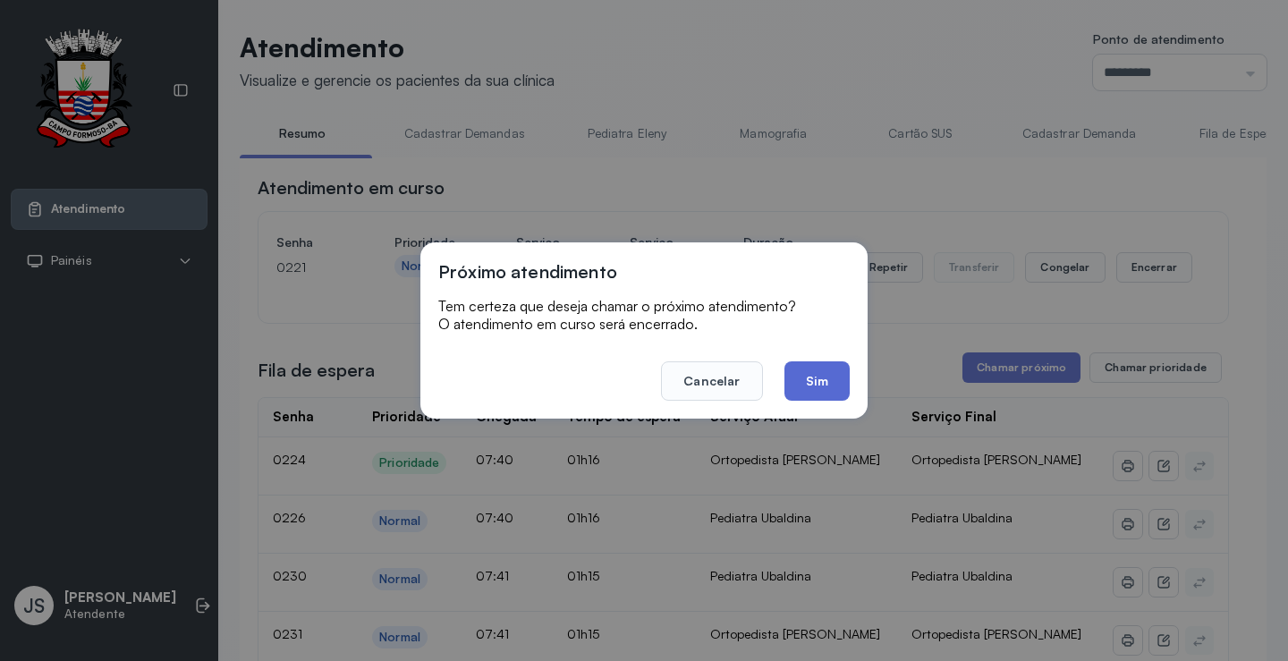
click at [831, 378] on button "Sim" at bounding box center [817, 380] width 65 height 39
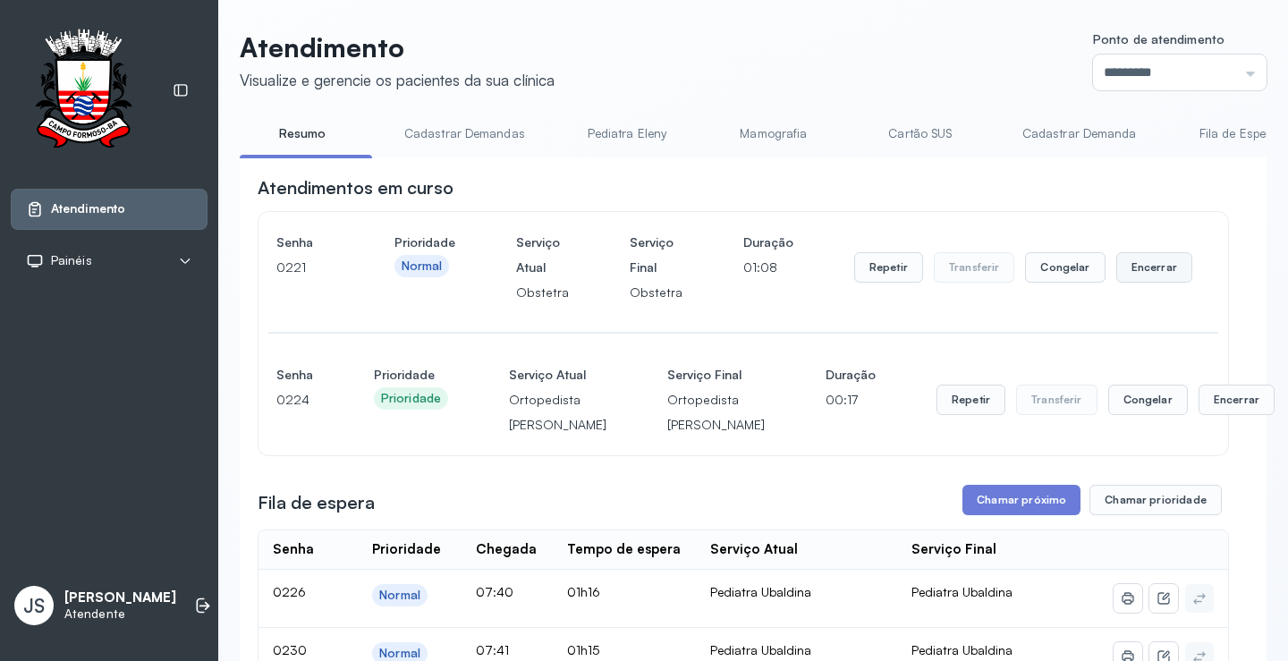
click at [1142, 271] on button "Encerrar" at bounding box center [1154, 267] width 76 height 30
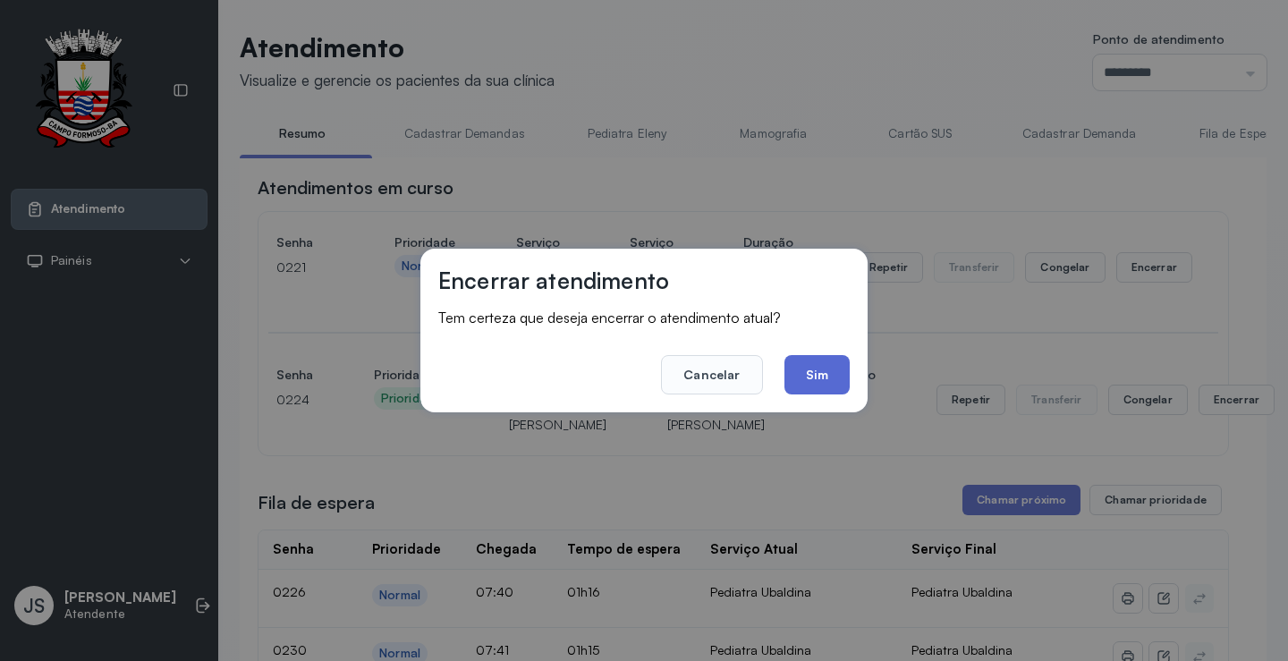
click at [843, 370] on button "Sim" at bounding box center [817, 374] width 65 height 39
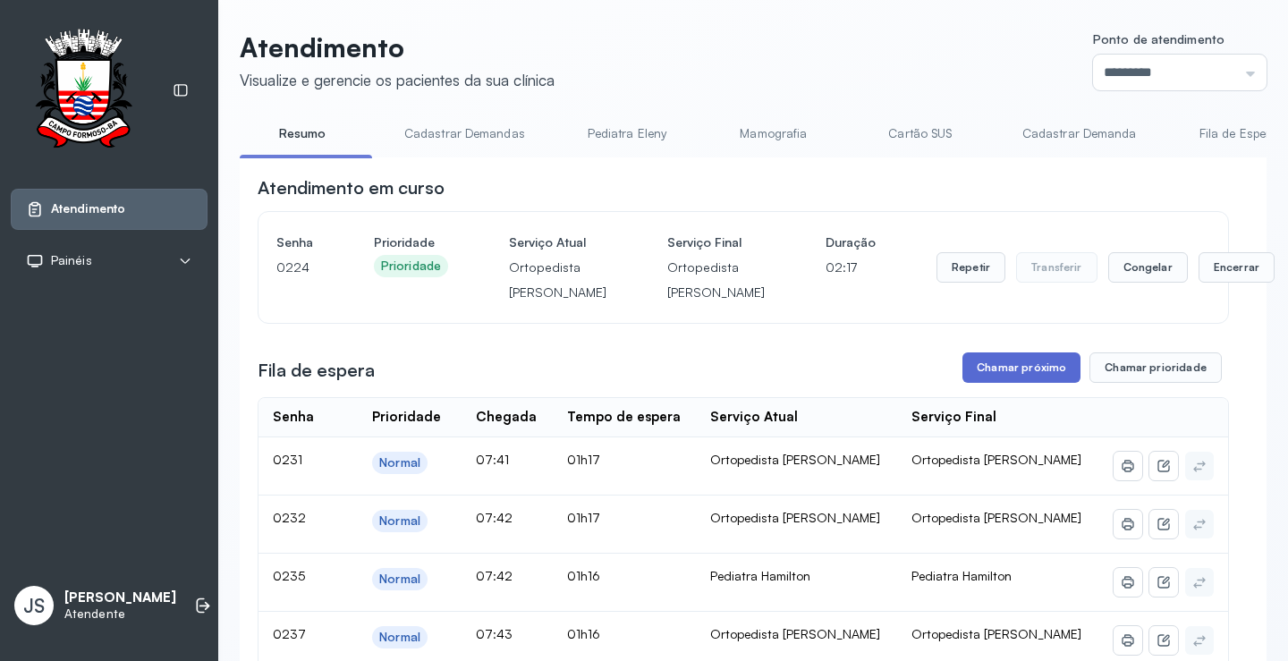
click at [1019, 383] on button "Chamar próximo" at bounding box center [1022, 367] width 118 height 30
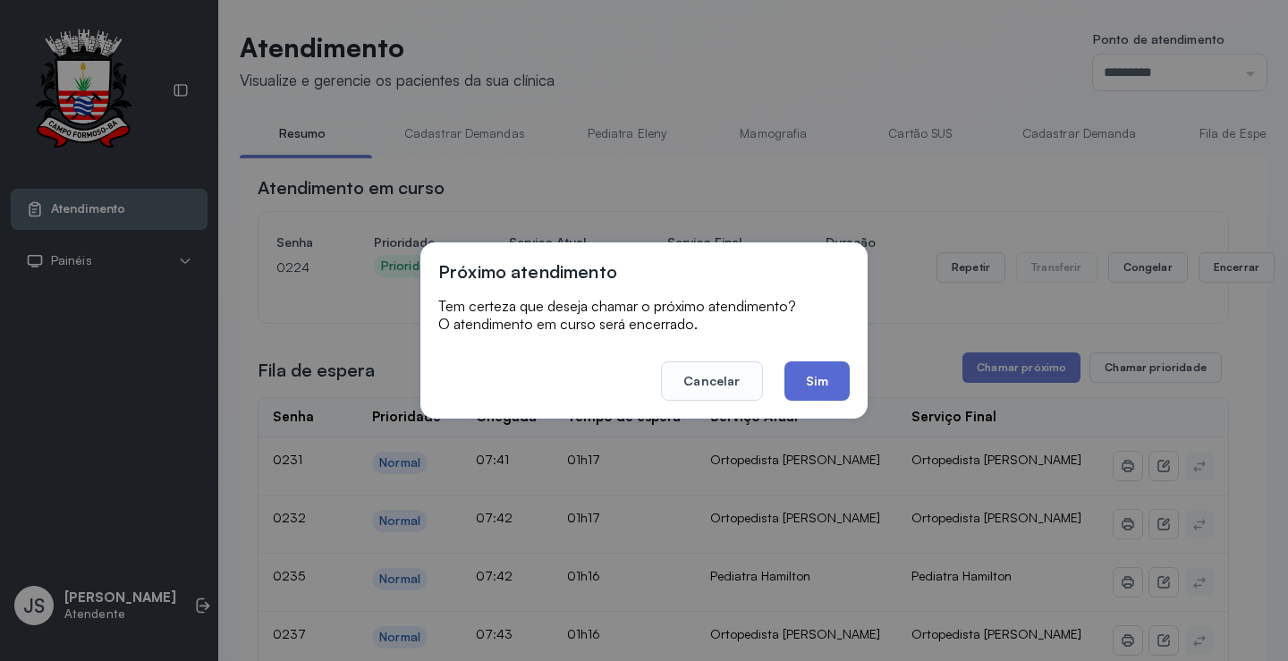
click at [813, 382] on button "Sim" at bounding box center [817, 380] width 65 height 39
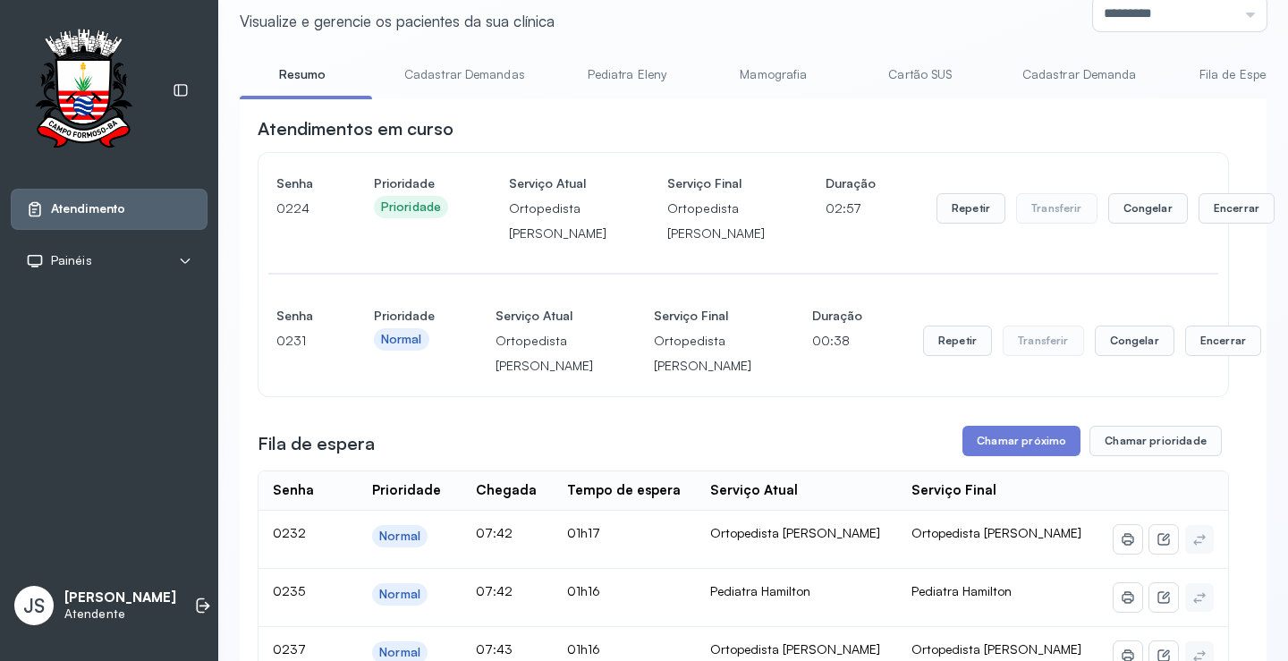
scroll to position [180, 0]
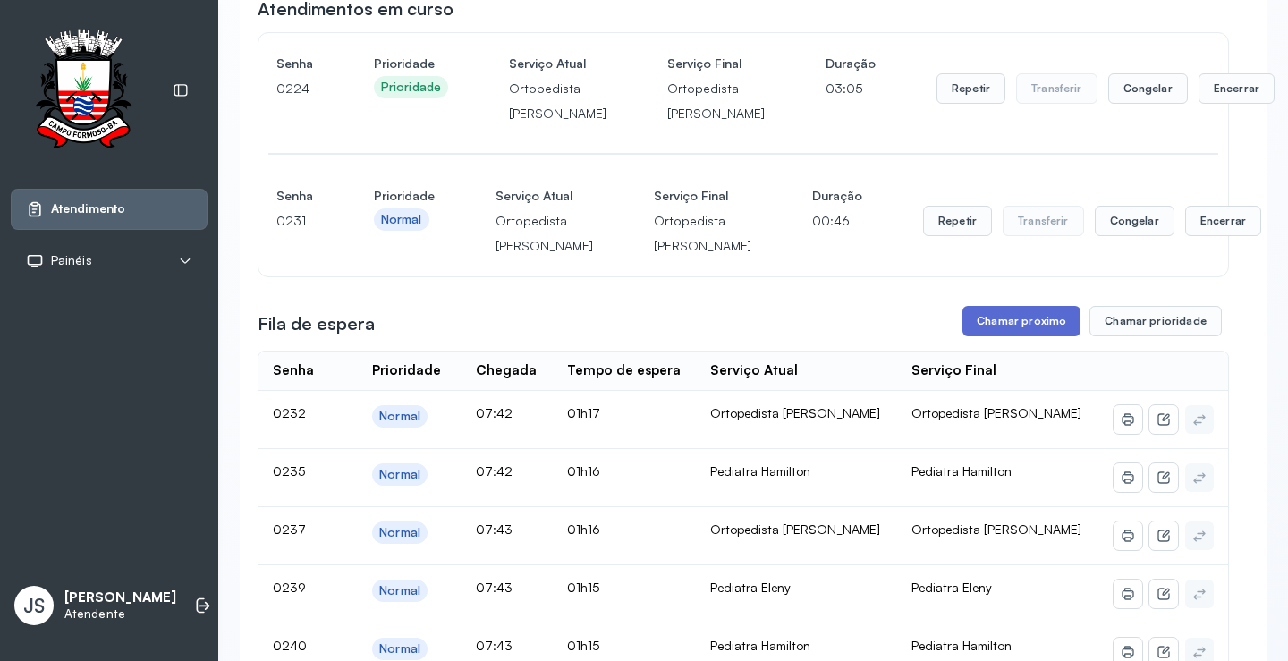
click at [1028, 336] on button "Chamar próximo" at bounding box center [1022, 321] width 118 height 30
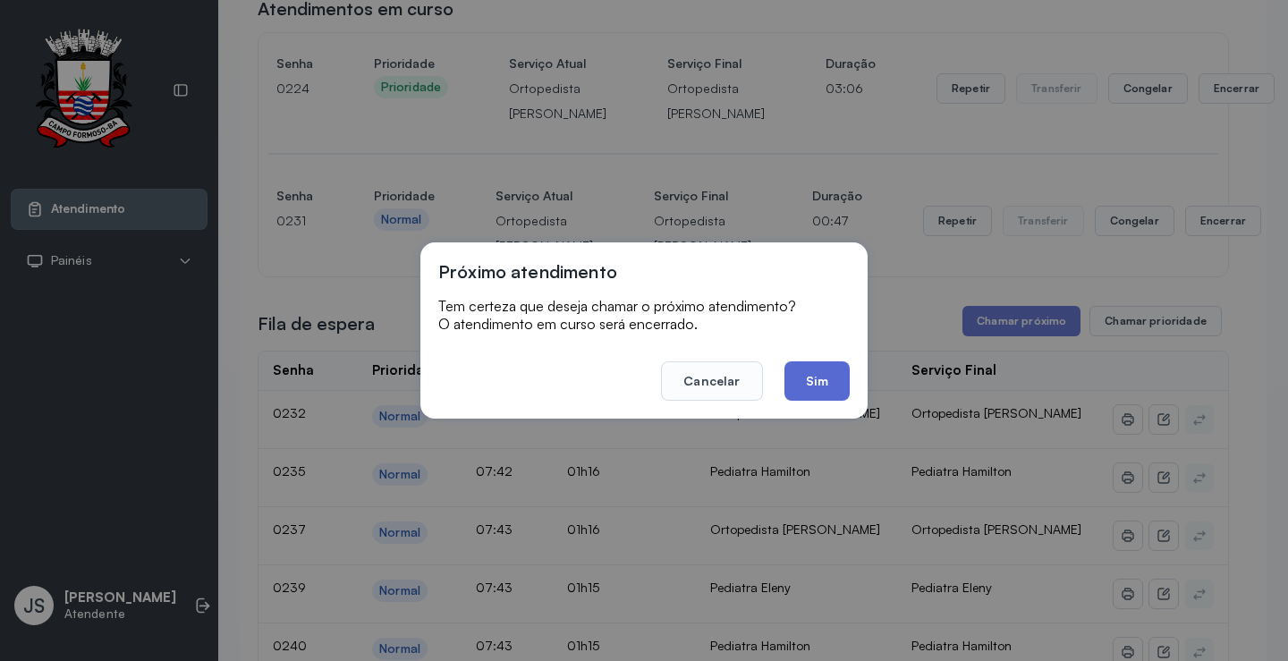
click at [824, 381] on button "Sim" at bounding box center [817, 380] width 65 height 39
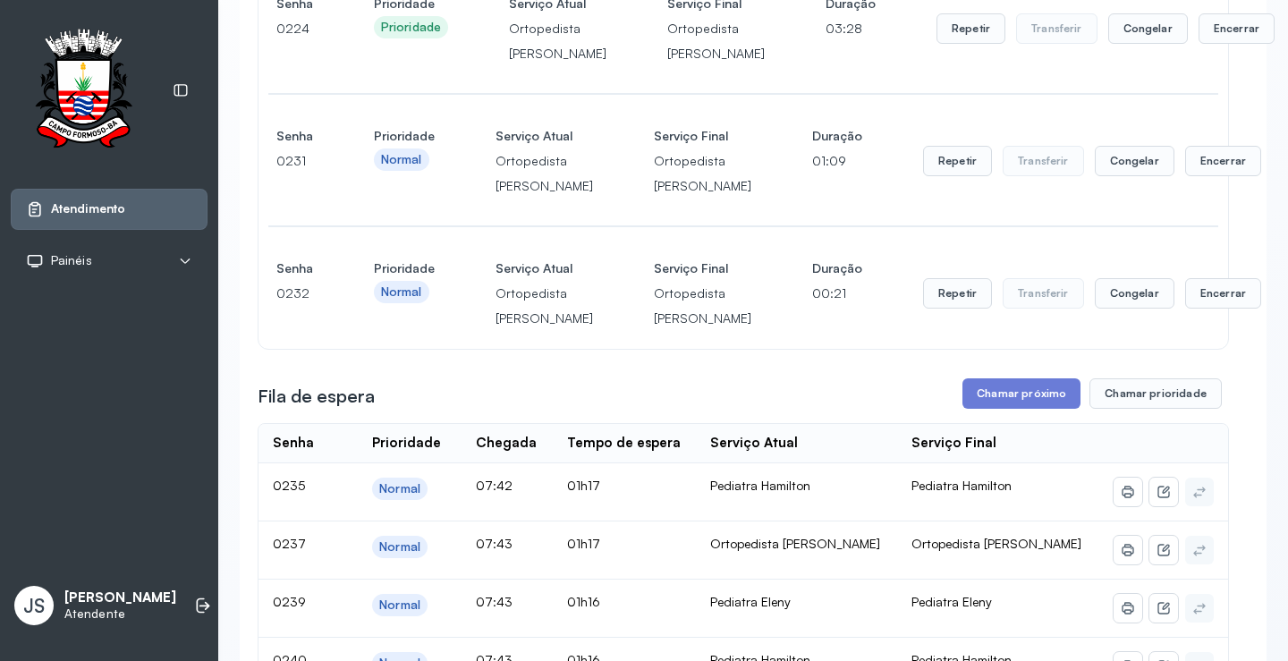
scroll to position [359, 0]
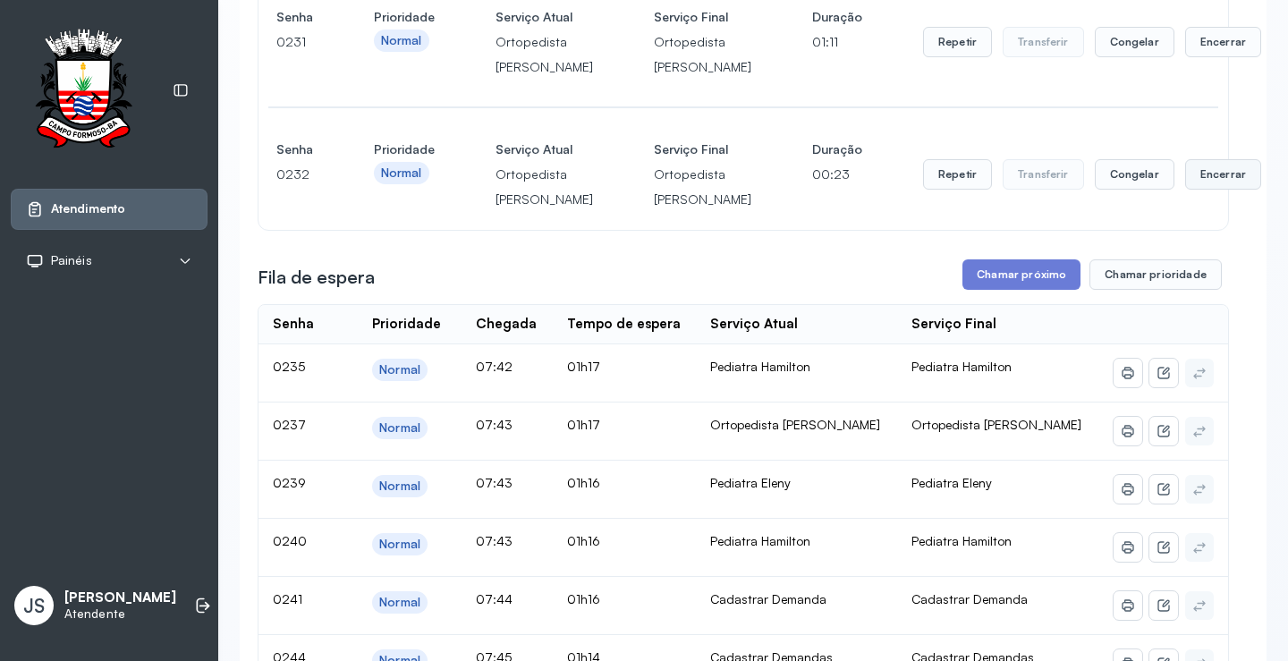
click at [1185, 190] on button "Encerrar" at bounding box center [1223, 174] width 76 height 30
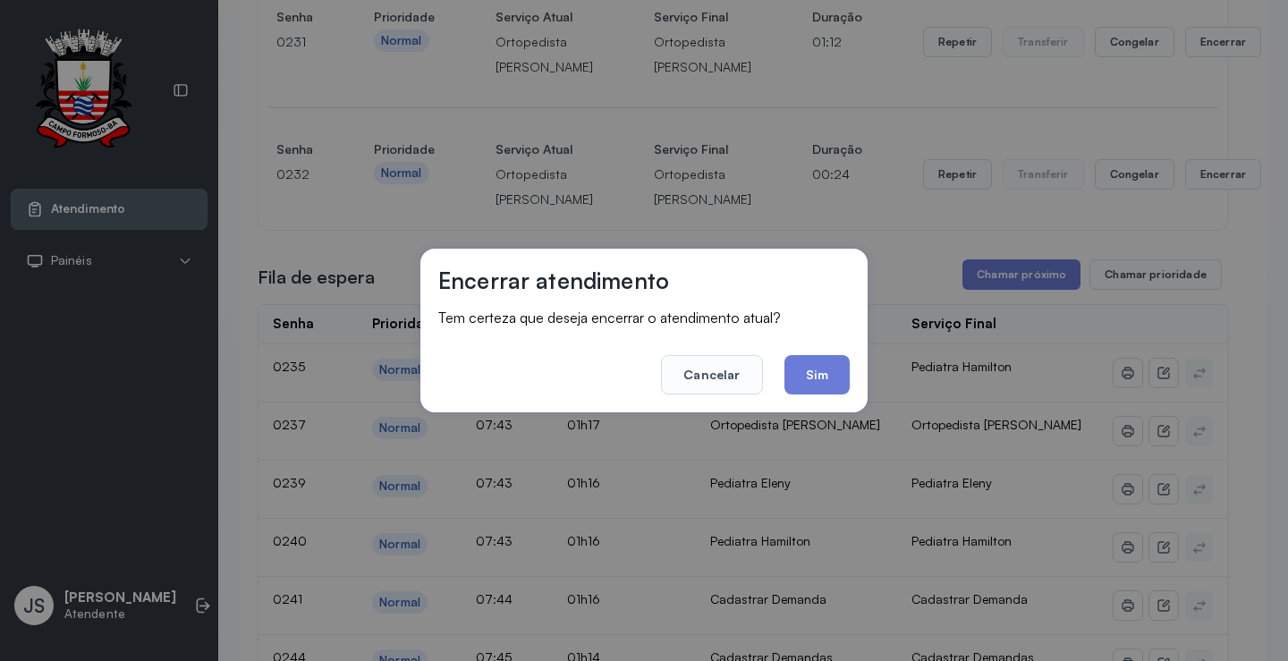
click at [1129, 138] on div "Encerrar atendimento Tem certeza que deseja encerrar o atendimento atual? Cance…" at bounding box center [644, 330] width 1288 height 661
click at [709, 380] on button "Cancelar" at bounding box center [711, 374] width 101 height 39
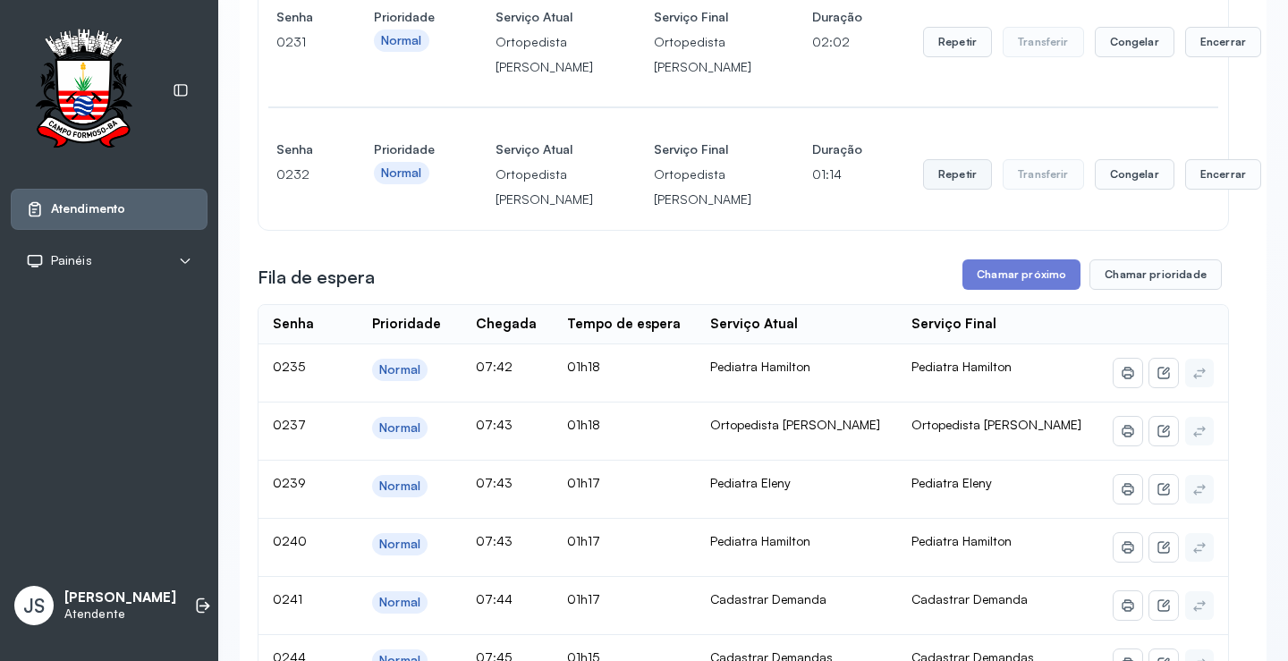
click at [923, 190] on button "Repetir" at bounding box center [957, 174] width 69 height 30
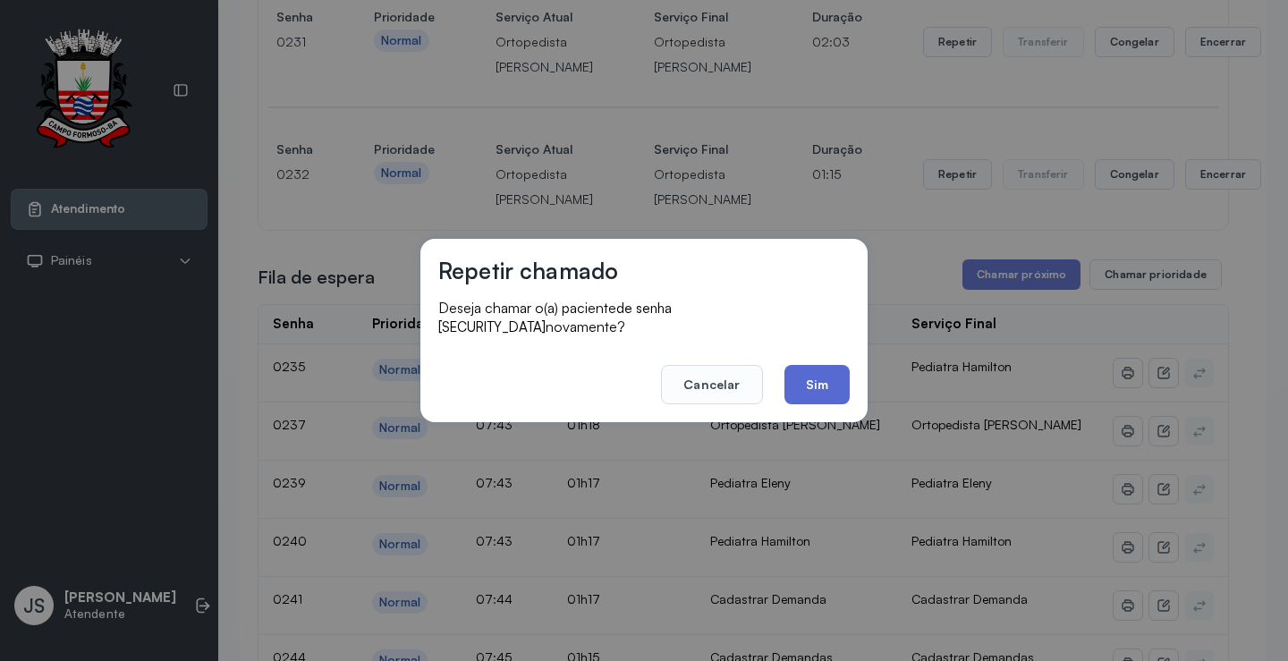
click at [809, 365] on button "Sim" at bounding box center [817, 384] width 65 height 39
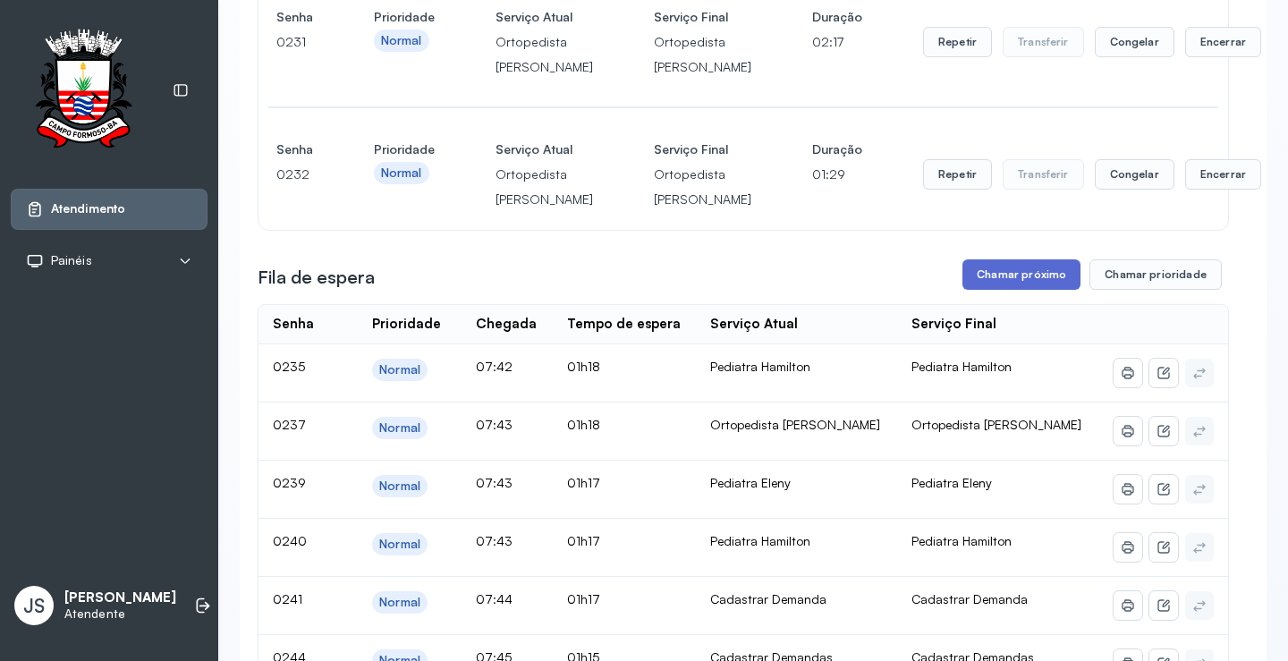
click at [1023, 290] on button "Chamar próximo" at bounding box center [1022, 274] width 118 height 30
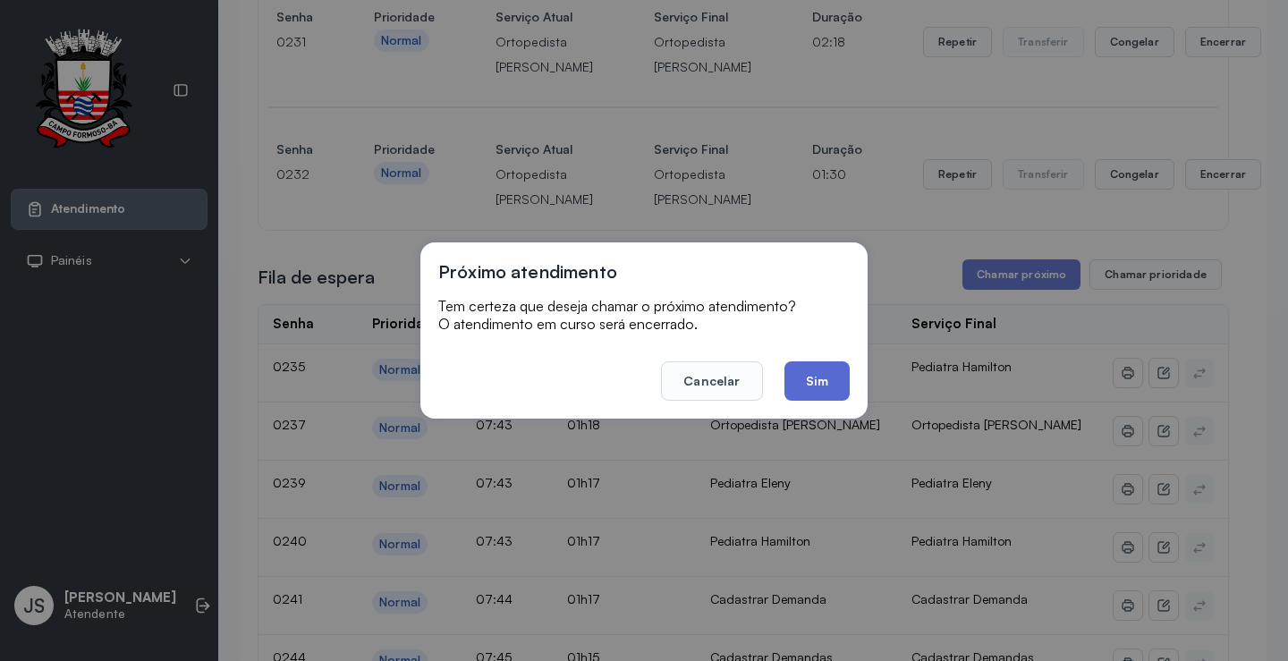
click at [826, 385] on button "Sim" at bounding box center [817, 380] width 65 height 39
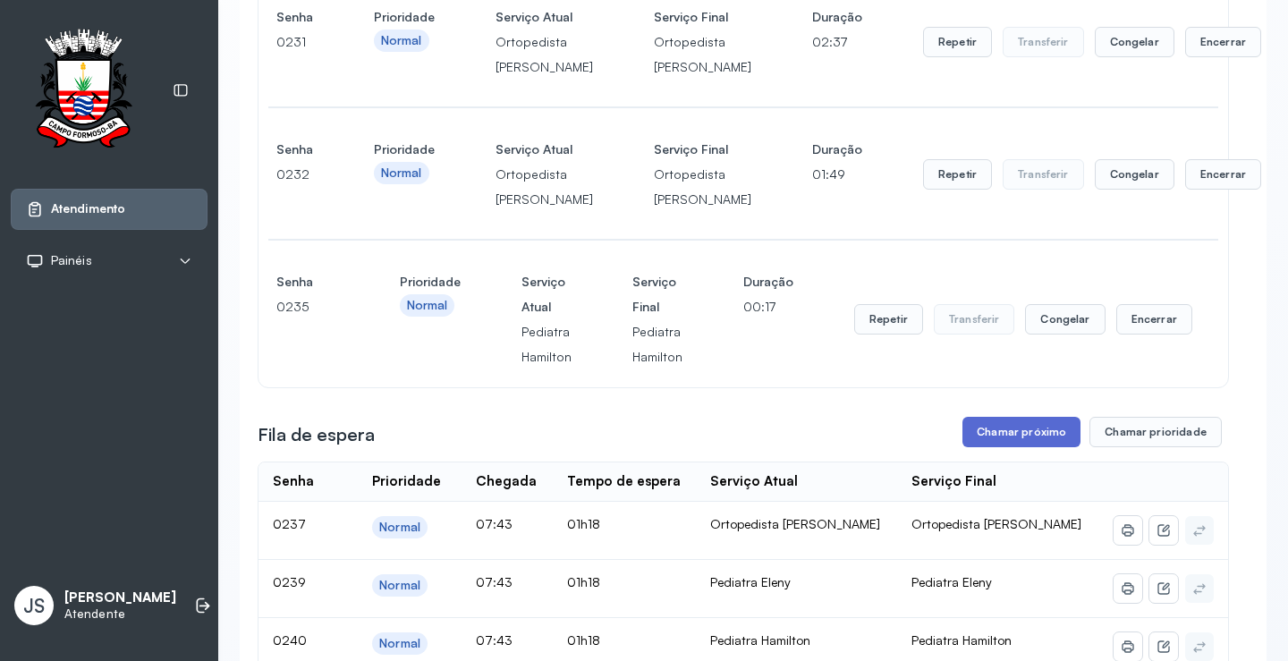
click at [1023, 447] on button "Chamar próximo" at bounding box center [1022, 432] width 118 height 30
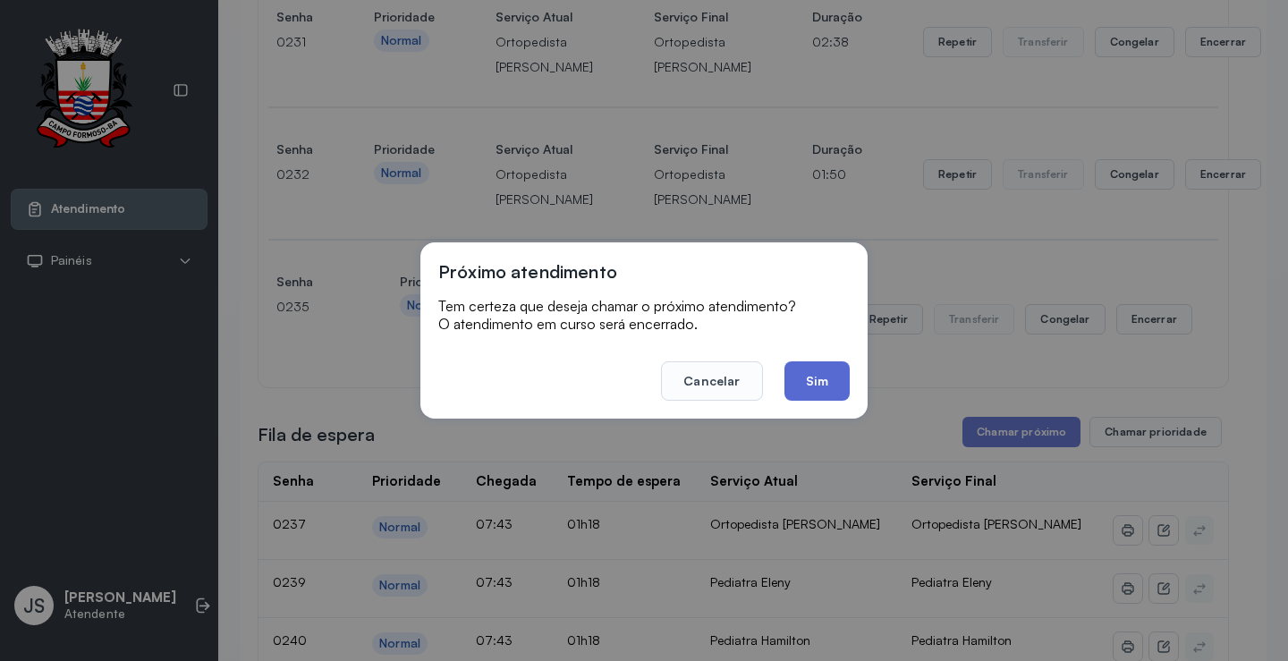
click at [836, 378] on button "Sim" at bounding box center [817, 380] width 65 height 39
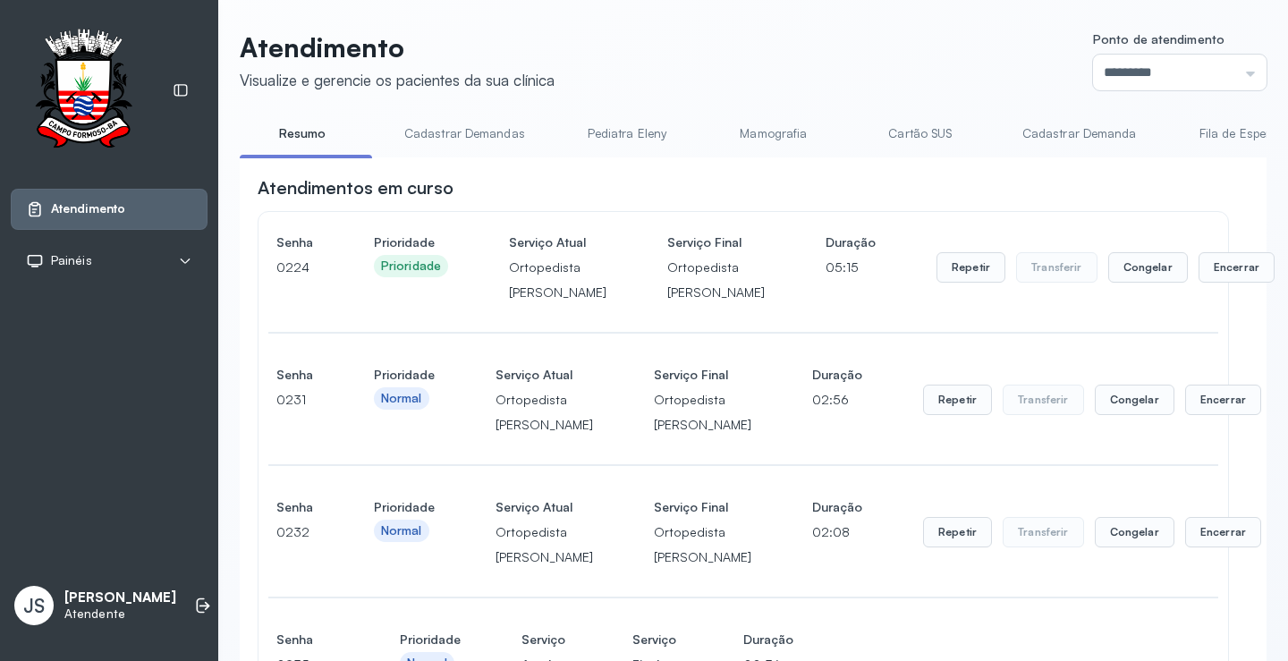
scroll to position [806, 0]
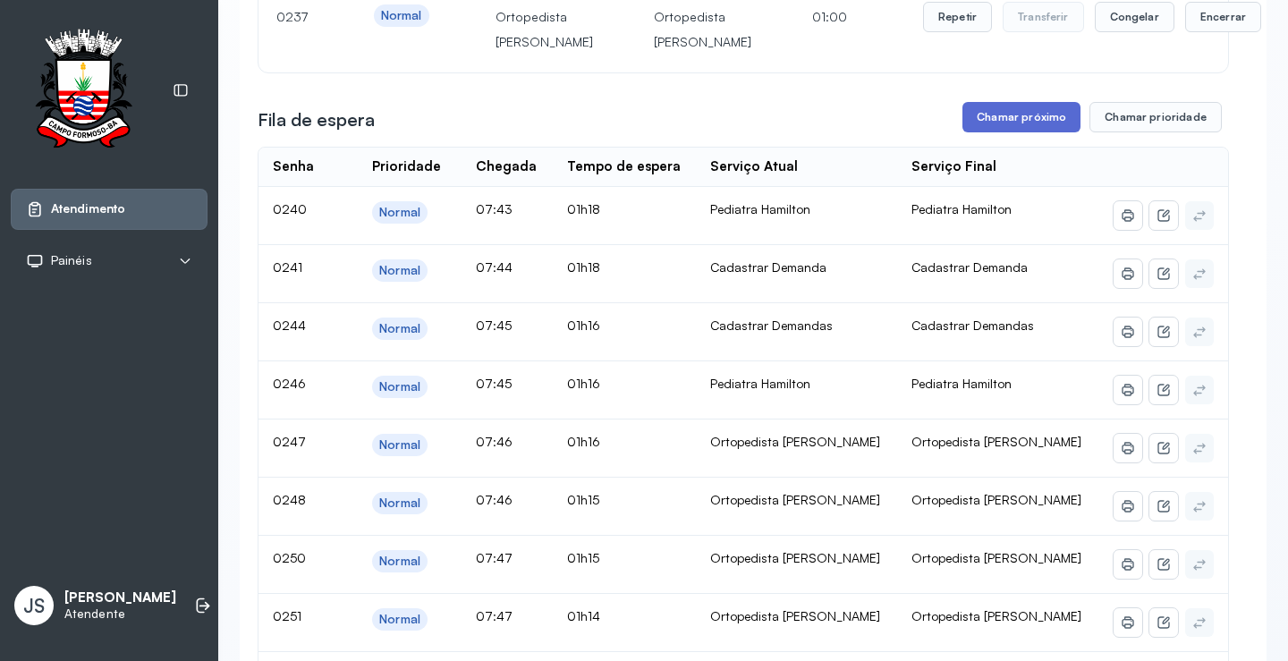
click at [1000, 132] on button "Chamar próximo" at bounding box center [1022, 117] width 118 height 30
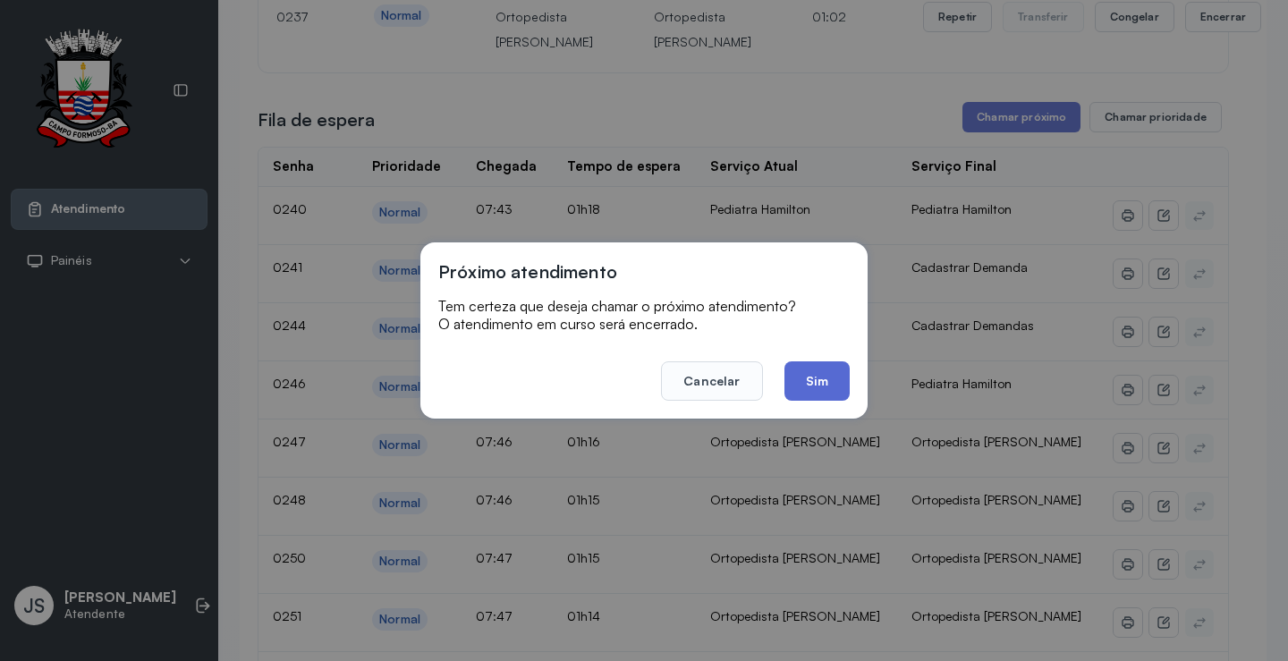
click at [828, 368] on button "Sim" at bounding box center [817, 380] width 65 height 39
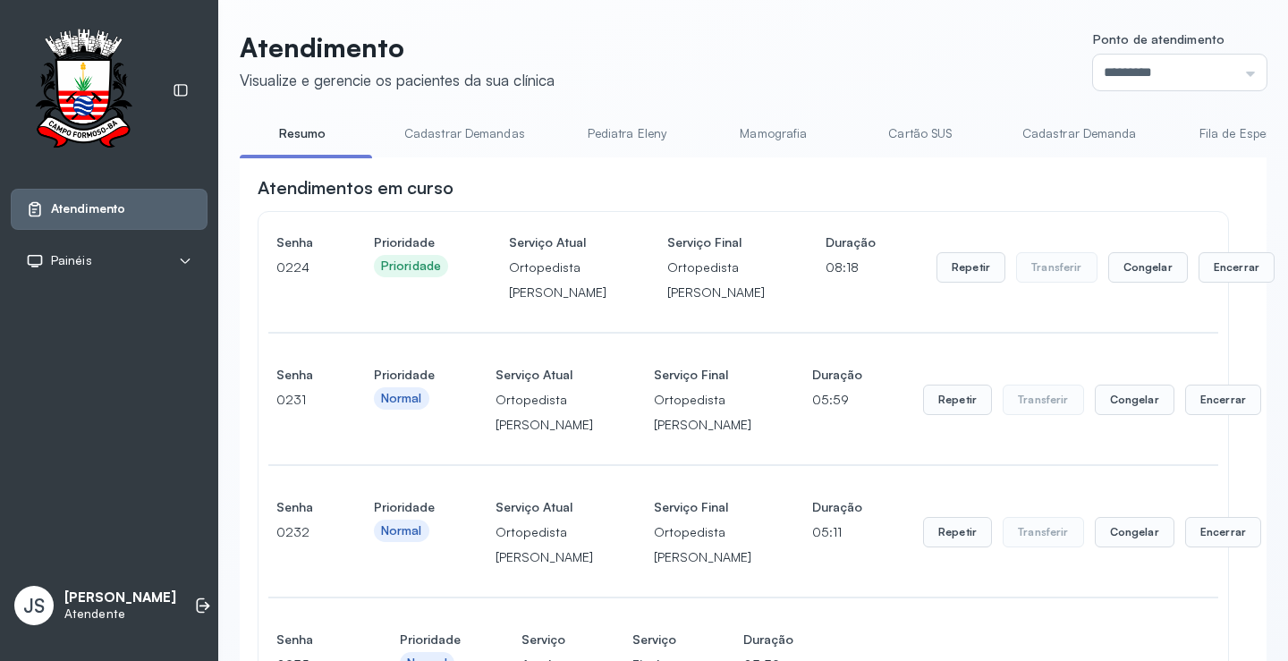
scroll to position [985, 0]
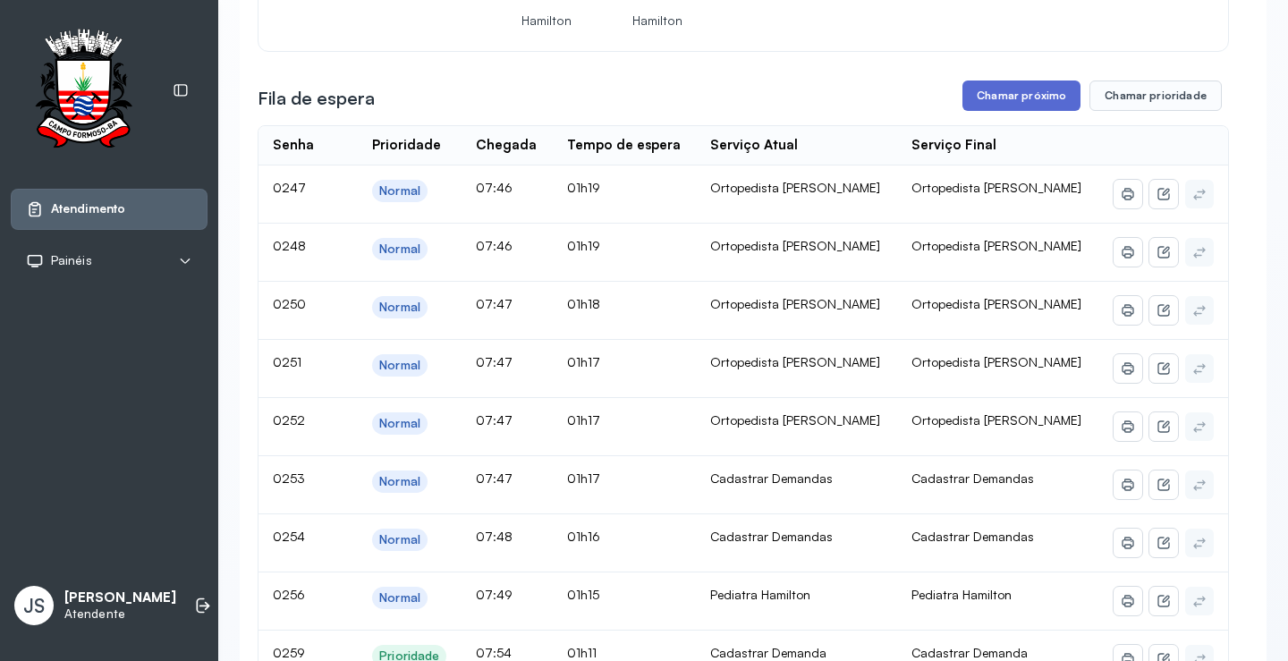
click at [1026, 111] on button "Chamar próximo" at bounding box center [1022, 96] width 118 height 30
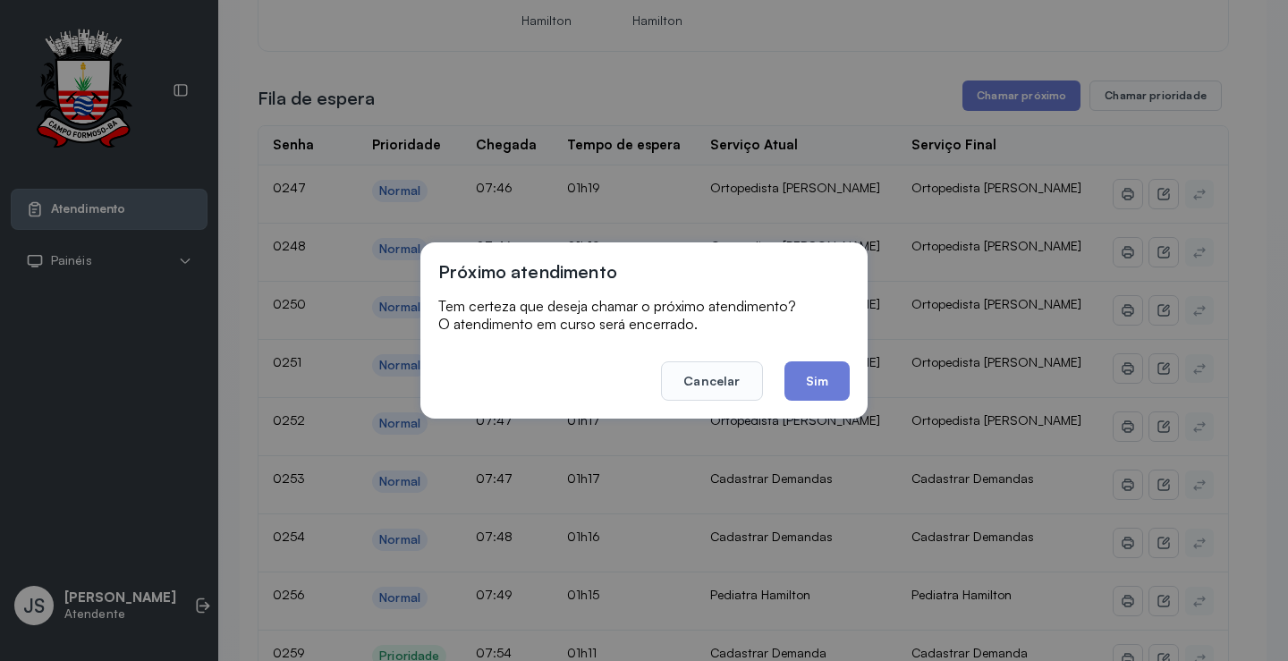
drag, startPoint x: 806, startPoint y: 370, endPoint x: 817, endPoint y: 369, distance: 10.9
click at [813, 370] on button "Sim" at bounding box center [817, 380] width 65 height 39
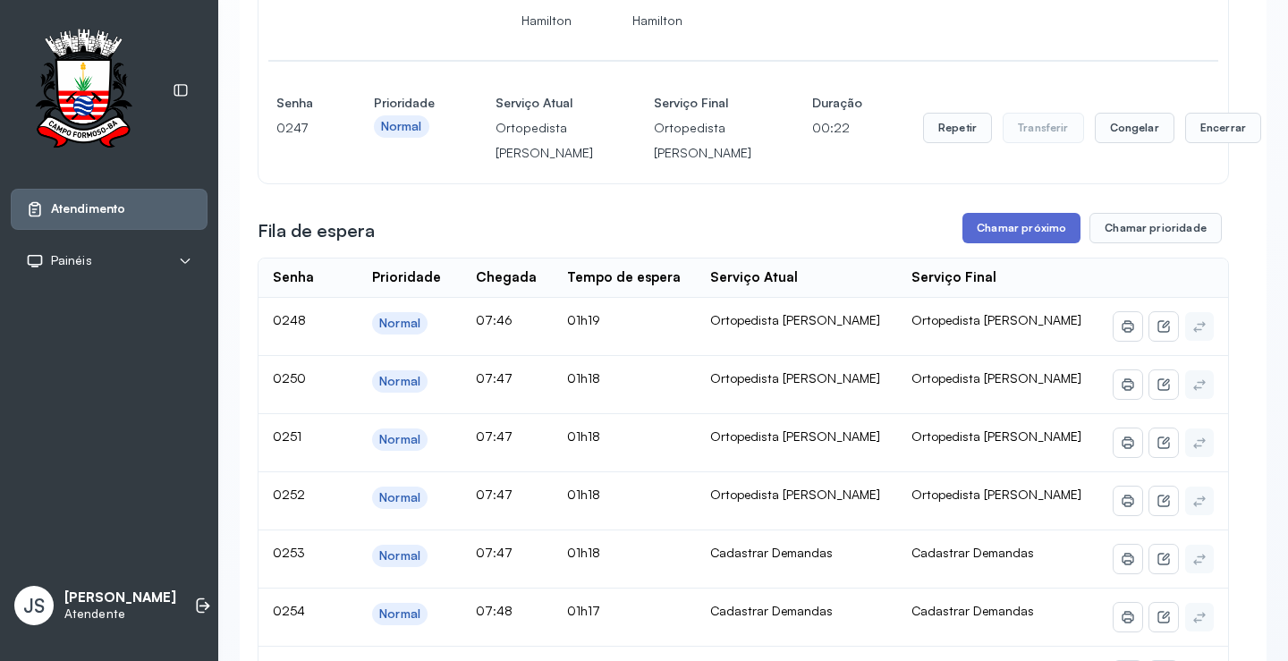
click at [1015, 243] on button "Chamar próximo" at bounding box center [1022, 228] width 118 height 30
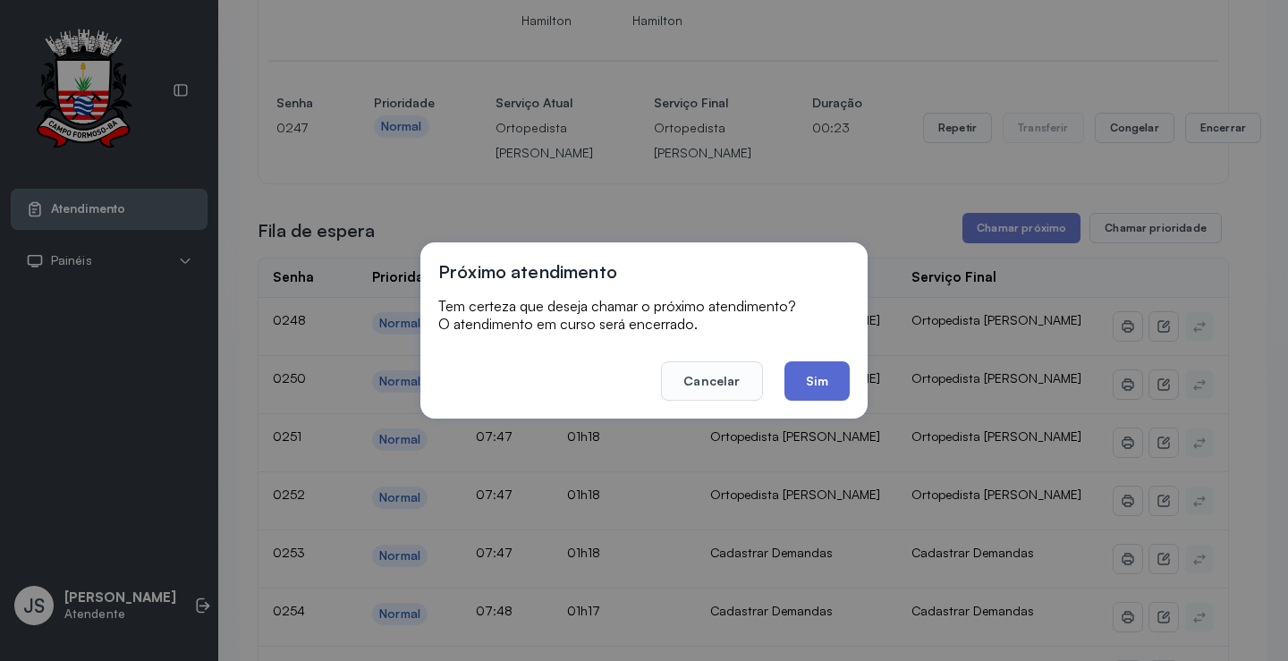
click at [834, 383] on button "Sim" at bounding box center [817, 380] width 65 height 39
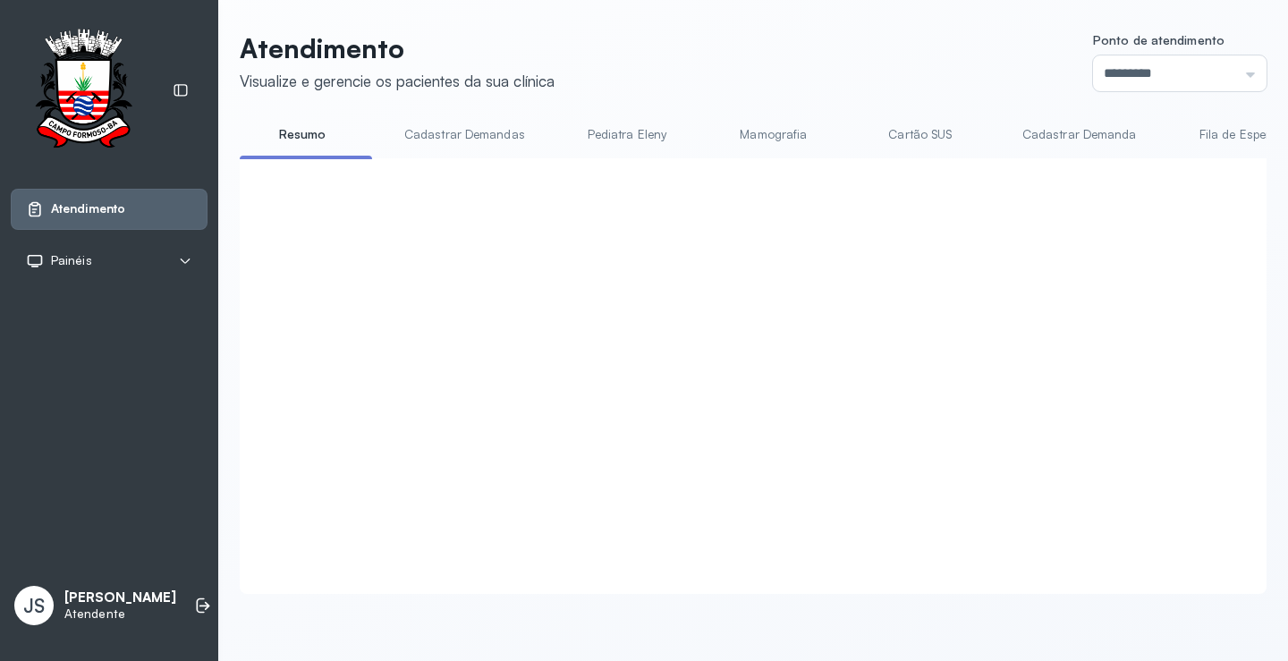
scroll to position [1164, 0]
click button "Chamar próximo"
click button "Sim"
click button "Repetir"
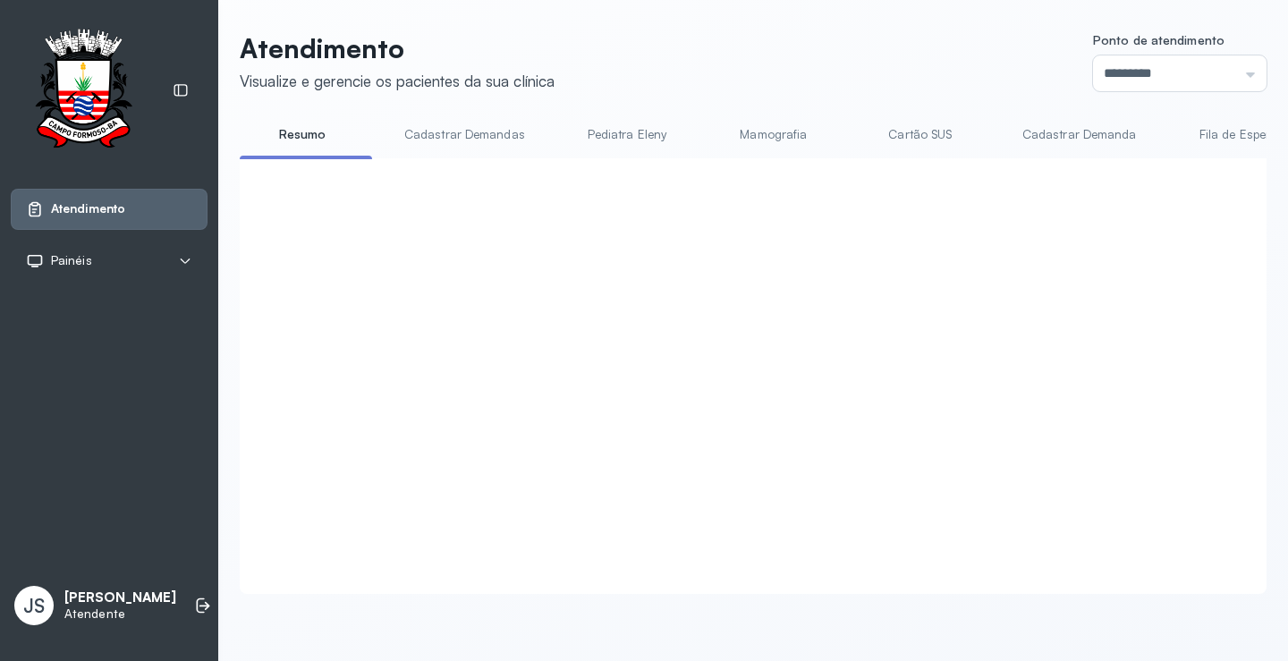
click button "Sim"
click button "Chamar próximo"
click button "Sim"
click button "Repetir"
click button "Sim"
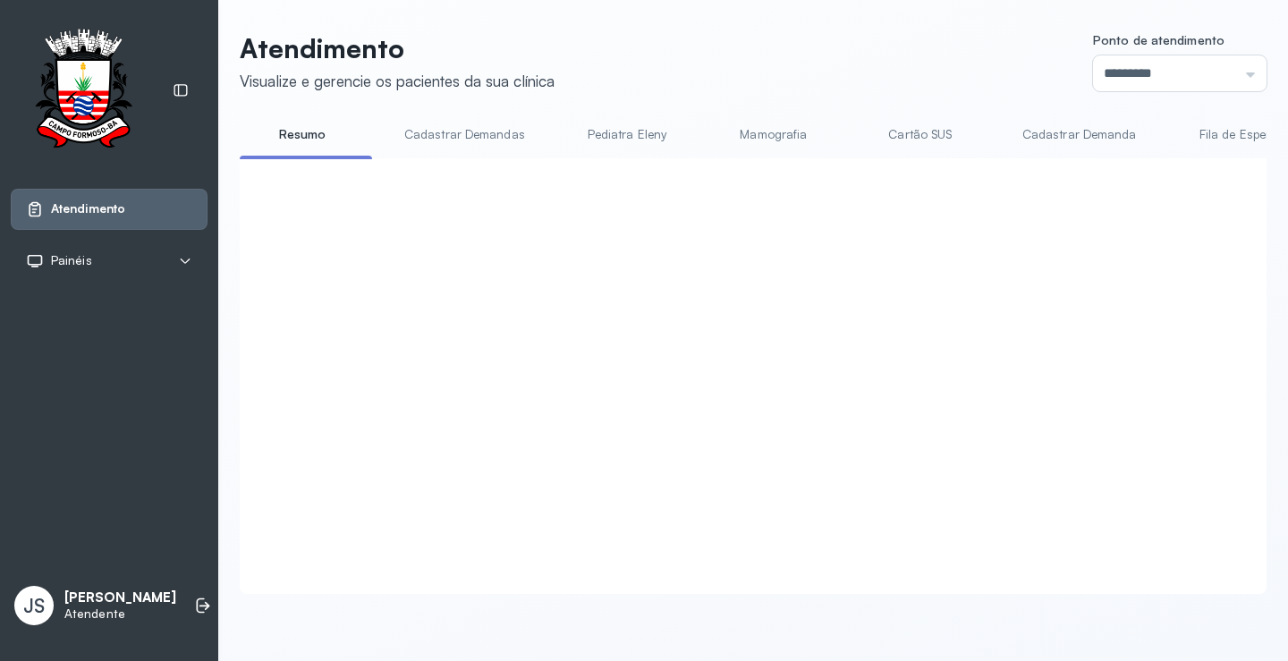
click button "Encerrar"
click button "Sim"
click button "Chamar próximo"
click button "Sim"
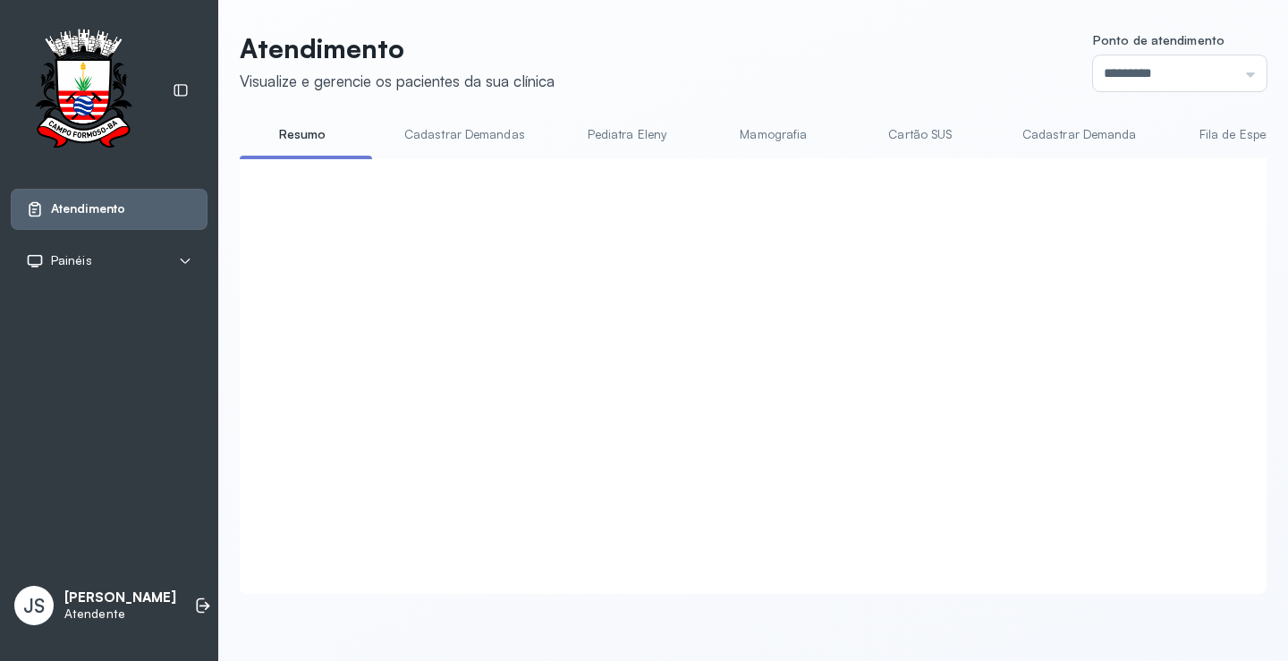
scroll to position [1522, 0]
click button "Chamar próximo"
click button "Sim"
click button "Chamar próximo"
click button "Sim"
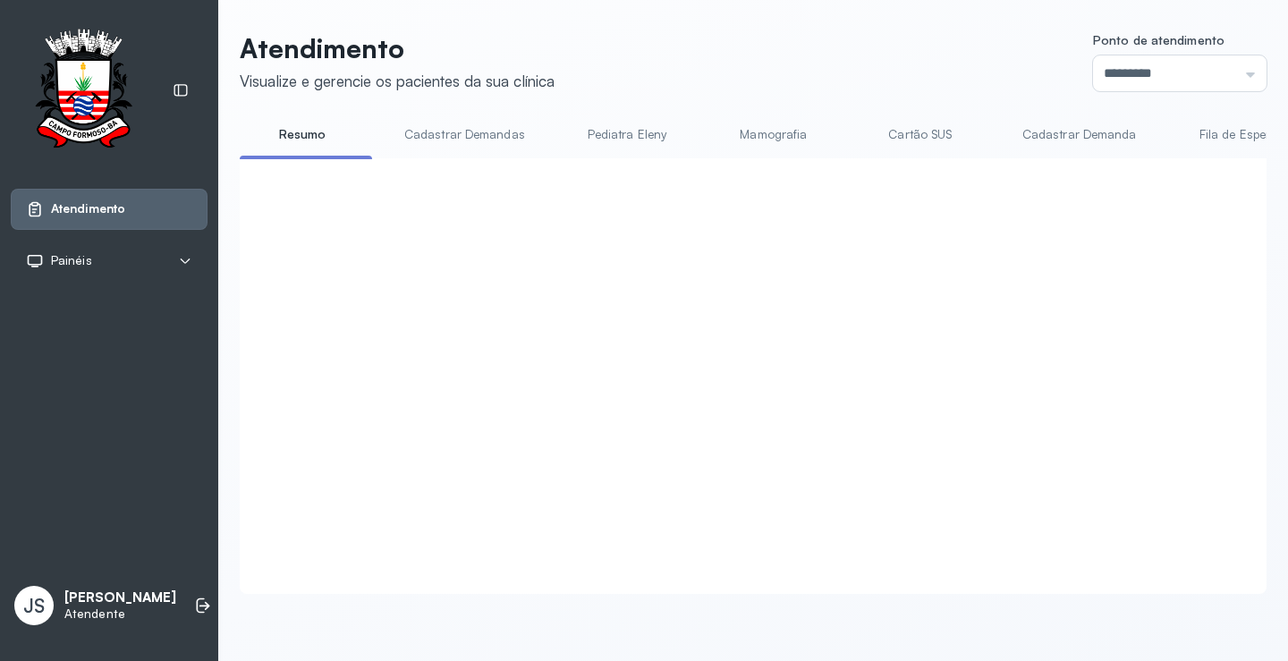
click button "Encerrar"
click button "Sim"
click button "Encerrar"
click button "Sim"
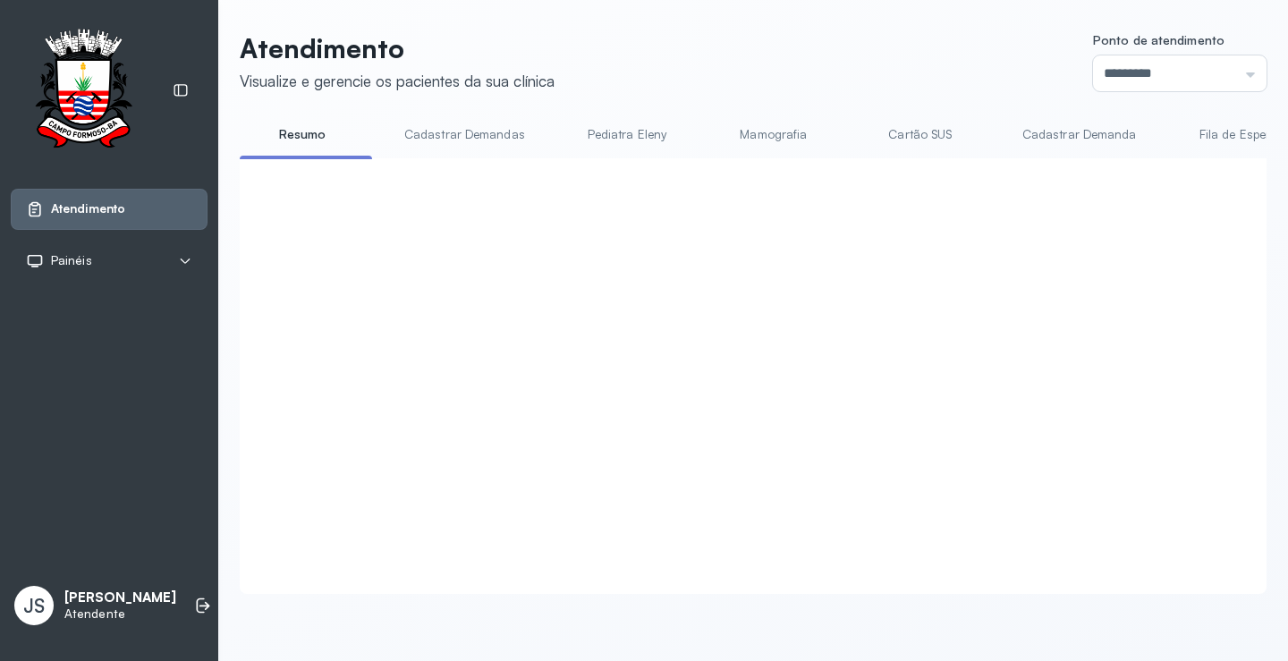
scroll to position [90, 0]
click button "Encerrar"
click button "Sim"
click button "Encerrar"
click button "Sim"
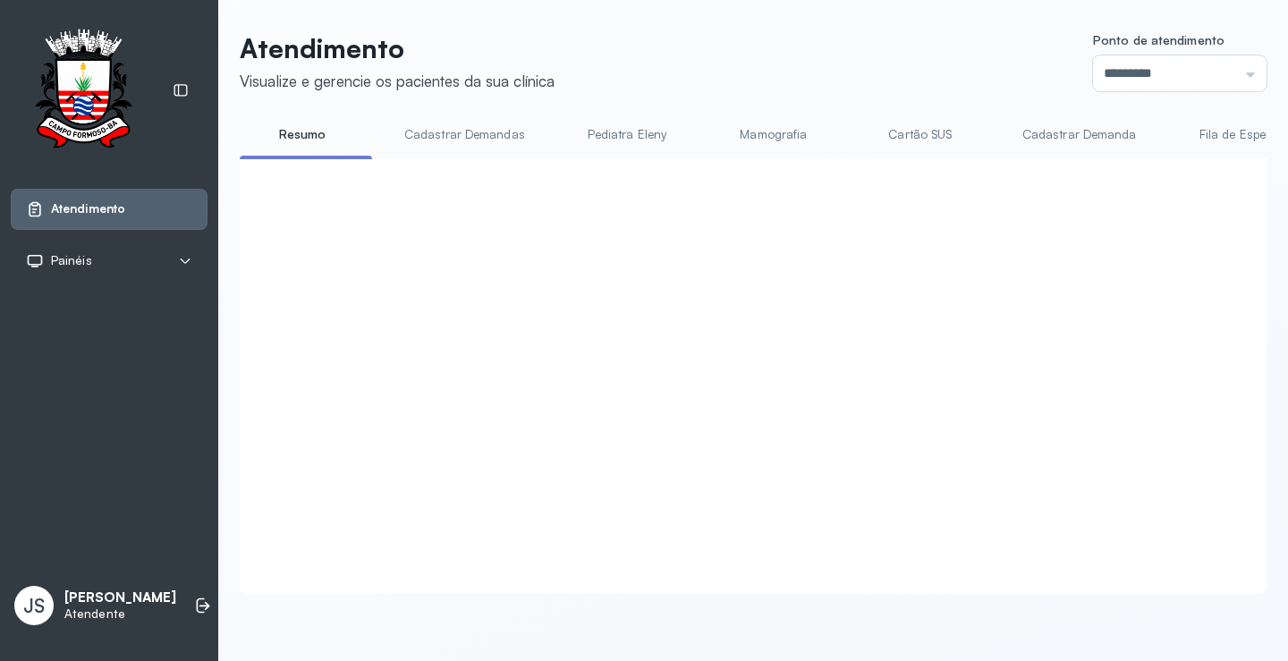
click button "Encerrar"
click button "Sim"
click button "Encerrar"
click button "Sim"
click button "Encerrar"
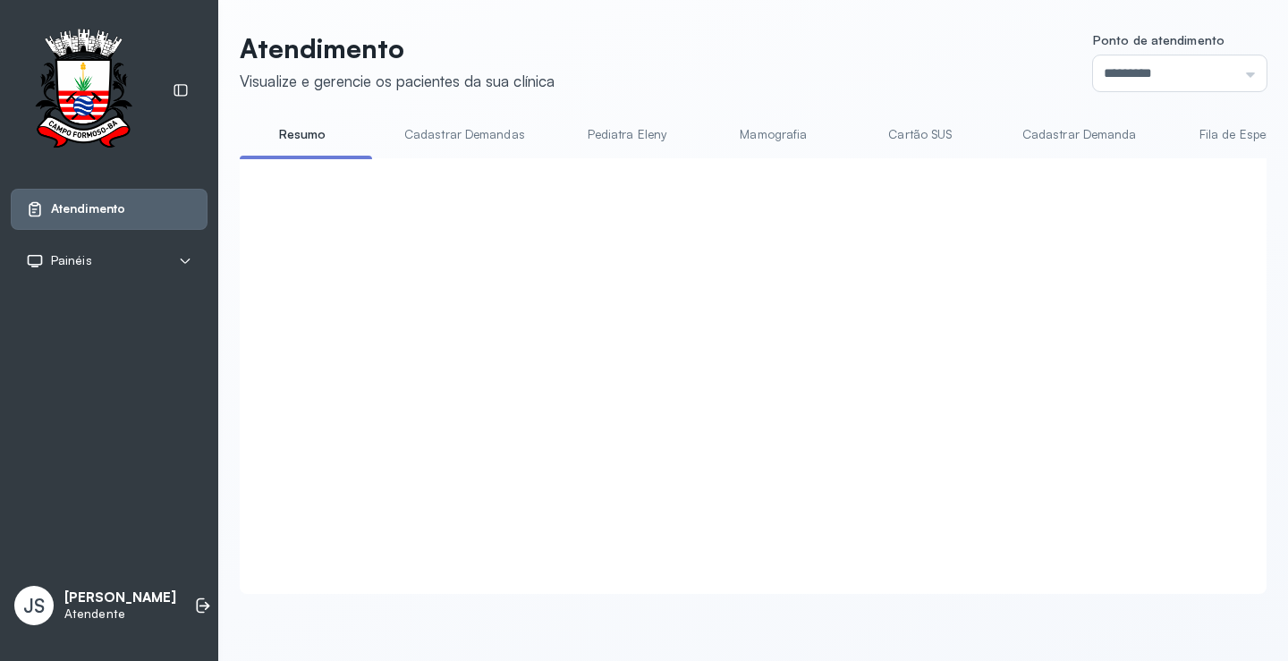
click button "Sim"
click button "Encerrar"
click button "Sim"
click button "Chamar próximo"
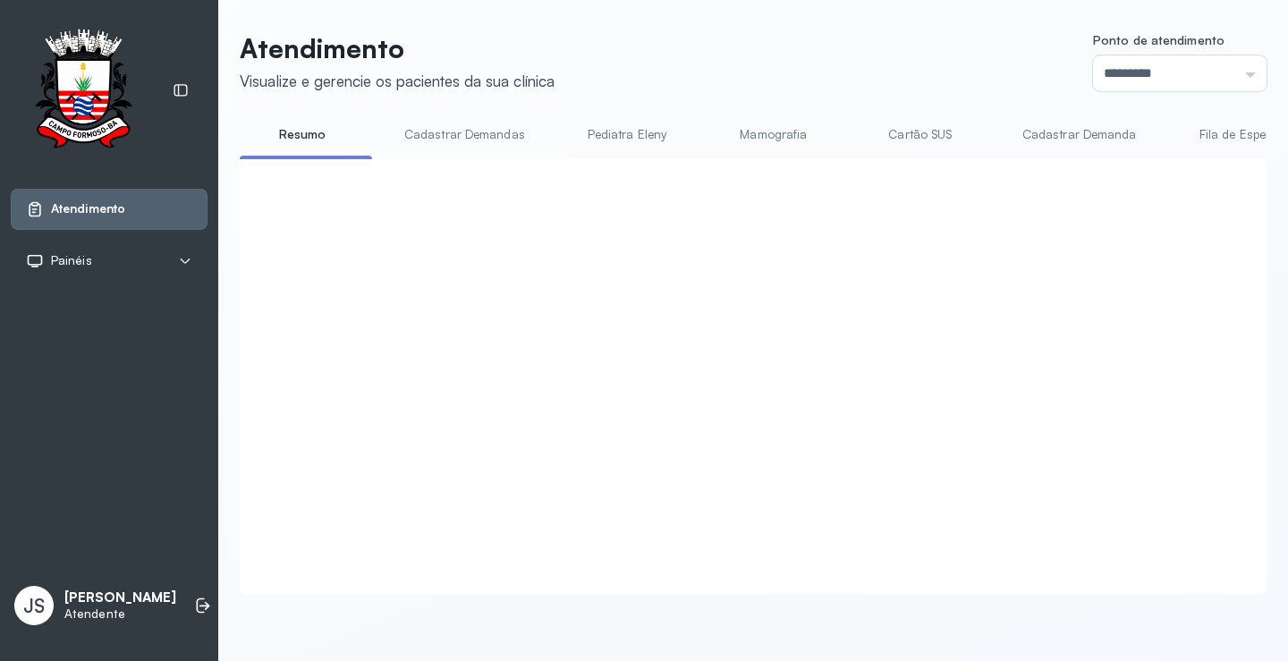
click button "Sim"
click button "Encerrar"
click button "Sim"
click button "Chamar próximo"
click button "Sim"
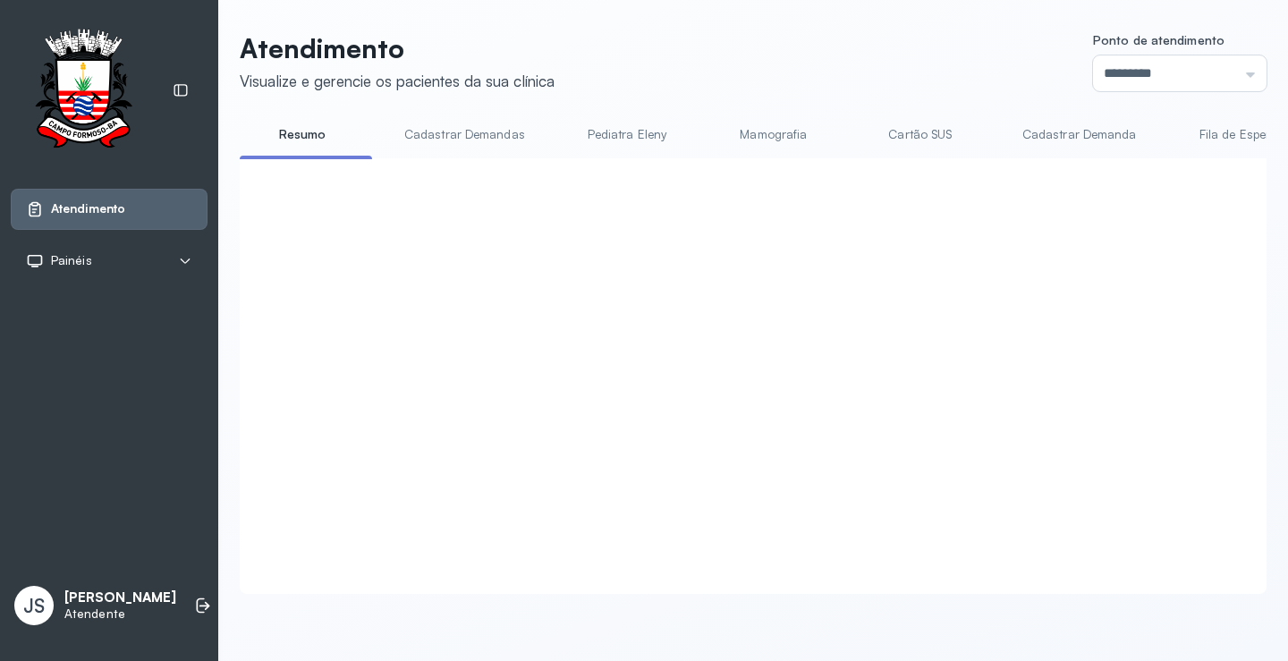
click button "Encerrar"
click button "Sim"
click button "Encerrar"
click button "Cancelar"
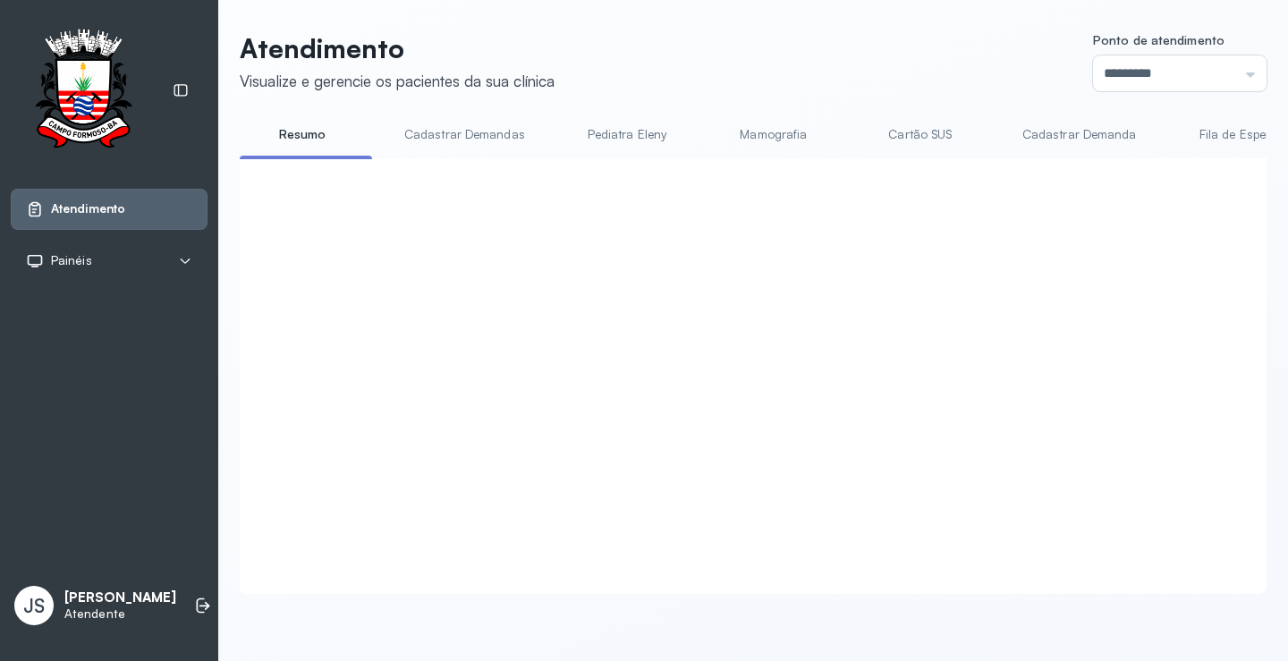
click button "Chamar próximo"
click button "Sim"
click button "Chamar próximo"
click button "Sim"
click button "Chamar próximo"
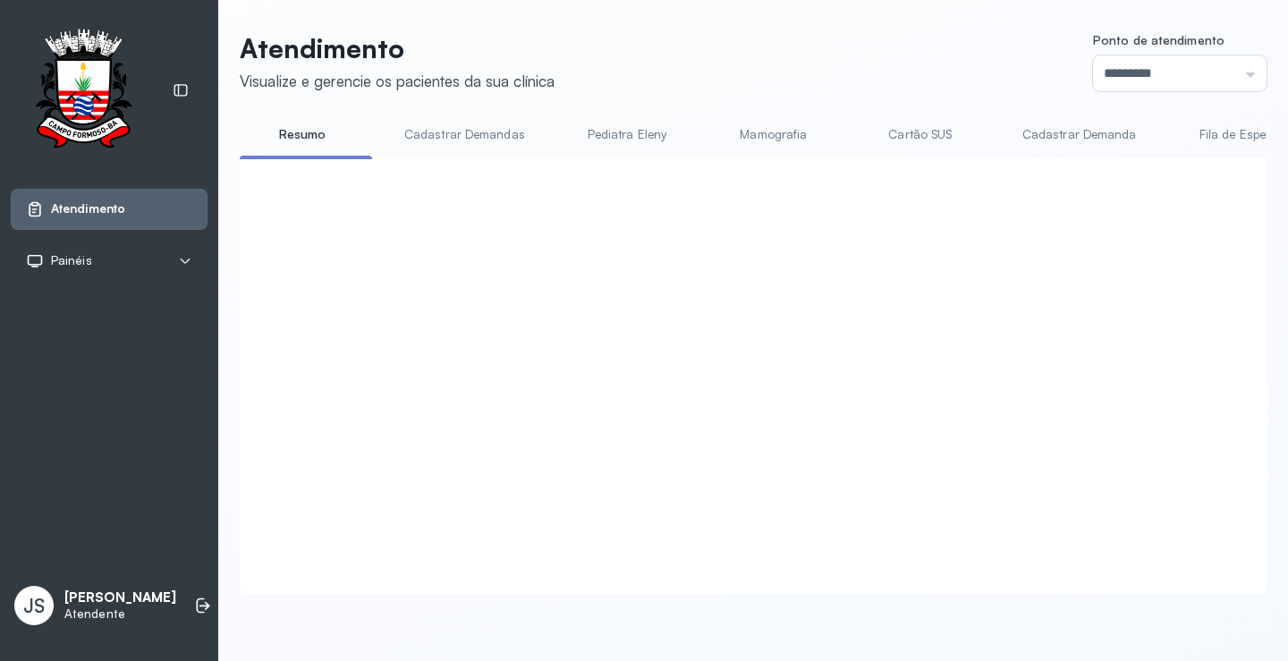
click button "Sim"
click div "Atendimentos em curso Senha 0247 Prioridade Normal Serviço Atual Ortopedista Ra…"
click button "Chamar próximo"
click button "Sim"
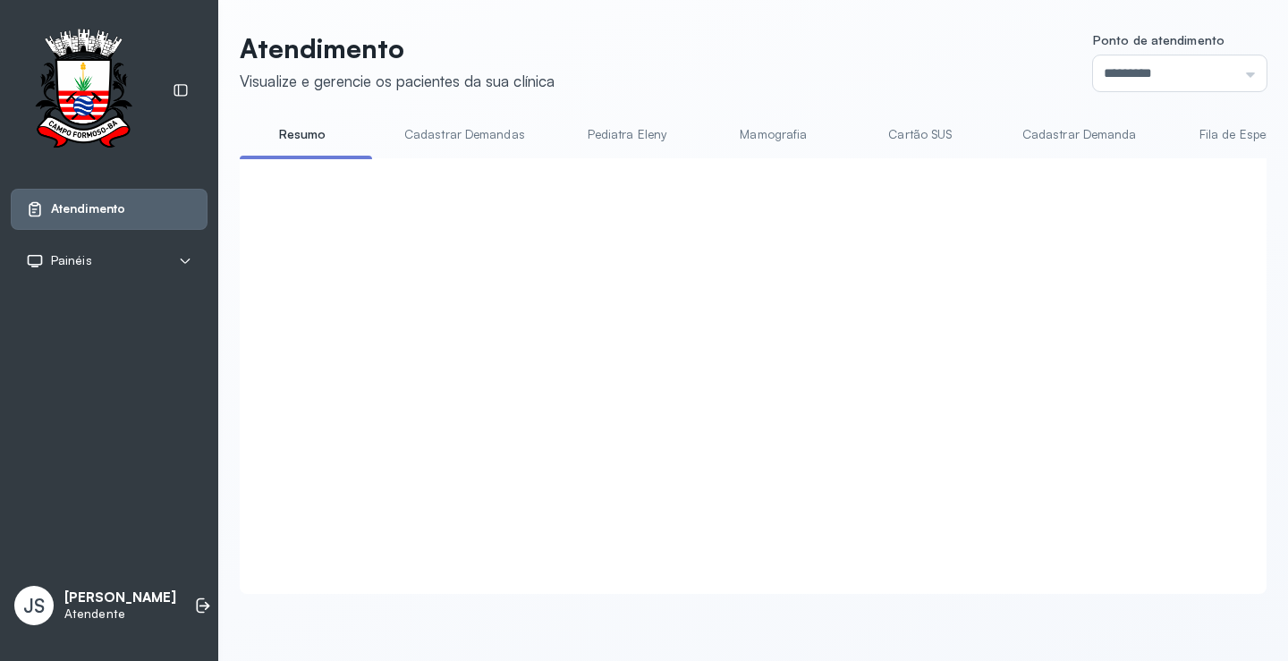
click button "Chamar próximo"
click button "Sim"
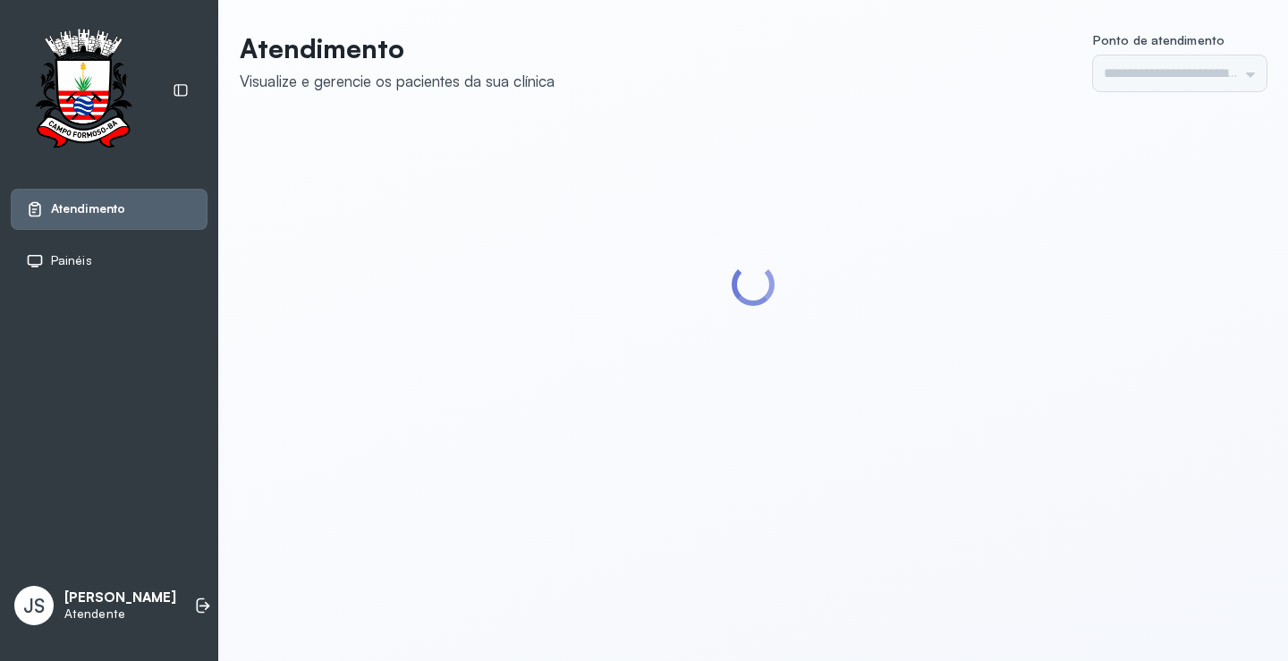
type input "*********"
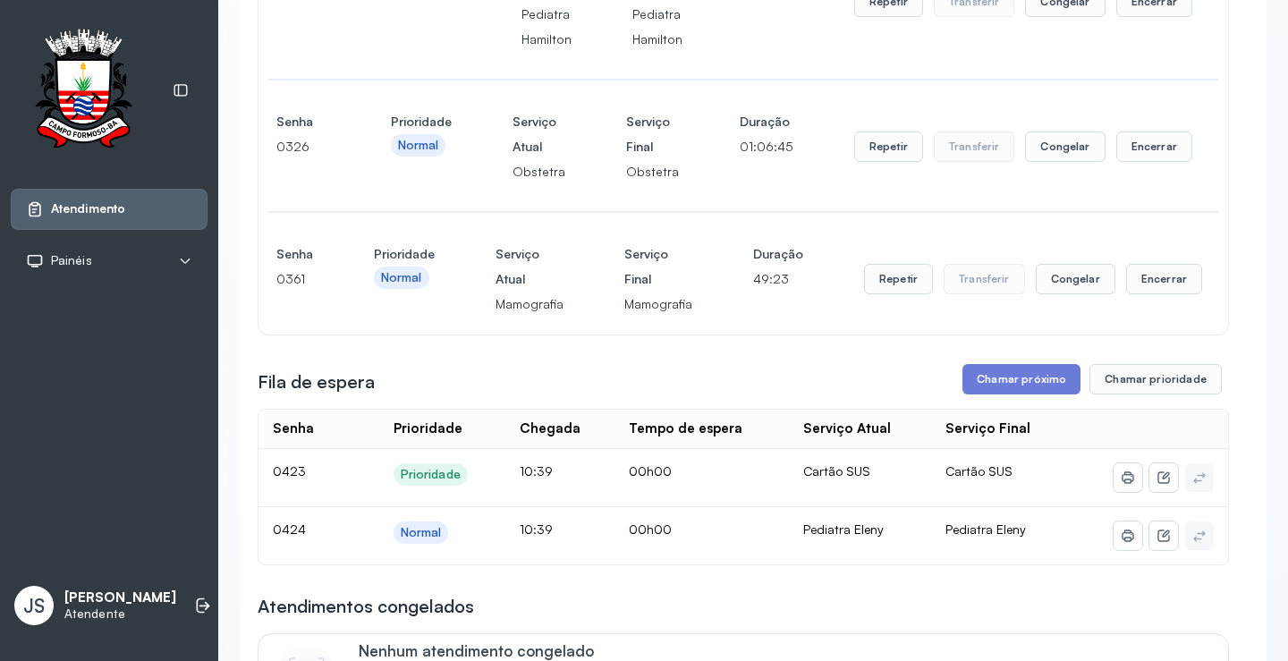
scroll to position [716, 0]
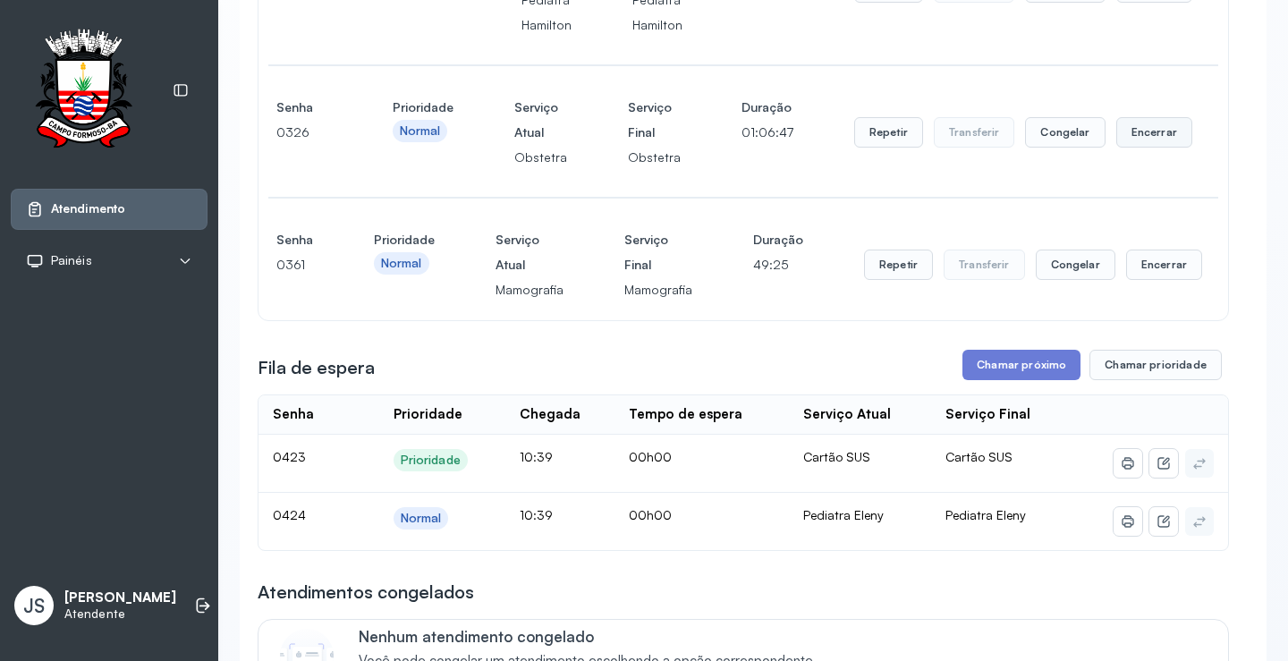
click at [1151, 148] on button "Encerrar" at bounding box center [1154, 132] width 76 height 30
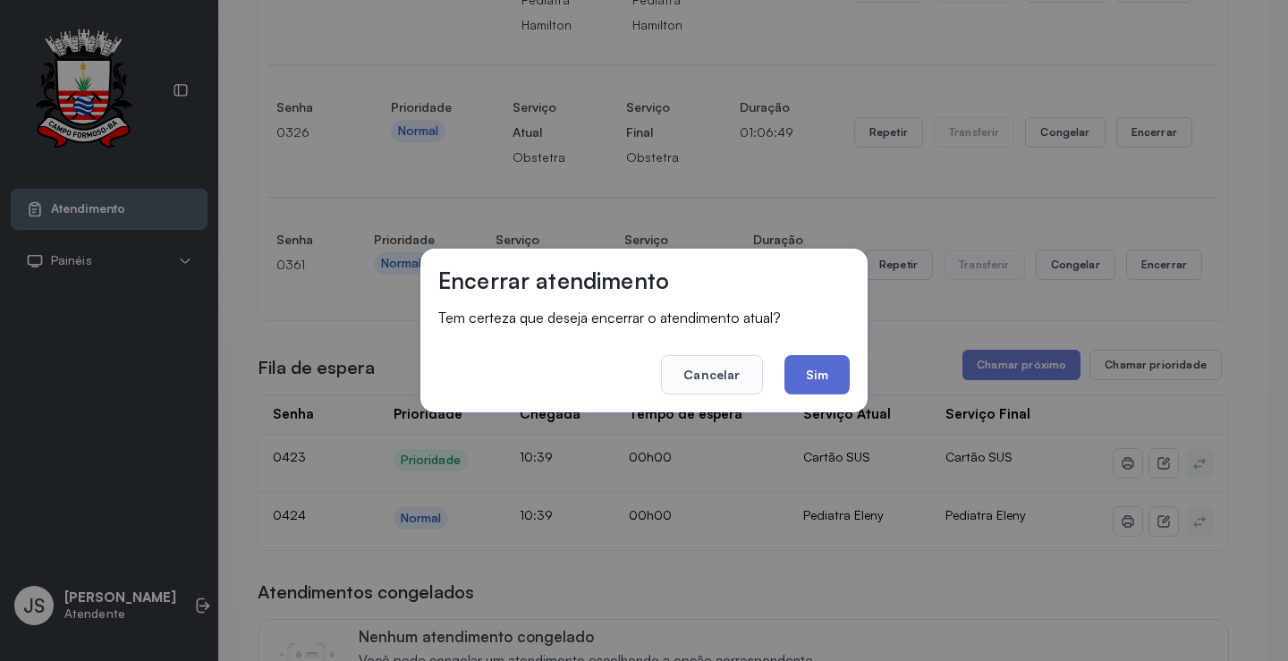
click at [828, 368] on button "Sim" at bounding box center [817, 374] width 65 height 39
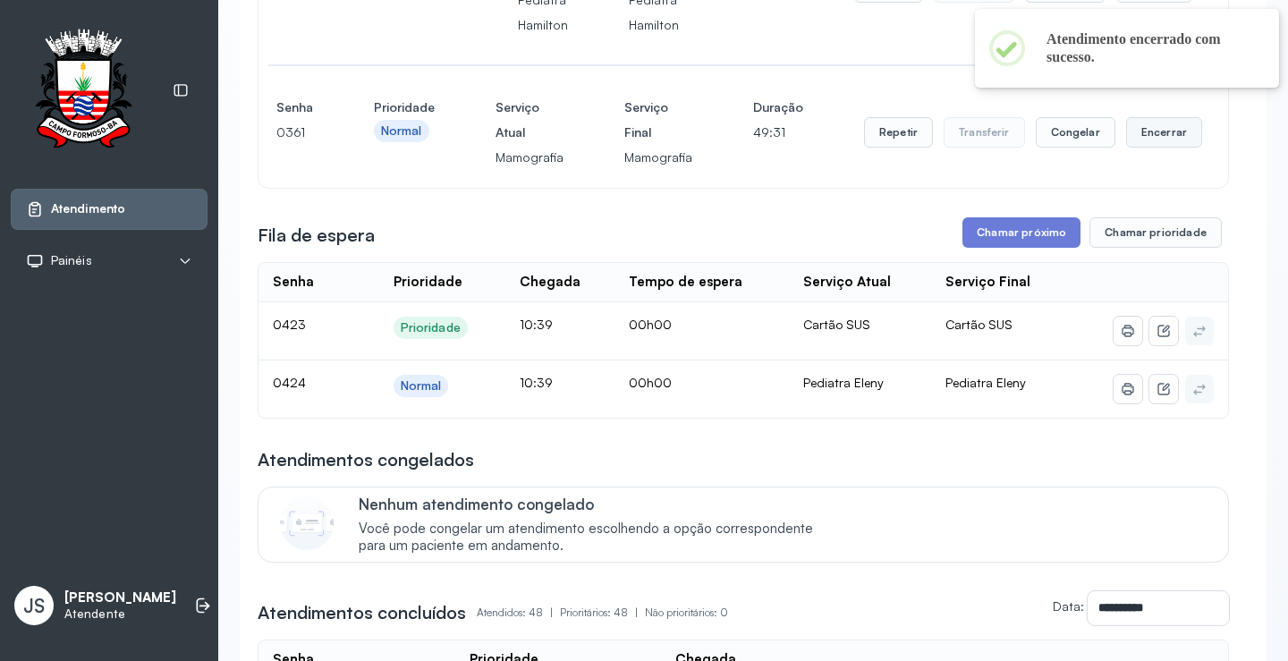
click at [1135, 148] on button "Encerrar" at bounding box center [1164, 132] width 76 height 30
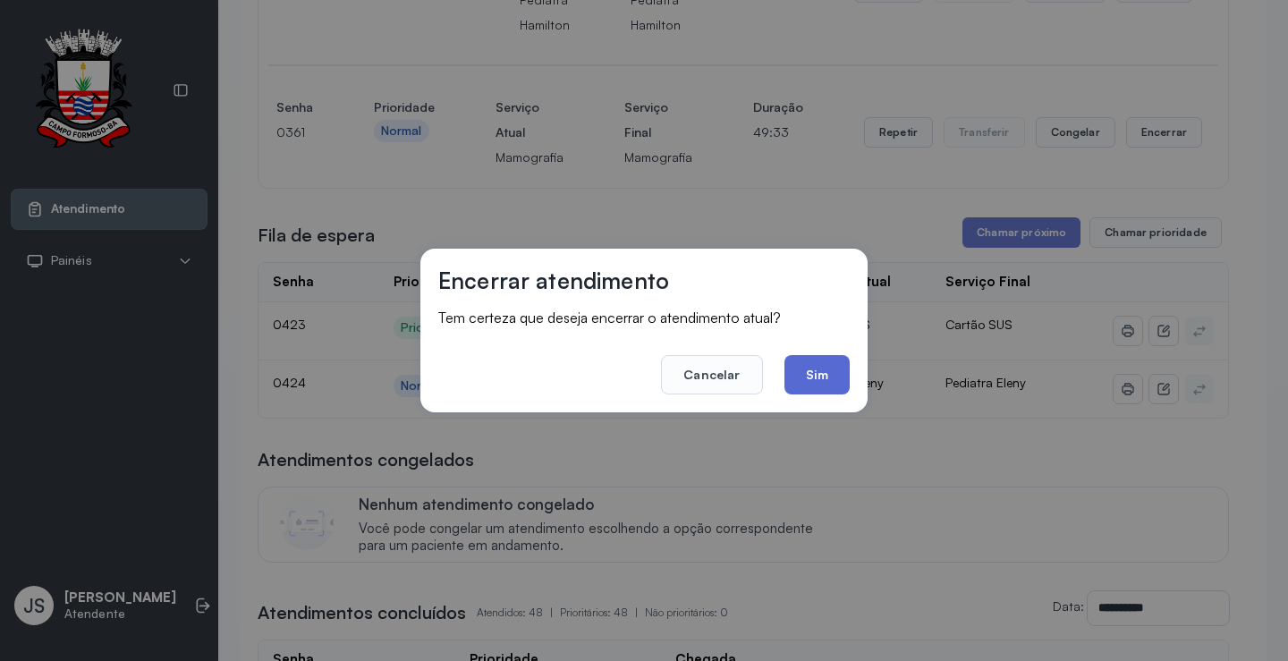
click at [826, 381] on button "Sim" at bounding box center [817, 374] width 65 height 39
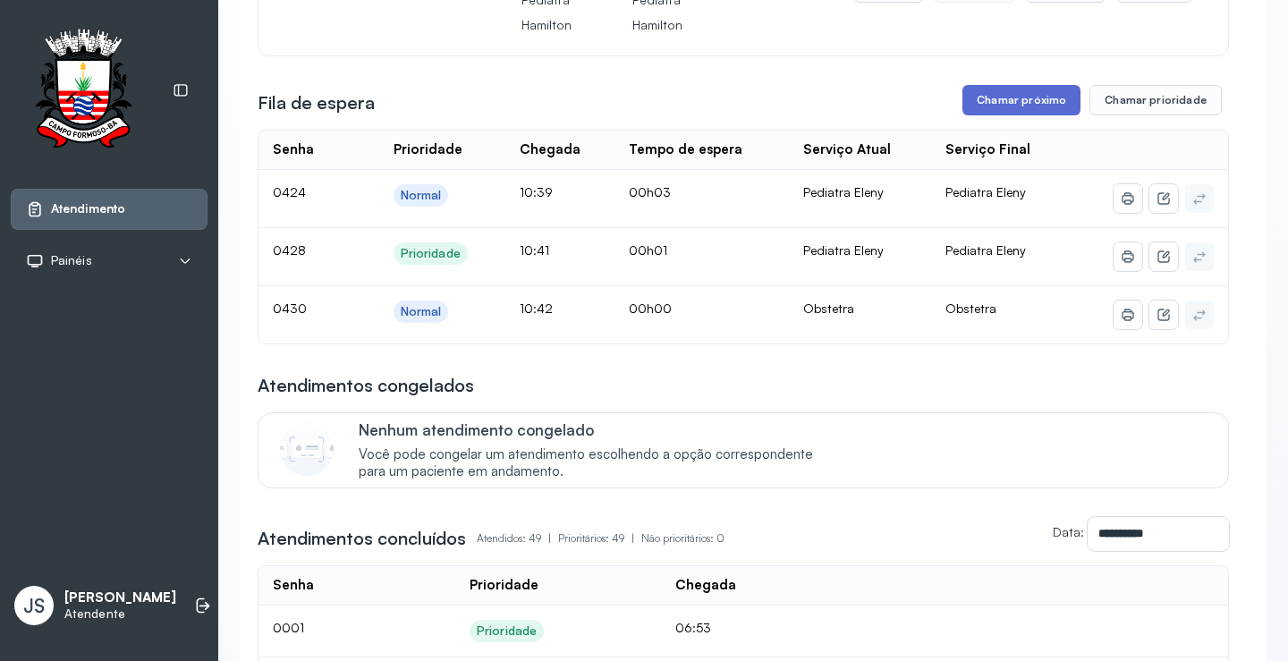
click at [997, 115] on button "Chamar próximo" at bounding box center [1022, 100] width 118 height 30
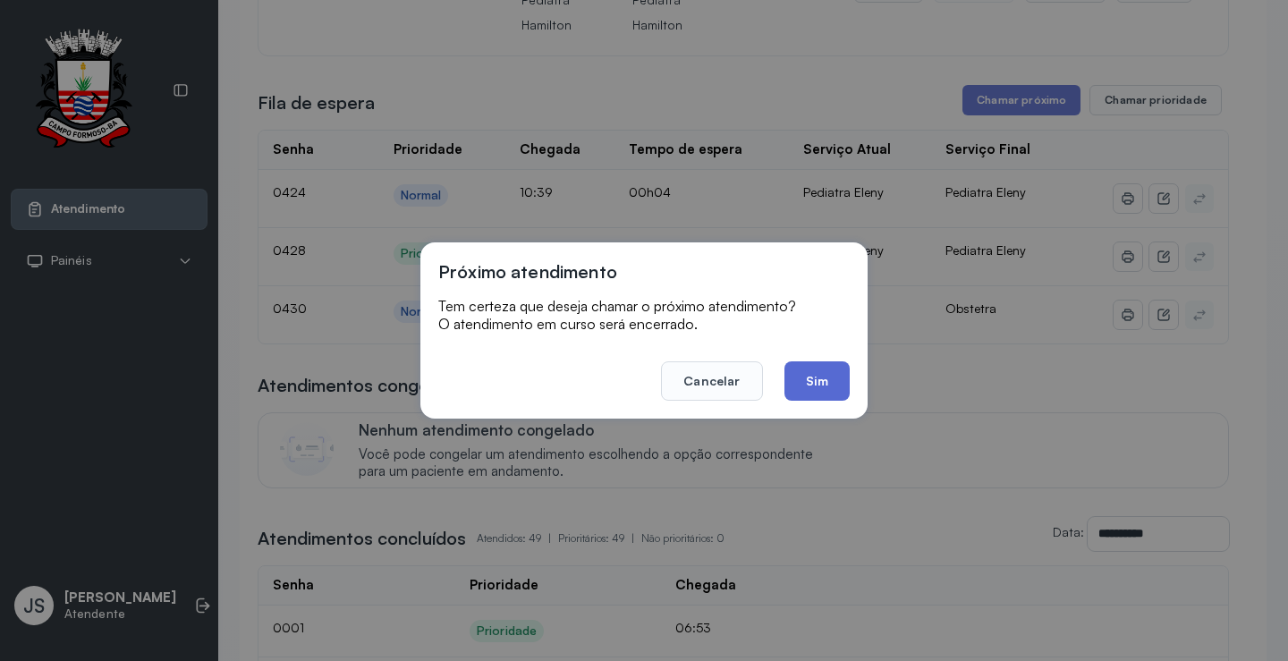
click at [813, 368] on button "Sim" at bounding box center [817, 380] width 65 height 39
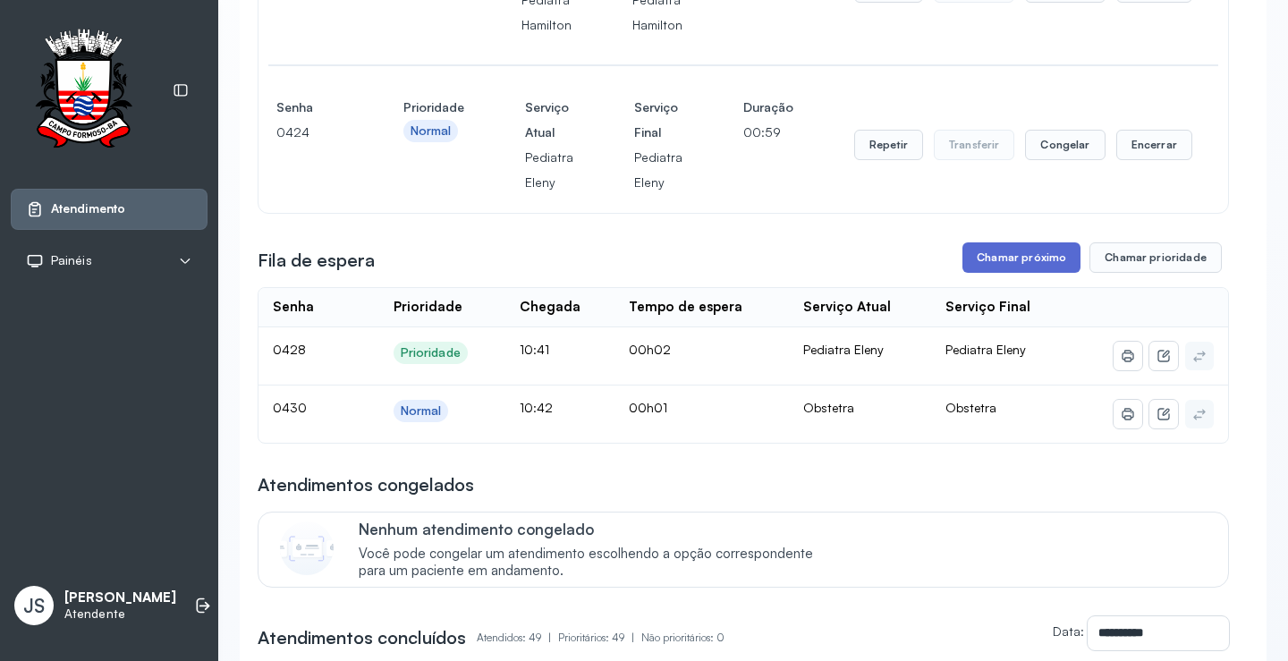
click at [1040, 273] on button "Chamar próximo" at bounding box center [1022, 257] width 118 height 30
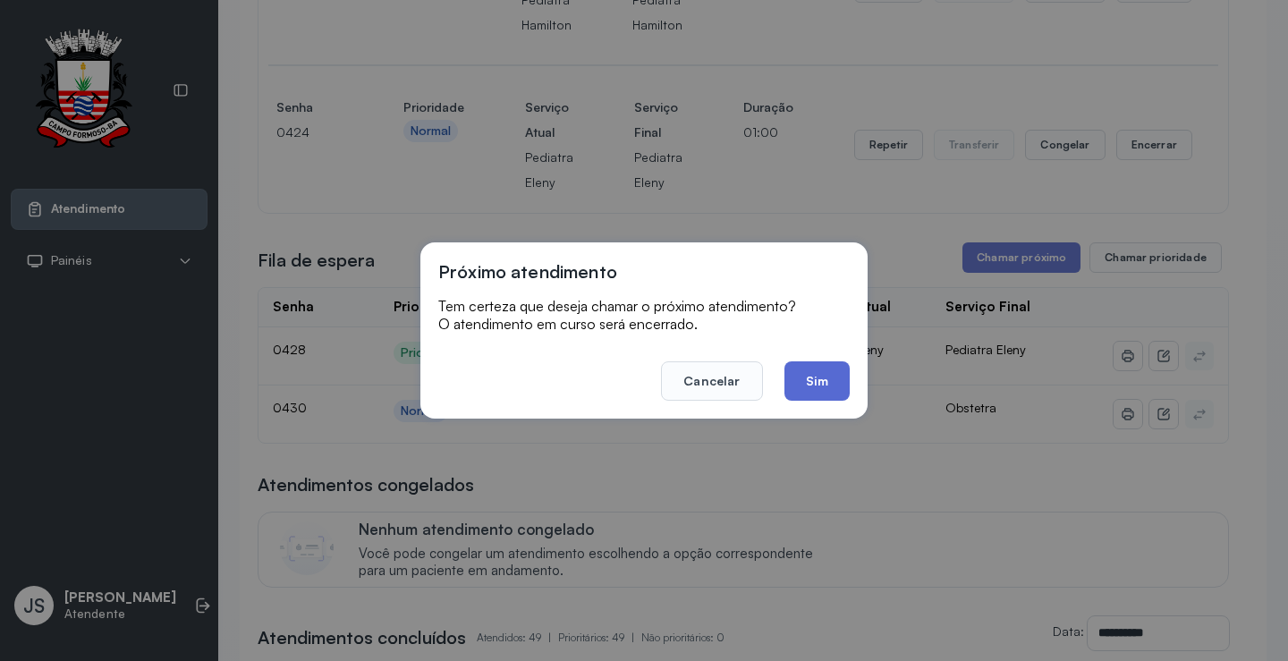
click at [828, 380] on button "Sim" at bounding box center [817, 380] width 65 height 39
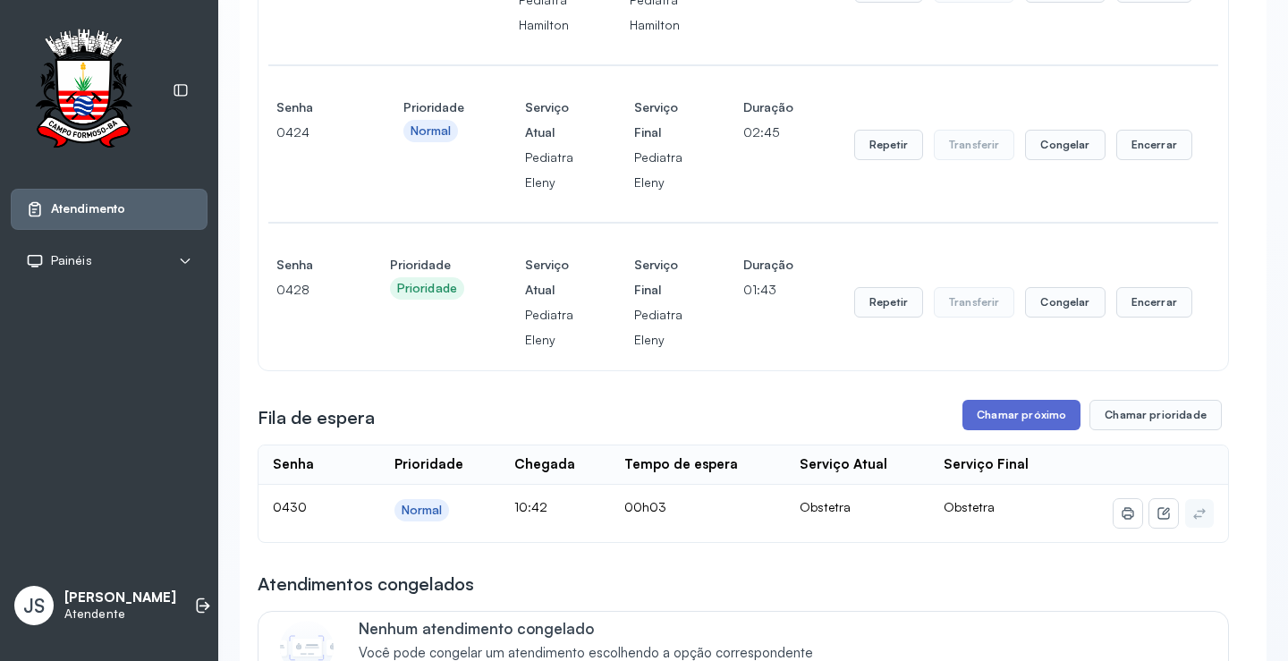
click at [1024, 430] on button "Chamar próximo" at bounding box center [1022, 415] width 118 height 30
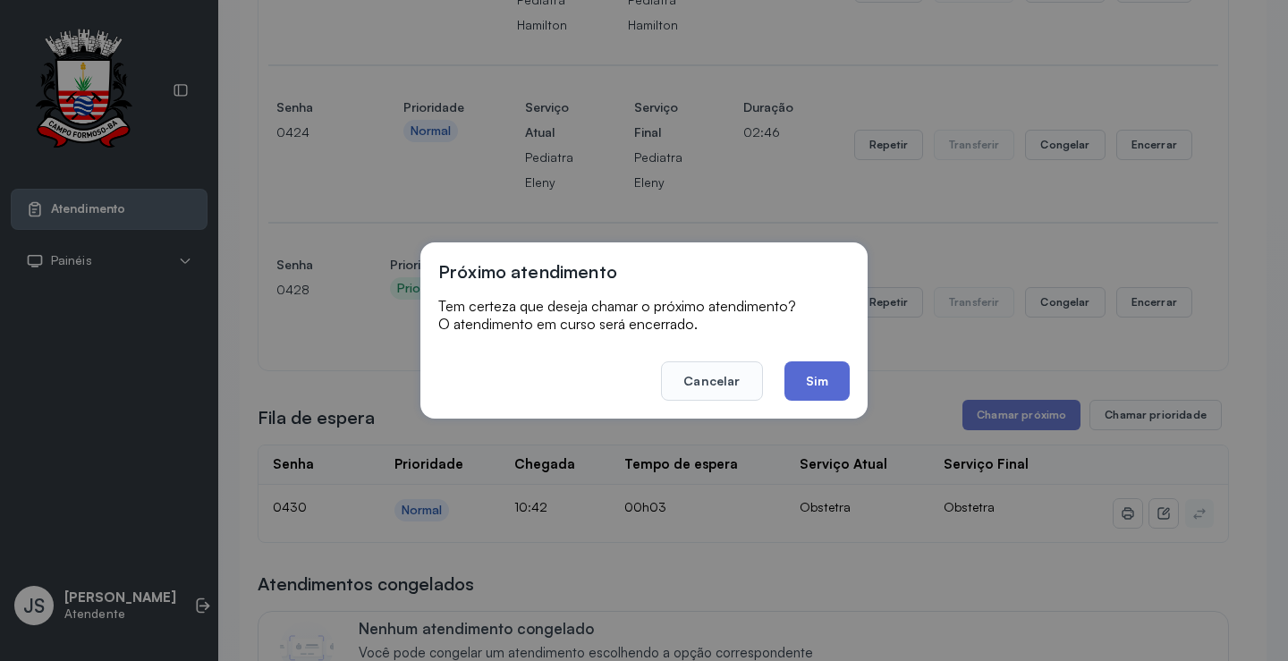
click at [820, 385] on button "Sim" at bounding box center [817, 380] width 65 height 39
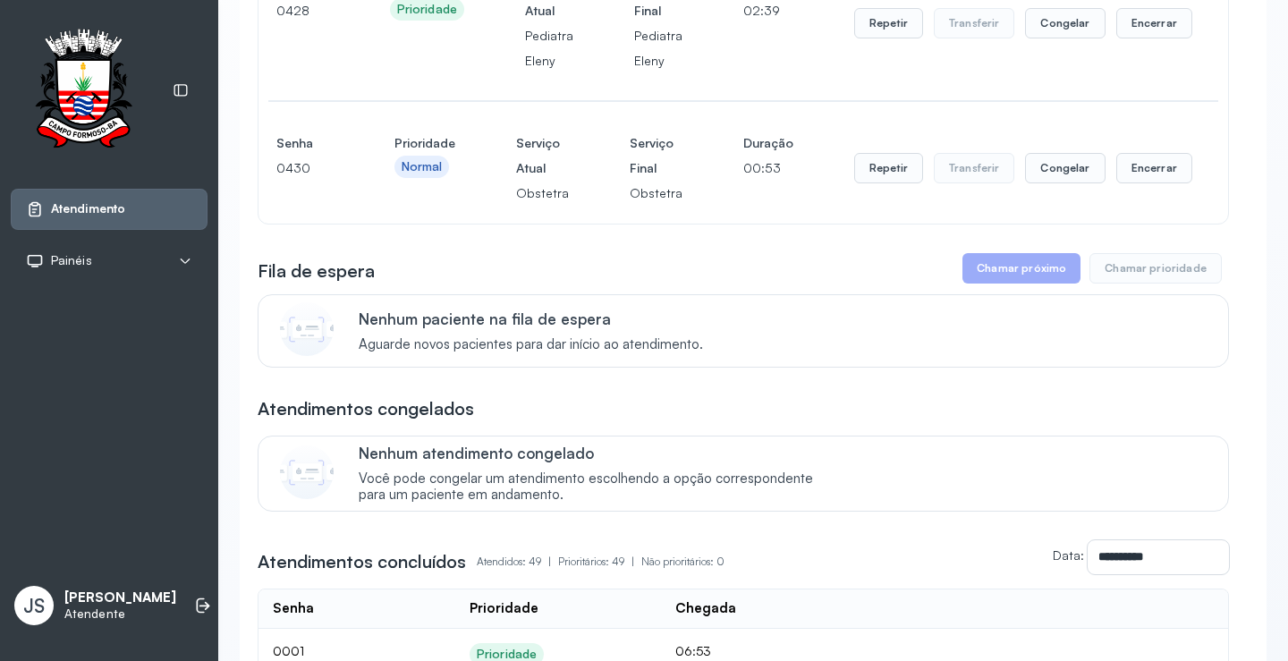
scroll to position [895, 0]
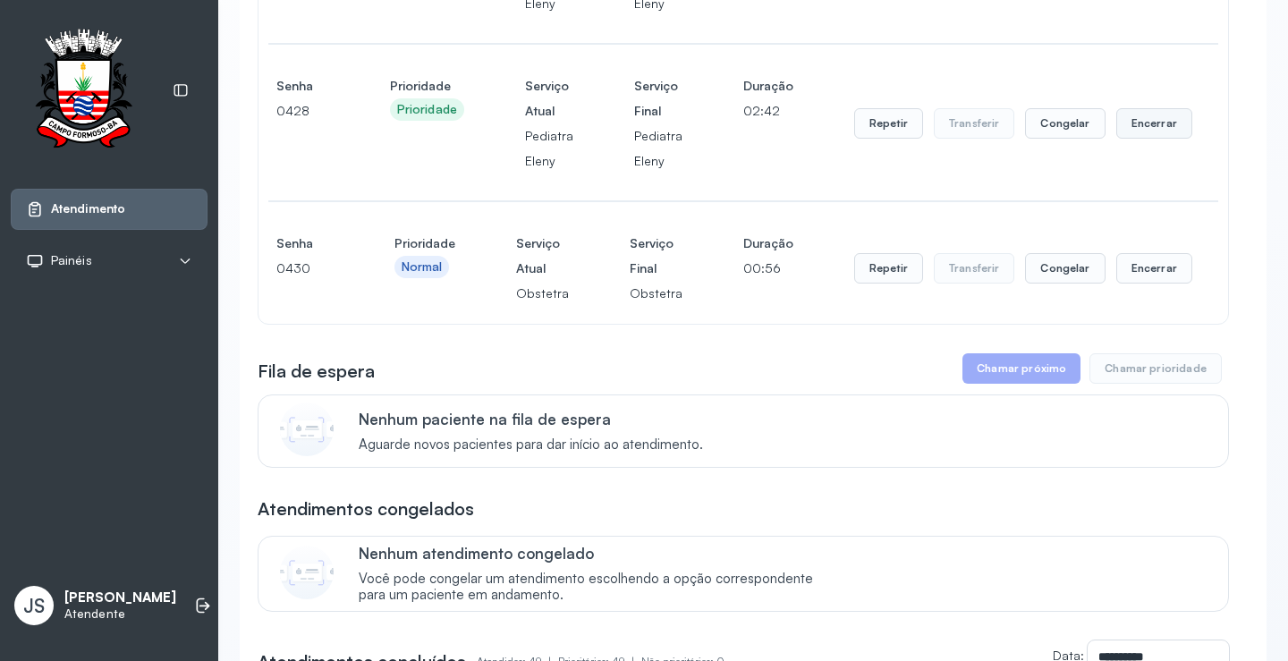
click at [1155, 139] on button "Encerrar" at bounding box center [1154, 123] width 76 height 30
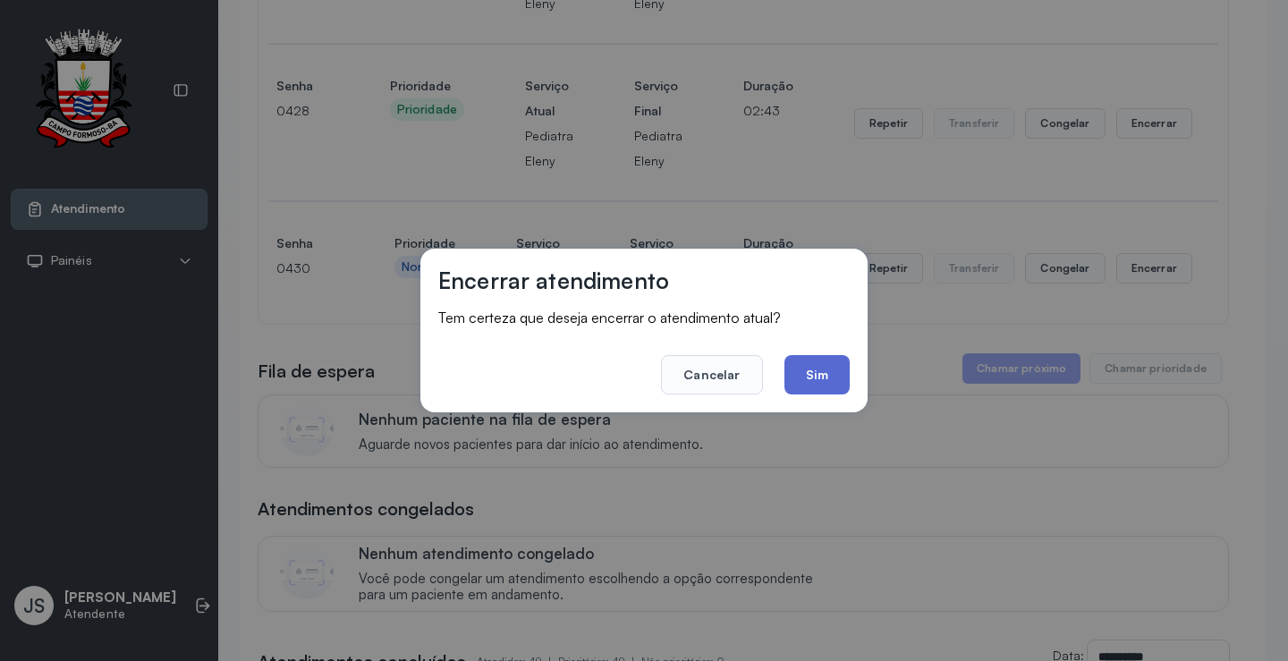
click at [828, 367] on button "Sim" at bounding box center [817, 374] width 65 height 39
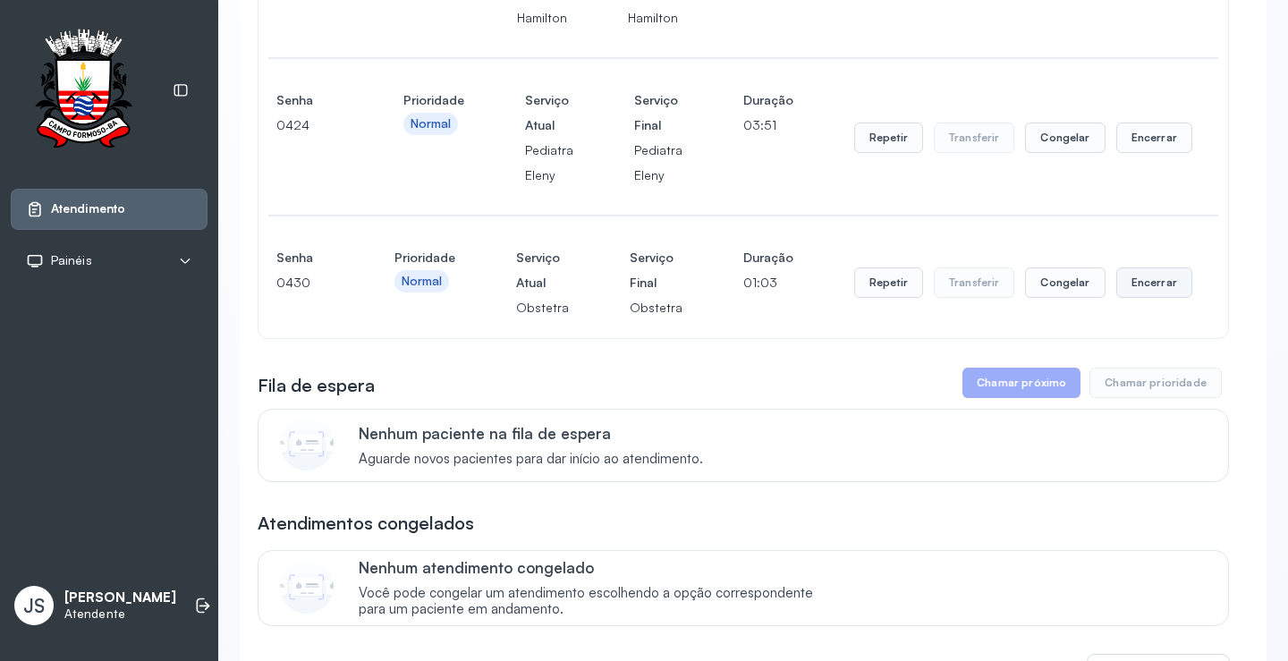
scroll to position [716, 0]
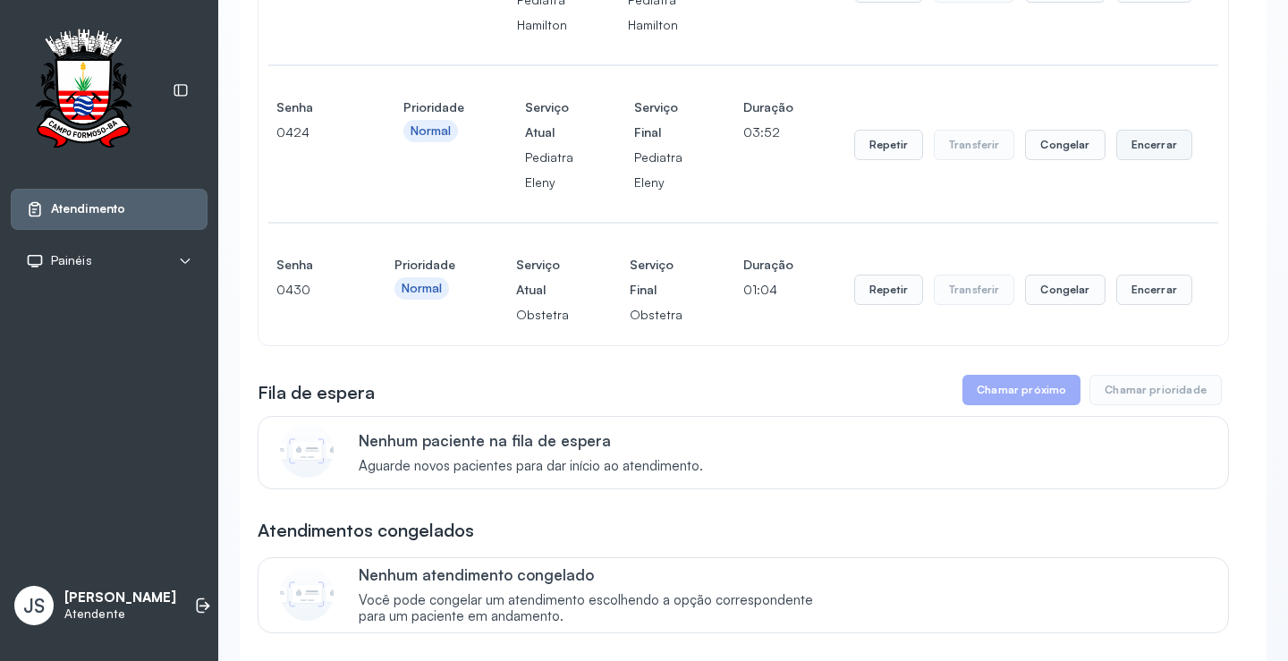
click at [1139, 160] on button "Encerrar" at bounding box center [1154, 145] width 76 height 30
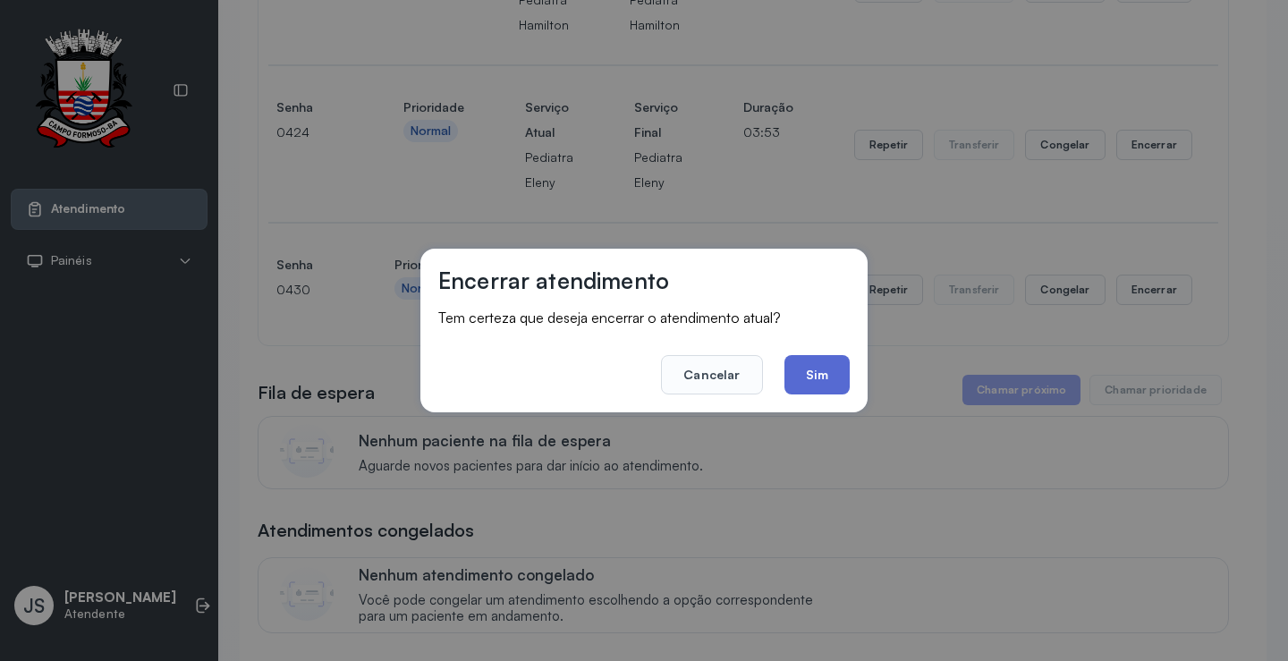
click at [832, 374] on button "Sim" at bounding box center [817, 374] width 65 height 39
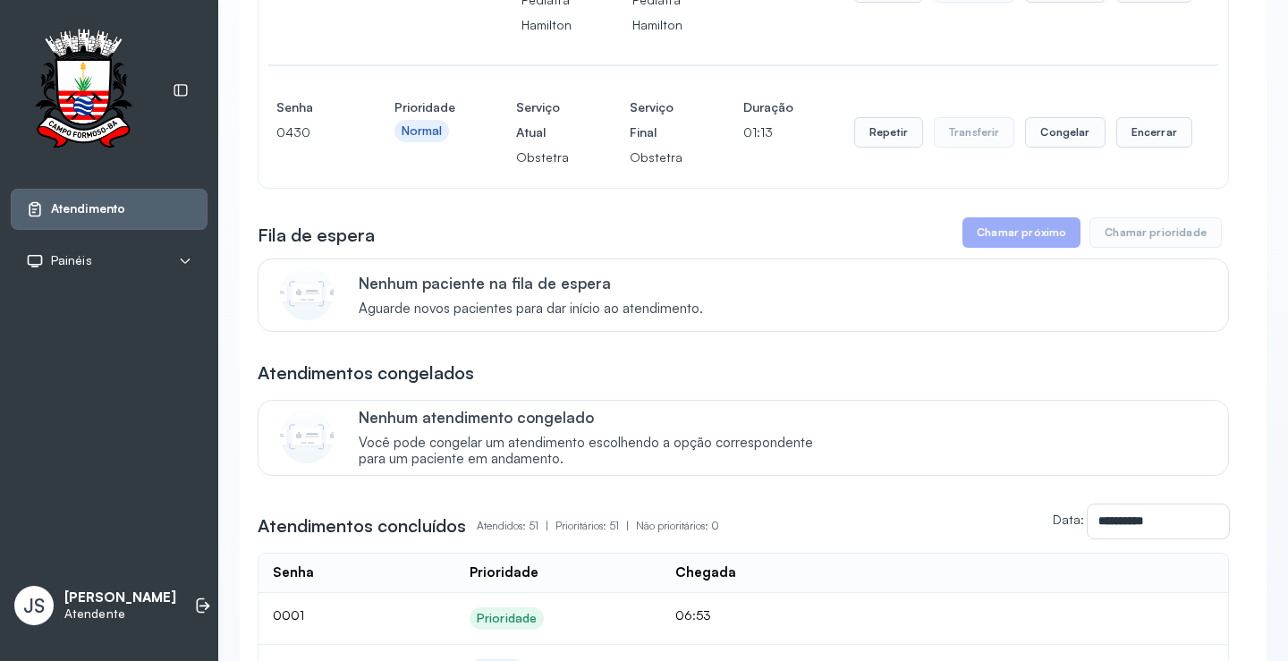
scroll to position [626, 0]
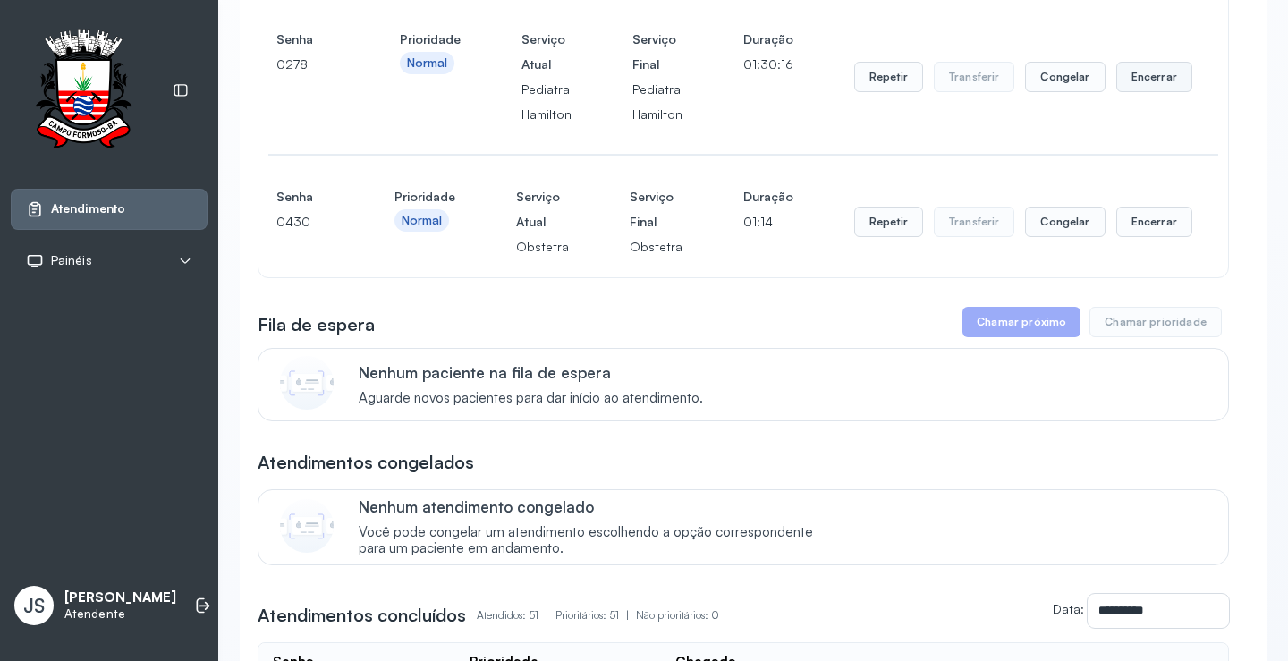
click at [1144, 92] on button "Encerrar" at bounding box center [1154, 77] width 76 height 30
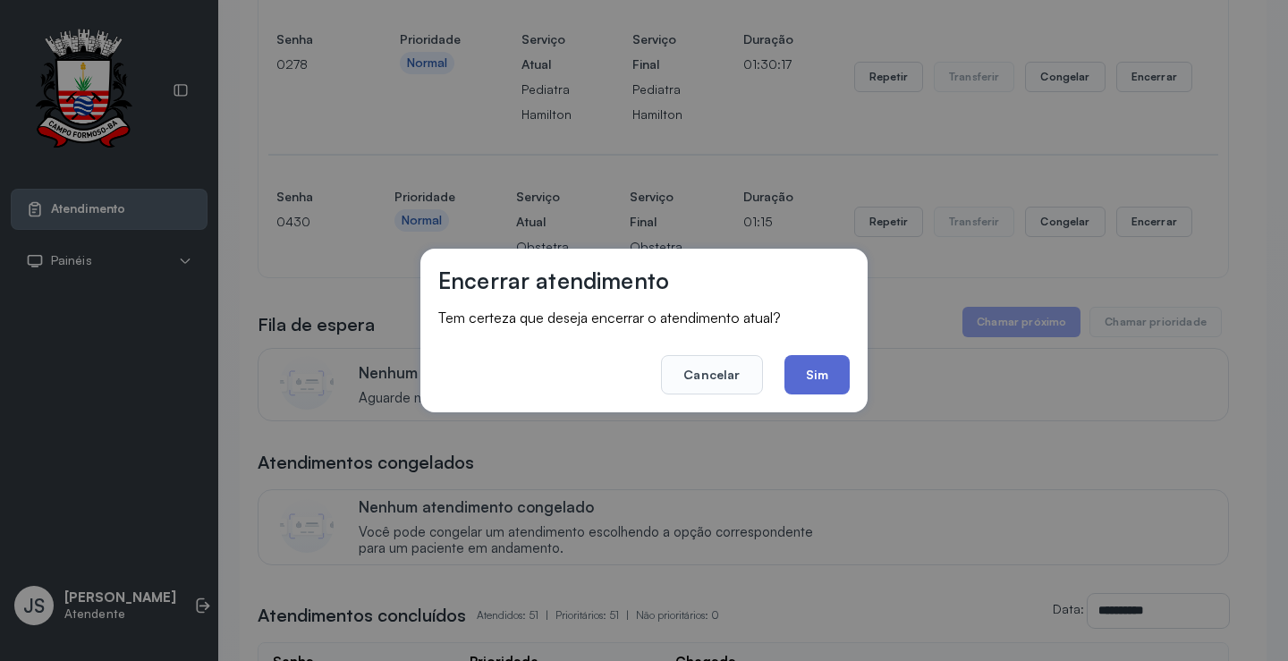
click at [821, 359] on button "Sim" at bounding box center [817, 374] width 65 height 39
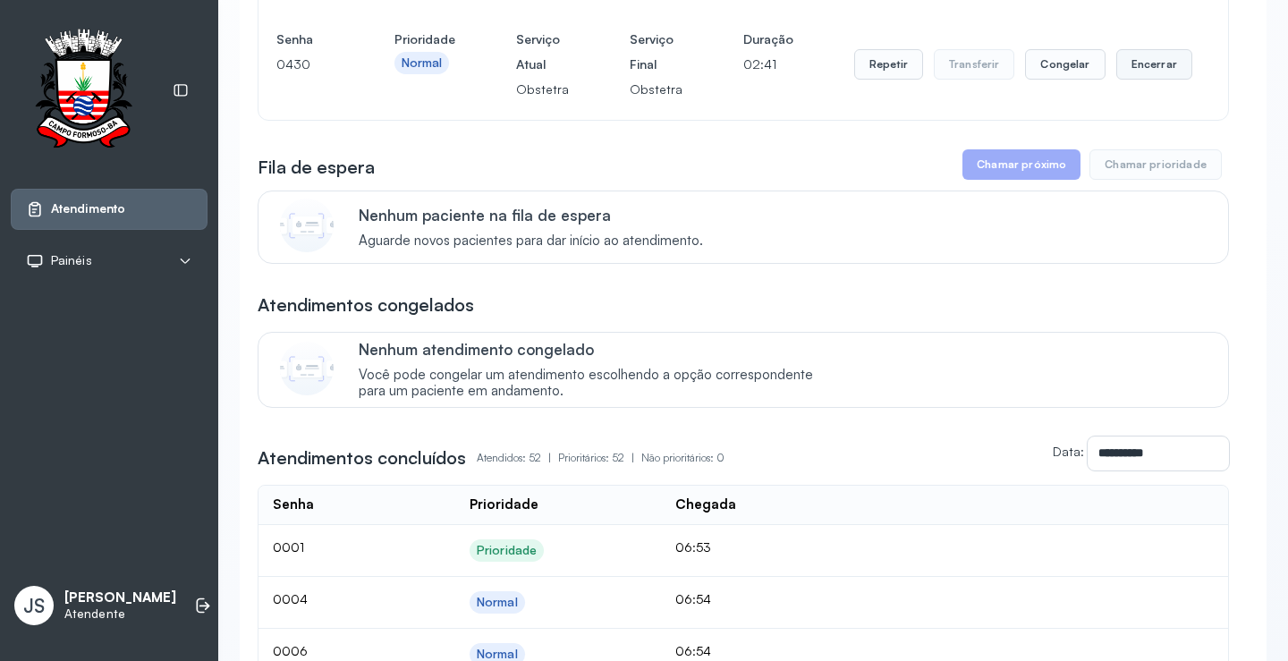
click at [1133, 80] on button "Encerrar" at bounding box center [1154, 64] width 76 height 30
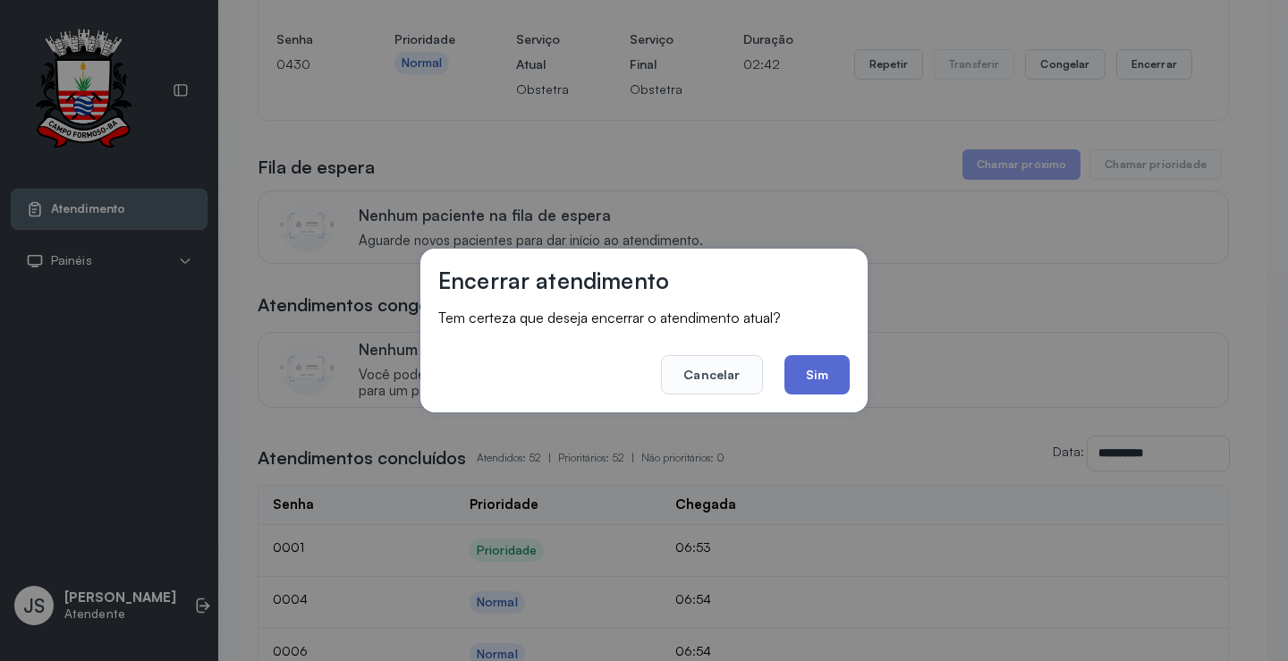
click at [836, 374] on button "Sim" at bounding box center [817, 374] width 65 height 39
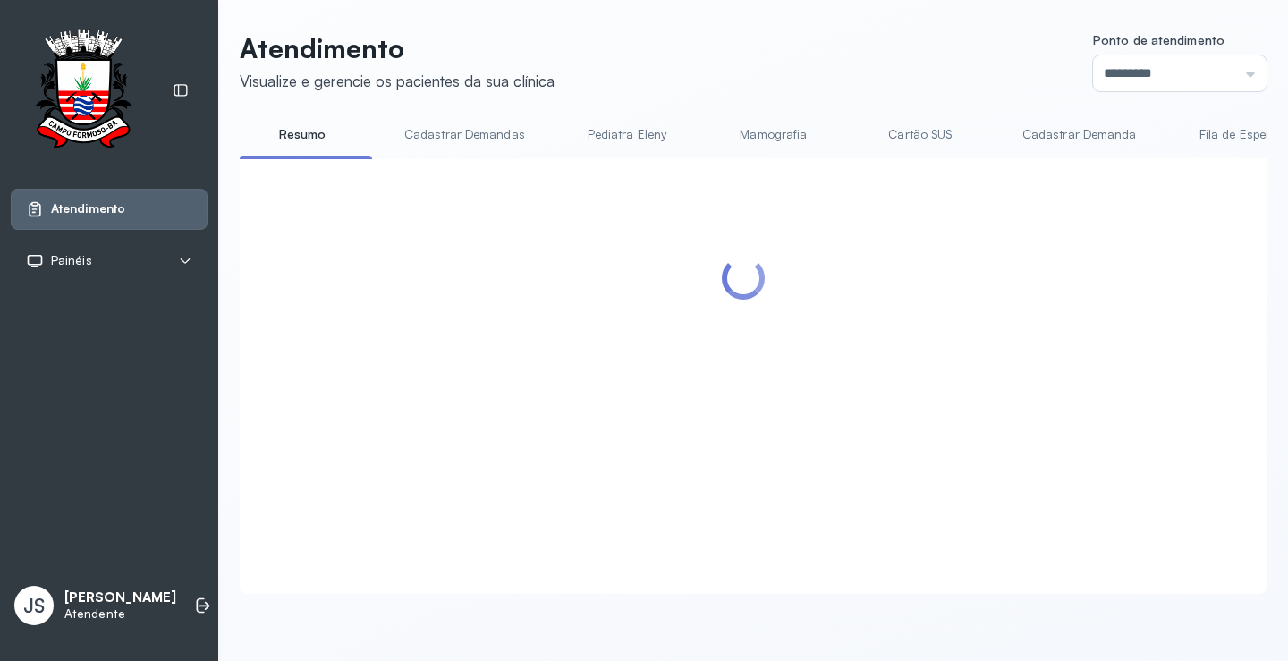
scroll to position [537, 0]
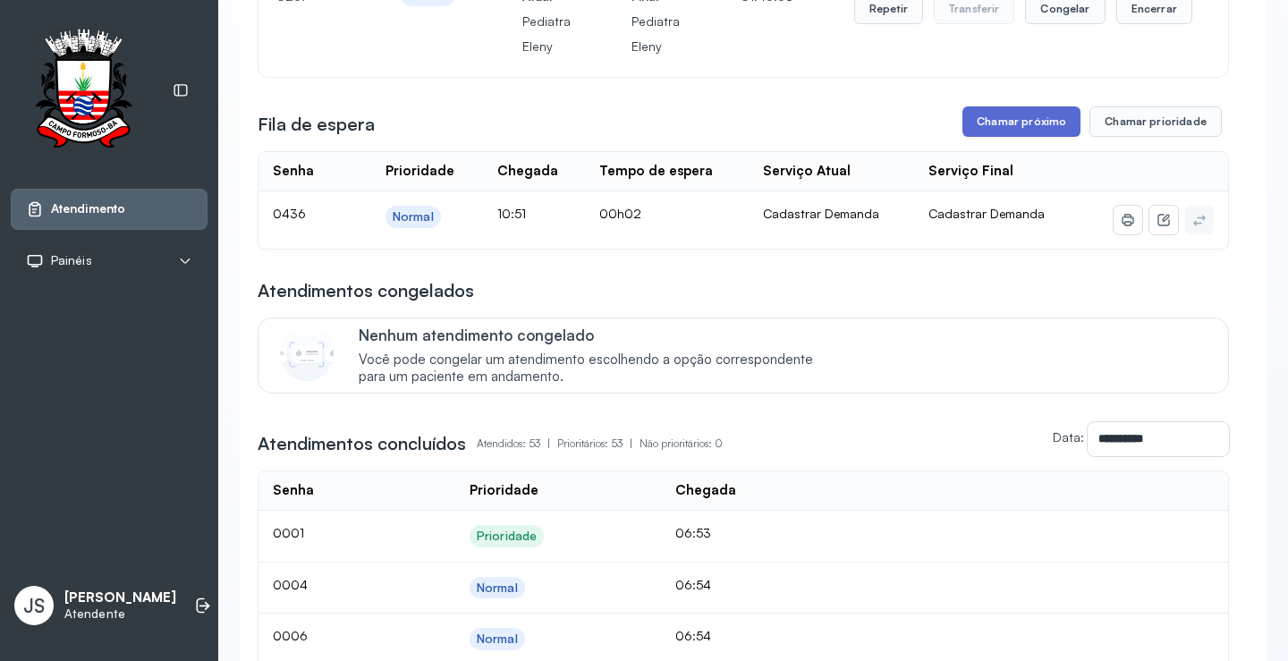
click at [1041, 137] on button "Chamar próximo" at bounding box center [1022, 121] width 118 height 30
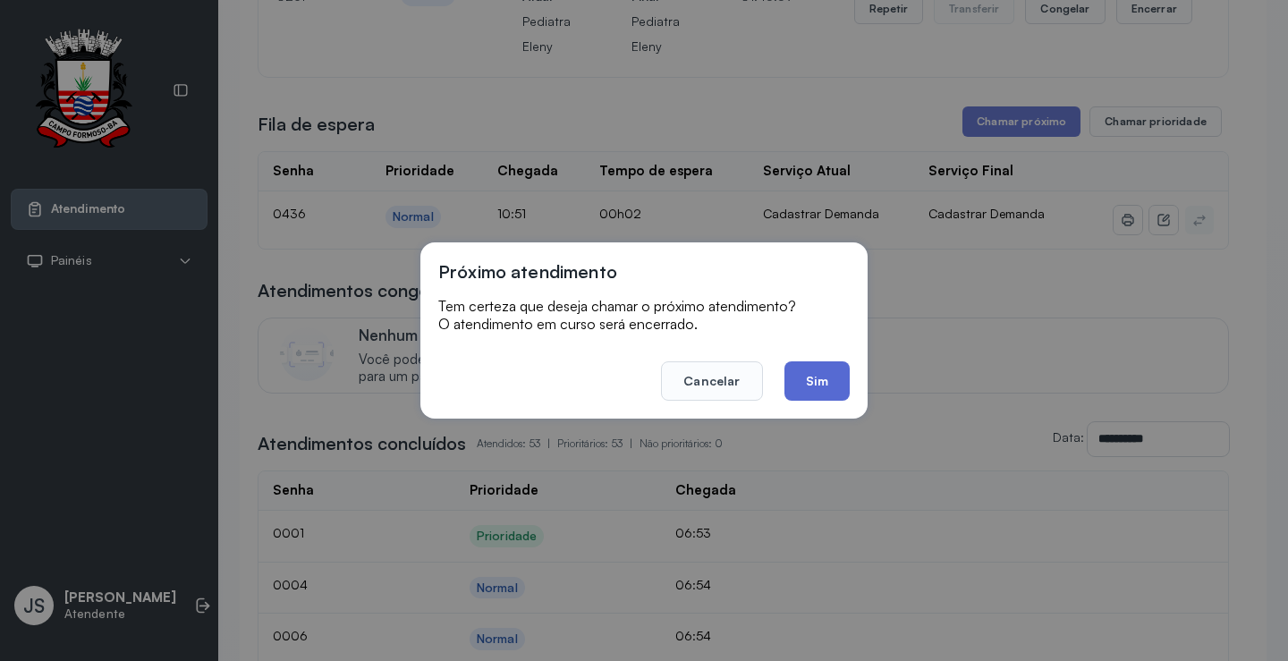
click at [819, 377] on button "Sim" at bounding box center [817, 380] width 65 height 39
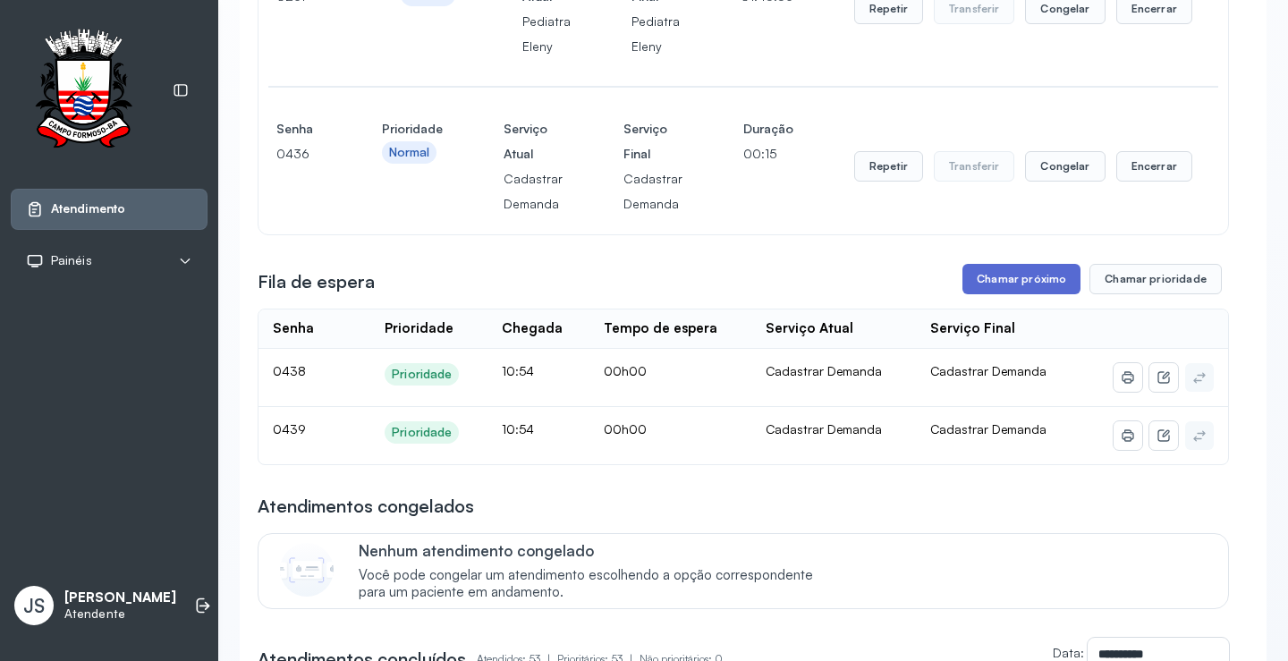
click at [1003, 294] on button "Chamar próximo" at bounding box center [1022, 279] width 118 height 30
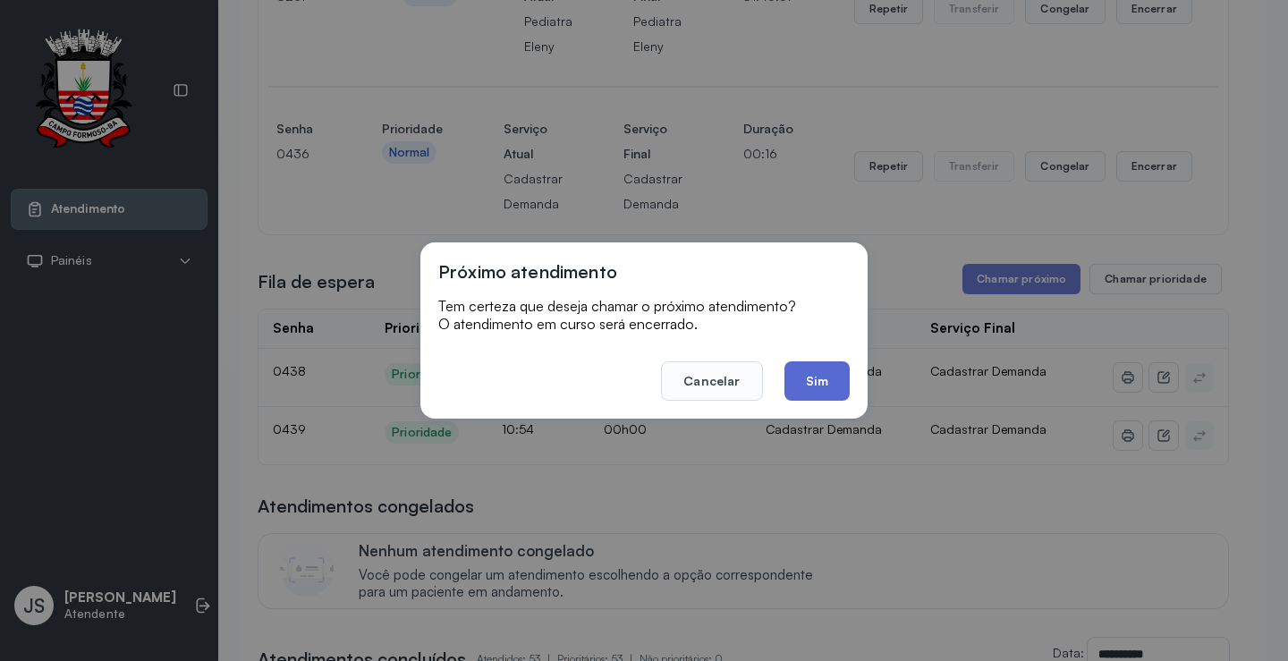
click at [839, 386] on button "Sim" at bounding box center [817, 380] width 65 height 39
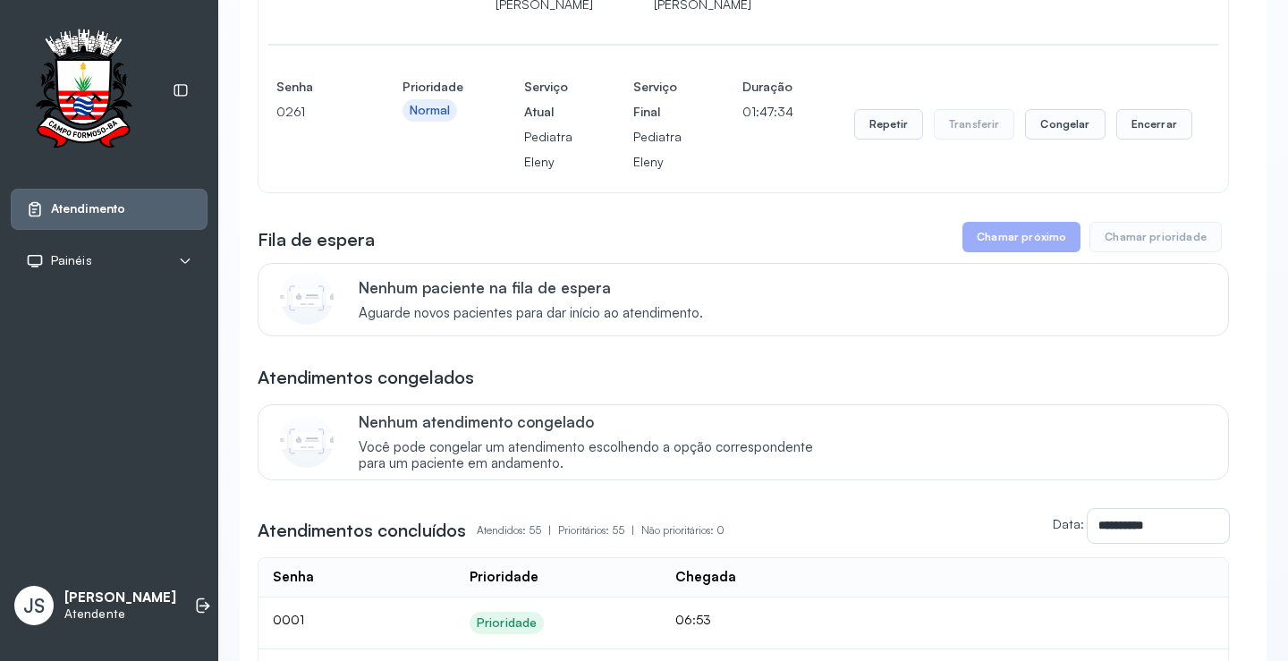
scroll to position [397, 0]
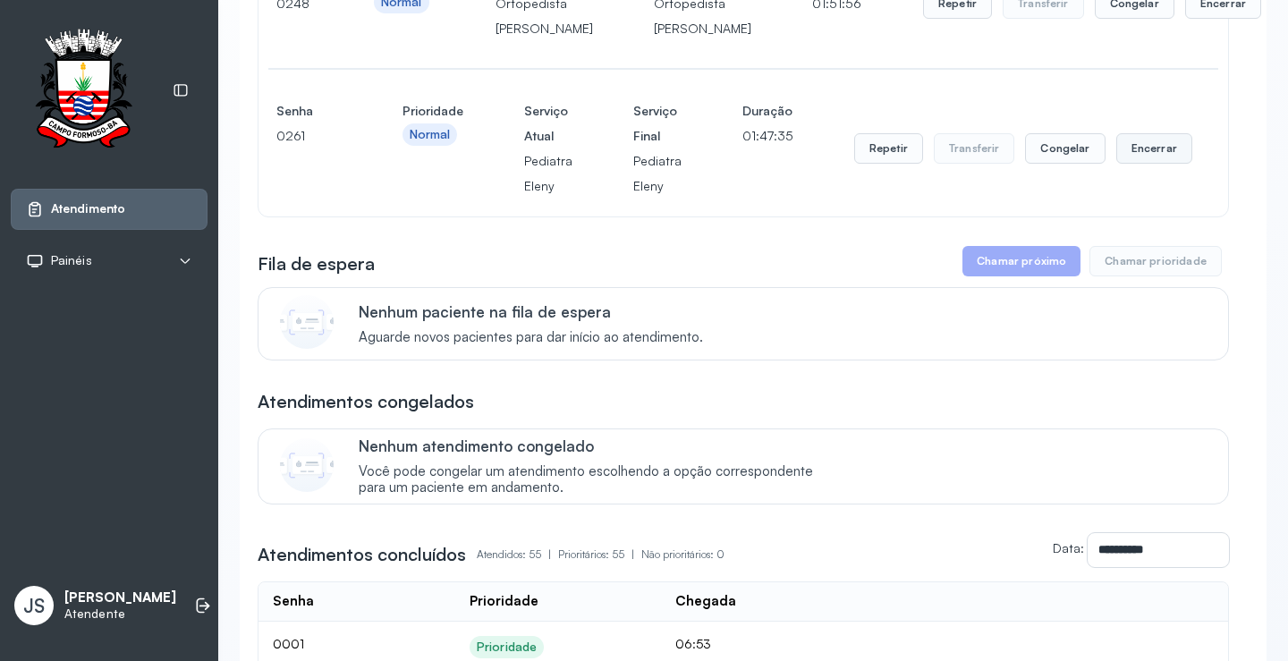
click at [1151, 164] on button "Encerrar" at bounding box center [1154, 148] width 76 height 30
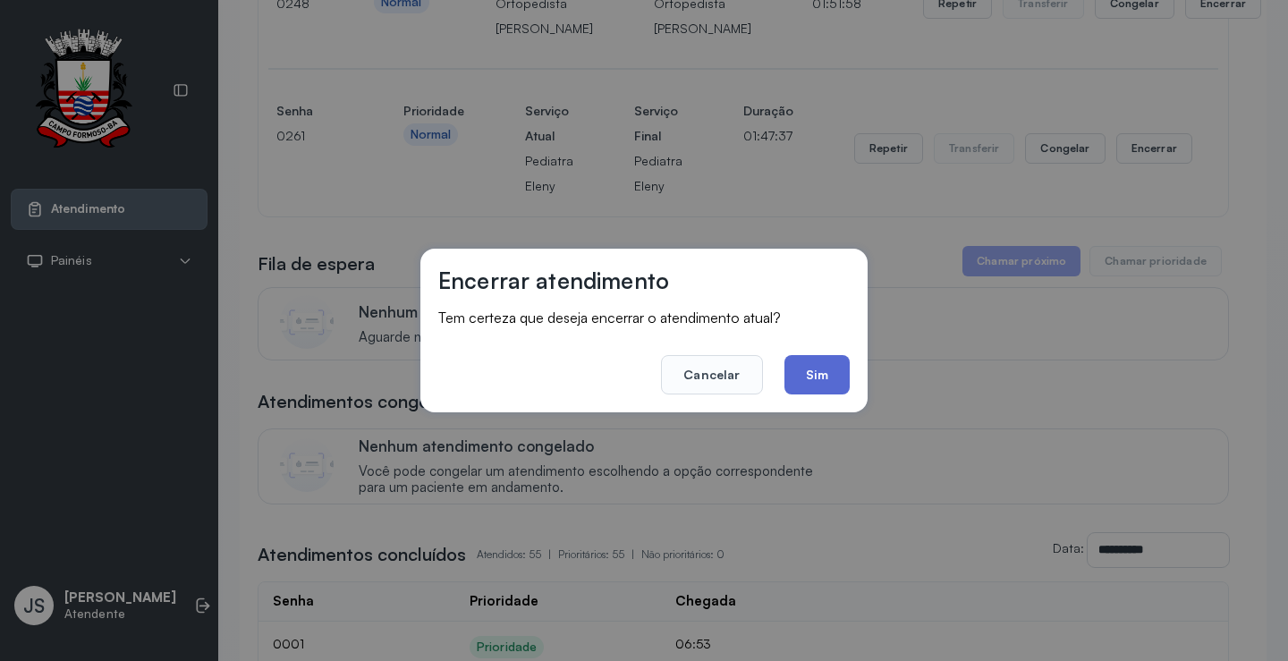
click at [834, 371] on button "Sim" at bounding box center [817, 374] width 65 height 39
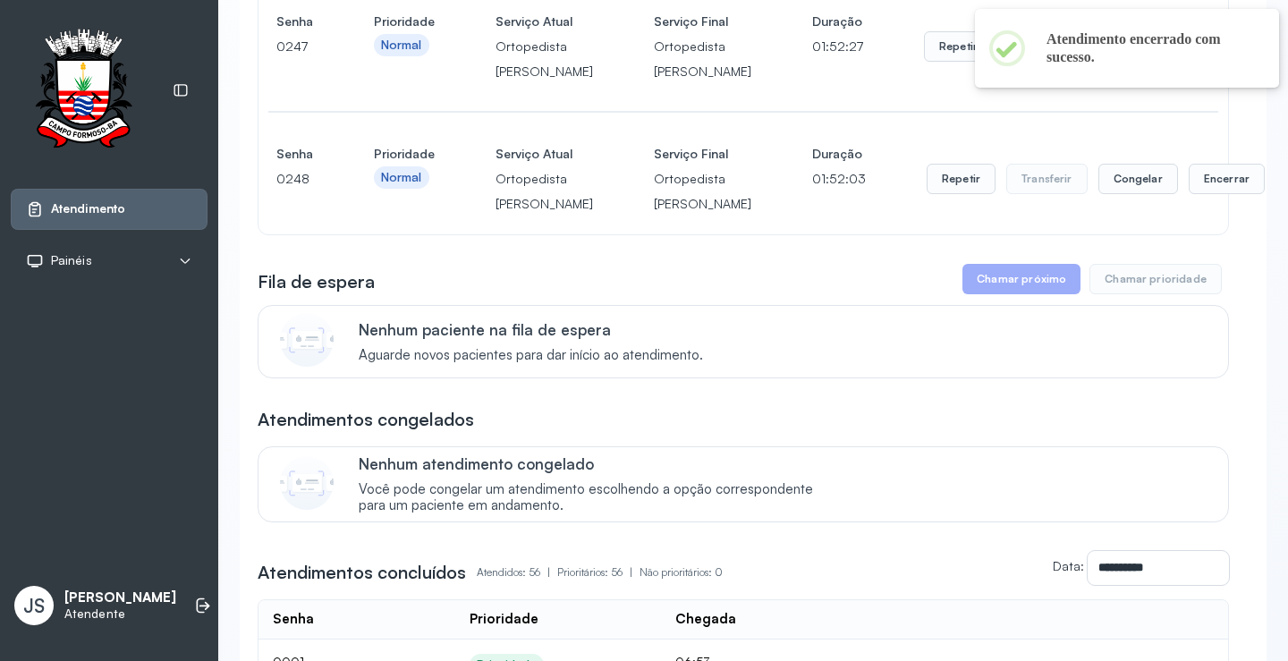
scroll to position [129, 0]
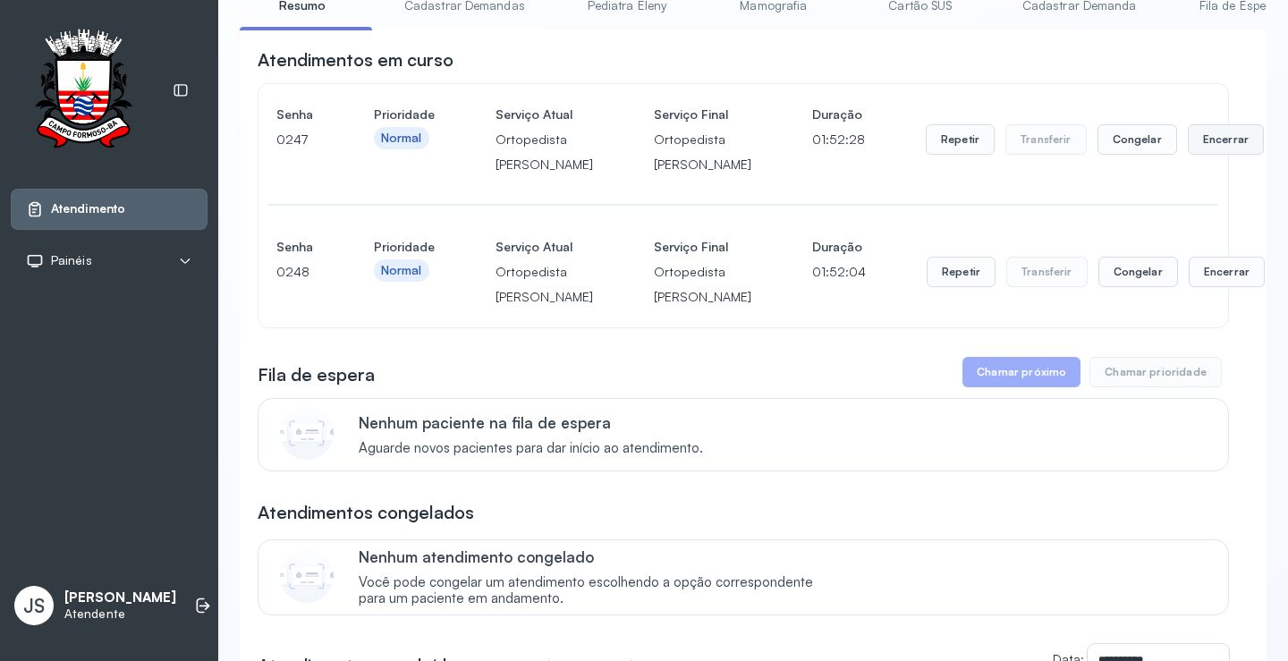
click at [1188, 152] on button "Encerrar" at bounding box center [1226, 139] width 76 height 30
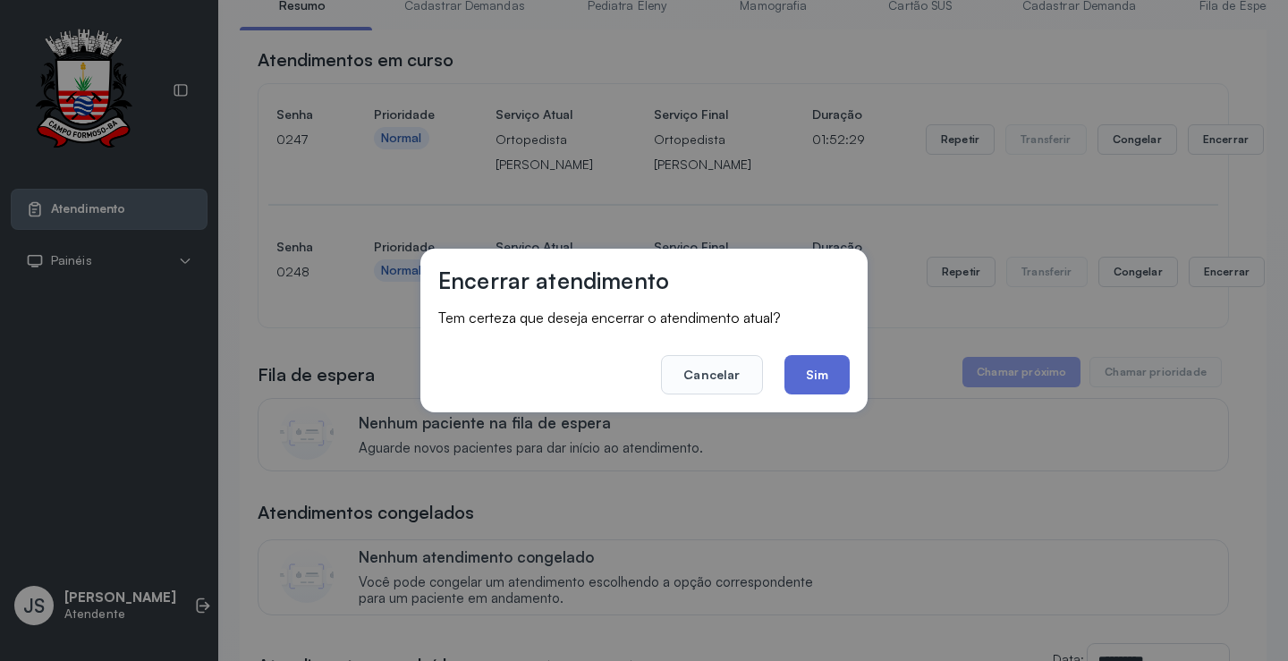
click at [825, 364] on button "Sim" at bounding box center [817, 374] width 65 height 39
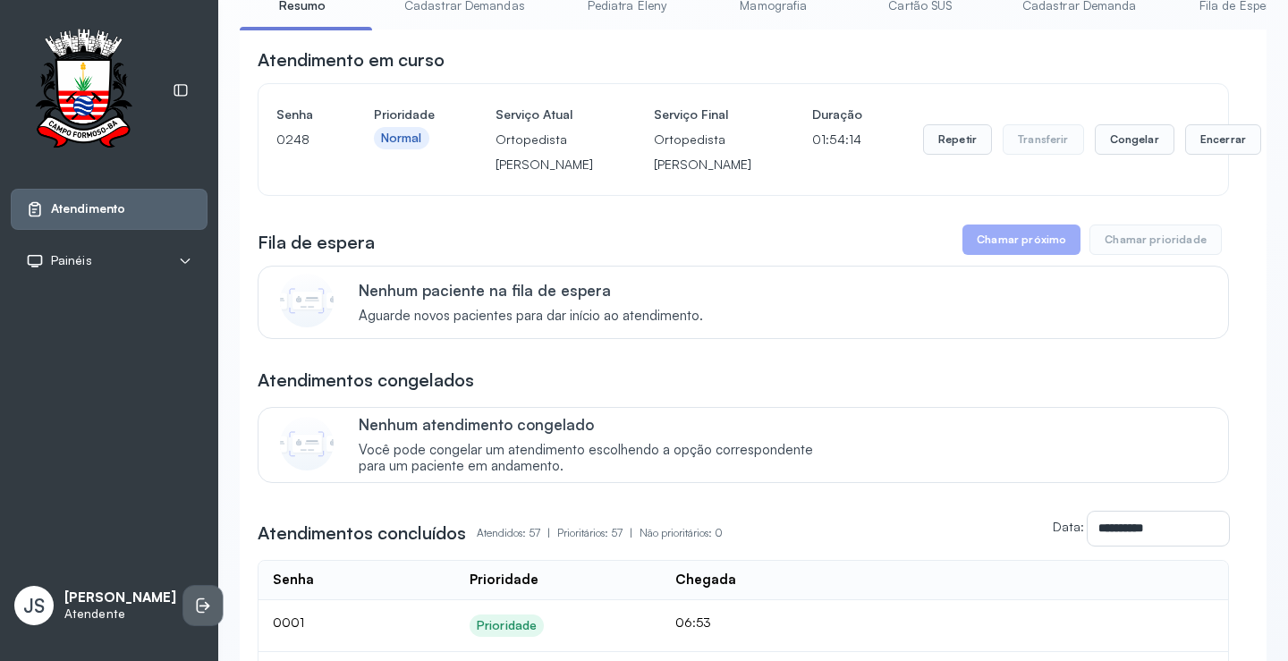
click at [194, 608] on icon at bounding box center [203, 606] width 18 height 18
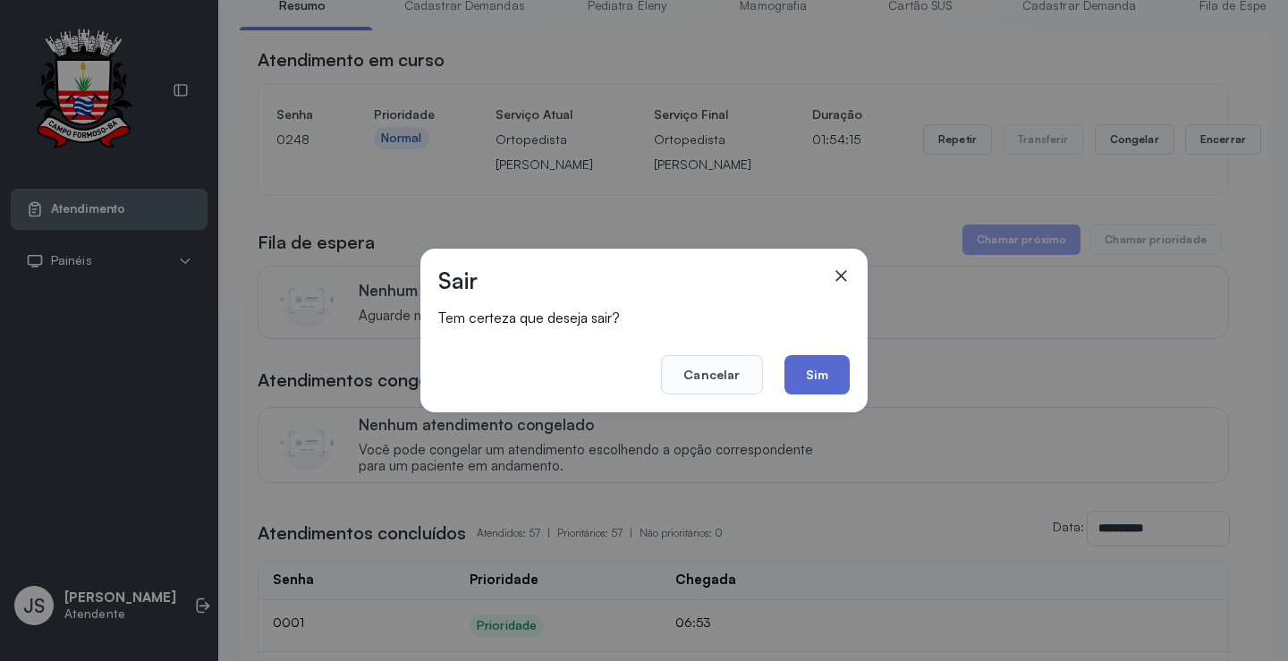
click at [838, 378] on button "Sim" at bounding box center [817, 374] width 65 height 39
